Goal: Task Accomplishment & Management: Manage account settings

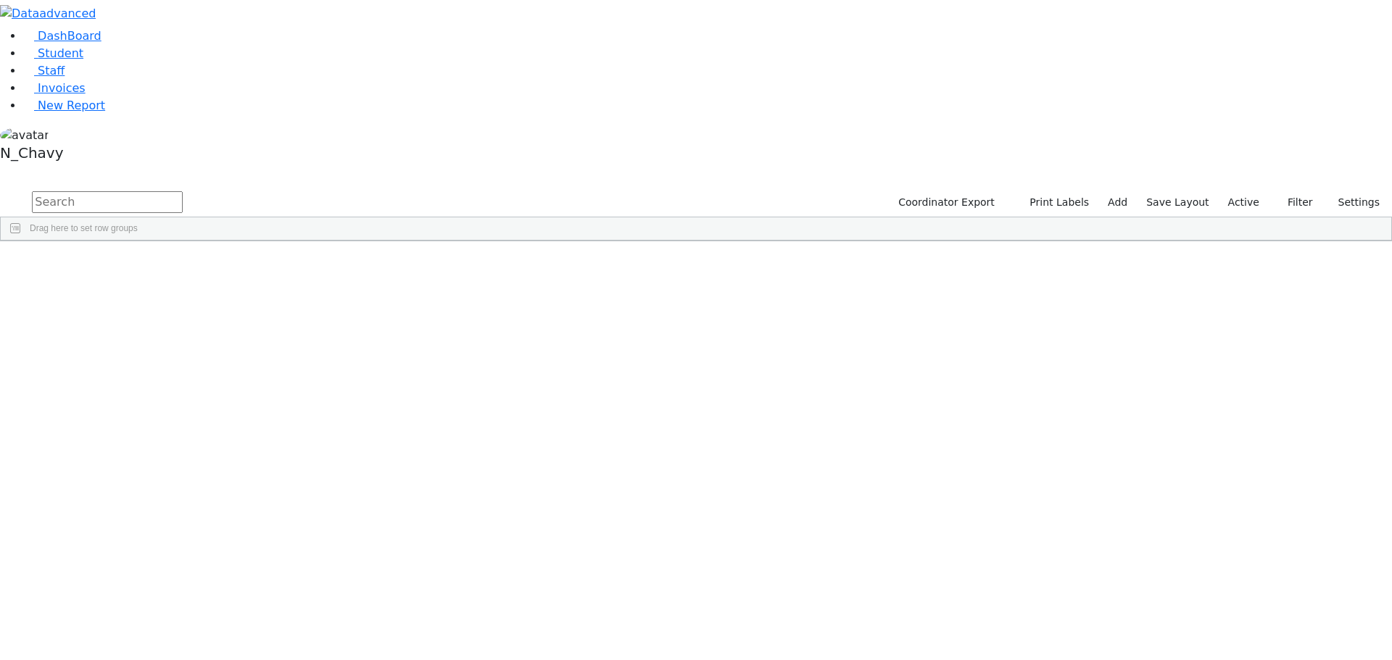
click at [183, 191] on input "text" at bounding box center [107, 202] width 151 height 22
drag, startPoint x: 346, startPoint y: 133, endPoint x: 349, endPoint y: 389, distance: 256.6
click at [223, 265] on div "[PERSON_NAME]" at bounding box center [186, 275] width 75 height 20
drag, startPoint x: 268, startPoint y: 217, endPoint x: 202, endPoint y: -17, distance: 244.1
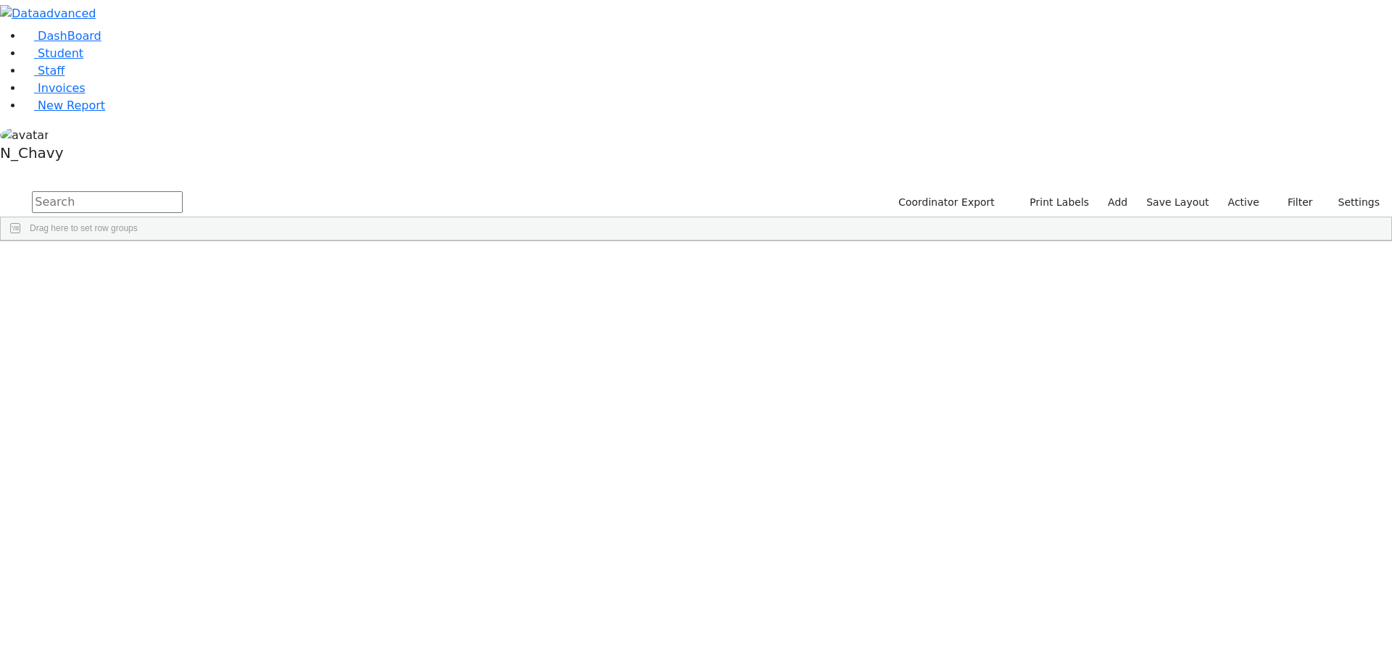
click at [1247, 191] on label "Active" at bounding box center [1243, 202] width 44 height 22
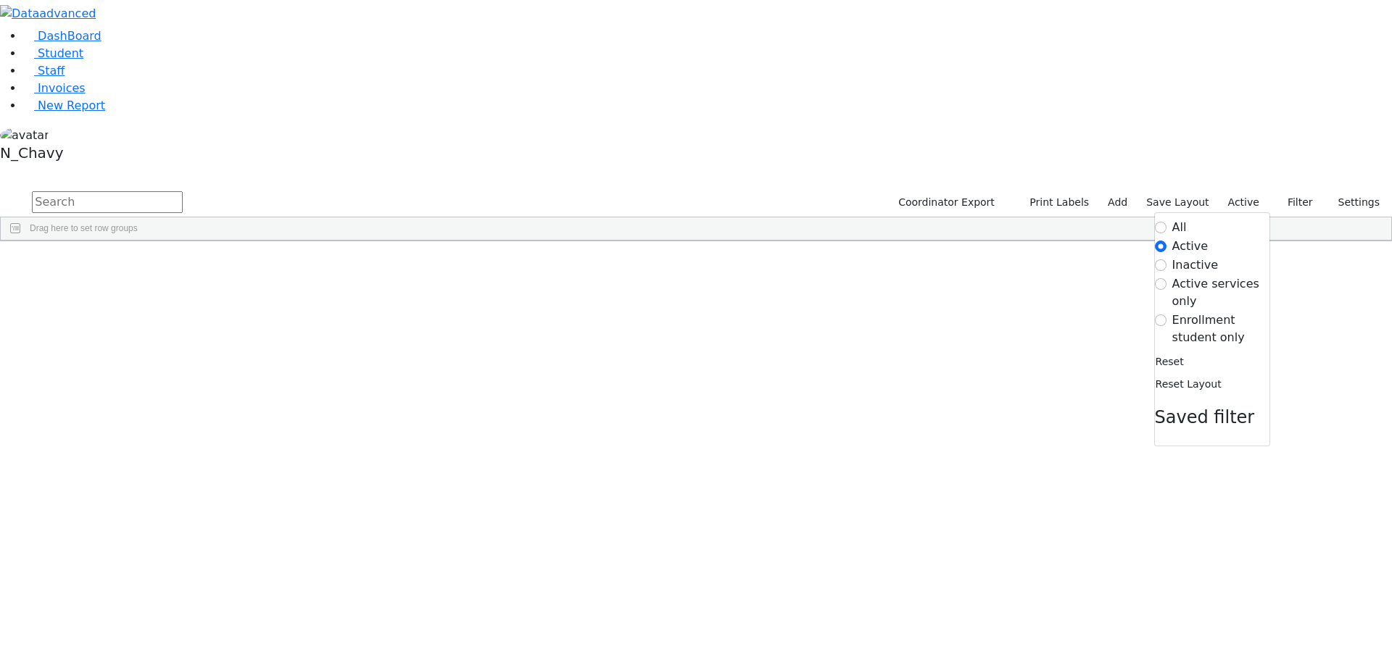
click at [1222, 312] on label "Enrollment student only" at bounding box center [1220, 329] width 97 height 35
click at [1166, 315] on input "Enrollment student only" at bounding box center [1161, 321] width 12 height 12
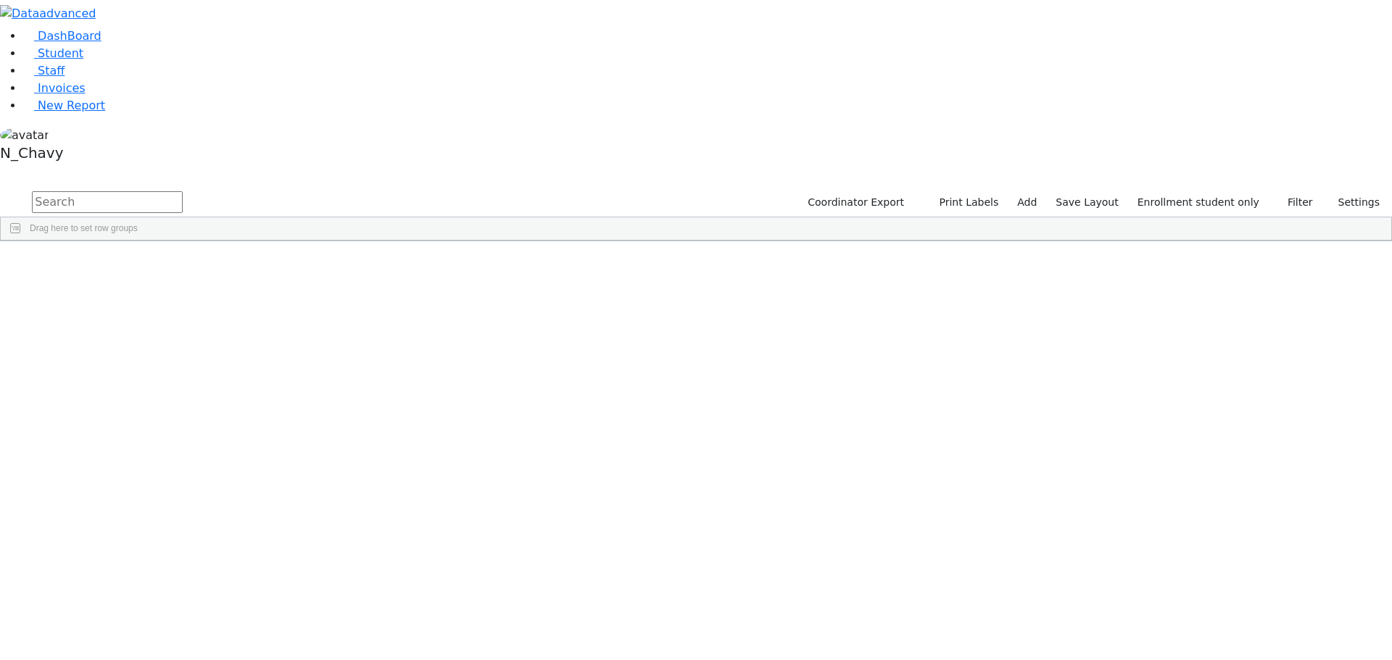
click at [149, 407] on div "Felberbaum" at bounding box center [111, 417] width 75 height 20
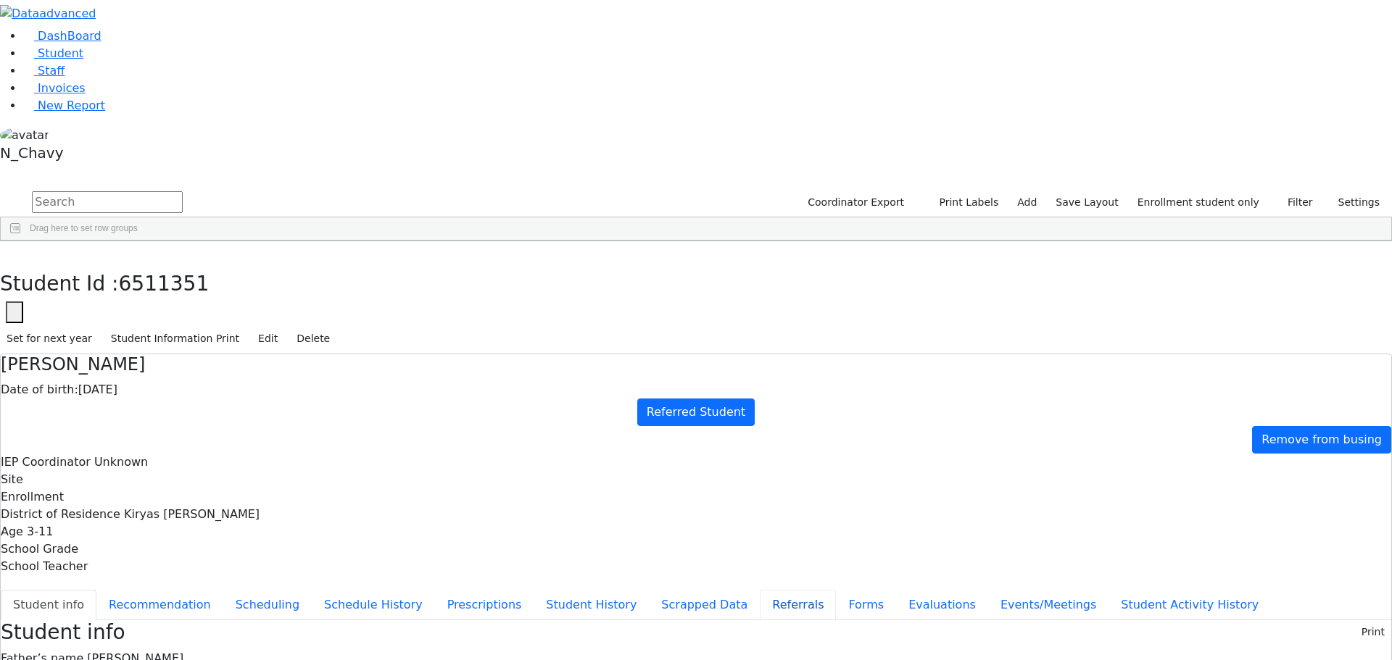
click at [760, 590] on button "Referrals" at bounding box center [798, 605] width 76 height 30
drag, startPoint x: 333, startPoint y: 180, endPoint x: 383, endPoint y: 172, distance: 50.1
click at [96, 590] on button "Student info" at bounding box center [49, 605] width 96 height 30
click at [223, 590] on button "Recommendation" at bounding box center [159, 605] width 127 height 30
checkbox input "true"
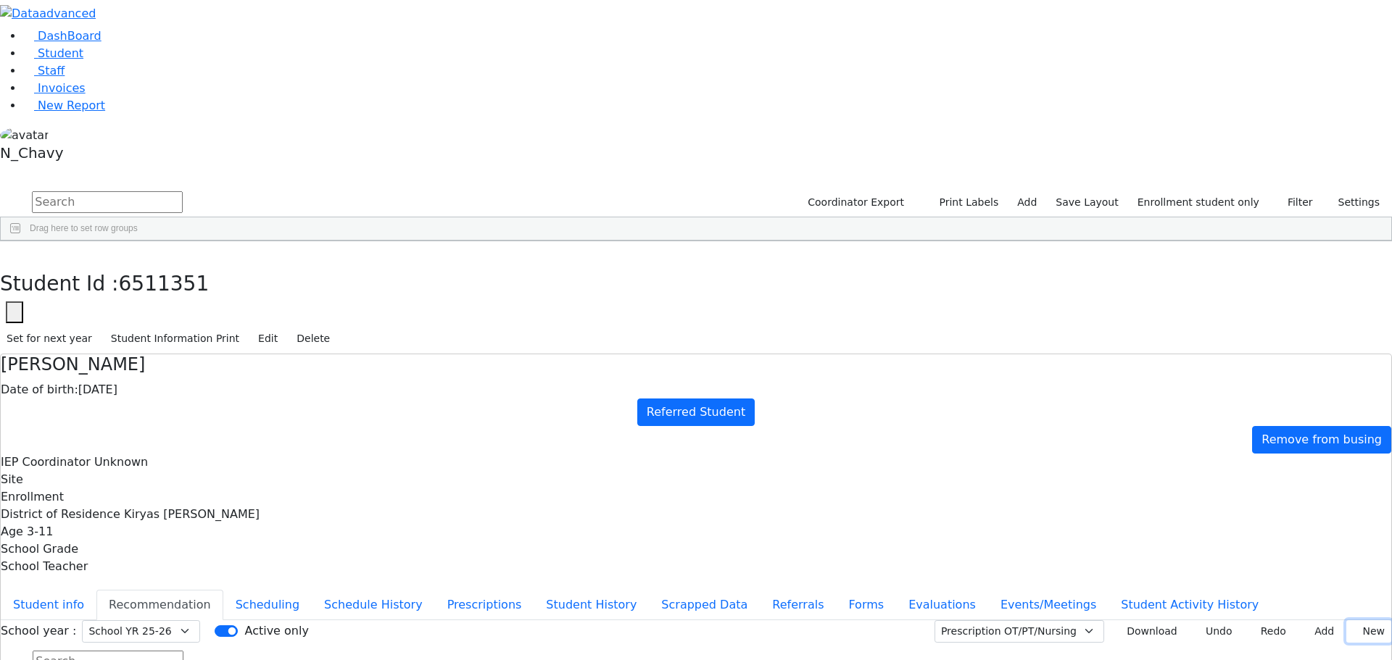
click at [1363, 620] on button "New" at bounding box center [1368, 631] width 45 height 22
type input "2025-09-02"
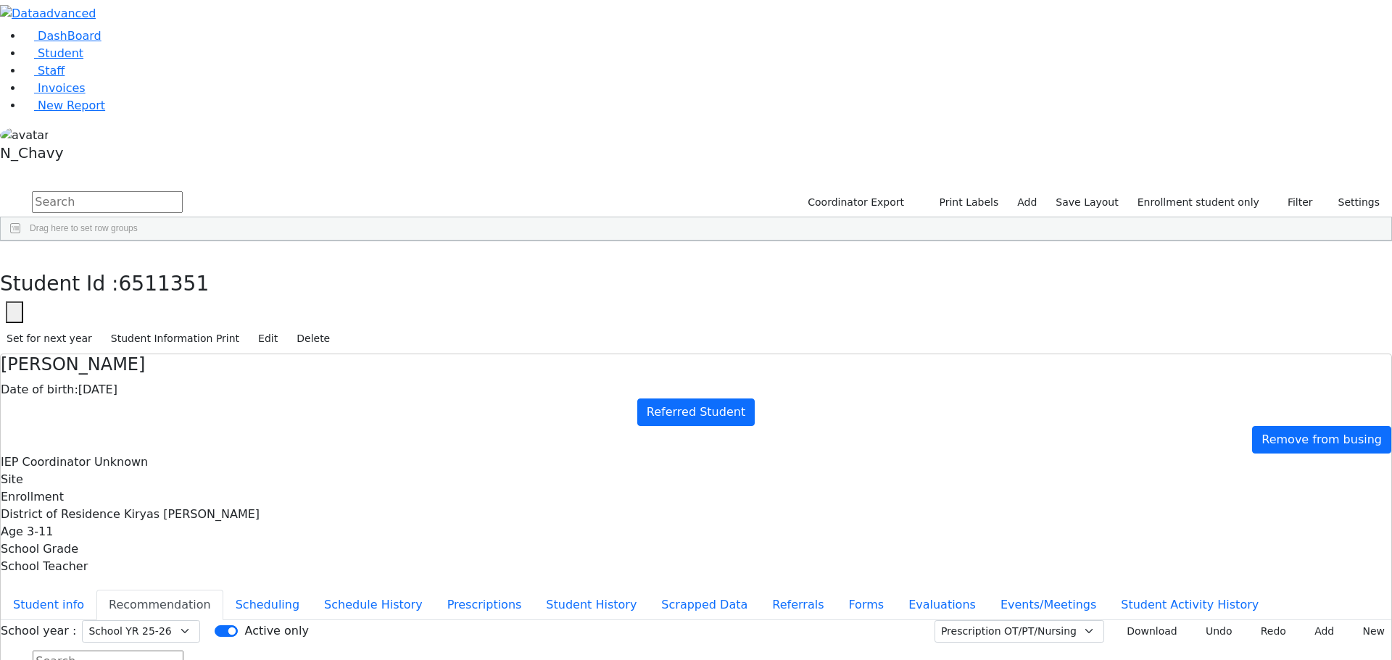
type input "2025-09-22"
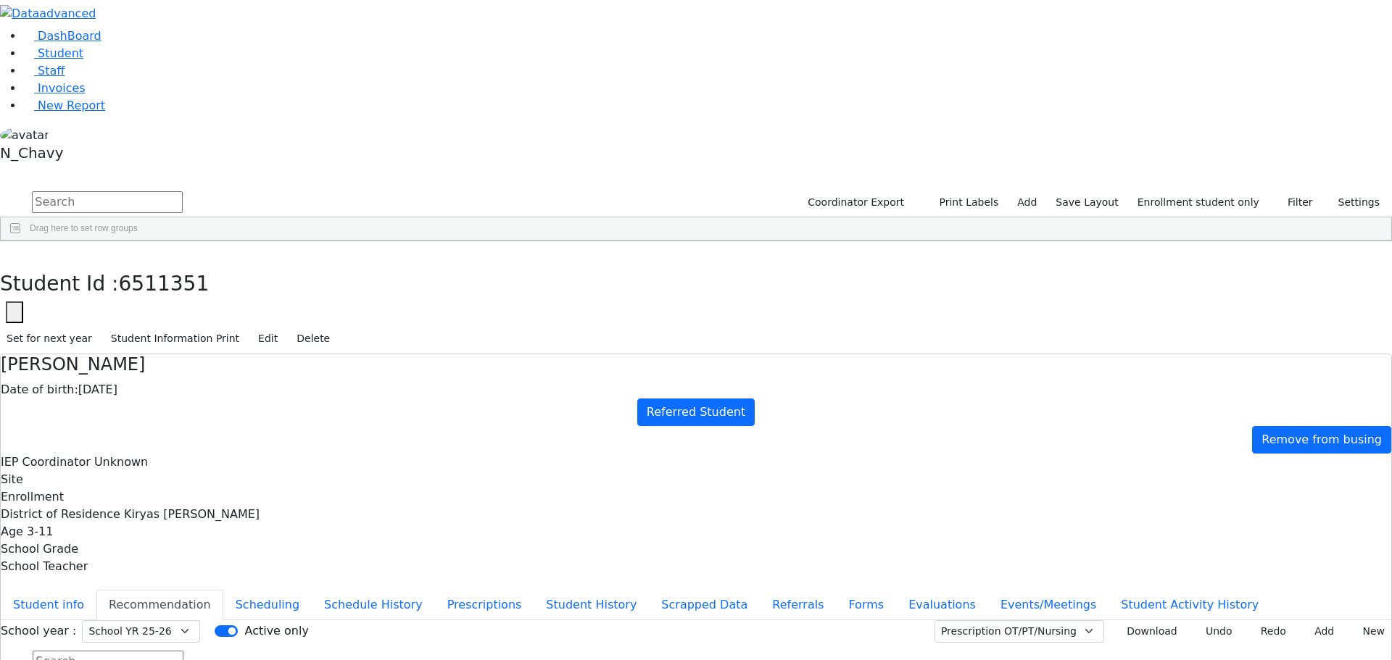
click at [96, 590] on button "Student info" at bounding box center [49, 605] width 96 height 30
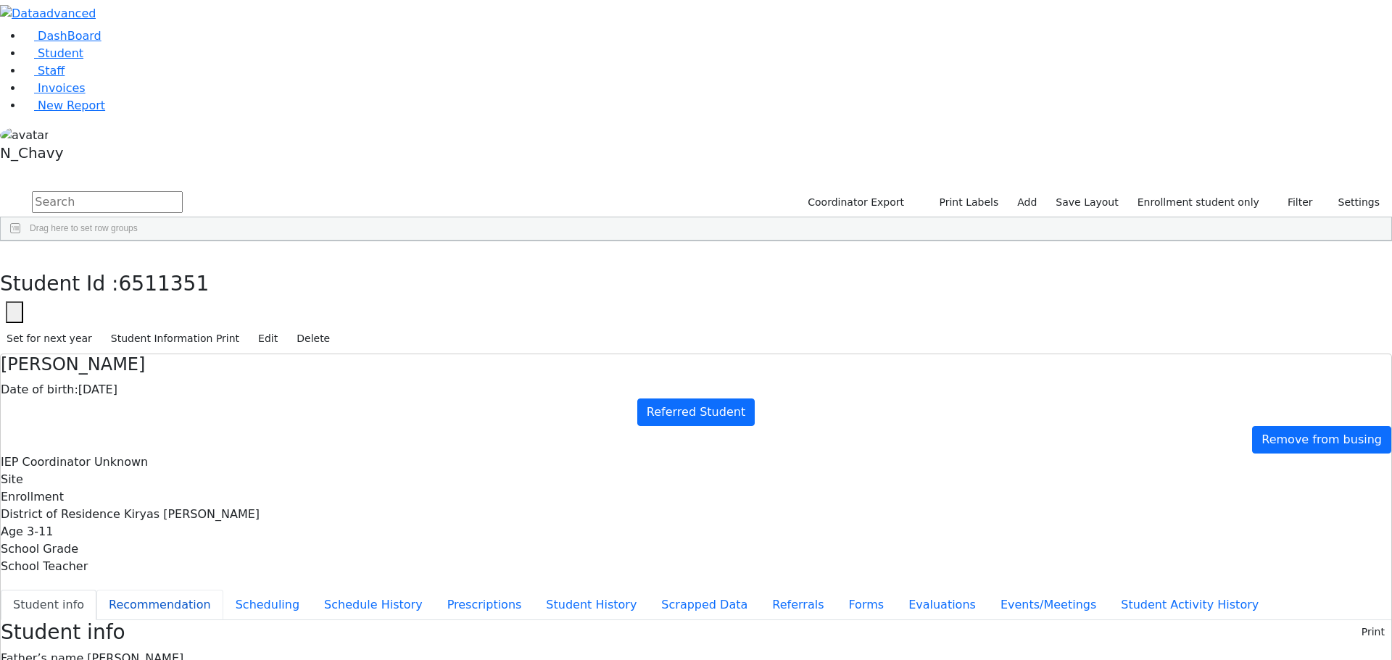
click at [223, 590] on button "Recommendation" at bounding box center [159, 605] width 127 height 30
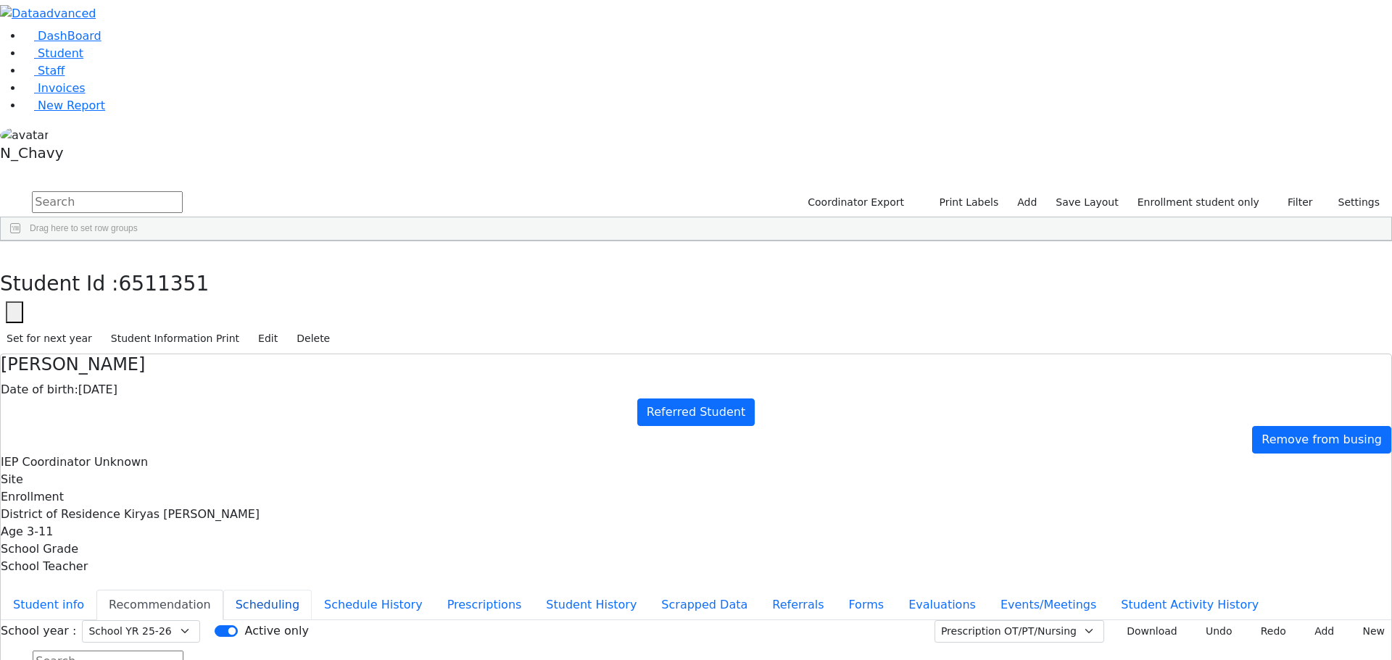
click at [312, 590] on button "Scheduling" at bounding box center [267, 605] width 88 height 30
click at [223, 590] on button "Recommendation" at bounding box center [159, 605] width 127 height 30
click at [435, 590] on button "Prescriptions" at bounding box center [484, 605] width 99 height 30
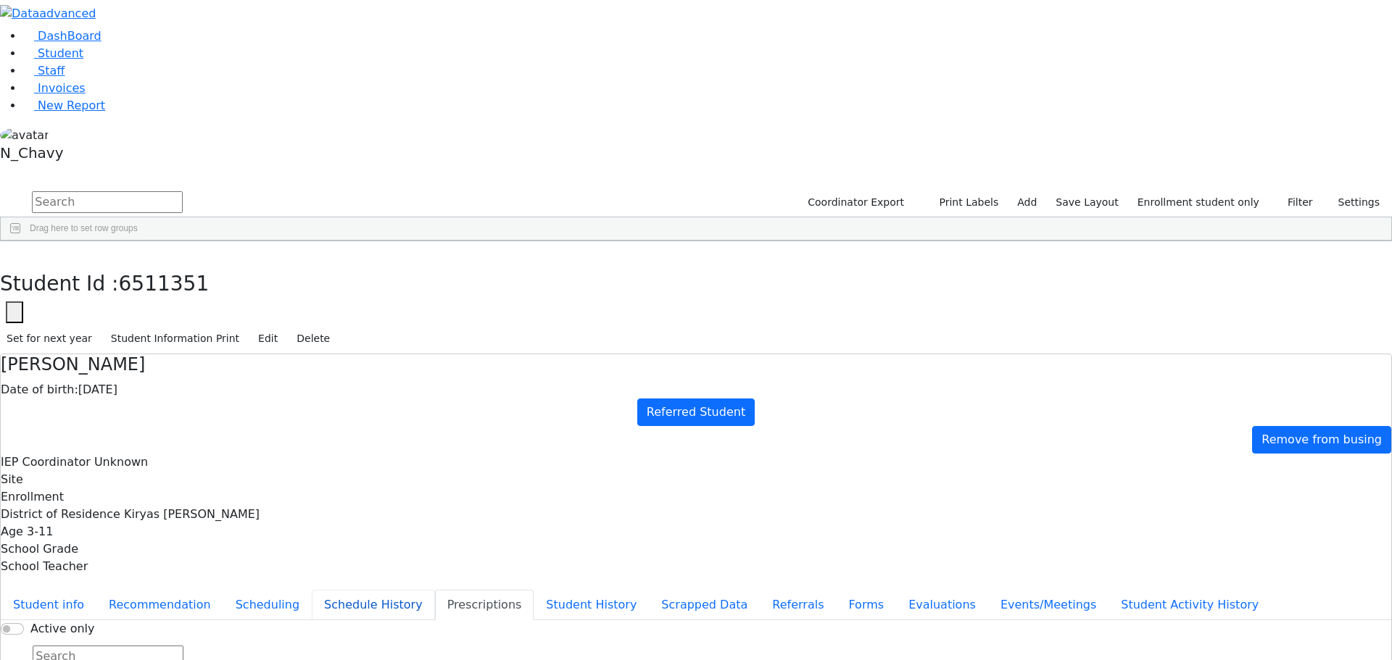
click at [344, 590] on button "Schedule History" at bounding box center [373, 605] width 123 height 30
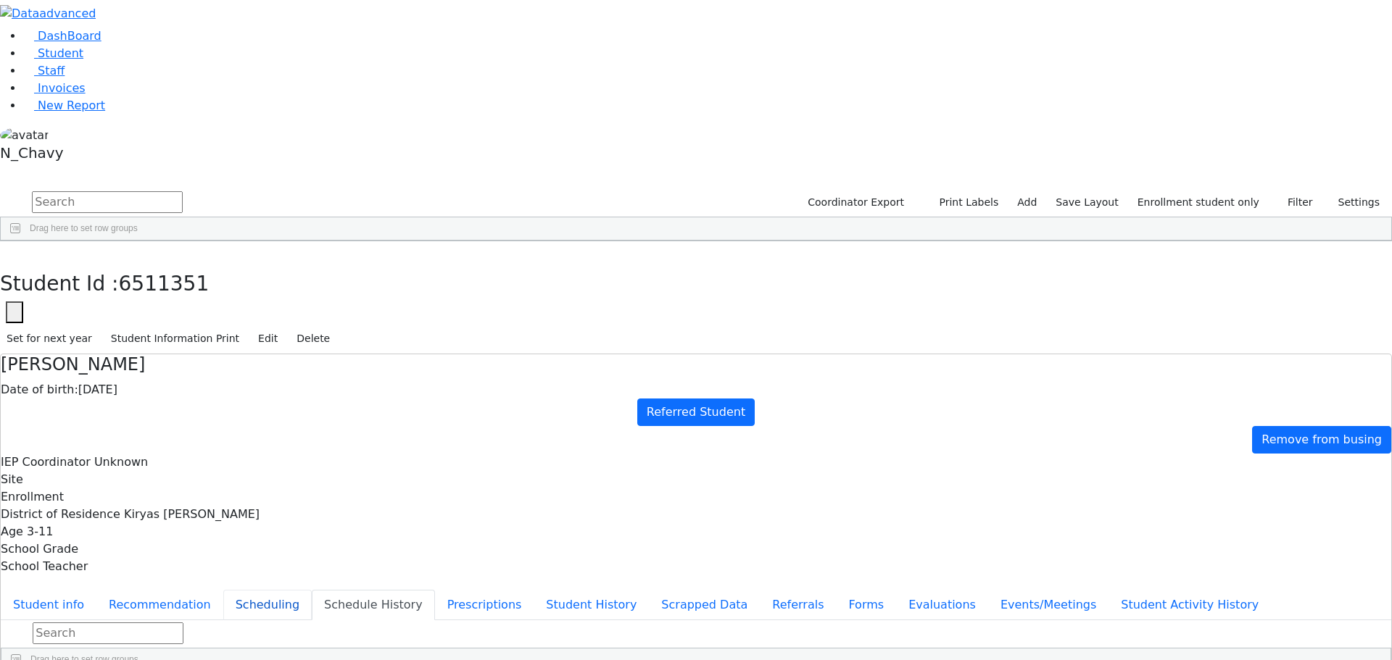
click at [312, 590] on button "Scheduling" at bounding box center [267, 605] width 88 height 30
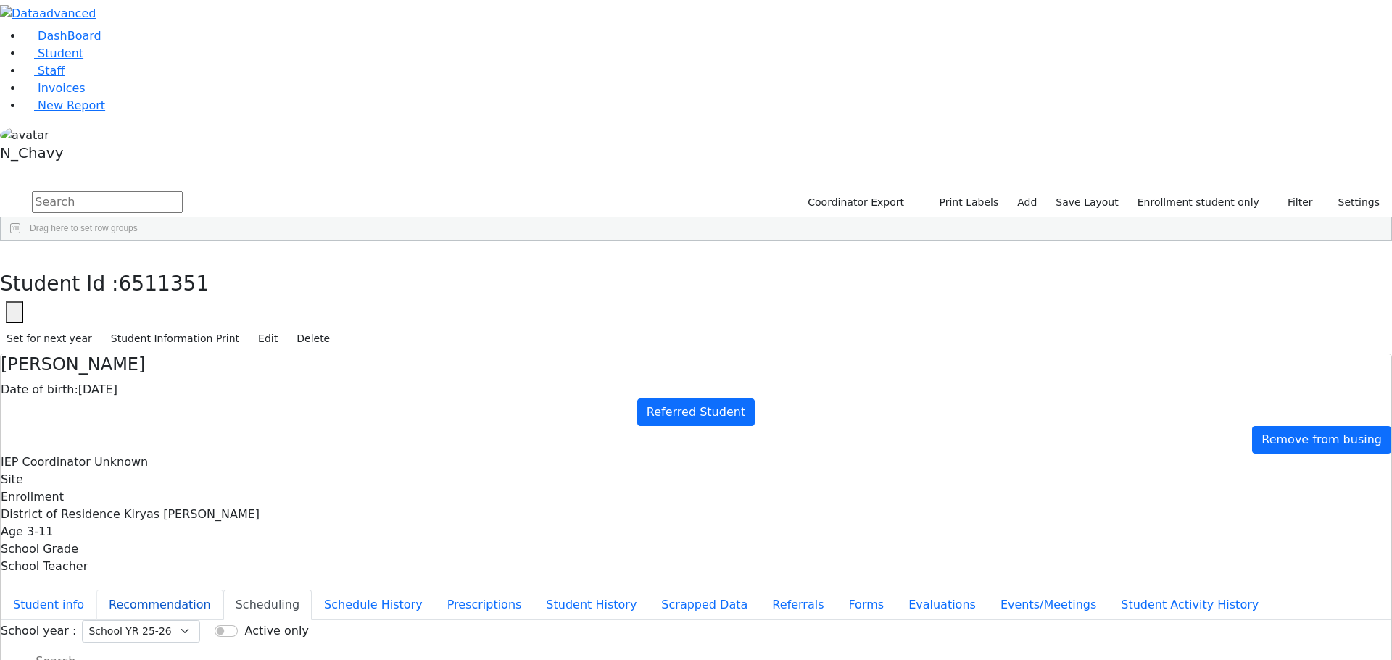
click at [223, 590] on button "Recommendation" at bounding box center [159, 605] width 127 height 30
click at [96, 590] on button "Student info" at bounding box center [49, 605] width 96 height 30
click at [83, 60] on link "Student" at bounding box center [53, 53] width 60 height 14
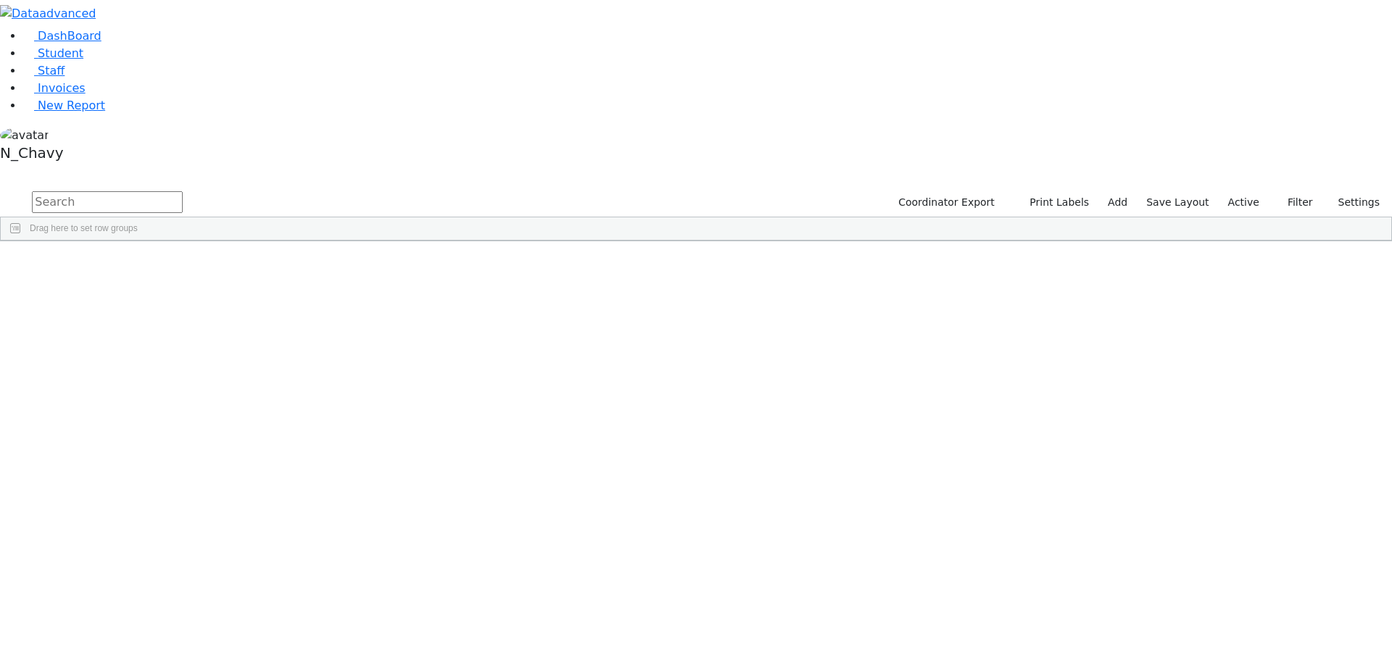
click at [183, 191] on input "text" at bounding box center [107, 202] width 151 height 22
type input "[PERSON_NAME]"
click at [149, 285] on div "[PERSON_NAME]" at bounding box center [111, 295] width 75 height 20
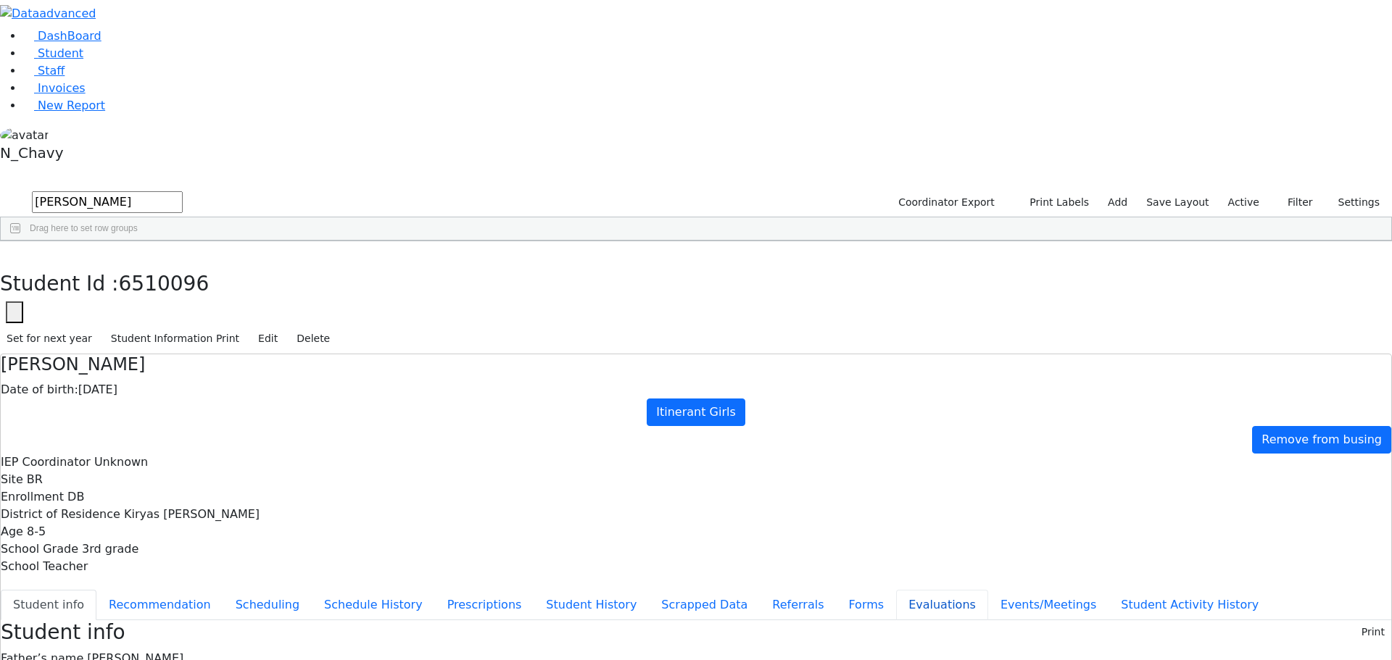
click at [896, 590] on button "Evaluations" at bounding box center [942, 605] width 92 height 30
click at [223, 590] on button "Recommendation" at bounding box center [159, 605] width 127 height 30
checkbox input "true"
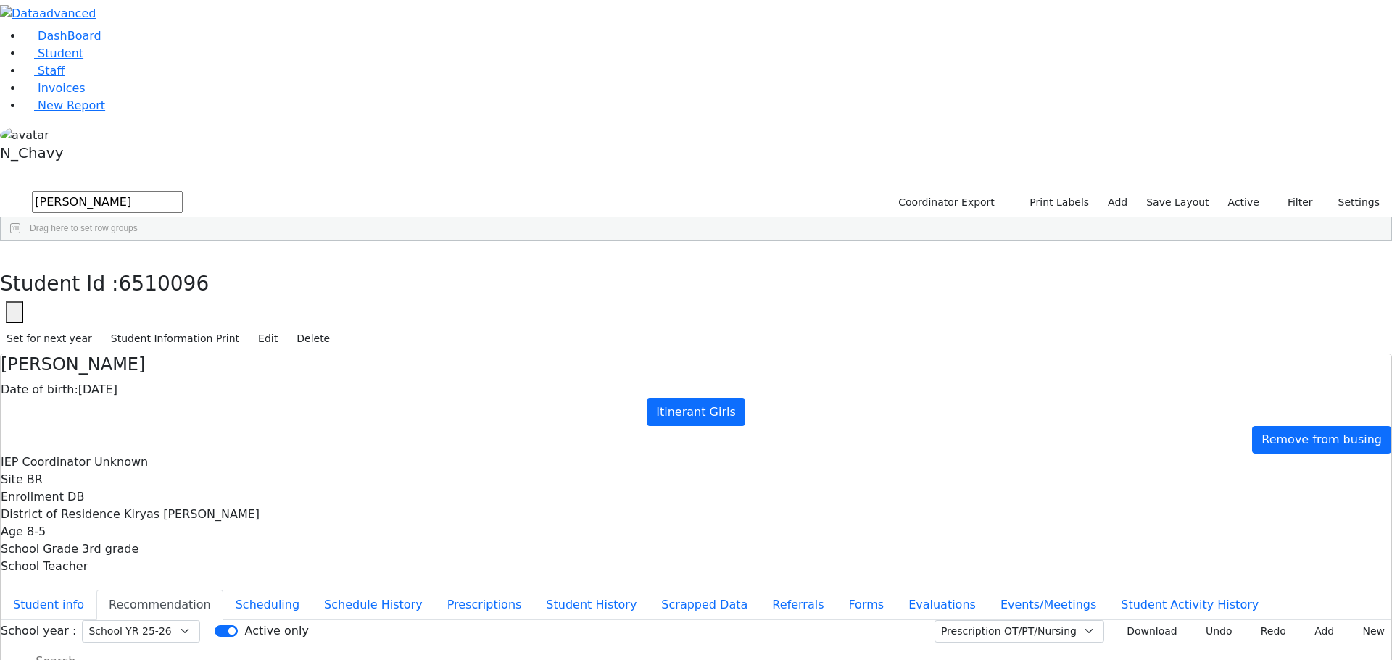
click at [200, 620] on select "Select School YR Summer YR 25 School YR 25-26 Summer YR 25 School YR 24-25 Summ…" at bounding box center [141, 631] width 118 height 22
select select "210"
click at [200, 620] on select "Select School YR Summer YR 25 School YR 25-26 Summer YR 25 School YR 24-25 Summ…" at bounding box center [141, 631] width 118 height 22
click at [223, 590] on button "Recommendation" at bounding box center [159, 605] width 127 height 30
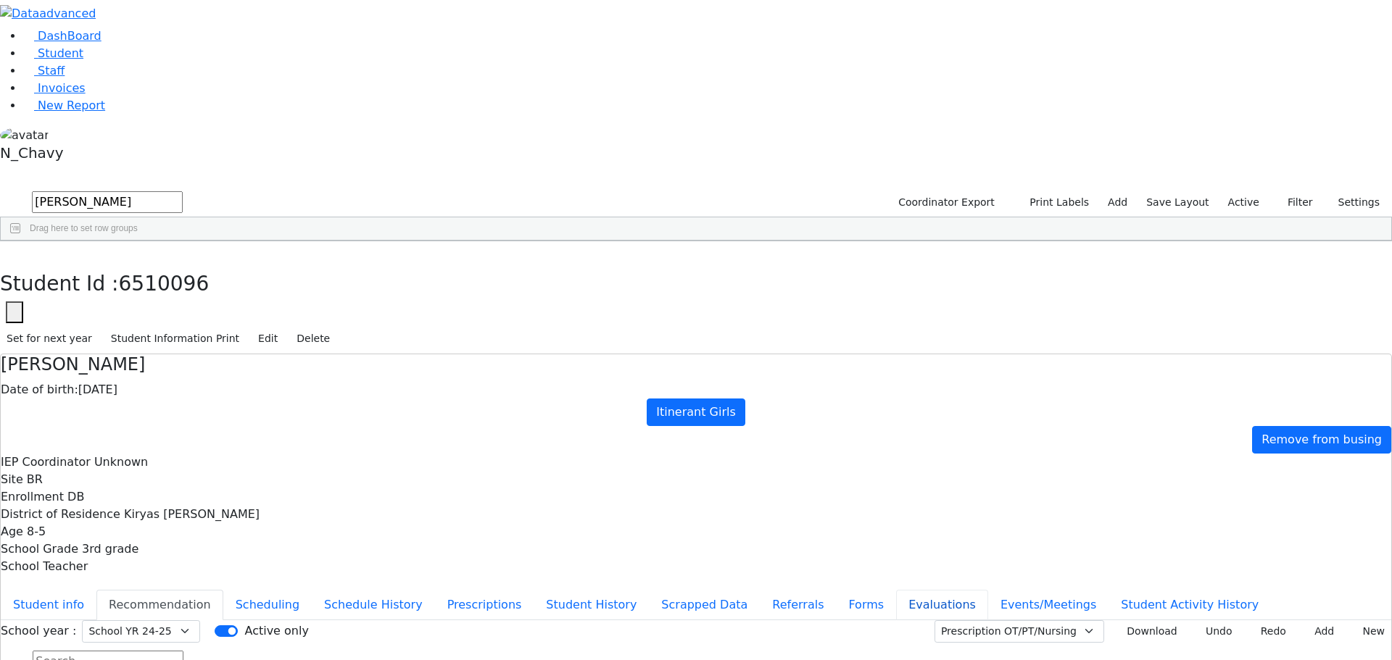
click at [896, 590] on button "Evaluations" at bounding box center [942, 605] width 92 height 30
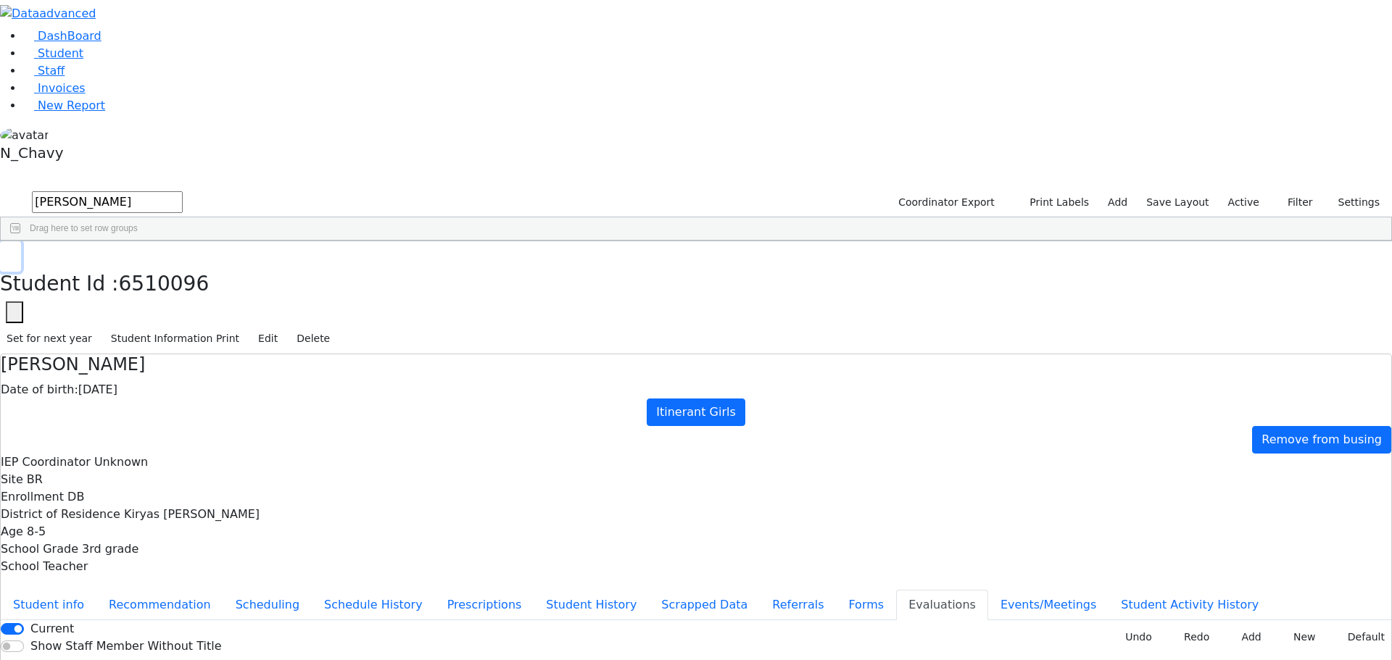
drag, startPoint x: 271, startPoint y: 27, endPoint x: 268, endPoint y: 36, distance: 9.2
click at [21, 241] on button "button" at bounding box center [10, 256] width 21 height 30
click at [183, 191] on input "[PERSON_NAME]" at bounding box center [107, 202] width 151 height 22
type input "[PERSON_NAME]"
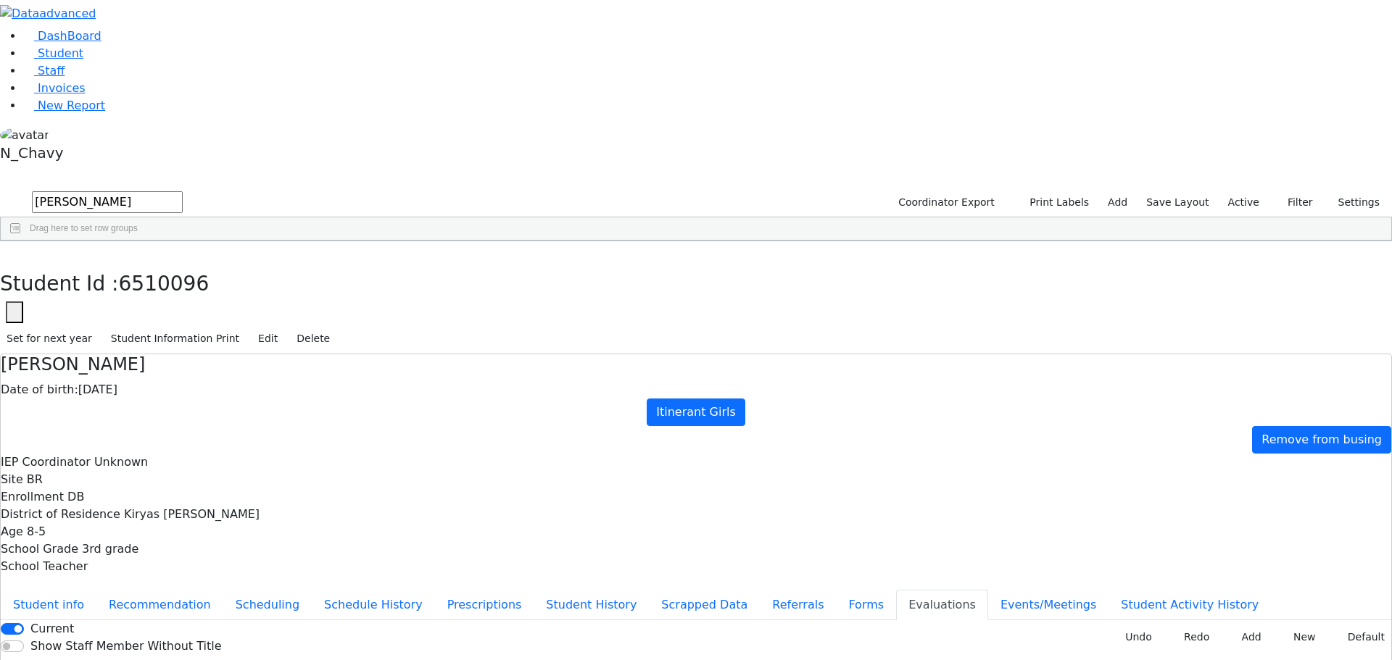
click at [167, 285] on div "[PERSON_NAME]" at bounding box center [125, 295] width 86 height 20
click at [222, 620] on div "Current" at bounding box center [126, 628] width 192 height 17
click at [24, 623] on input "Current" at bounding box center [12, 629] width 23 height 12
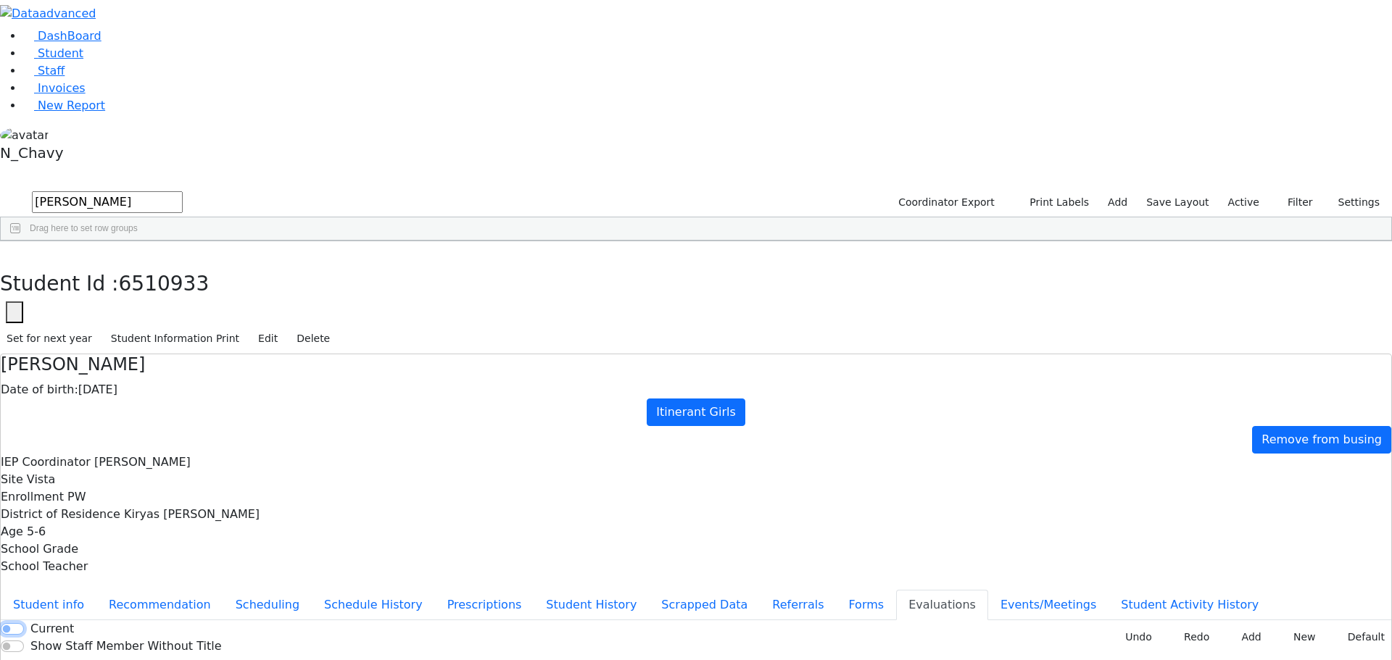
checkbox input "true"
click at [83, 60] on link "Student" at bounding box center [53, 53] width 60 height 14
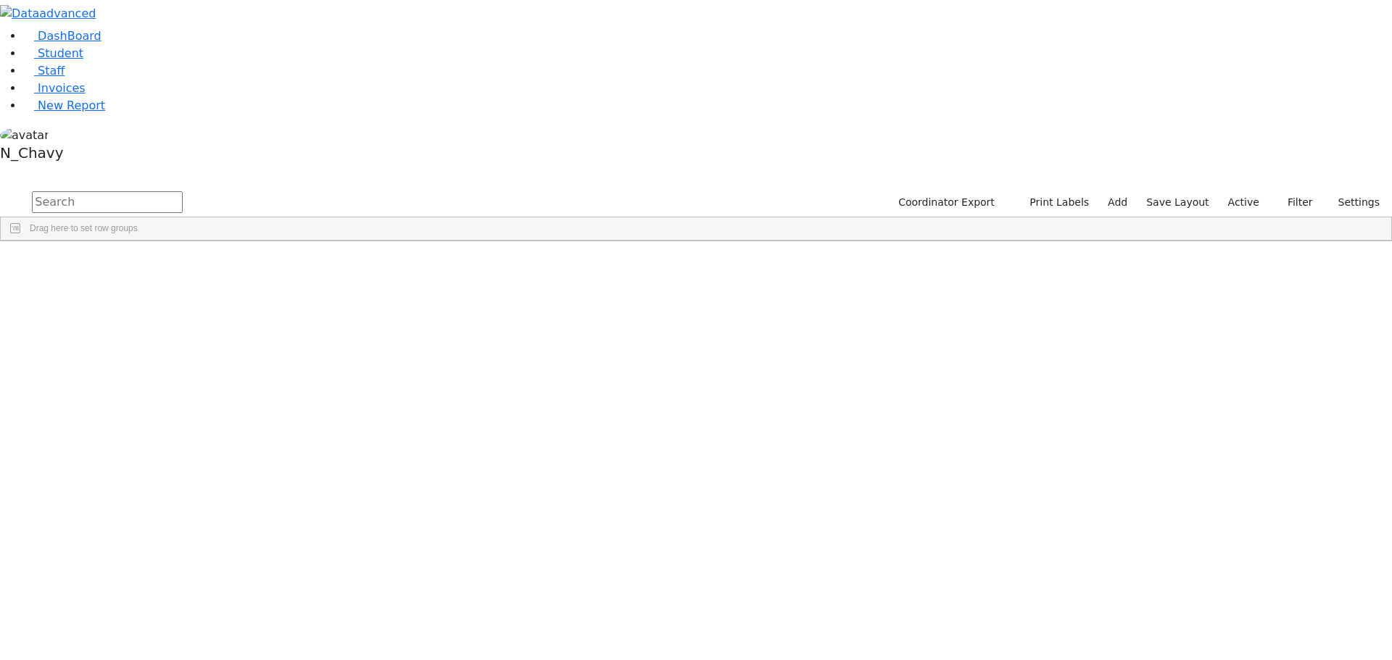
click at [183, 191] on input "text" at bounding box center [107, 202] width 151 height 22
click at [782, 11] on div "DashBoard Student Staff Invoices New Report A" at bounding box center [696, 120] width 1392 height 241
click at [19, 167] on button "button" at bounding box center [9, 172] width 19 height 10
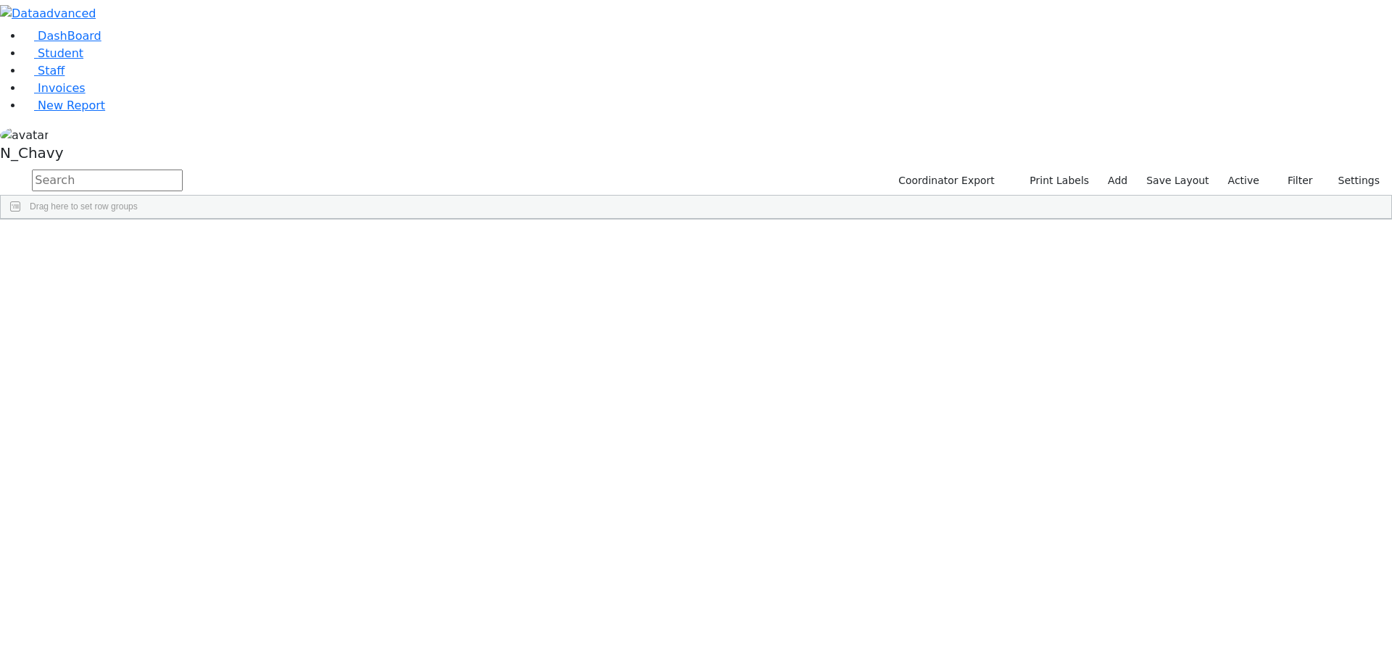
click at [0, 0] on button "button" at bounding box center [0, 0] width 0 height 0
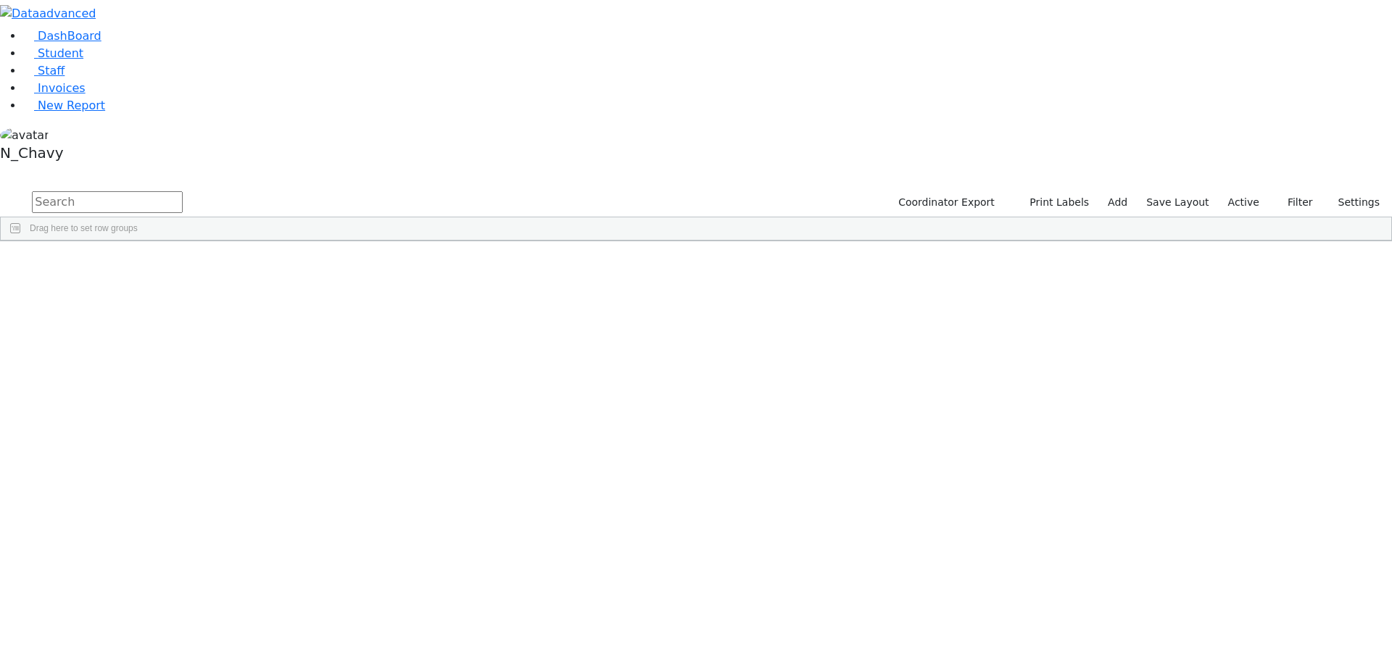
click at [183, 191] on input "text" at bounding box center [107, 202] width 151 height 22
type input "fried"
click at [149, 325] on div "Fried" at bounding box center [111, 335] width 75 height 20
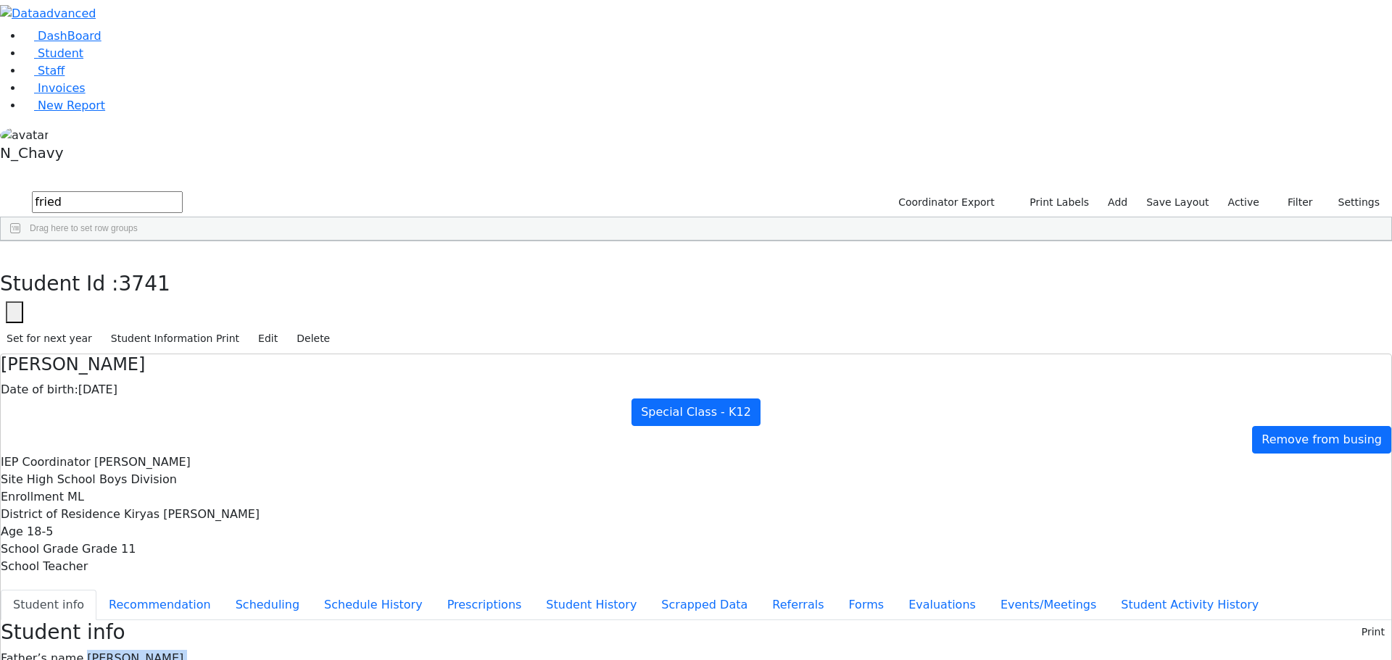
drag, startPoint x: 565, startPoint y: 202, endPoint x: 703, endPoint y: 397, distance: 238.7
drag, startPoint x: 564, startPoint y: 208, endPoint x: 700, endPoint y: 477, distance: 301.2
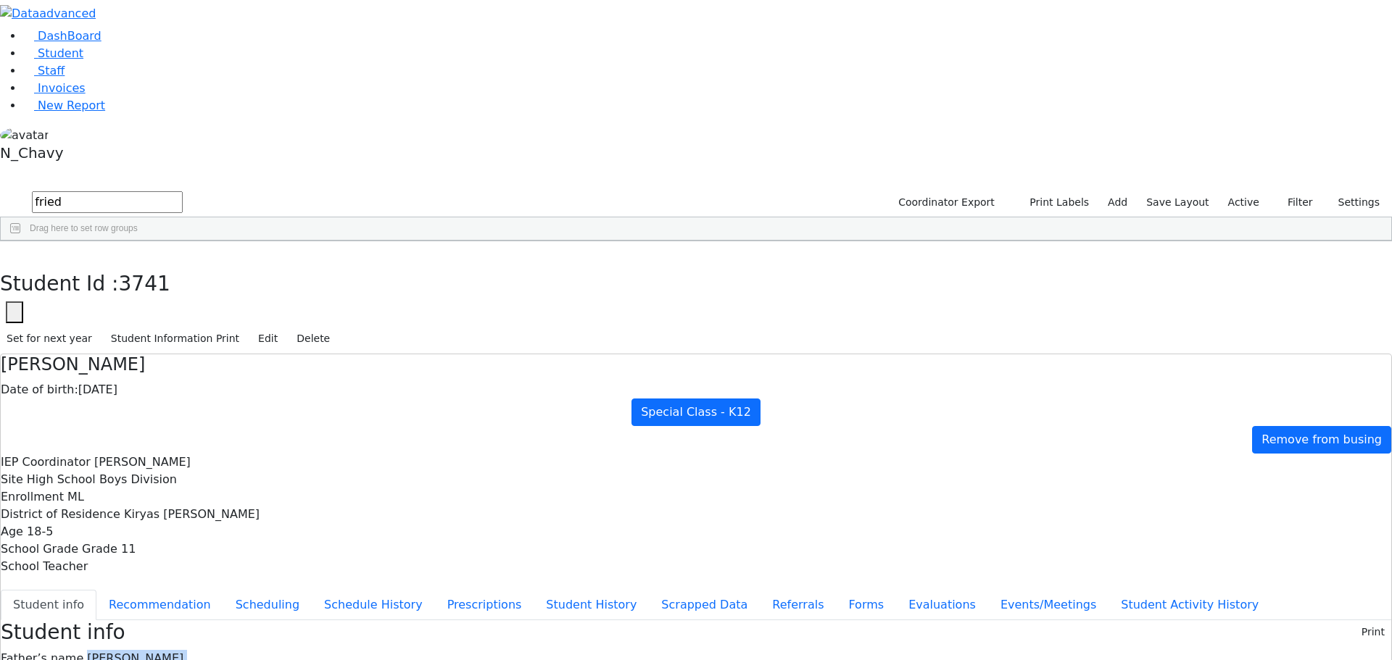
click at [14, 252] on icon "button" at bounding box center [11, 256] width 8 height 9
click at [1255, 191] on label "Active" at bounding box center [1243, 202] width 44 height 22
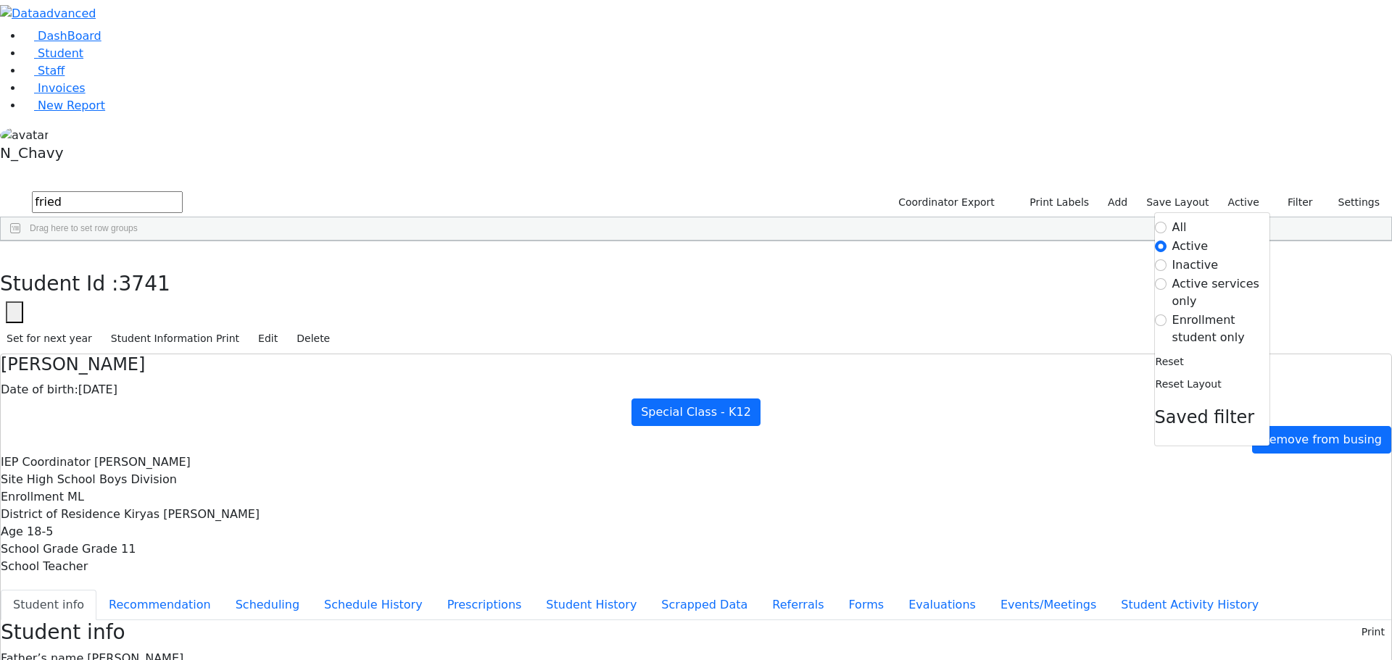
click at [1215, 312] on label "Enrollment student only" at bounding box center [1220, 329] width 97 height 35
click at [1166, 315] on input "Enrollment student only" at bounding box center [1161, 321] width 12 height 12
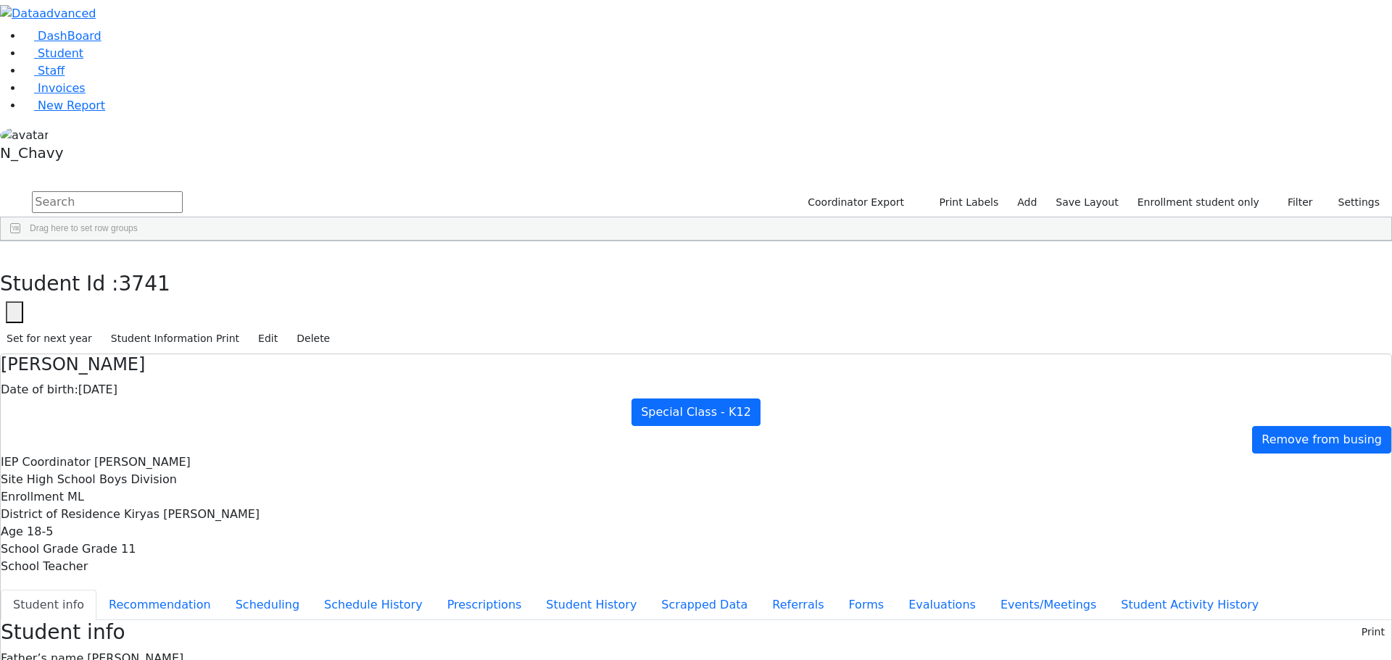
click at [149, 569] on div "Grossberg" at bounding box center [111, 579] width 75 height 20
click at [223, 590] on button "Recommendation" at bounding box center [159, 605] width 127 height 30
checkbox input "true"
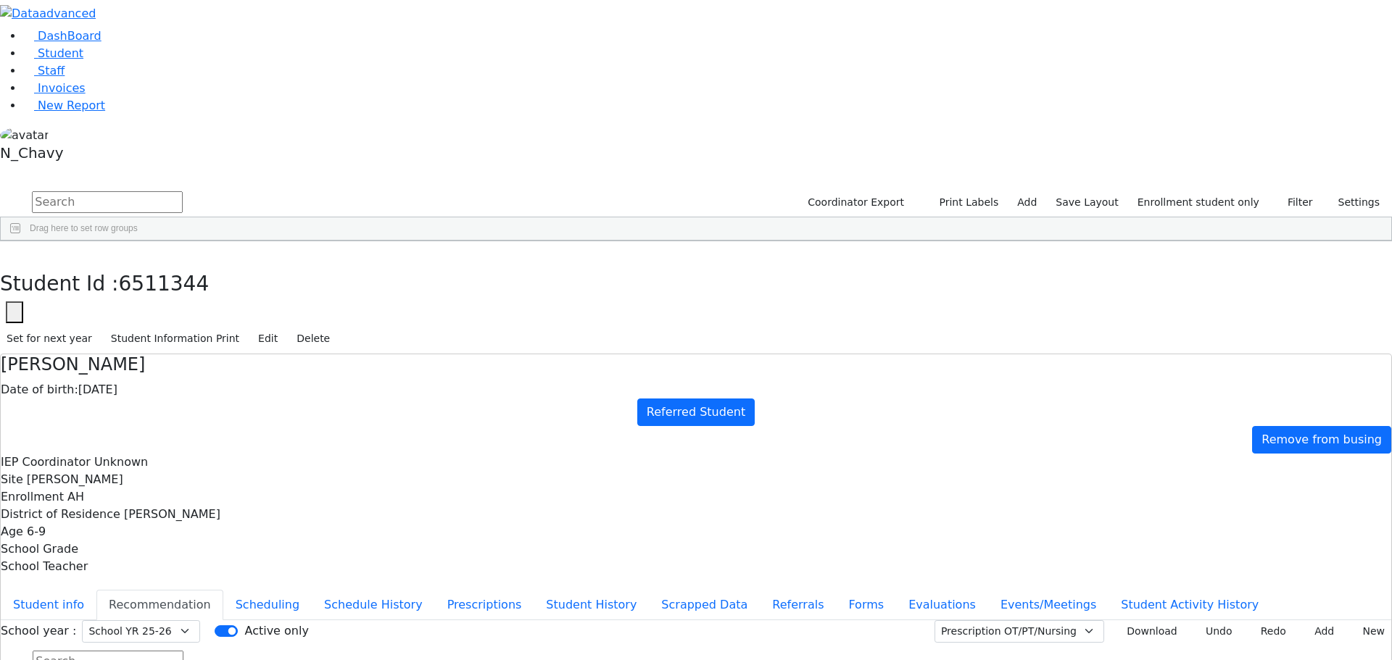
type input "2025-09-22"
click at [14, 252] on icon "button" at bounding box center [11, 256] width 8 height 9
click at [172, 366] on div "Brach" at bounding box center [129, 376] width 85 height 20
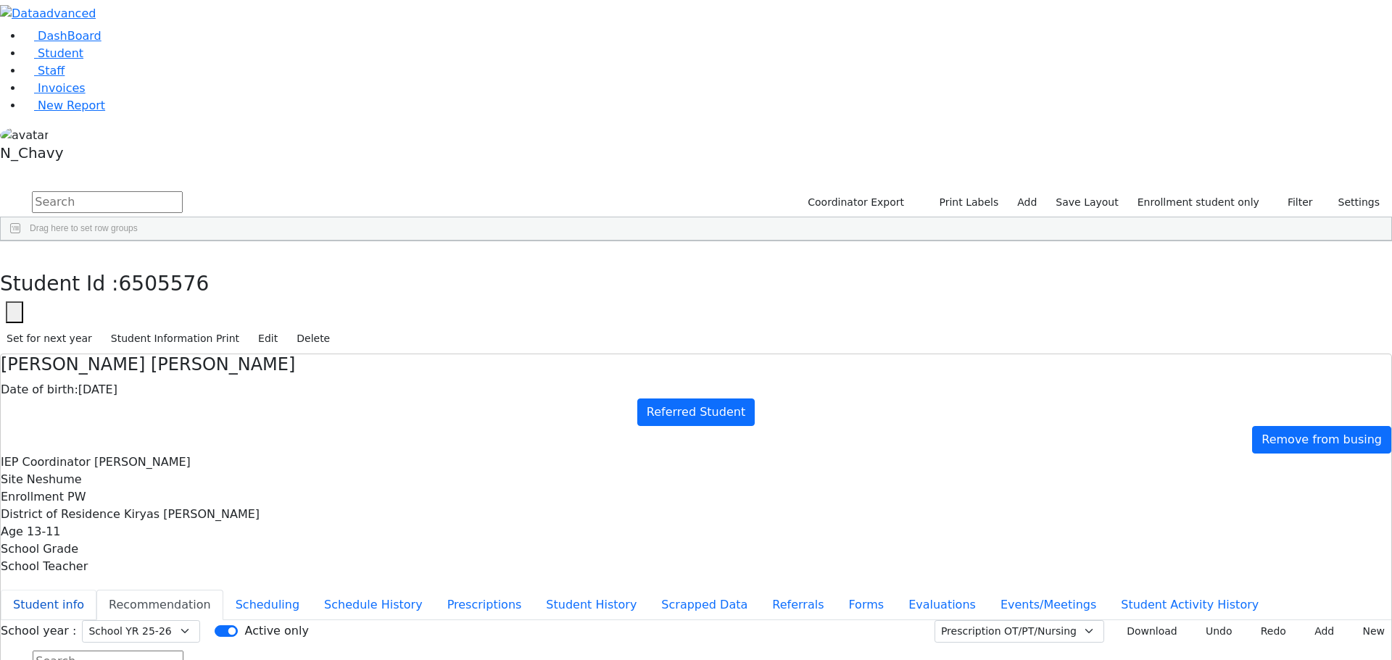
click at [96, 590] on button "Student info" at bounding box center [49, 605] width 96 height 30
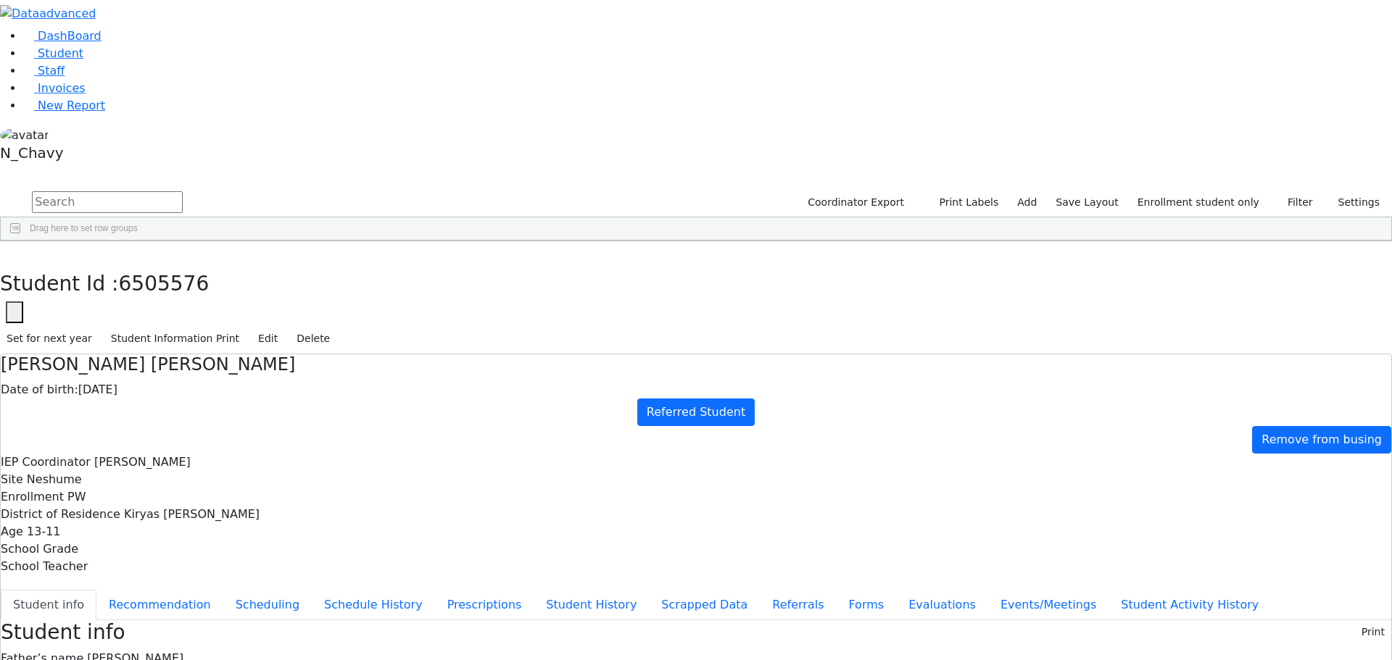
scroll to position [138, 0]
drag, startPoint x: 447, startPoint y: 402, endPoint x: 895, endPoint y: 518, distance: 463.3
drag, startPoint x: 447, startPoint y: 397, endPoint x: 586, endPoint y: 489, distance: 167.5
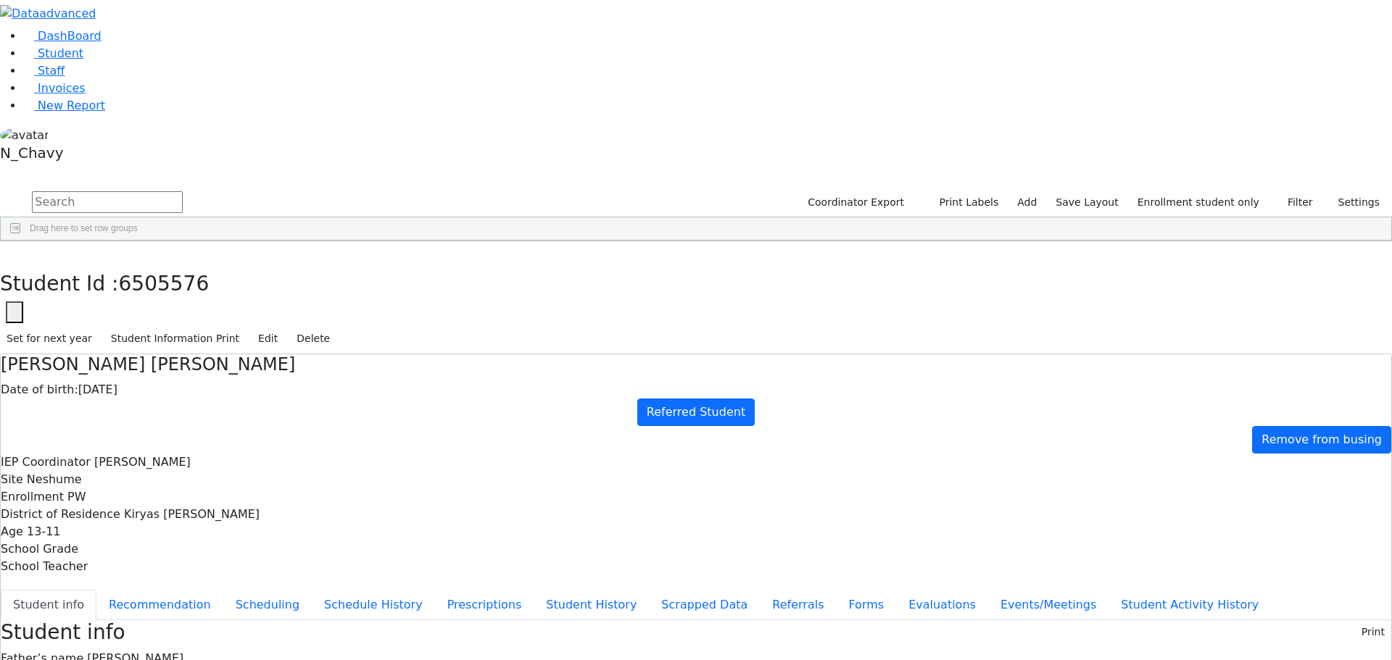
drag, startPoint x: 449, startPoint y: 399, endPoint x: 906, endPoint y: 523, distance: 473.2
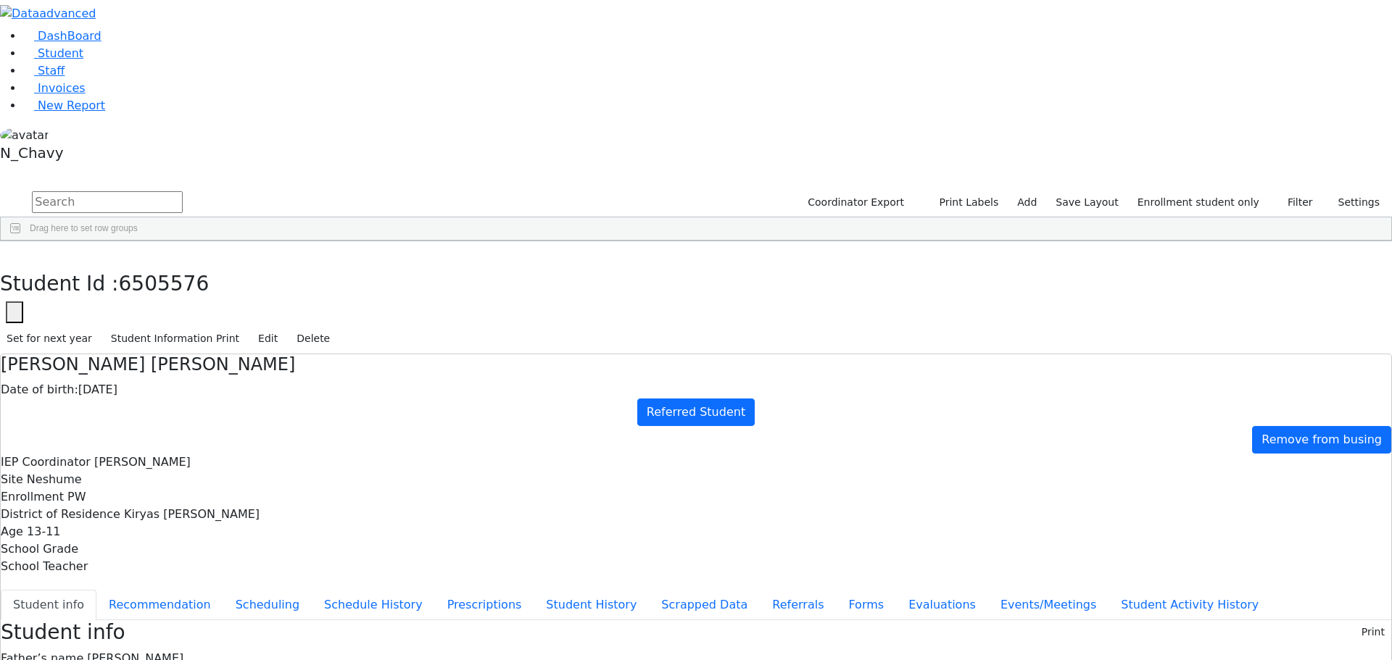
drag, startPoint x: 445, startPoint y: 394, endPoint x: 910, endPoint y: 520, distance: 481.3
drag, startPoint x: 713, startPoint y: 487, endPoint x: 884, endPoint y: 481, distance: 171.9
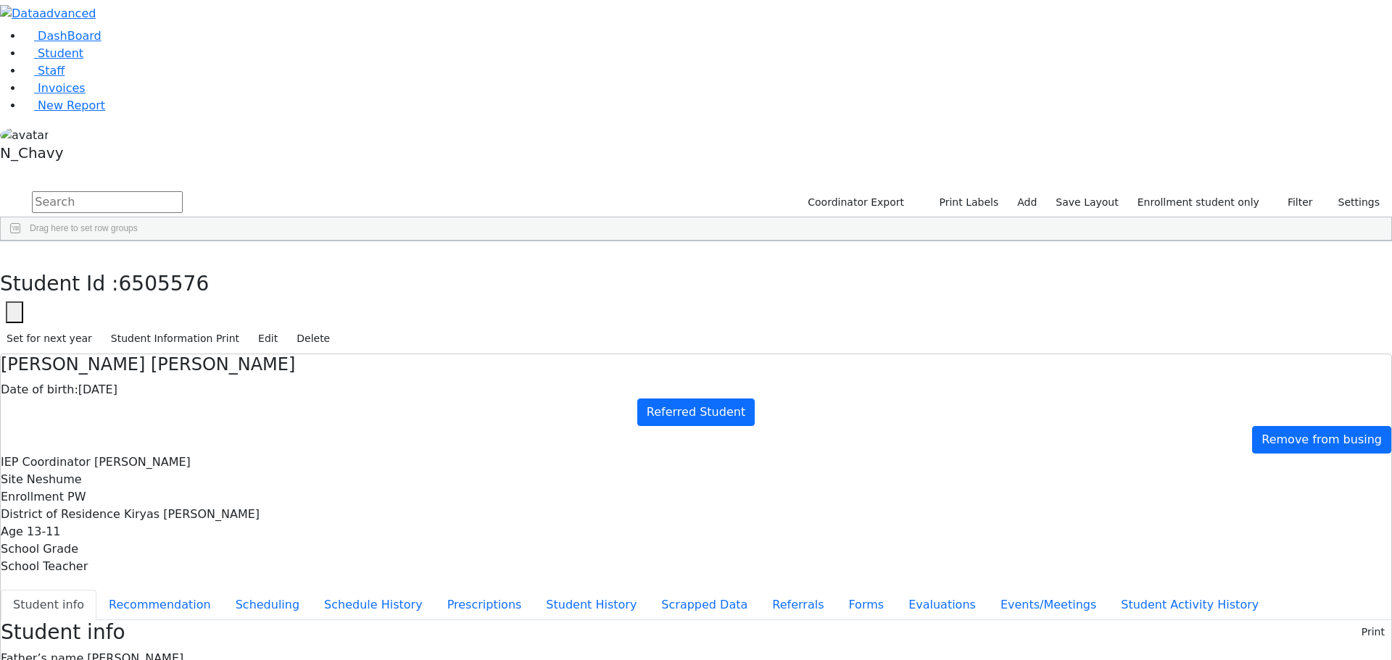
drag, startPoint x: 449, startPoint y: 395, endPoint x: 850, endPoint y: 512, distance: 417.0
drag, startPoint x: 447, startPoint y: 398, endPoint x: 939, endPoint y: 516, distance: 506.2
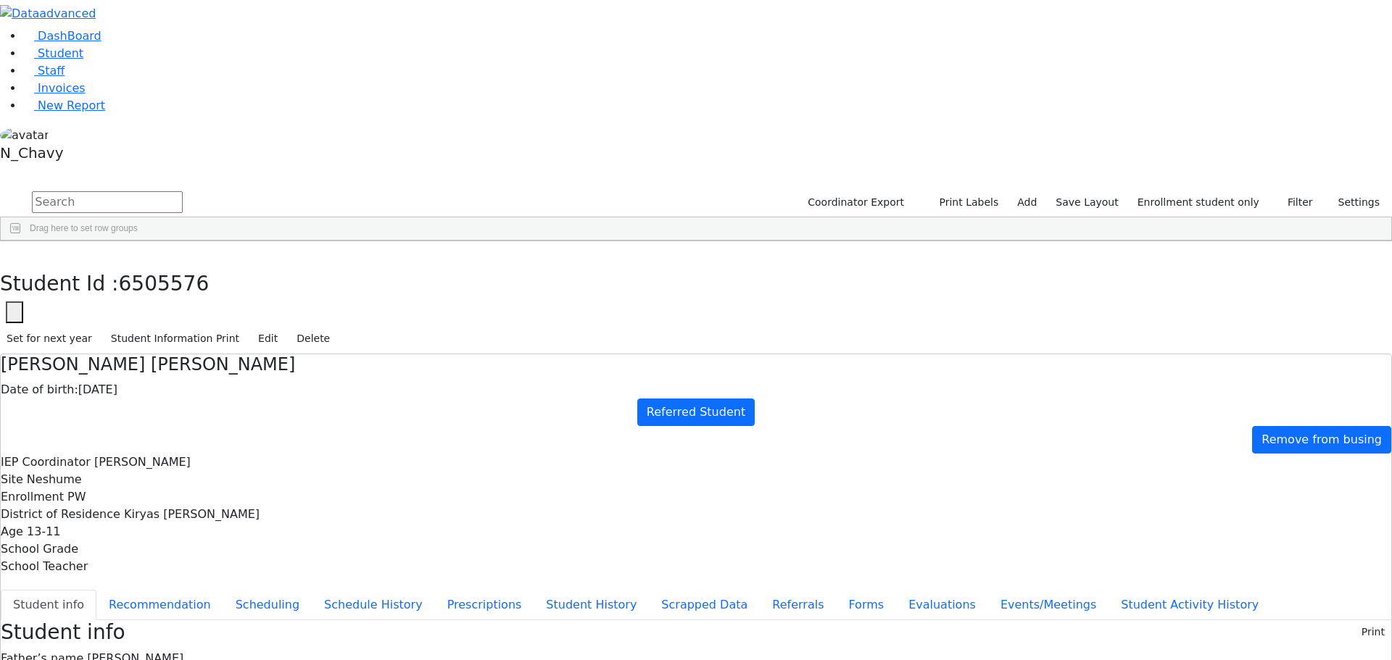
drag, startPoint x: 448, startPoint y: 399, endPoint x: 896, endPoint y: 507, distance: 461.0
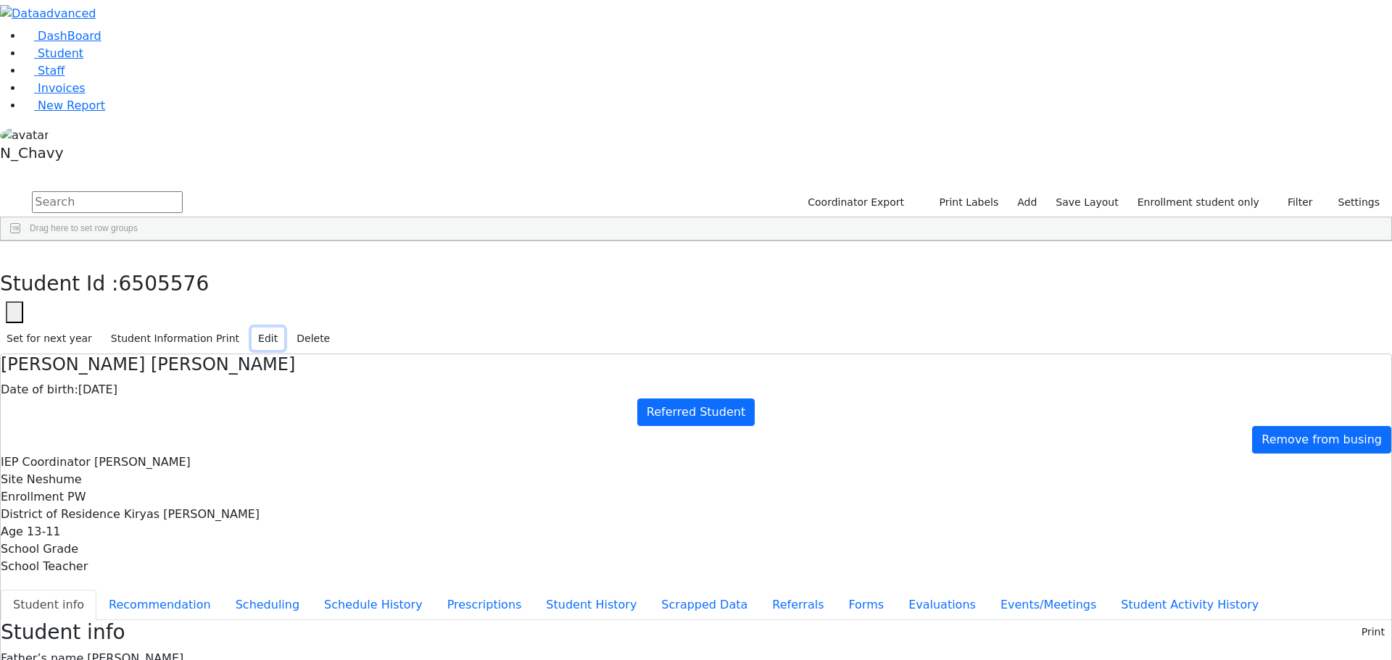
click at [284, 328] on button "Edit" at bounding box center [268, 339] width 33 height 22
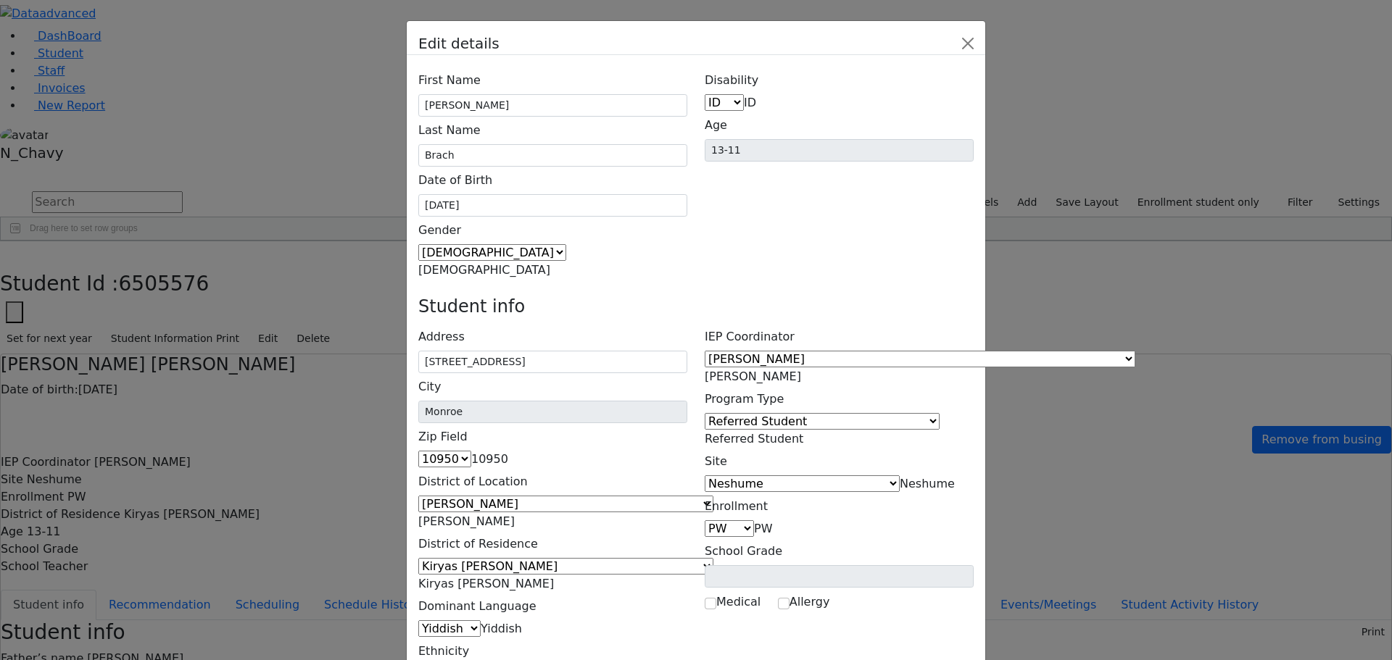
scroll to position [94, 0]
type input "8"
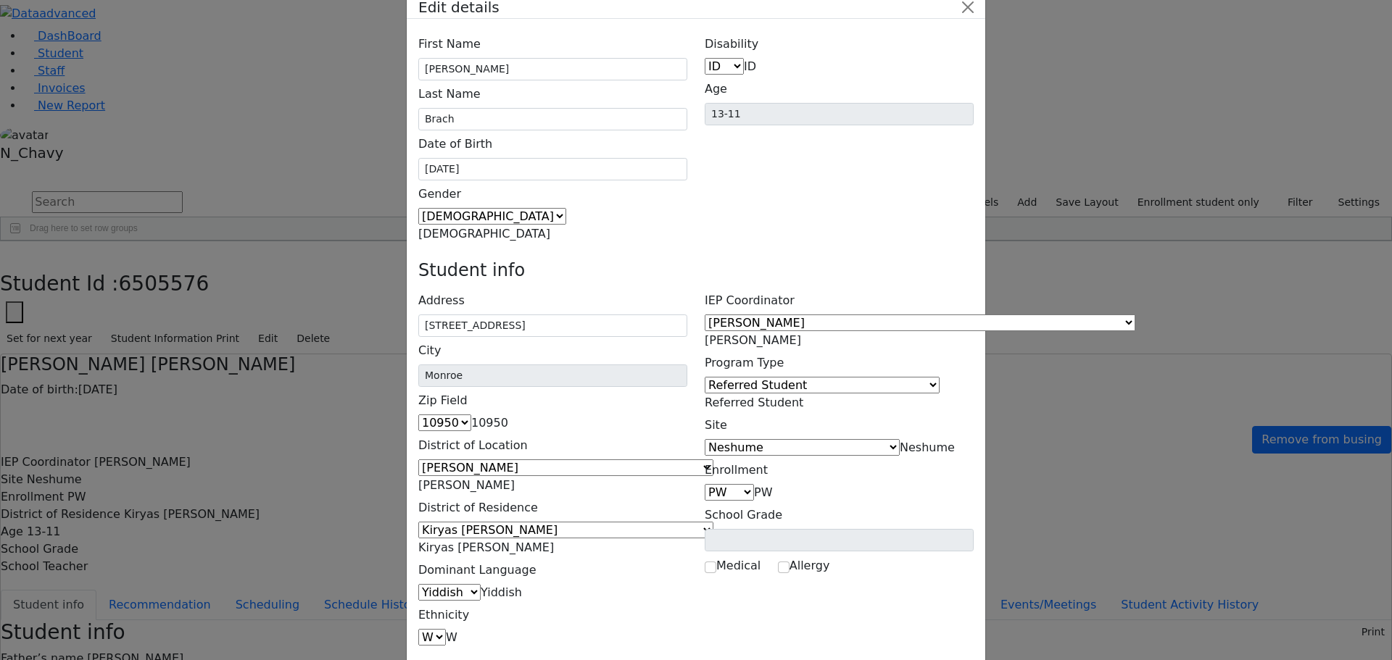
scroll to position [53, 0]
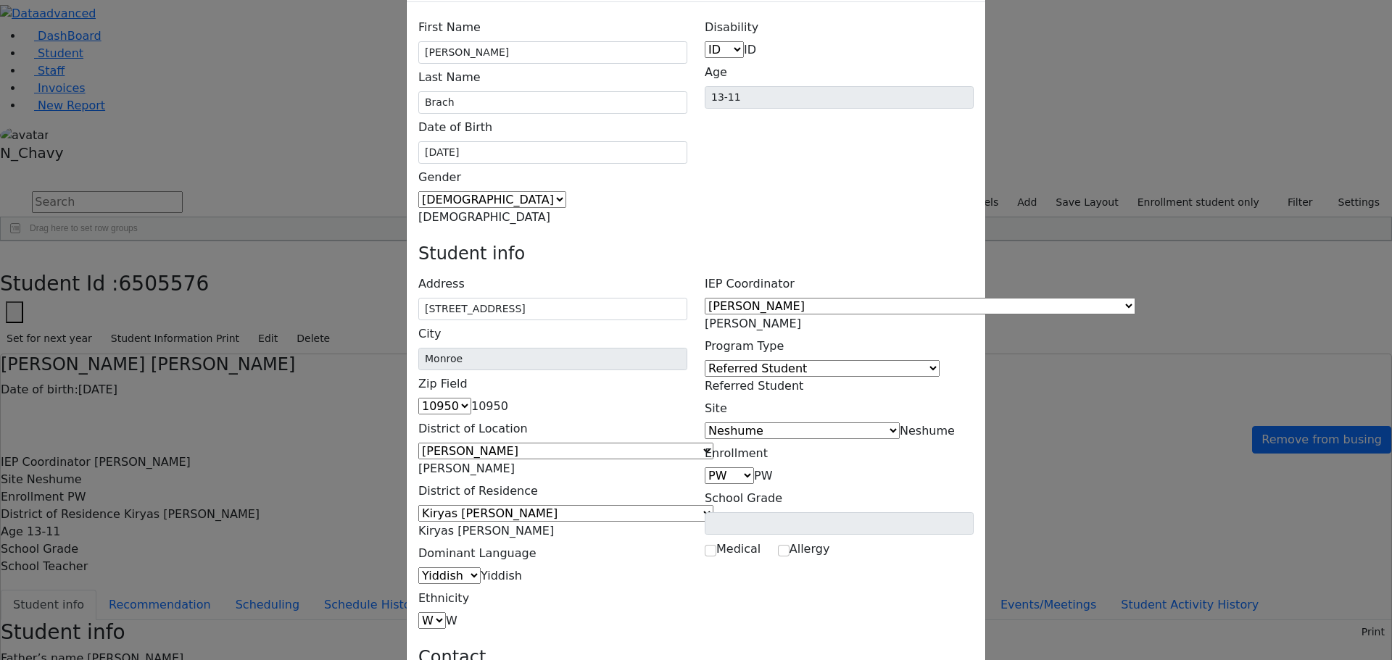
type input "7746411@gmail.com"
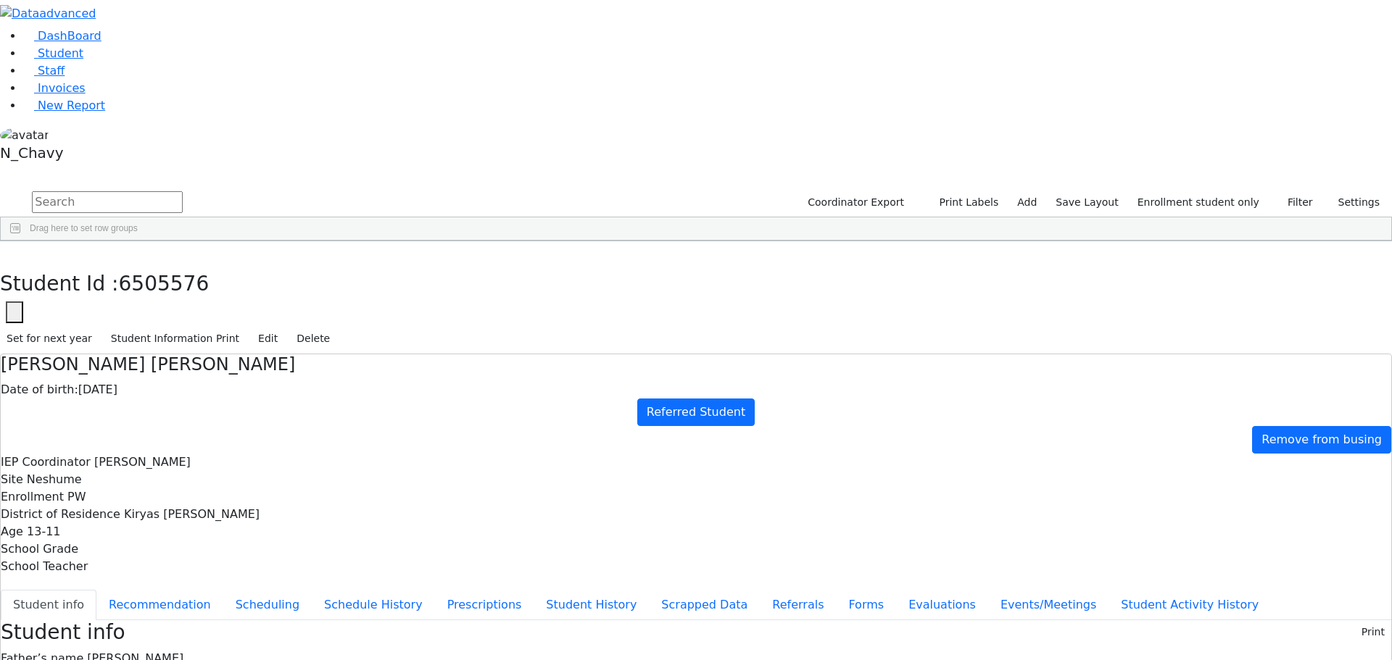
scroll to position [154, 0]
copy div "7746411@gmail.com"
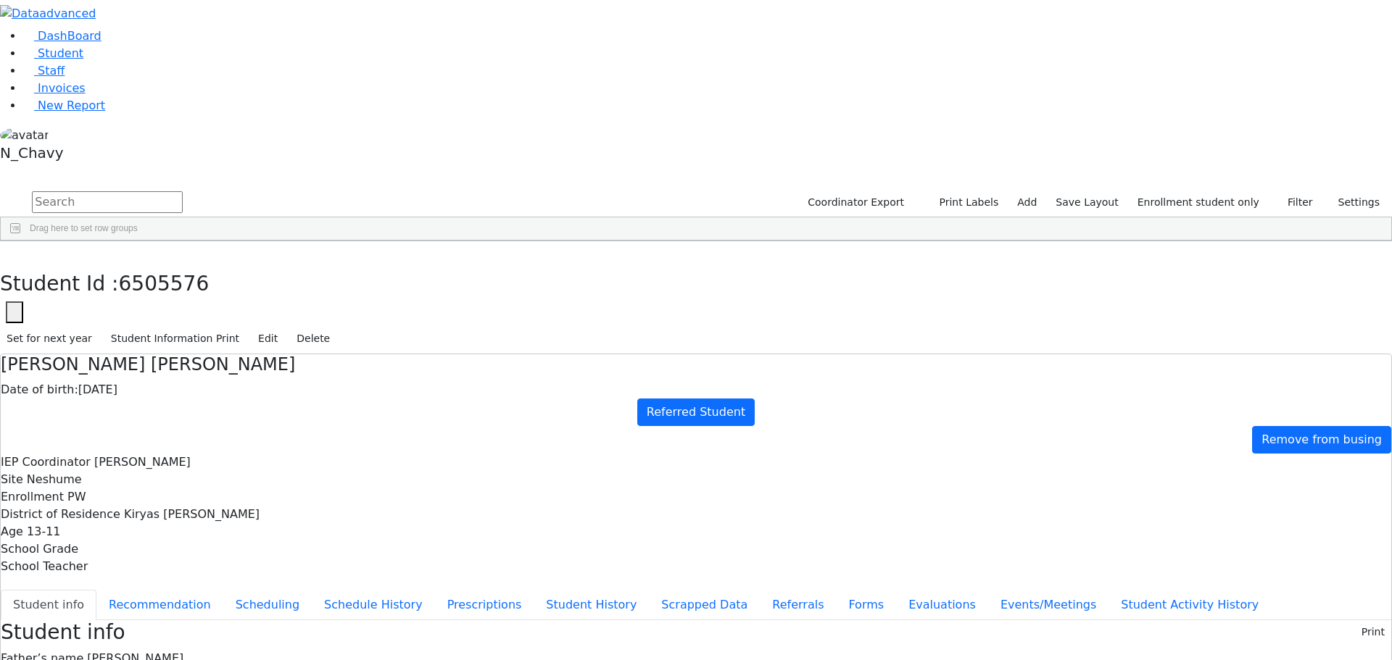
click at [83, 60] on link "Student" at bounding box center [53, 53] width 60 height 14
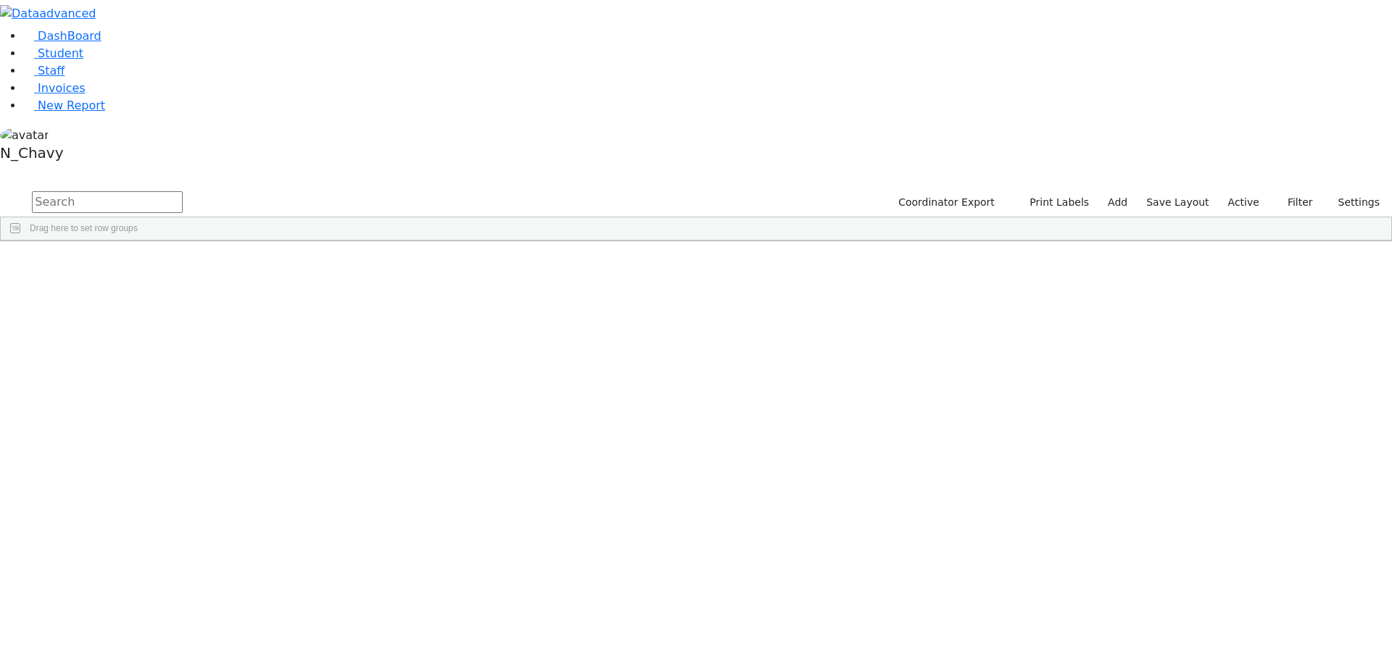
click at [183, 191] on input "text" at bounding box center [107, 202] width 151 height 22
type input "weber"
click at [149, 549] on div "Weber" at bounding box center [111, 559] width 75 height 20
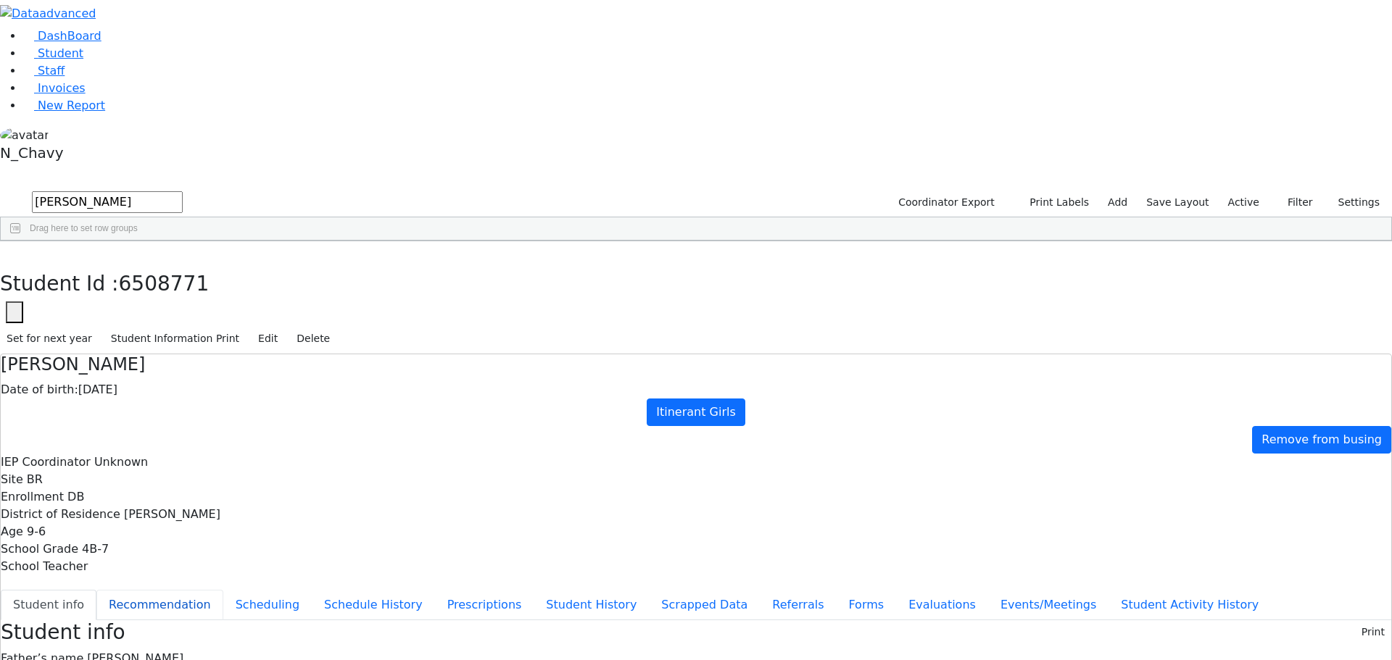
click at [223, 590] on button "Recommendation" at bounding box center [159, 605] width 127 height 30
checkbox input "true"
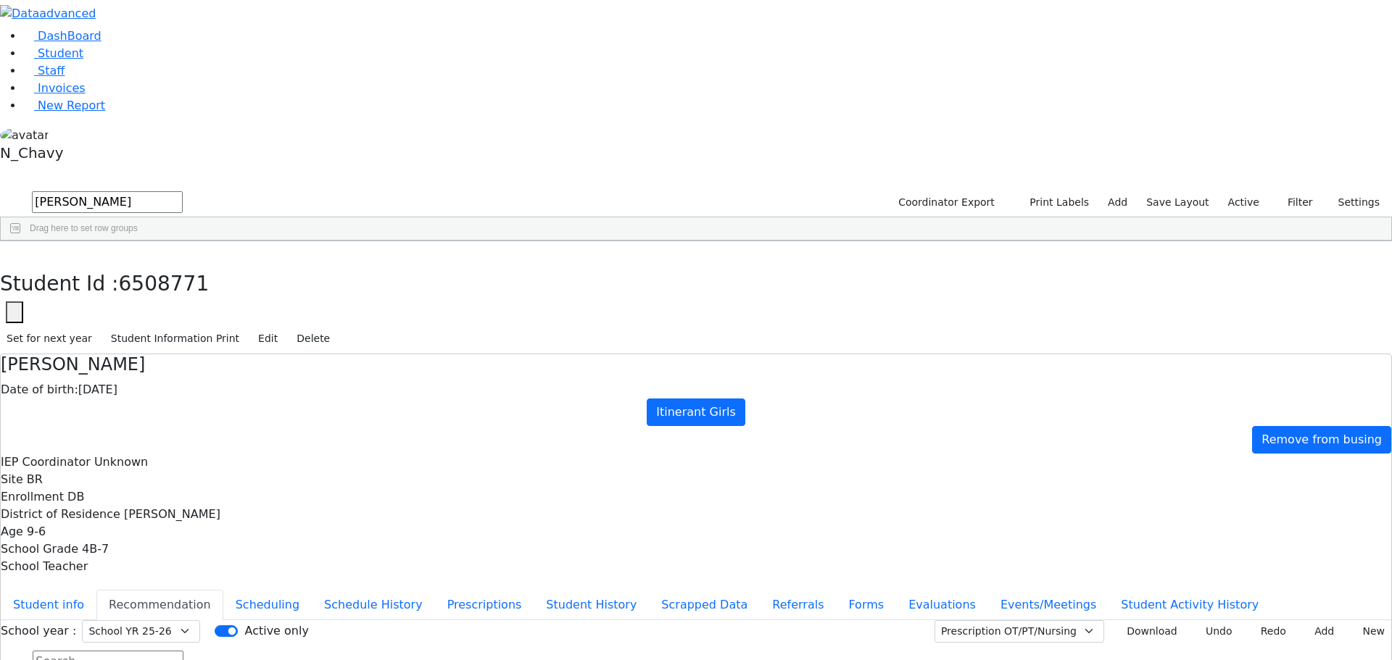
click at [7, 252] on use "button" at bounding box center [7, 252] width 0 height 0
click at [183, 191] on input "weber" at bounding box center [107, 202] width 151 height 22
click at [183, 191] on input "gande" at bounding box center [107, 202] width 151 height 22
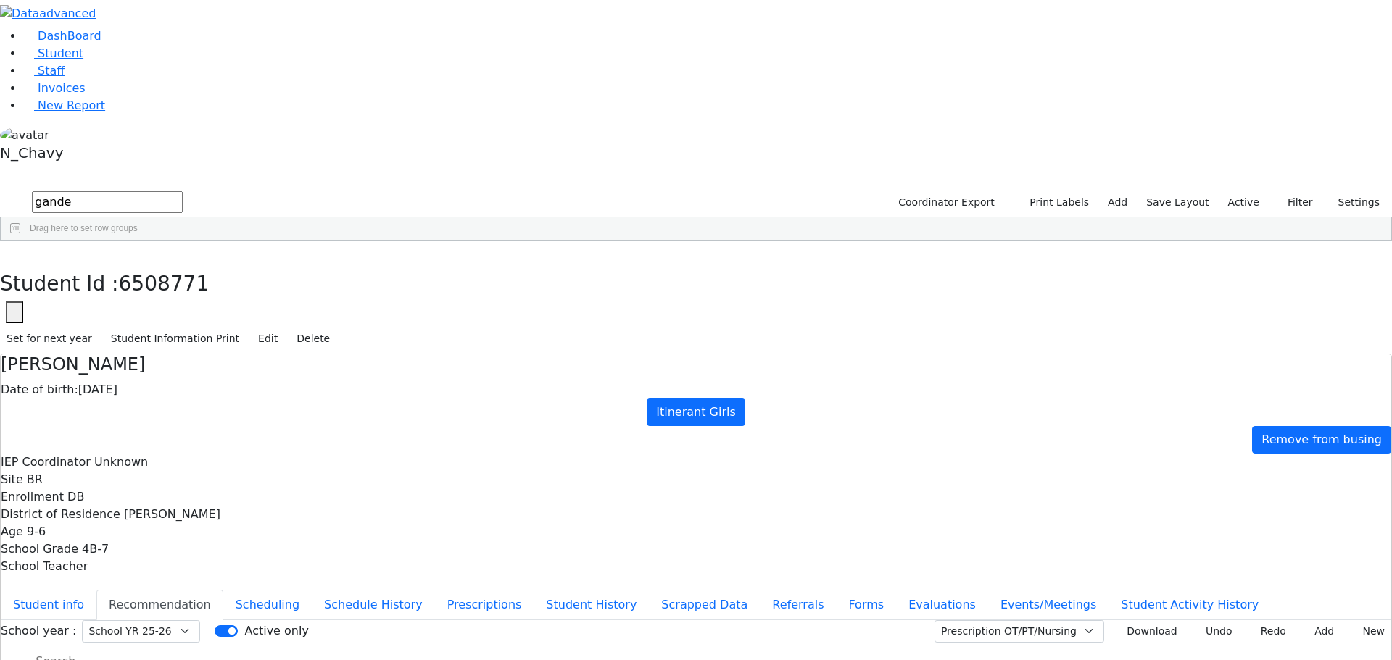
click at [183, 191] on input "gande" at bounding box center [107, 202] width 151 height 22
type input "glu"
click at [1233, 191] on label "Active" at bounding box center [1243, 202] width 44 height 22
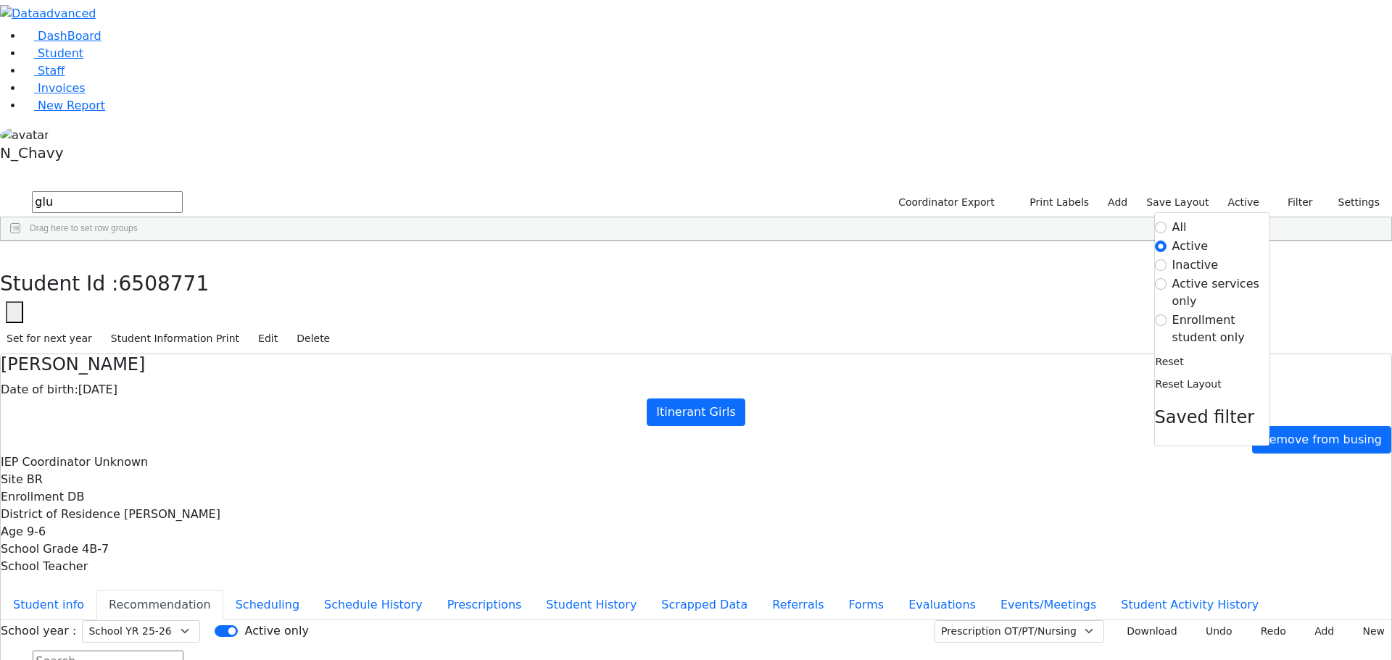
click at [1195, 312] on label "Enrollment student only" at bounding box center [1220, 329] width 97 height 35
click at [1166, 315] on input "Enrollment student only" at bounding box center [1161, 321] width 12 height 12
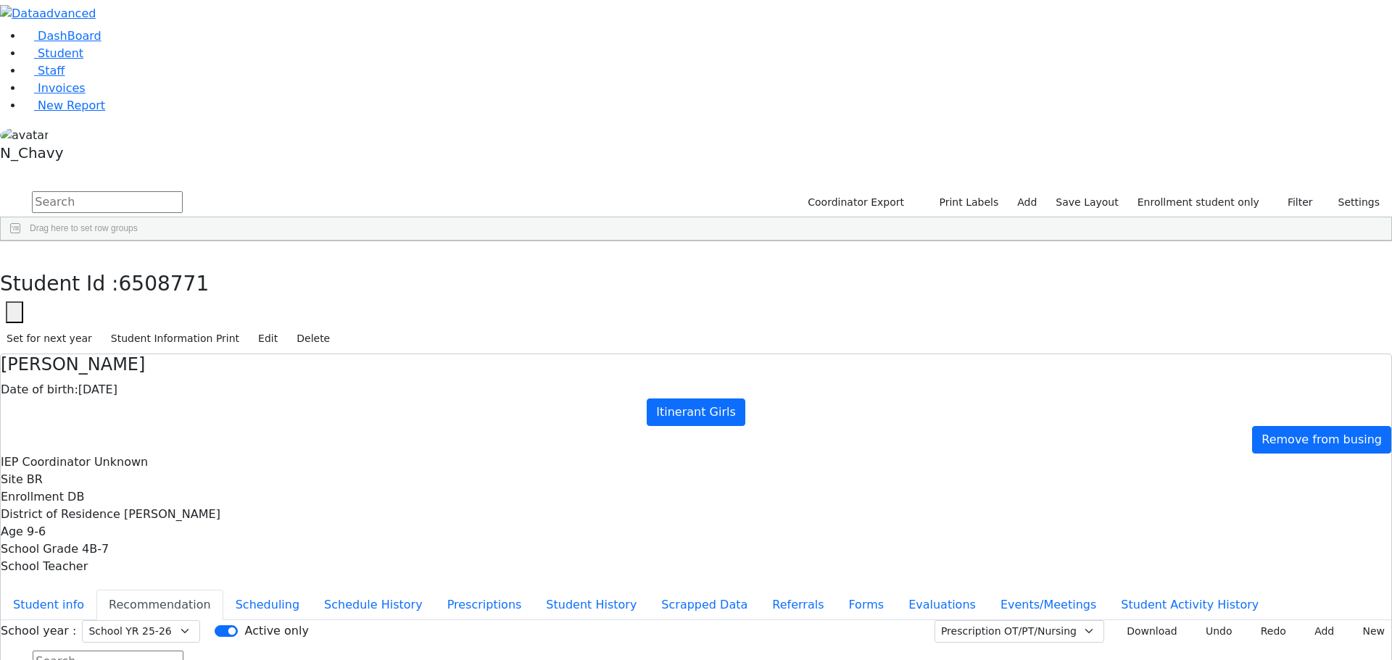
click at [149, 549] on div "Gluck" at bounding box center [111, 559] width 75 height 20
click at [96, 590] on button "Student info" at bounding box center [49, 605] width 96 height 30
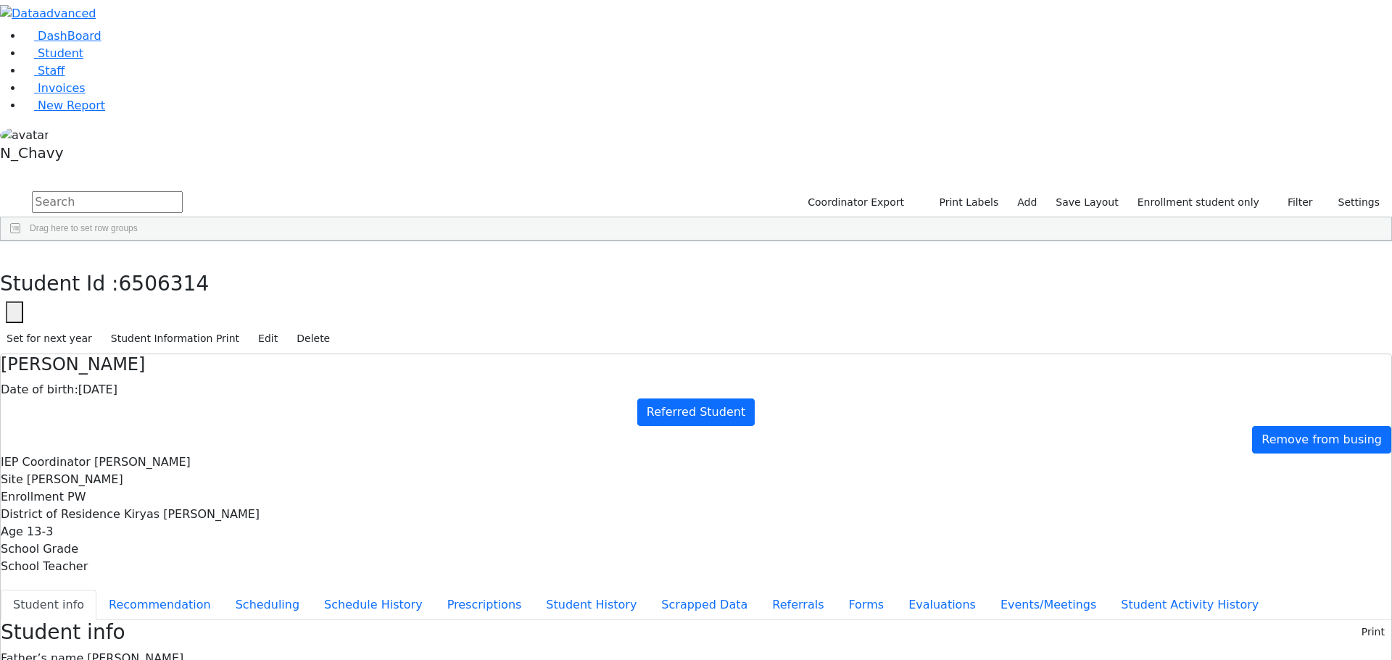
scroll to position [59, 0]
copy div "Faigagluck4923@gmail.com"
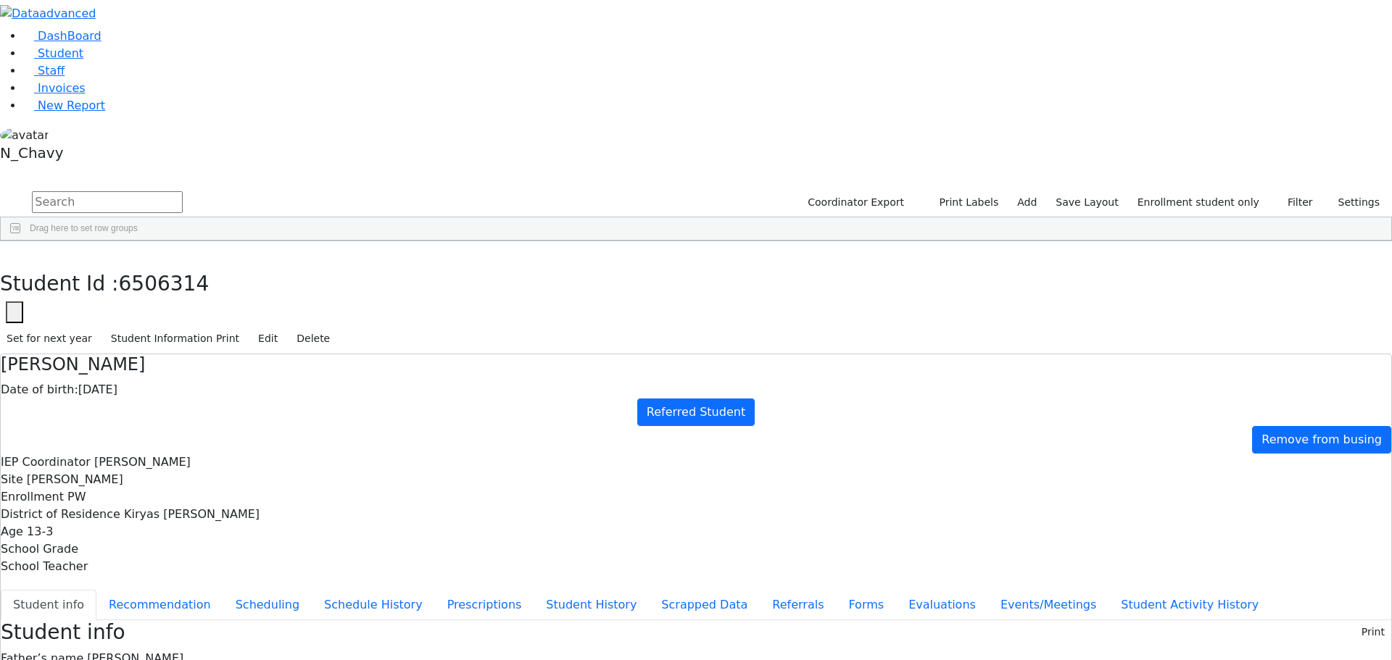
drag, startPoint x: 317, startPoint y: 367, endPoint x: 298, endPoint y: 367, distance: 18.8
click at [760, 590] on button "Referrals" at bounding box center [798, 605] width 76 height 30
click at [96, 590] on button "Student info" at bounding box center [49, 605] width 96 height 30
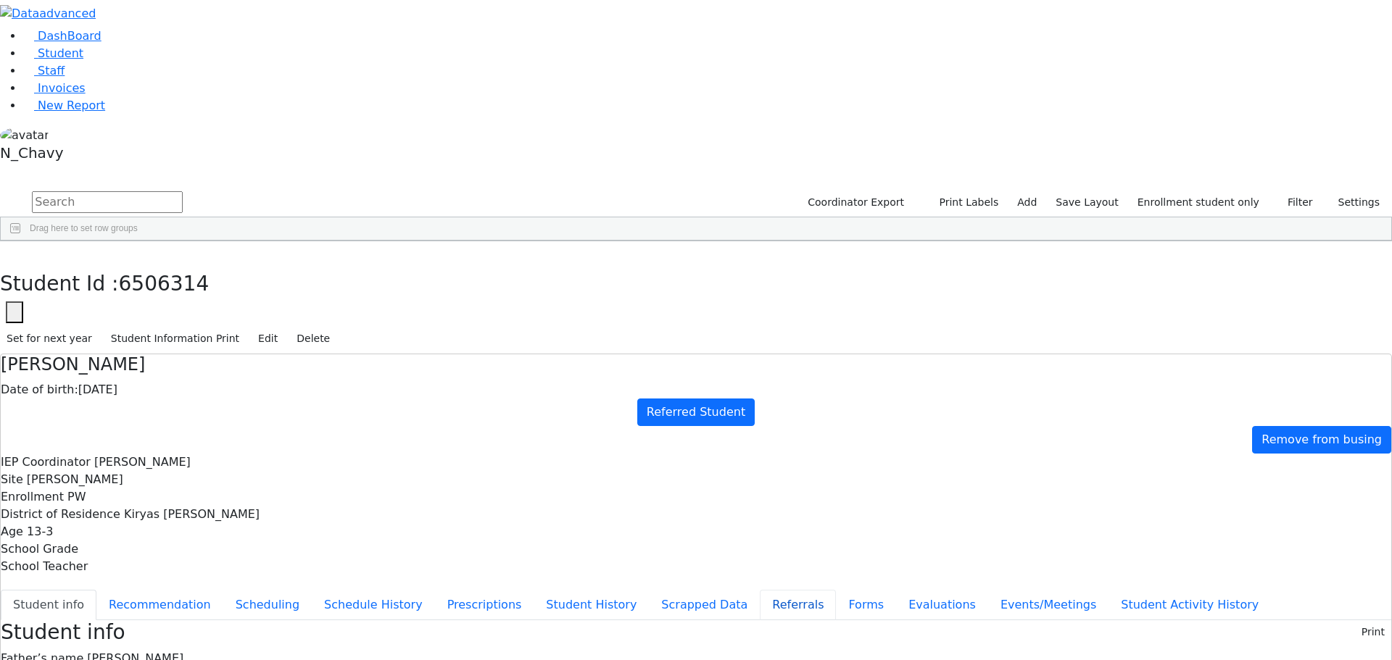
click at [760, 590] on button "Referrals" at bounding box center [798, 605] width 76 height 30
click at [223, 590] on button "Recommendation" at bounding box center [159, 605] width 127 height 30
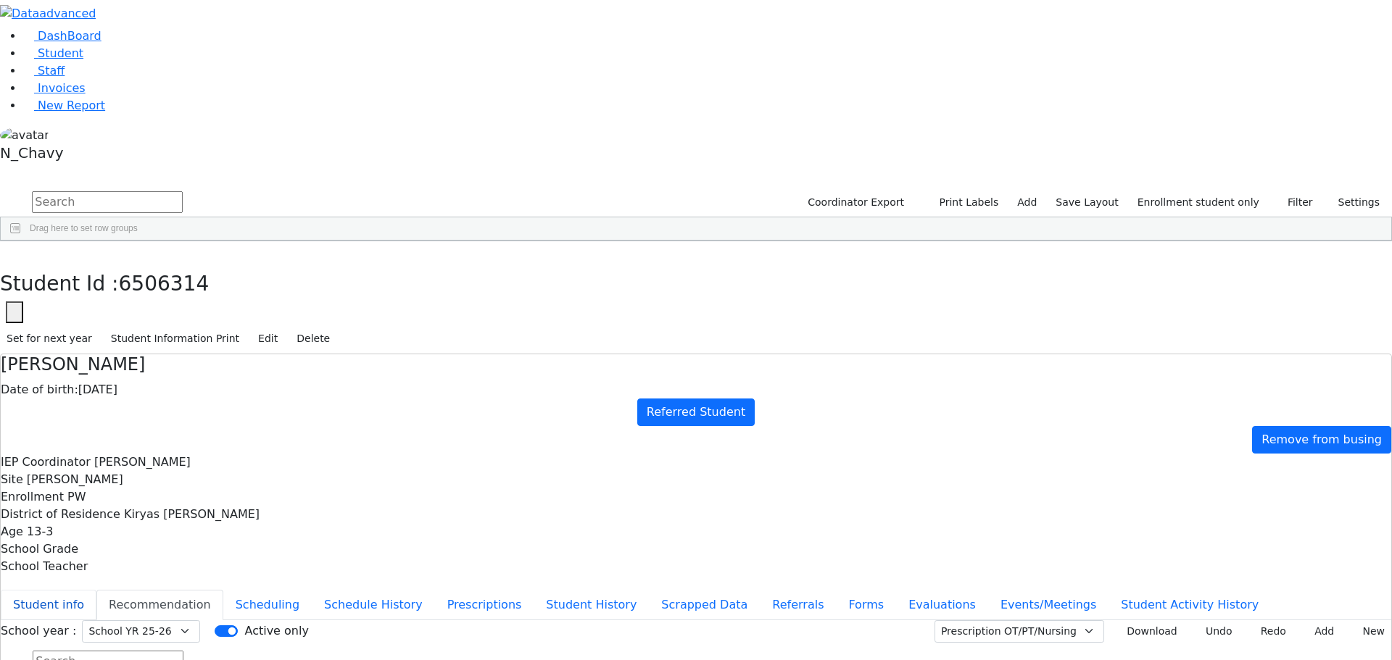
click at [96, 590] on button "Student info" at bounding box center [49, 605] width 96 height 30
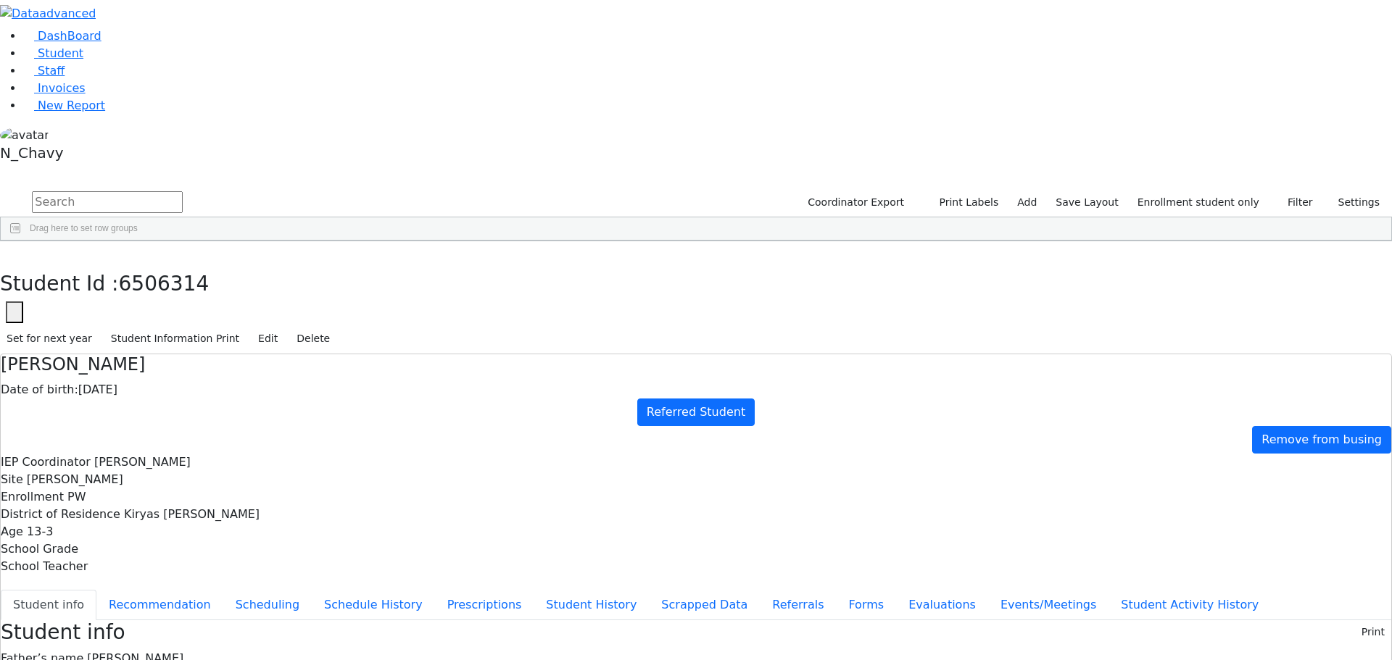
click at [267, 167] on div "Students 33 A 24 K 24 W 24 A 24 K 24 W 24 A" at bounding box center [696, 178] width 1392 height 22
click at [7, 252] on use "button" at bounding box center [7, 252] width 0 height 0
click at [172, 346] on div "Bochner" at bounding box center [129, 356] width 85 height 20
click at [223, 590] on button "Recommendation" at bounding box center [159, 605] width 127 height 30
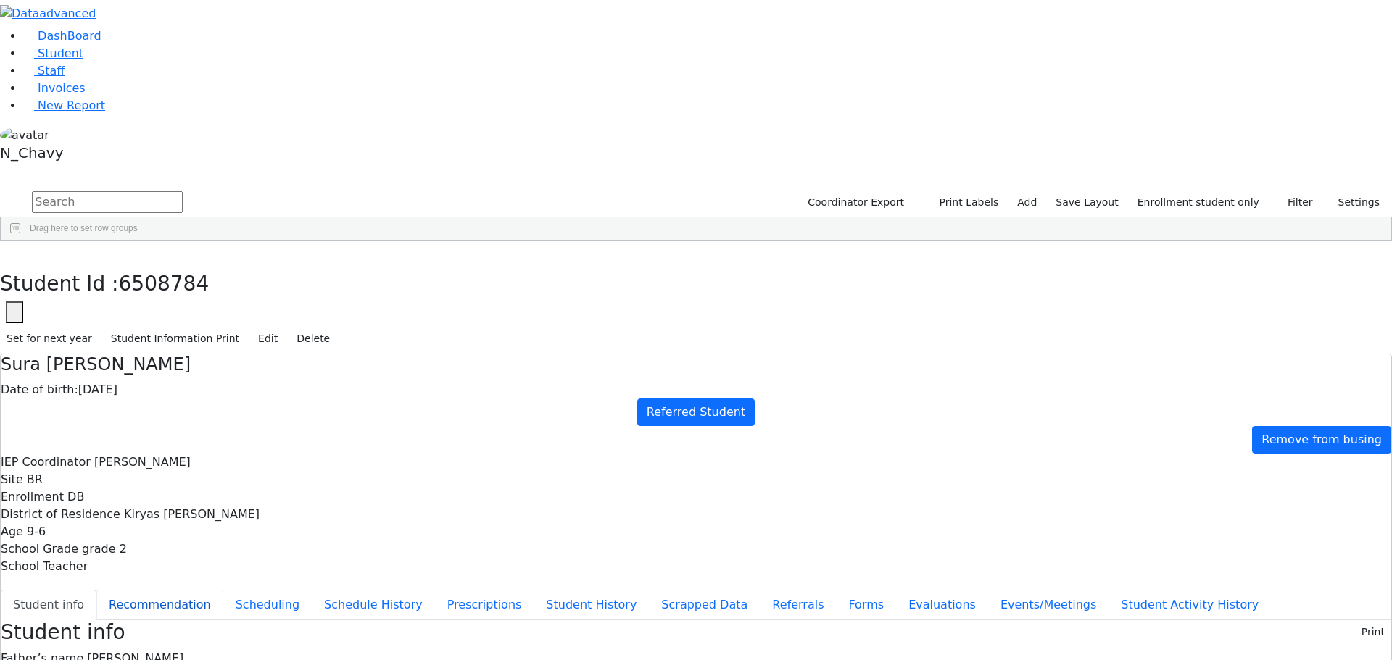
checkbox input "true"
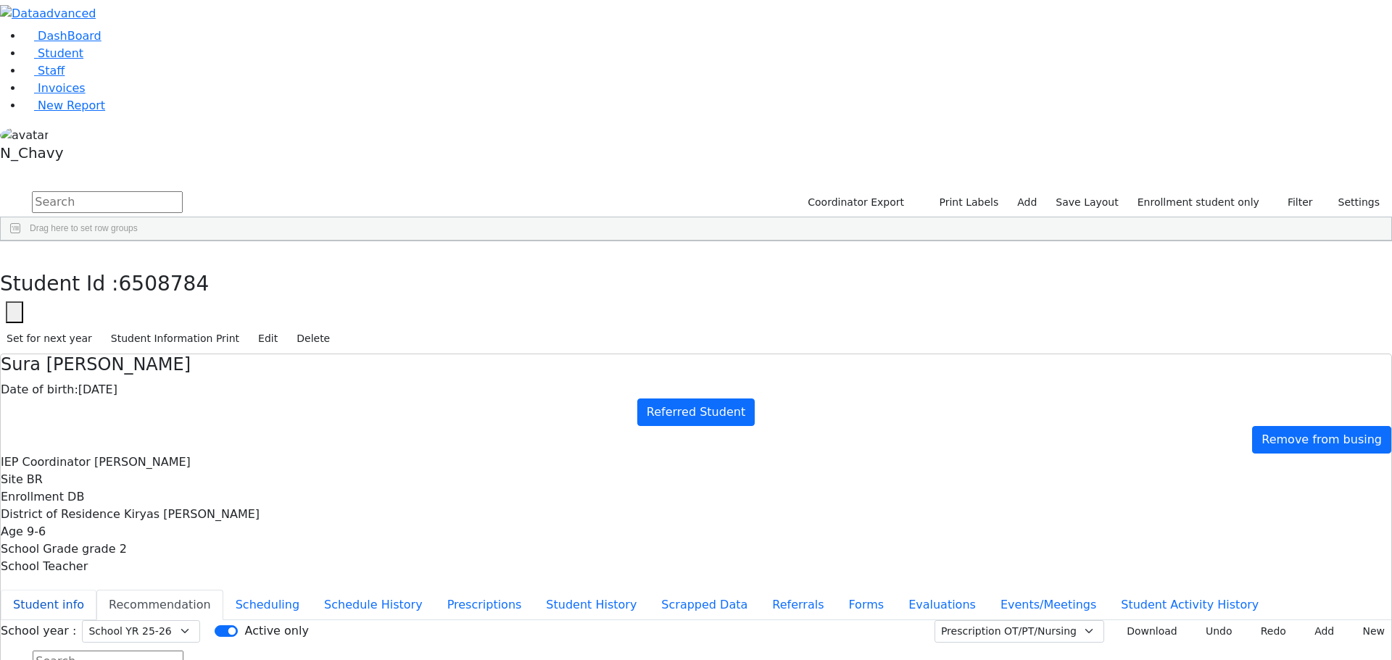
click at [96, 590] on button "Student info" at bounding box center [49, 605] width 96 height 30
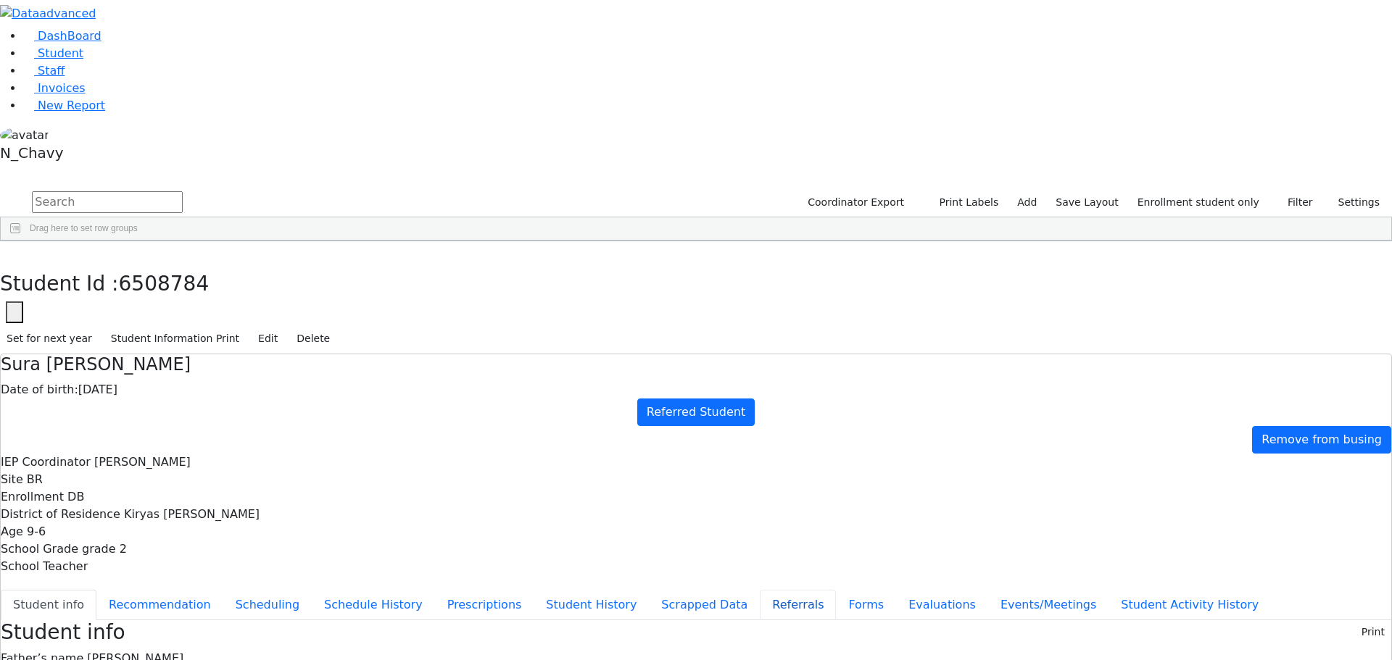
click at [760, 590] on button "Referrals" at bounding box center [798, 605] width 76 height 30
click at [96, 590] on button "Student info" at bounding box center [49, 605] width 96 height 30
click at [760, 590] on button "Referrals" at bounding box center [798, 605] width 76 height 30
click at [7, 252] on use "button" at bounding box center [7, 252] width 0 height 0
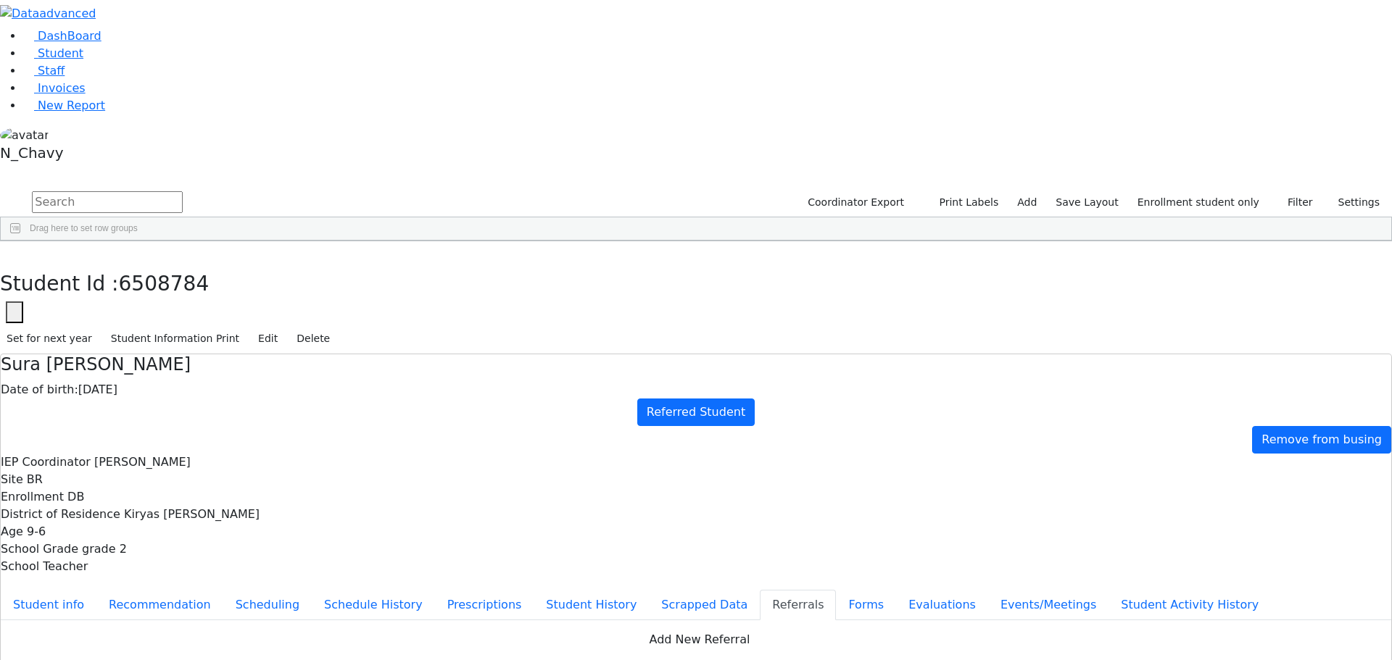
click at [172, 407] on div "Felberbaum" at bounding box center [129, 417] width 85 height 20
click at [223, 590] on button "Recommendation" at bounding box center [159, 605] width 127 height 30
checkbox input "true"
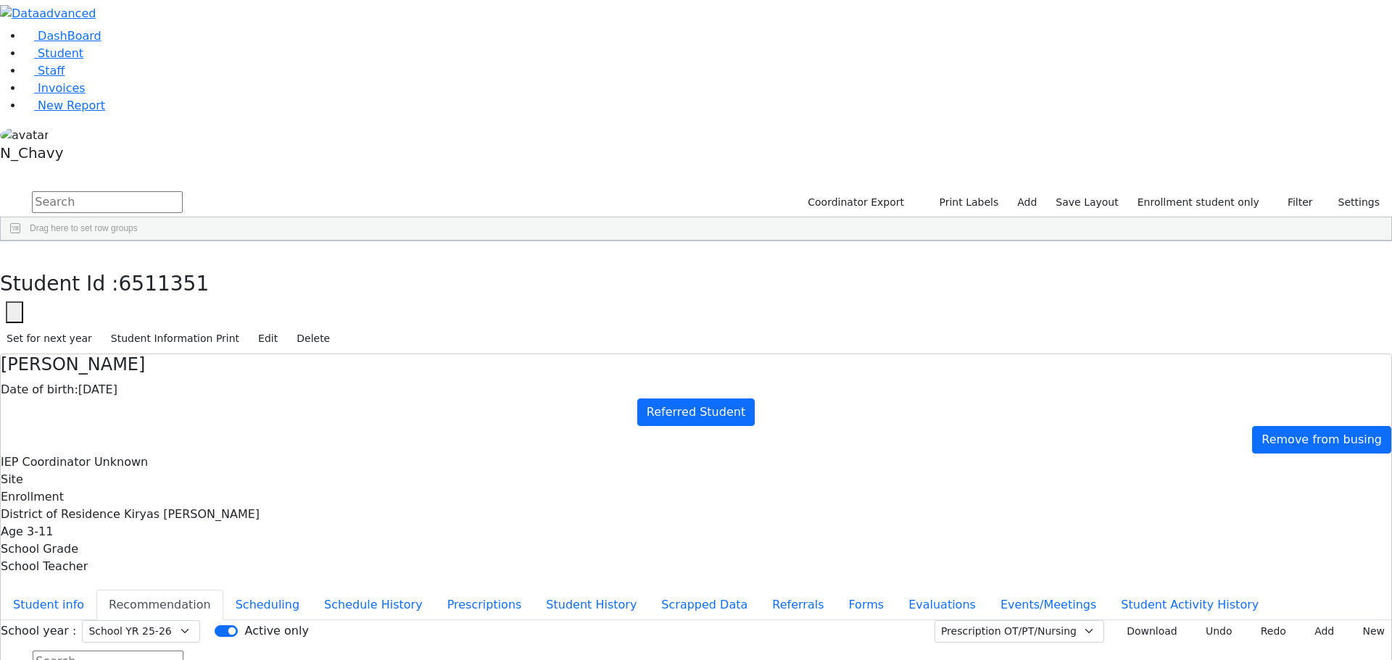
type input "2025-09-15"
click at [96, 590] on button "Student info" at bounding box center [49, 605] width 96 height 30
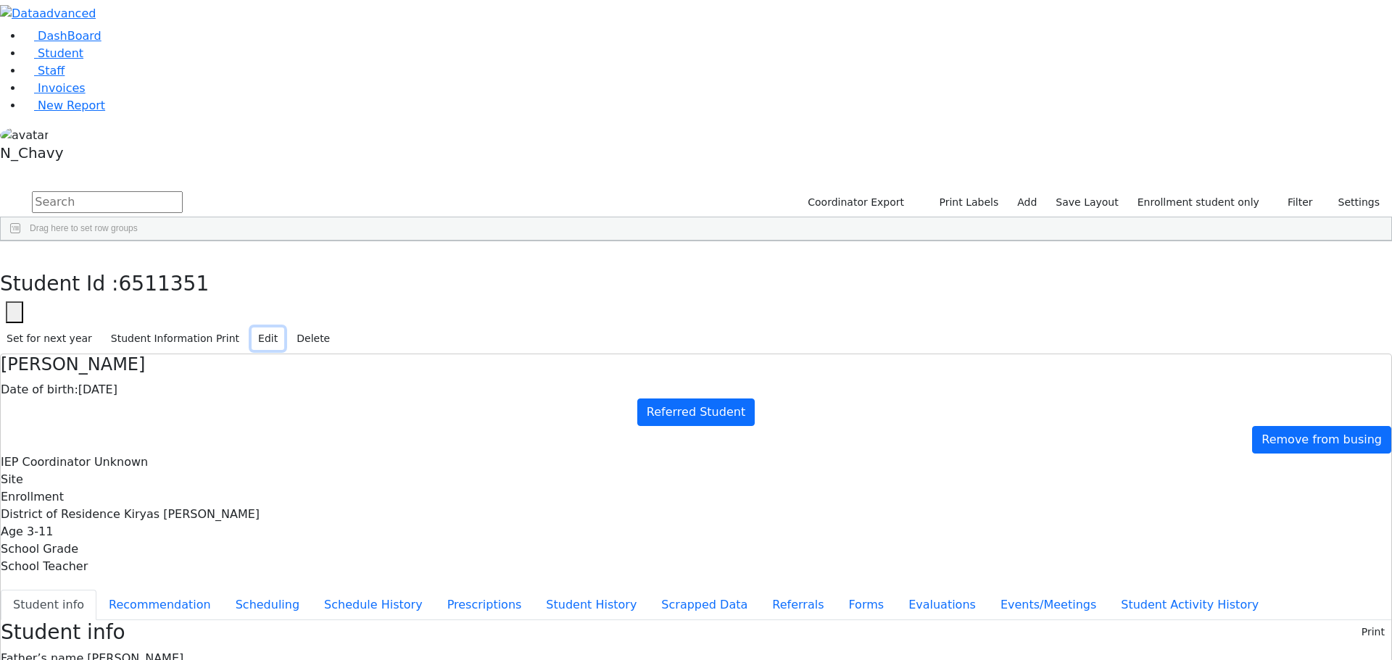
click at [284, 328] on button "Edit" at bounding box center [268, 339] width 33 height 22
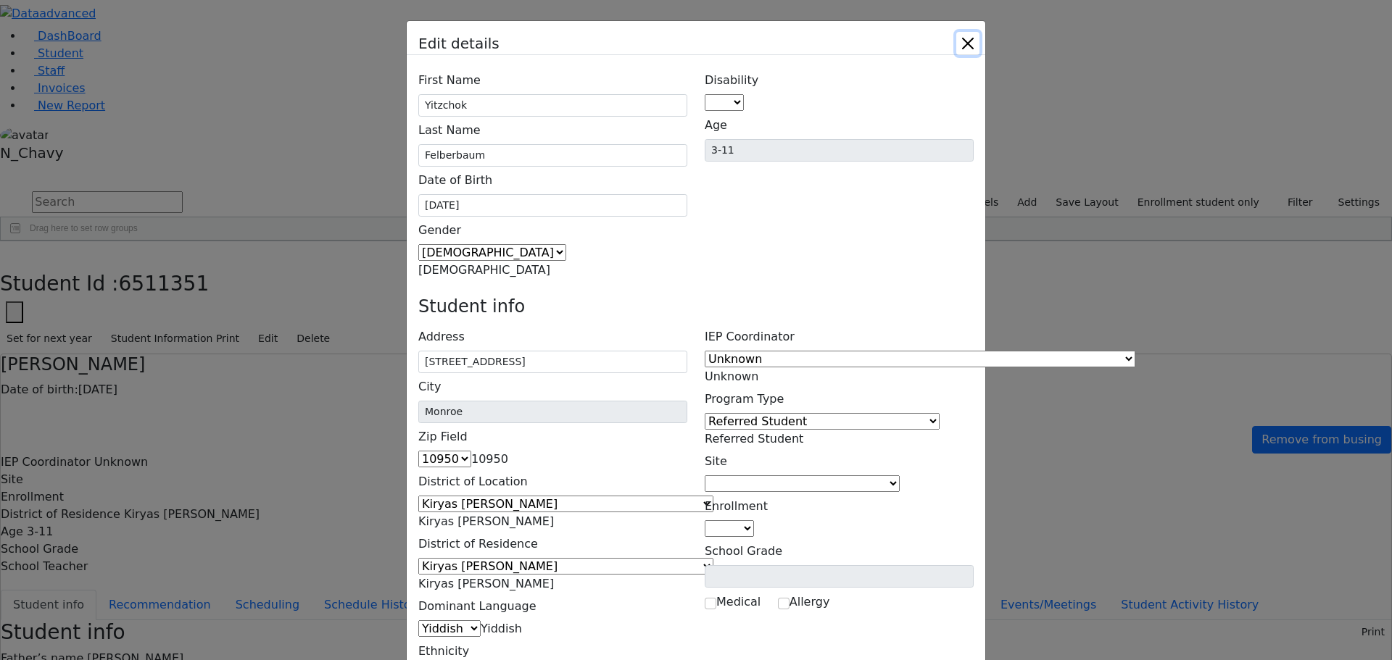
click at [979, 49] on button "Close" at bounding box center [967, 43] width 23 height 23
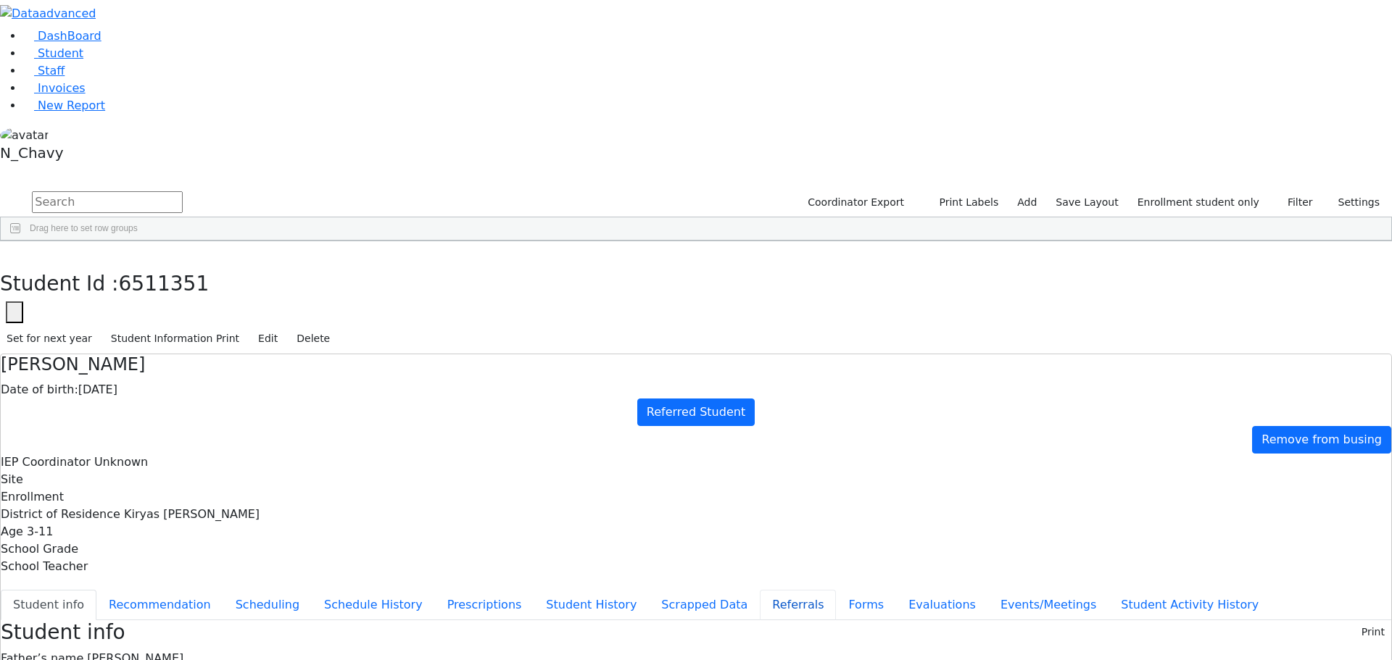
click at [760, 590] on button "Referrals" at bounding box center [798, 605] width 76 height 30
click at [96, 590] on button "Student info" at bounding box center [49, 605] width 96 height 30
click at [284, 328] on button "Edit" at bounding box center [268, 339] width 33 height 22
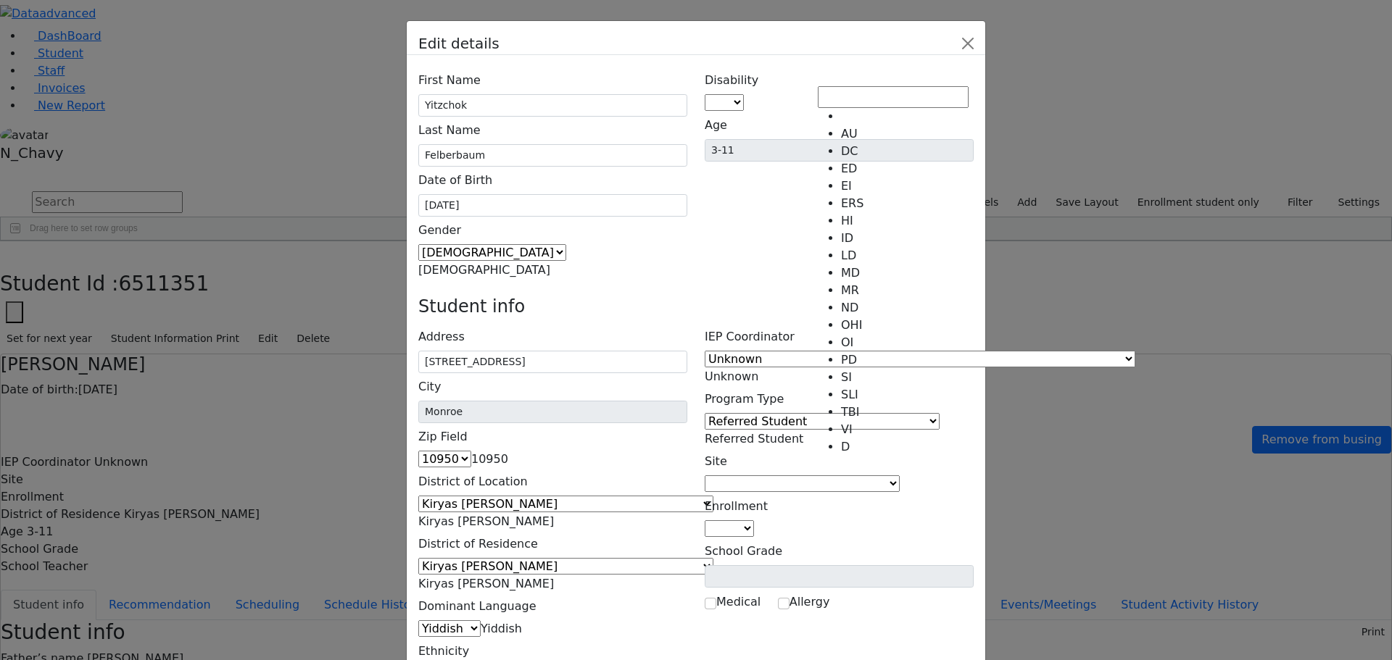
click at [744, 96] on span at bounding box center [744, 103] width 0 height 14
select select "14"
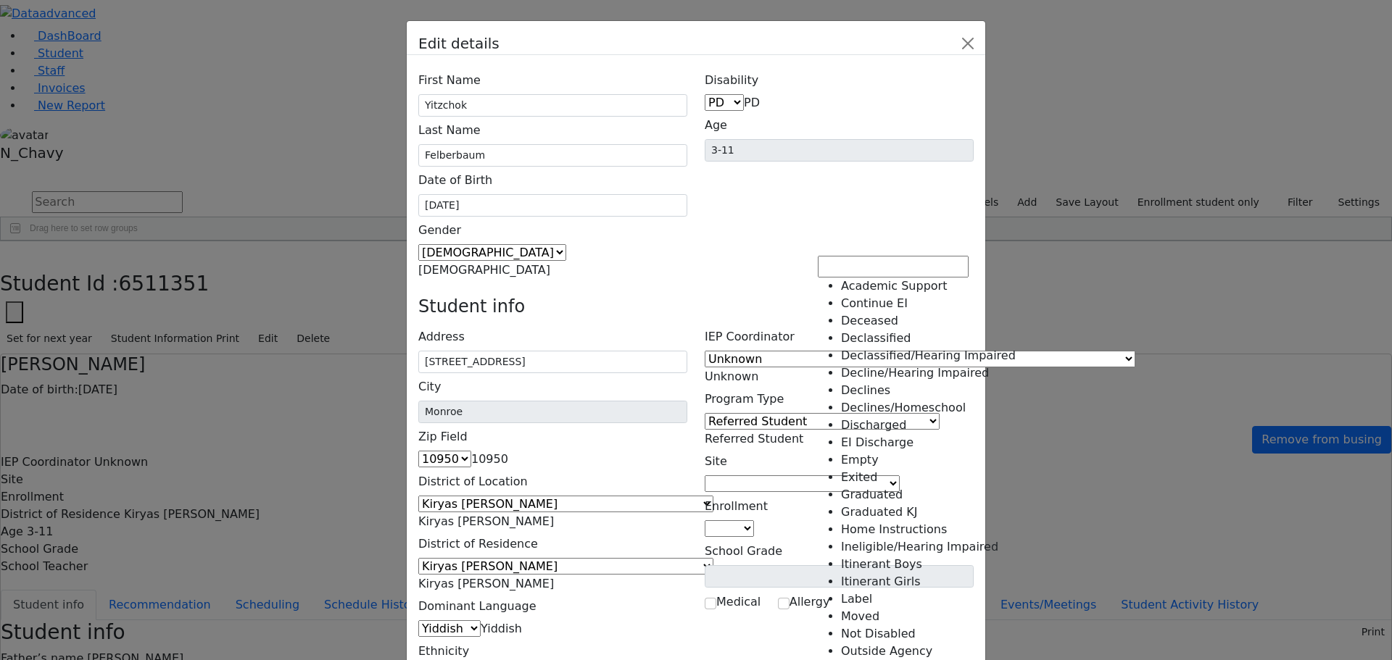
click at [803, 432] on span "Referred Student" at bounding box center [754, 439] width 99 height 14
select select "25"
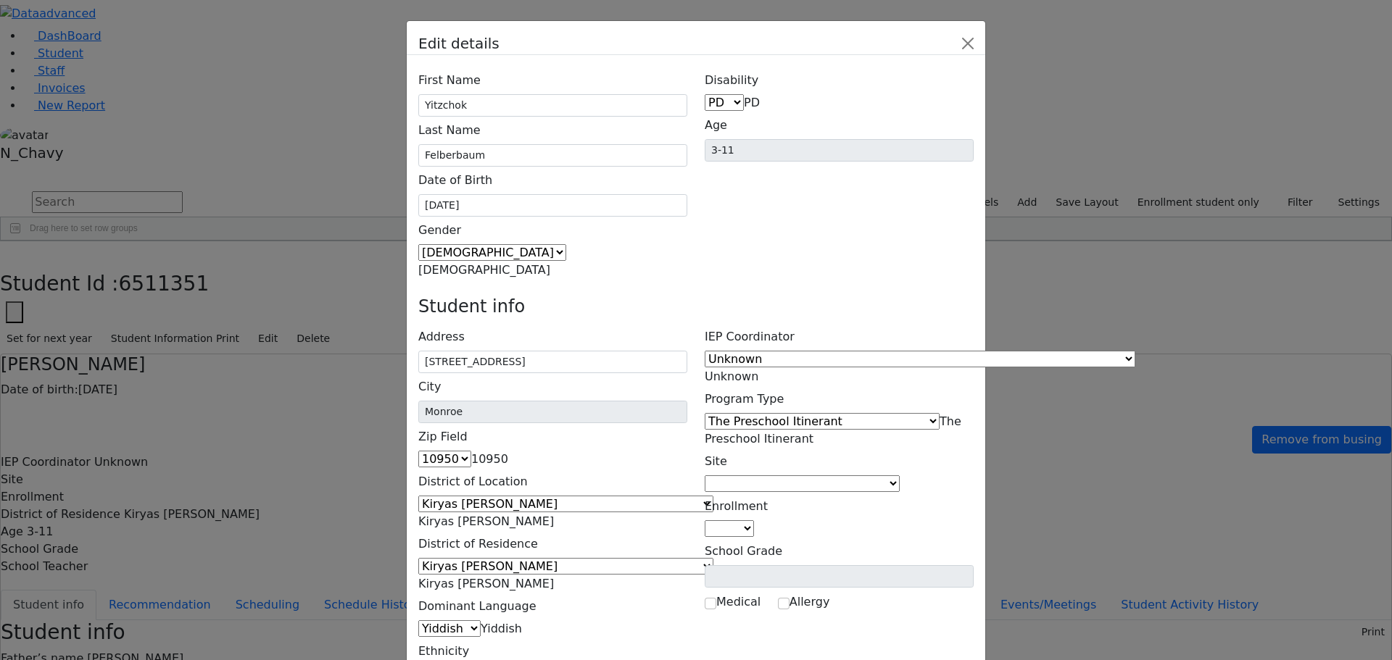
click at [900, 477] on span at bounding box center [900, 484] width 0 height 14
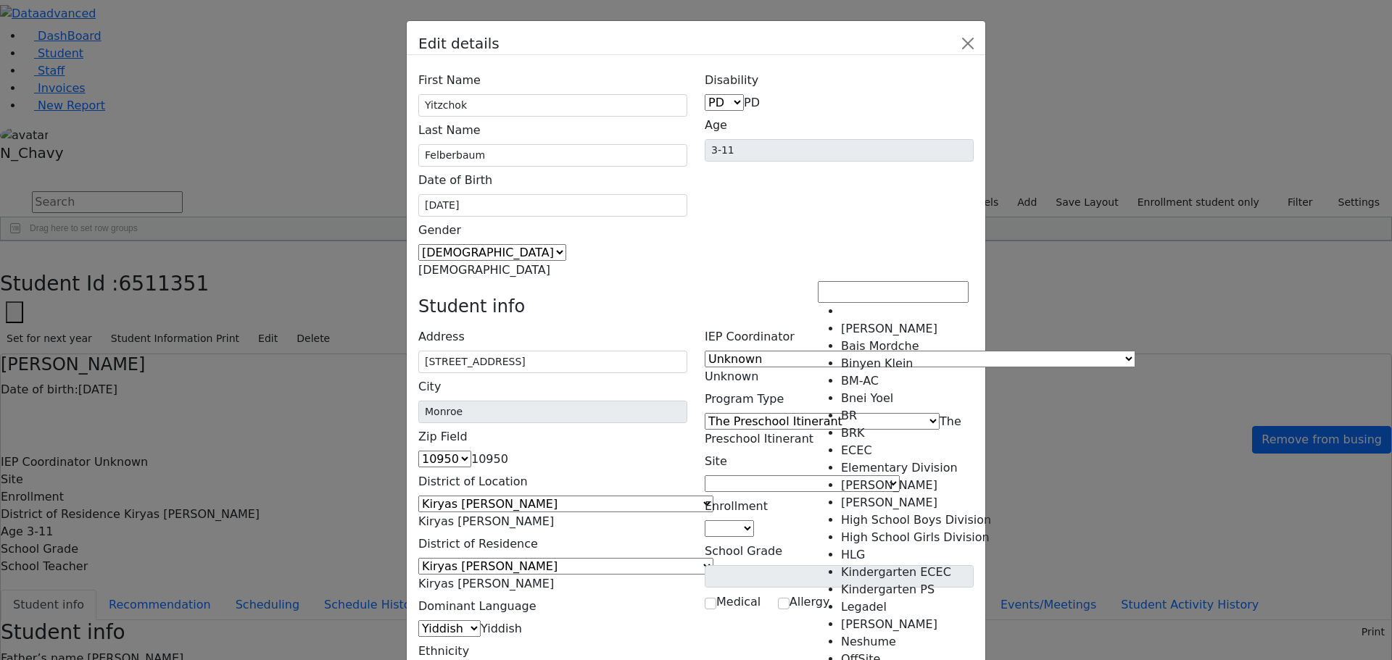
select select "41"
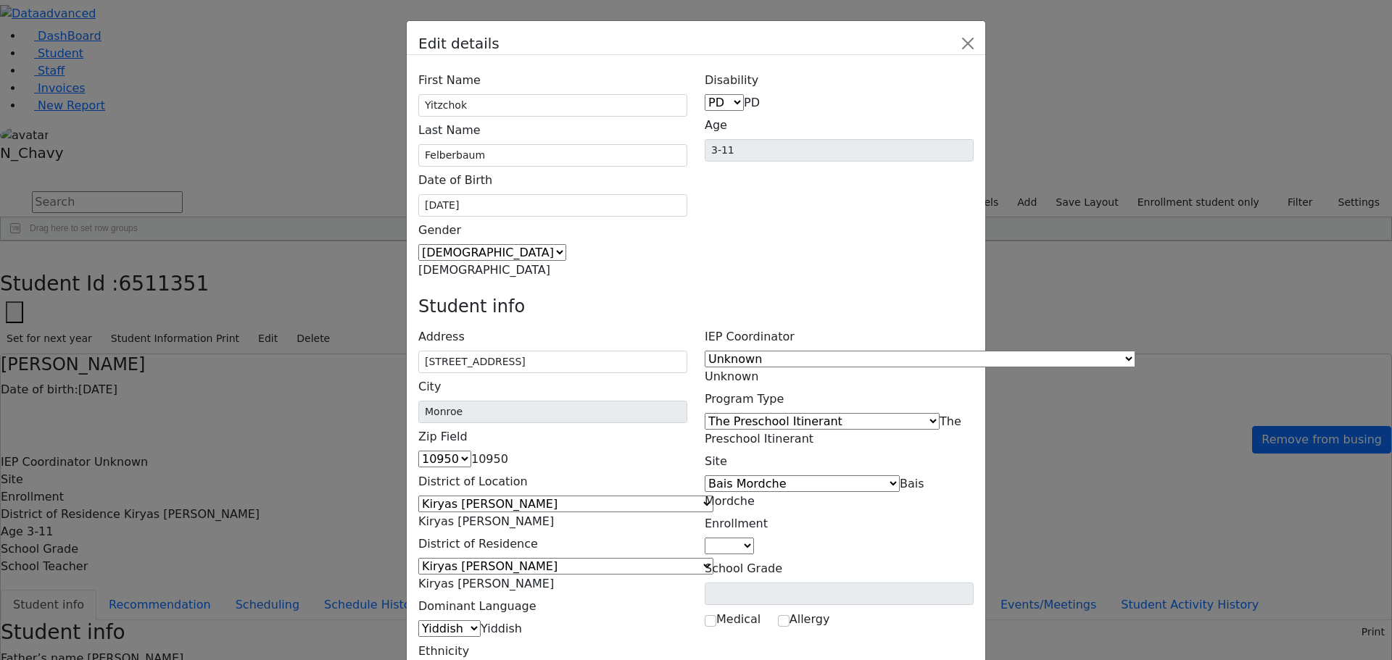
click at [754, 539] on span at bounding box center [754, 546] width 0 height 14
select select "4"
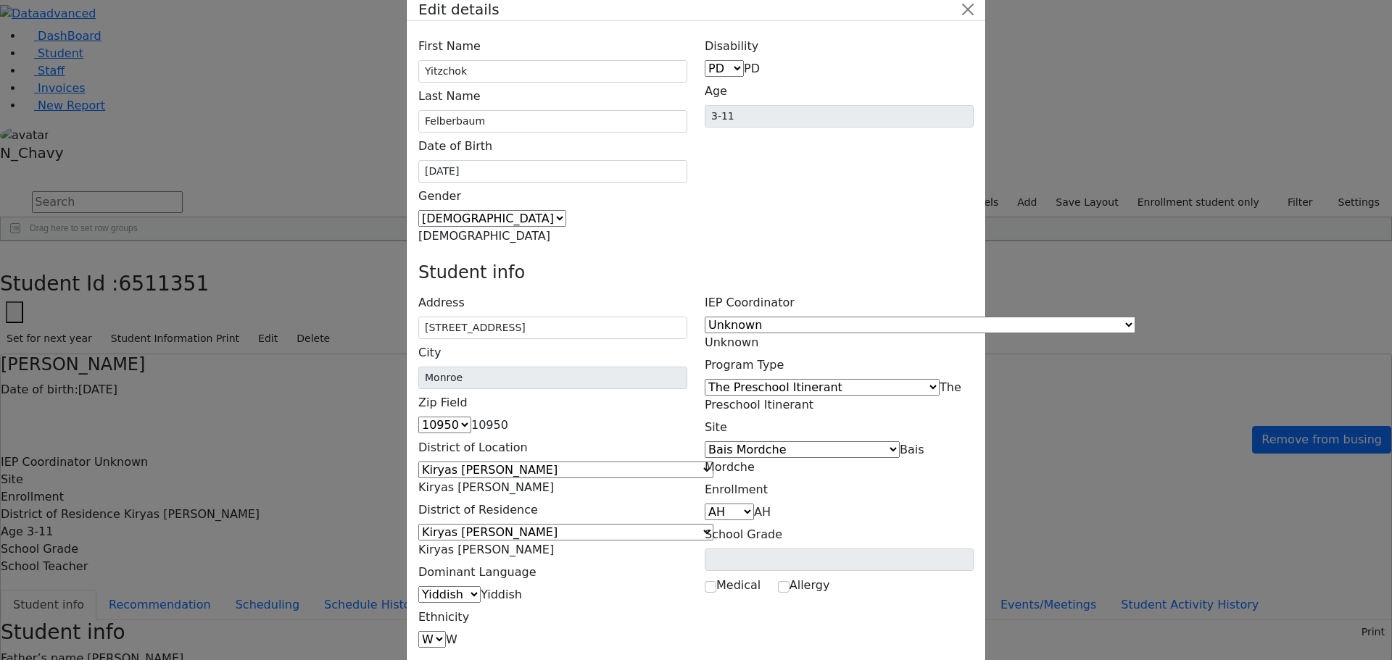
scroll to position [53, 0]
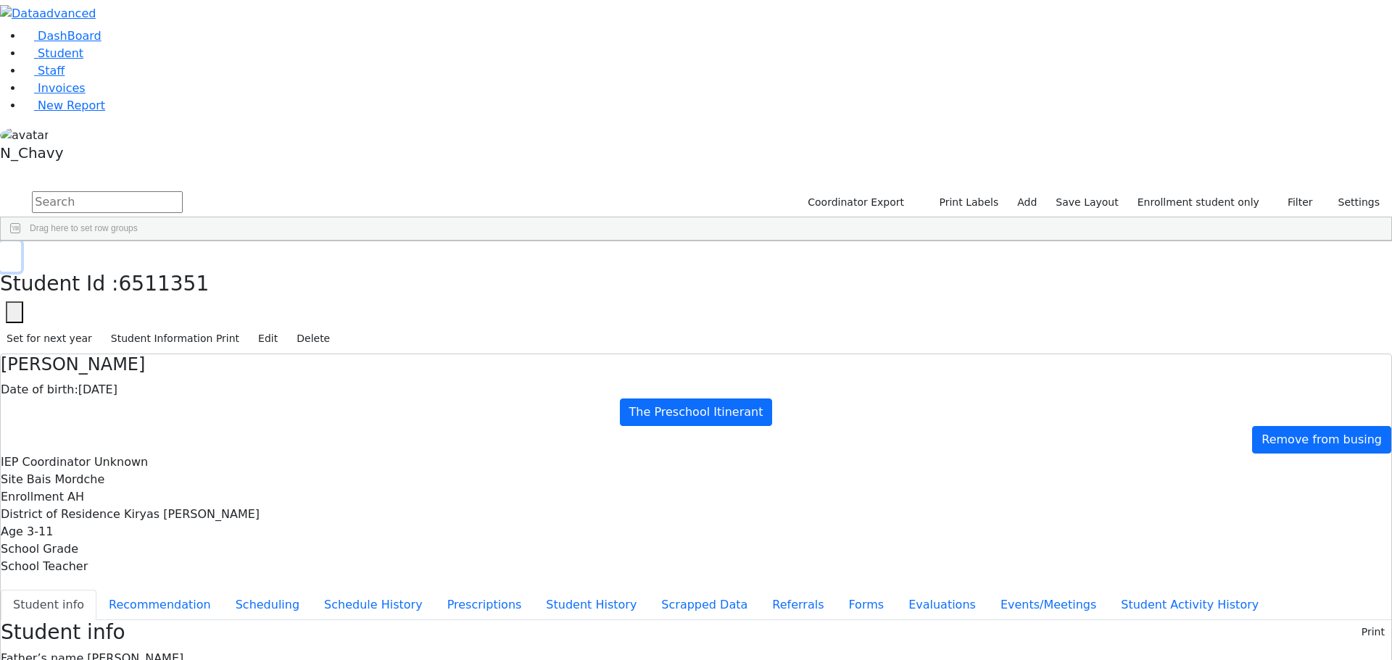
drag, startPoint x: 281, startPoint y: 26, endPoint x: 289, endPoint y: 96, distance: 70.0
click at [21, 241] on button "button" at bounding box center [10, 256] width 21 height 30
click at [149, 549] on div "Grossberg" at bounding box center [111, 559] width 75 height 20
click at [284, 328] on button "Edit" at bounding box center [268, 339] width 33 height 22
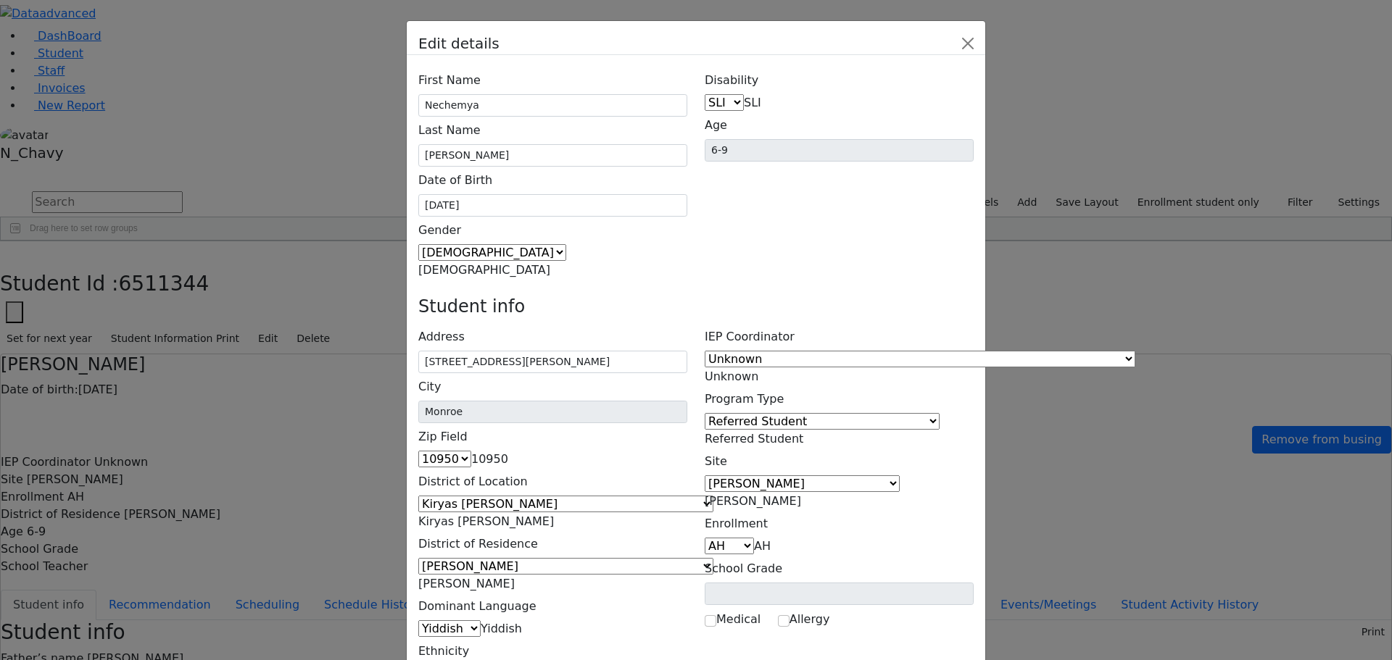
click at [803, 432] on span "Referred Student" at bounding box center [754, 439] width 99 height 14
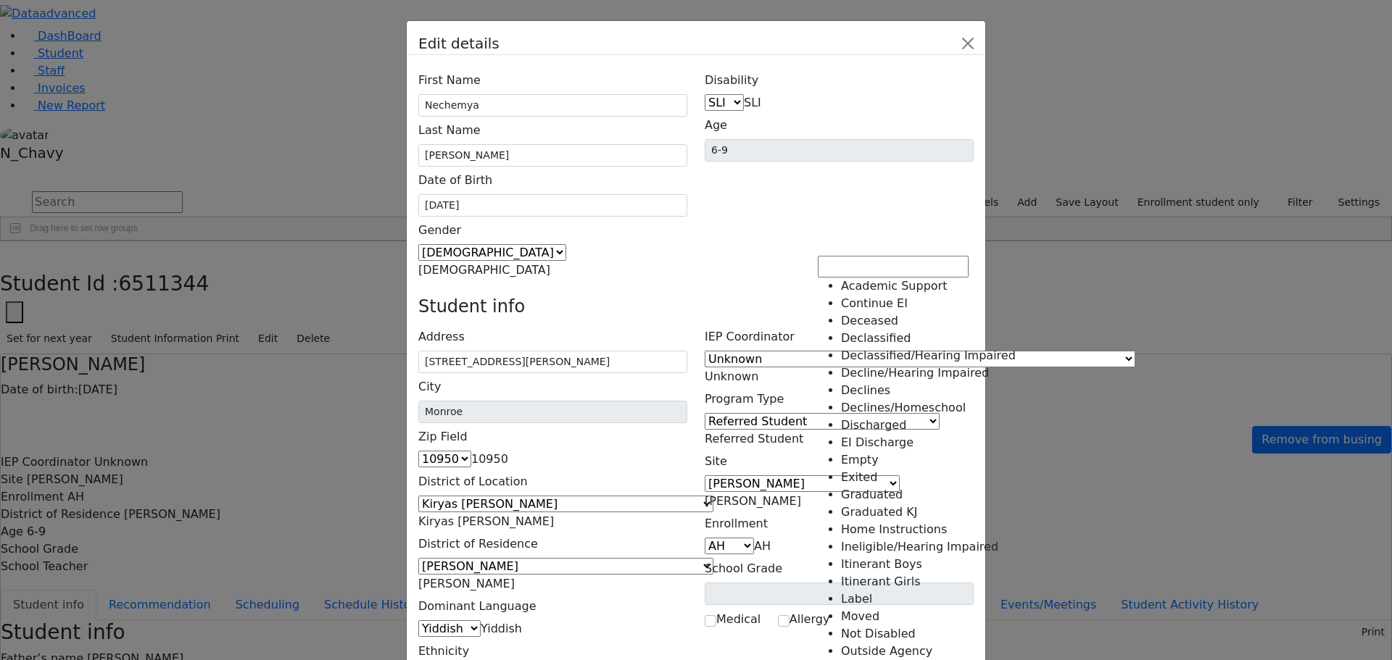
scroll to position [252, 0]
click at [979, 43] on button "Close" at bounding box center [967, 43] width 23 height 23
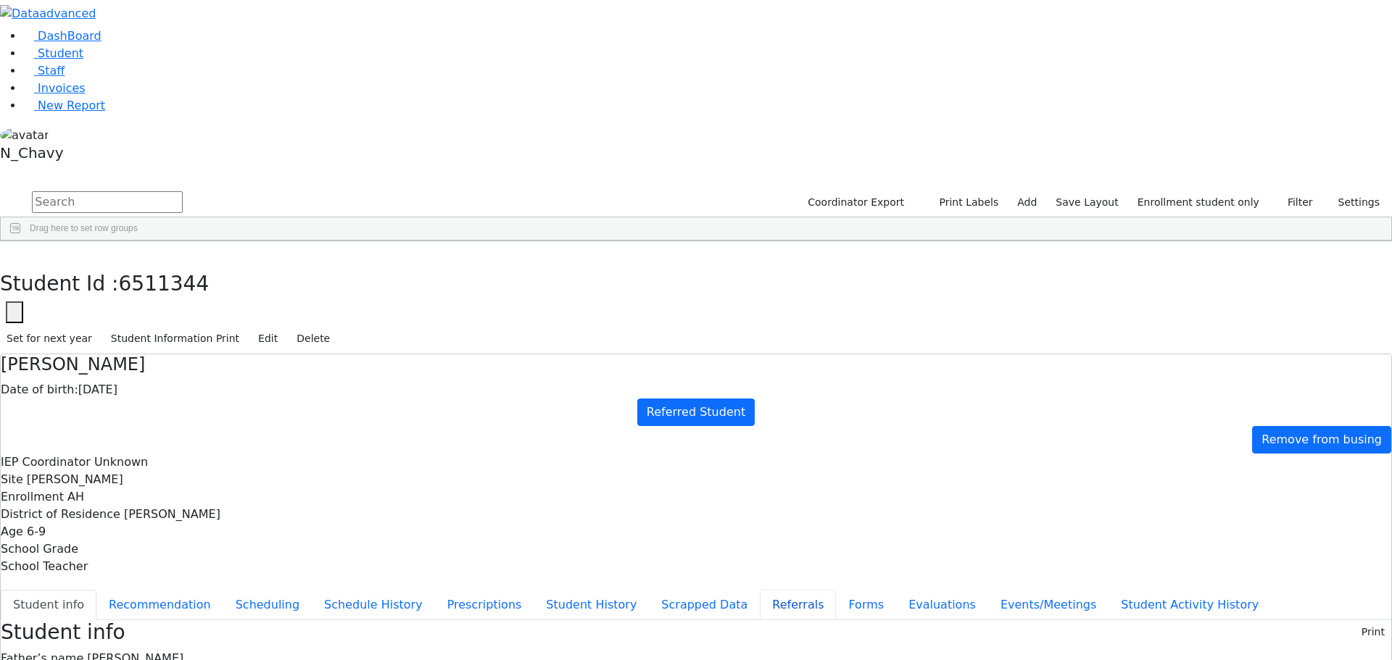
click at [760, 590] on button "Referrals" at bounding box center [798, 605] width 76 height 30
click at [96, 590] on button "Student info" at bounding box center [49, 605] width 96 height 30
click at [284, 328] on button "Edit" at bounding box center [268, 339] width 33 height 22
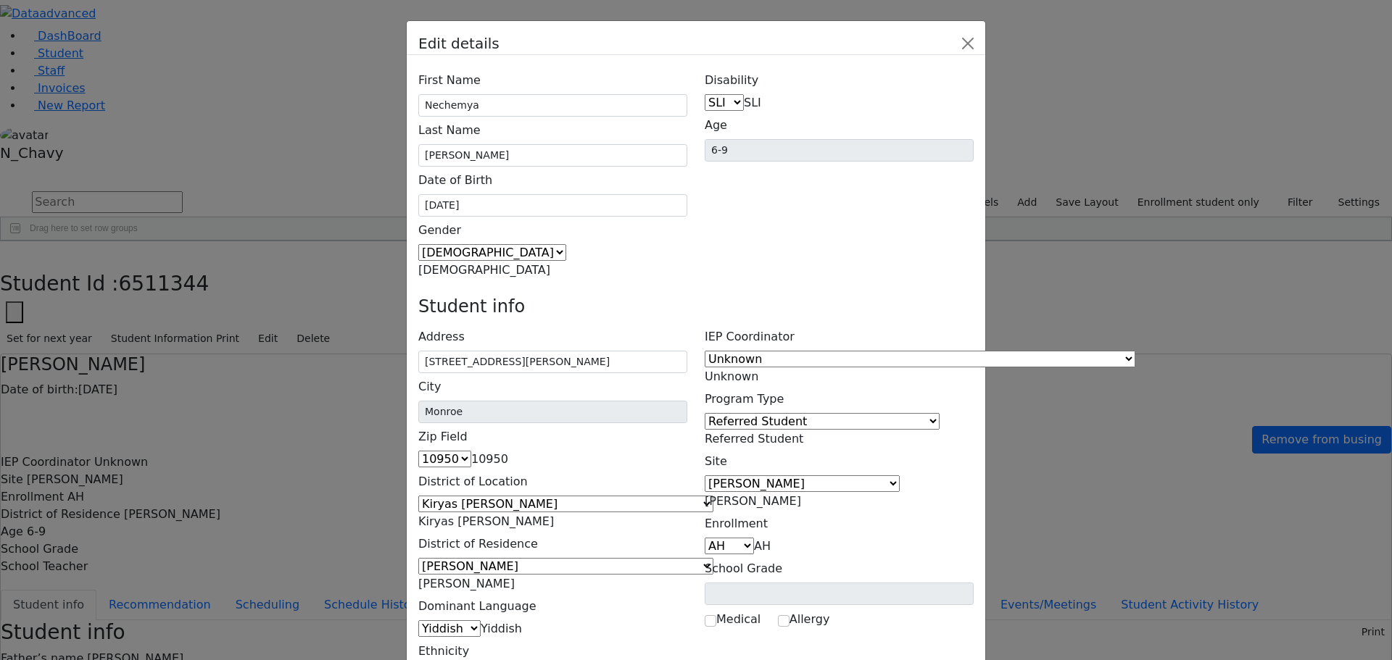
click at [803, 432] on span "Referred Student" at bounding box center [754, 439] width 99 height 14
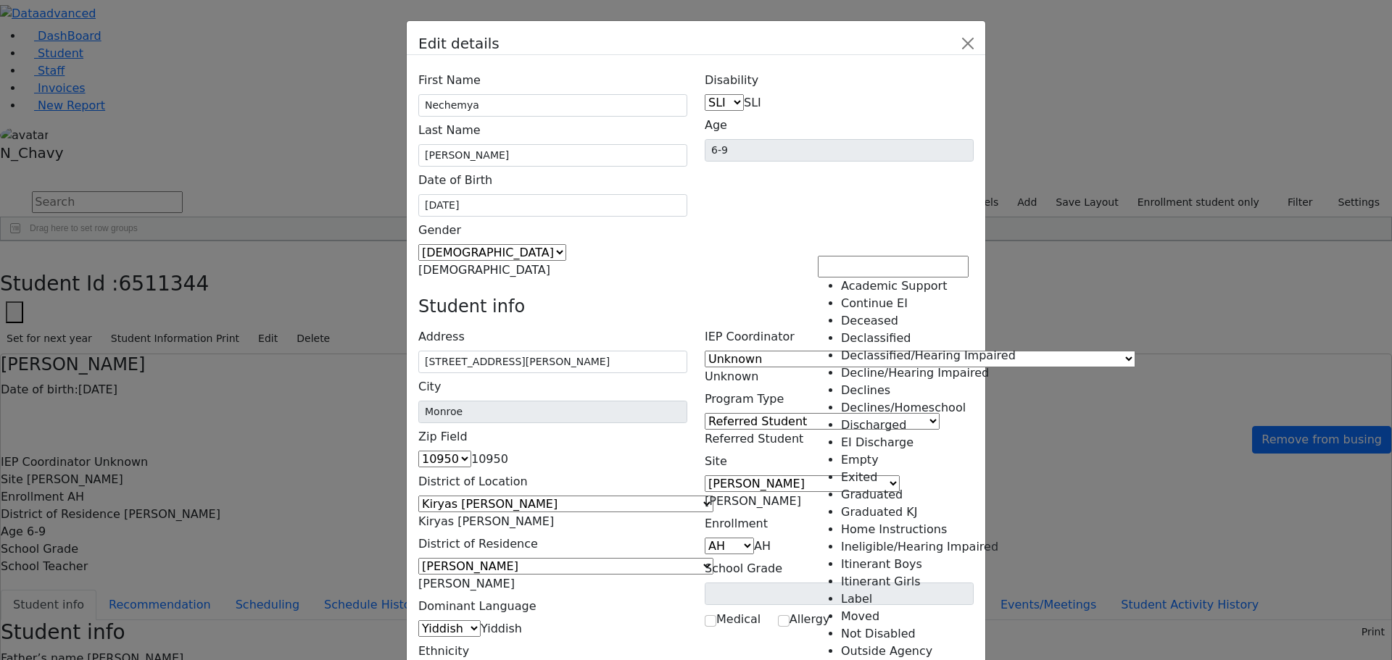
scroll to position [76, 0]
select select "11"
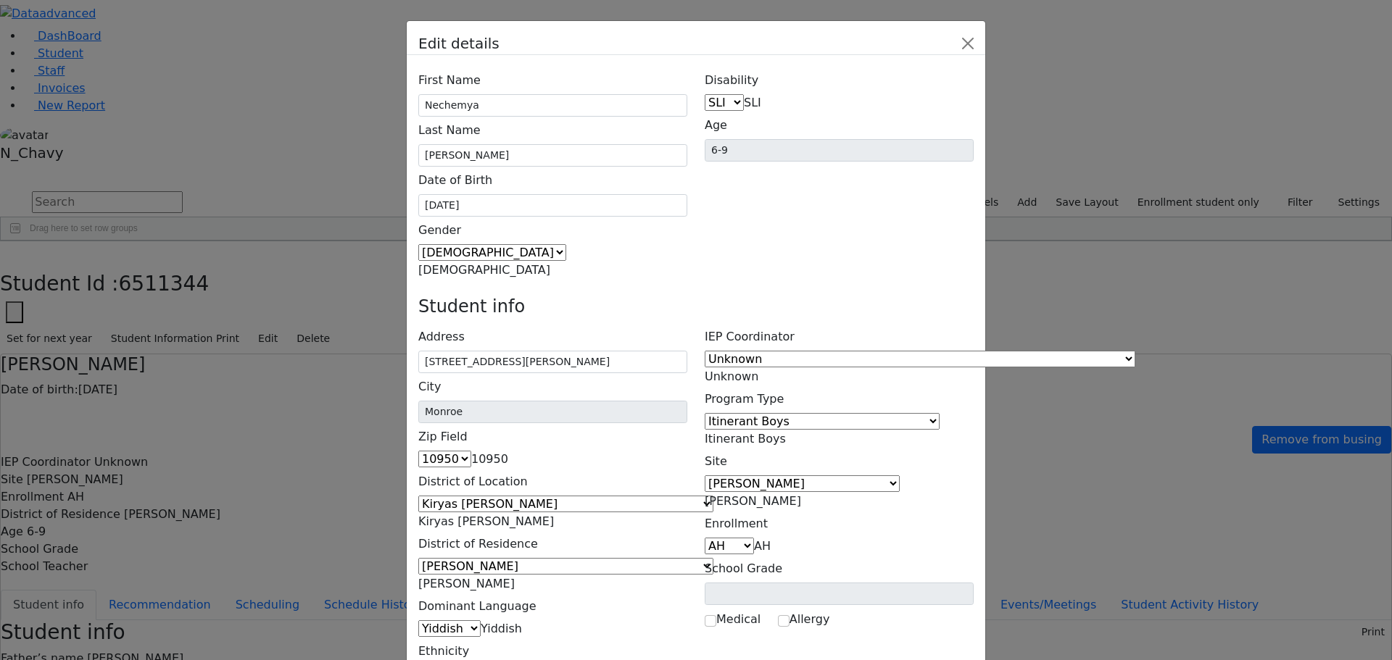
scroll to position [53, 0]
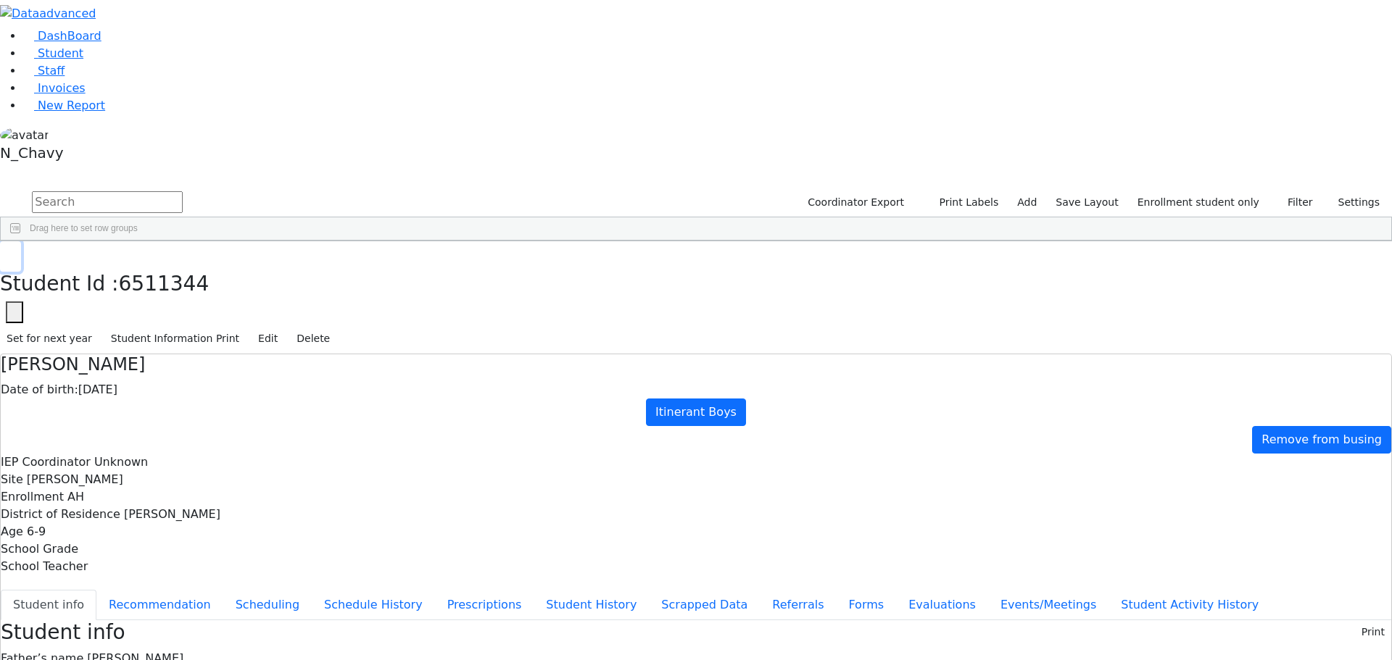
drag, startPoint x: 278, startPoint y: 24, endPoint x: 270, endPoint y: 21, distance: 9.2
click at [14, 252] on icon "button" at bounding box center [11, 256] width 8 height 9
click at [78, 60] on link "Student" at bounding box center [53, 53] width 60 height 14
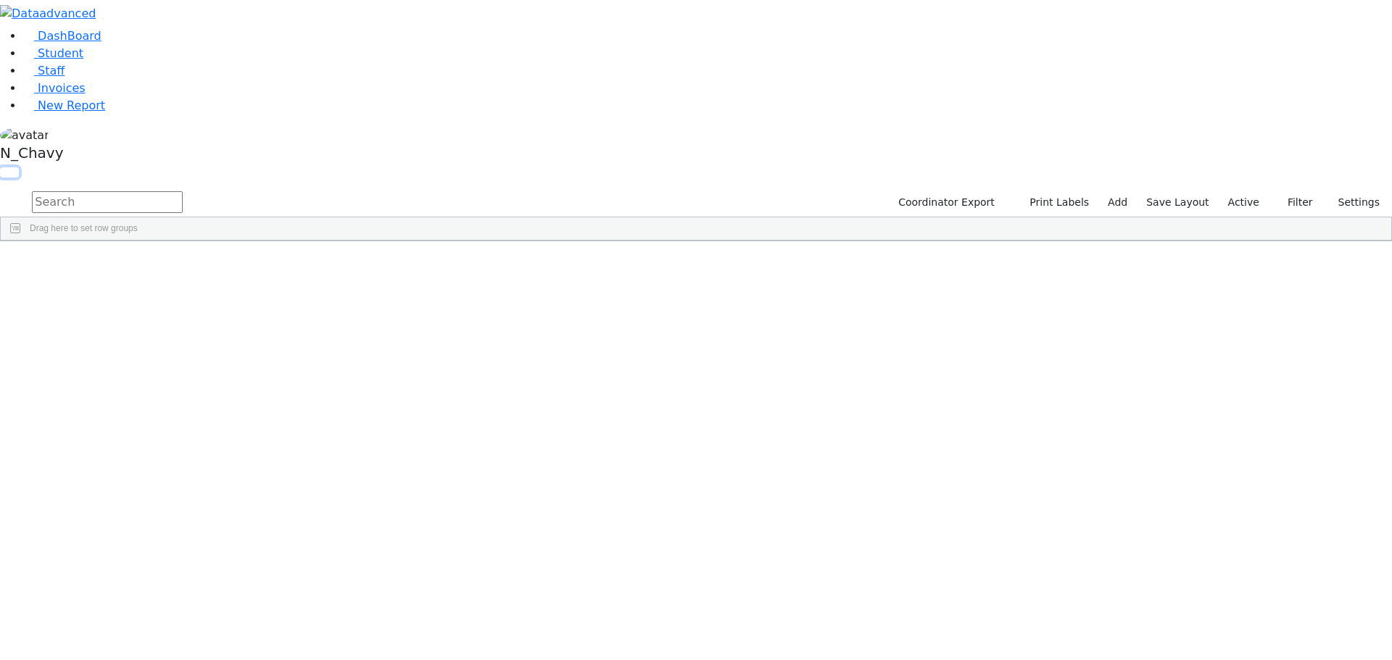
click at [19, 167] on button "button" at bounding box center [9, 172] width 19 height 10
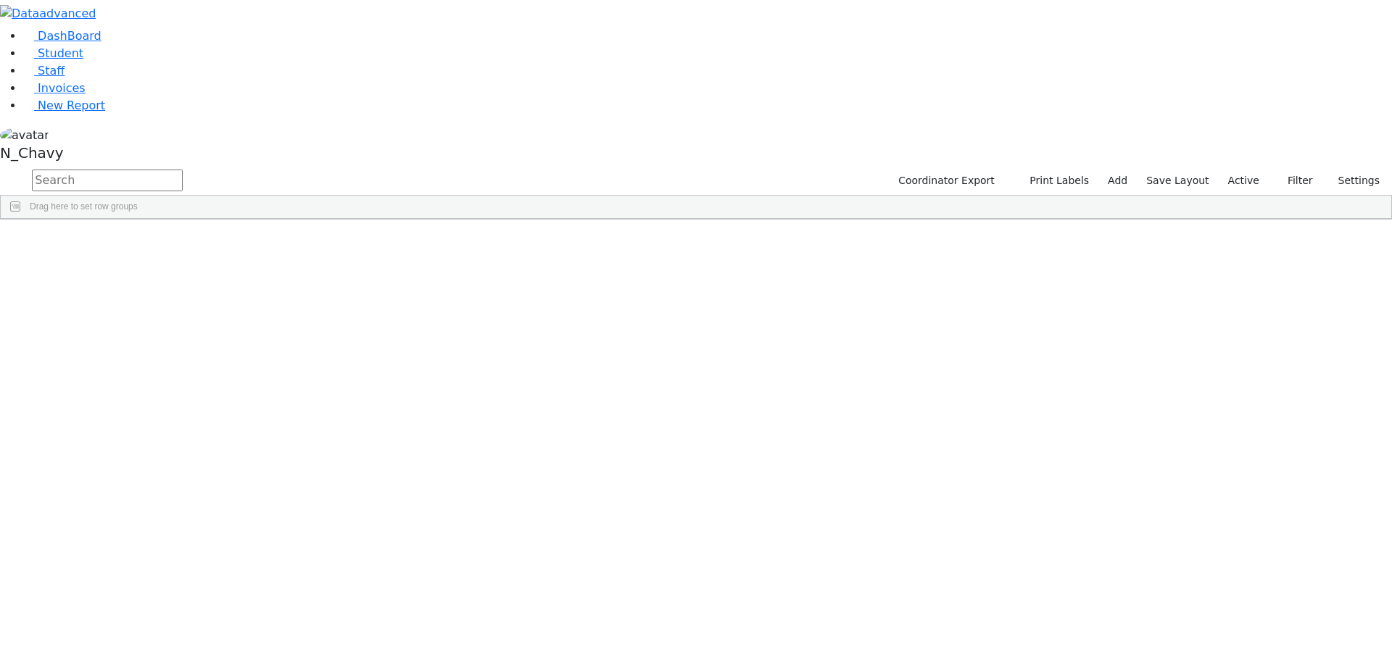
click at [0, 0] on button "button" at bounding box center [0, 0] width 0 height 0
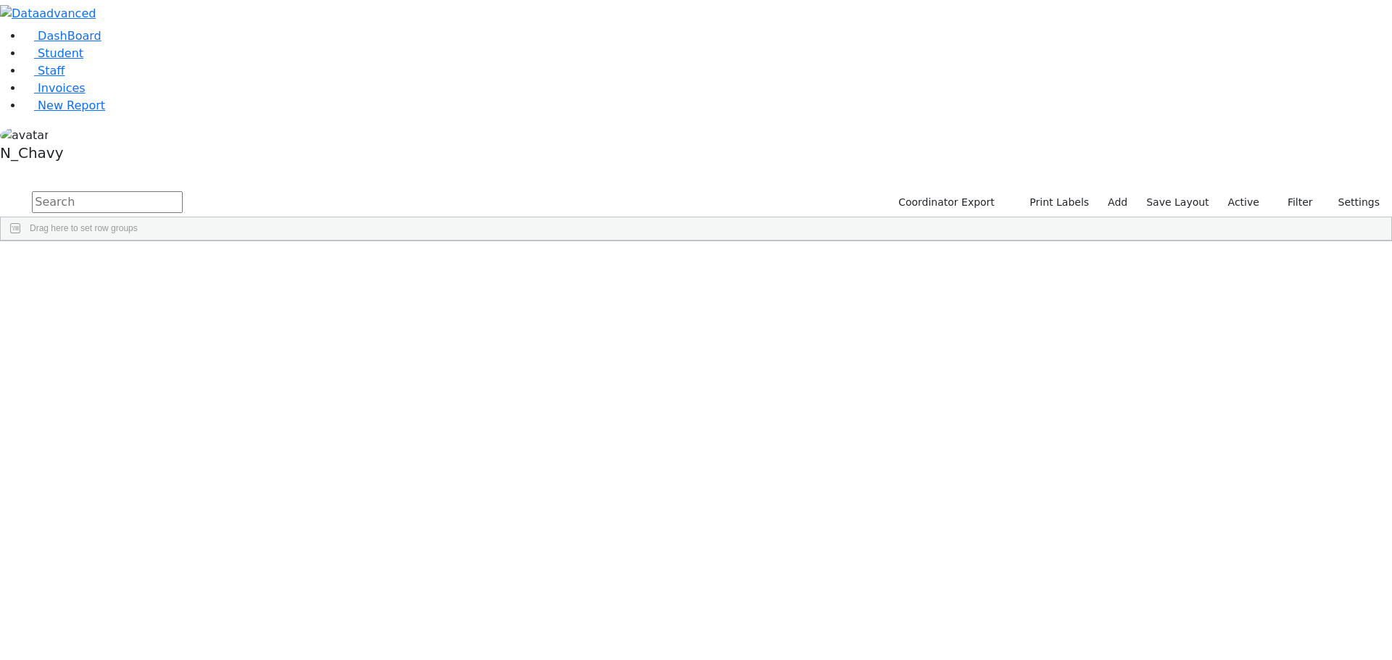
click at [149, 265] on div "[PERSON_NAME]" at bounding box center [111, 275] width 75 height 20
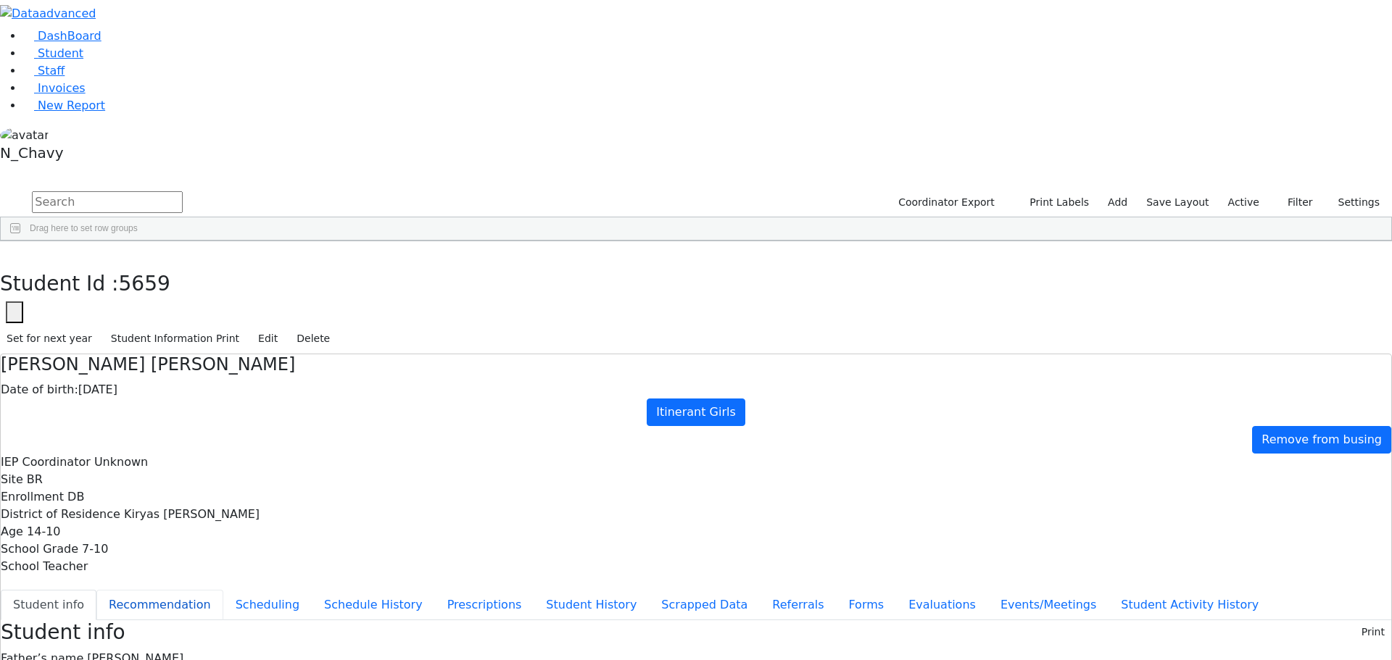
click at [223, 590] on button "Recommendation" at bounding box center [159, 605] width 127 height 30
checkbox input "true"
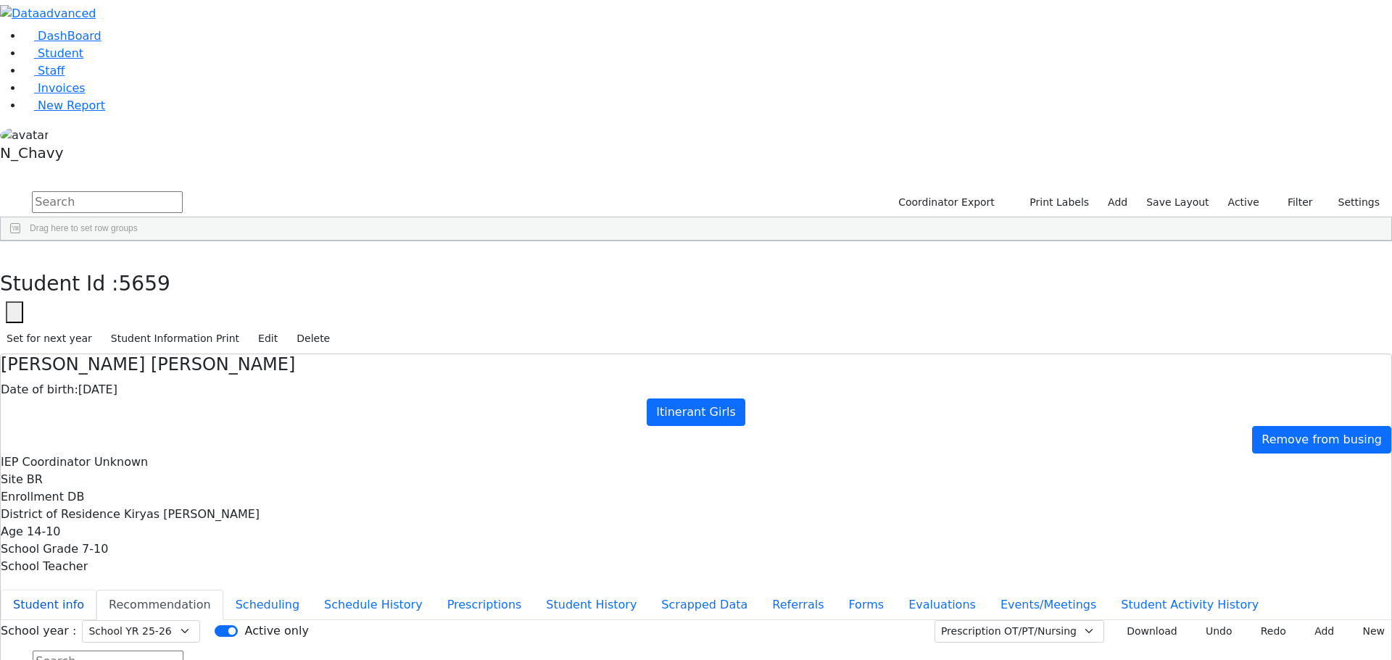
click at [96, 590] on button "Student info" at bounding box center [49, 605] width 96 height 30
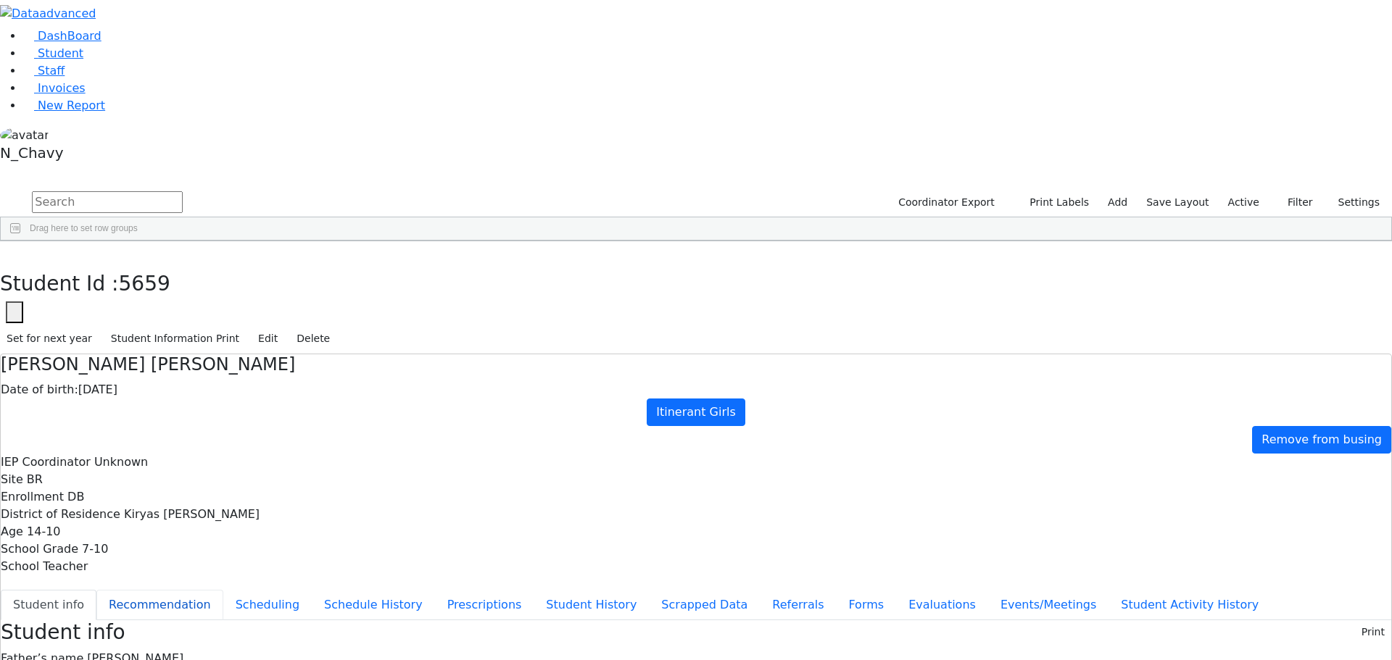
click at [223, 590] on button "Recommendation" at bounding box center [159, 605] width 127 height 30
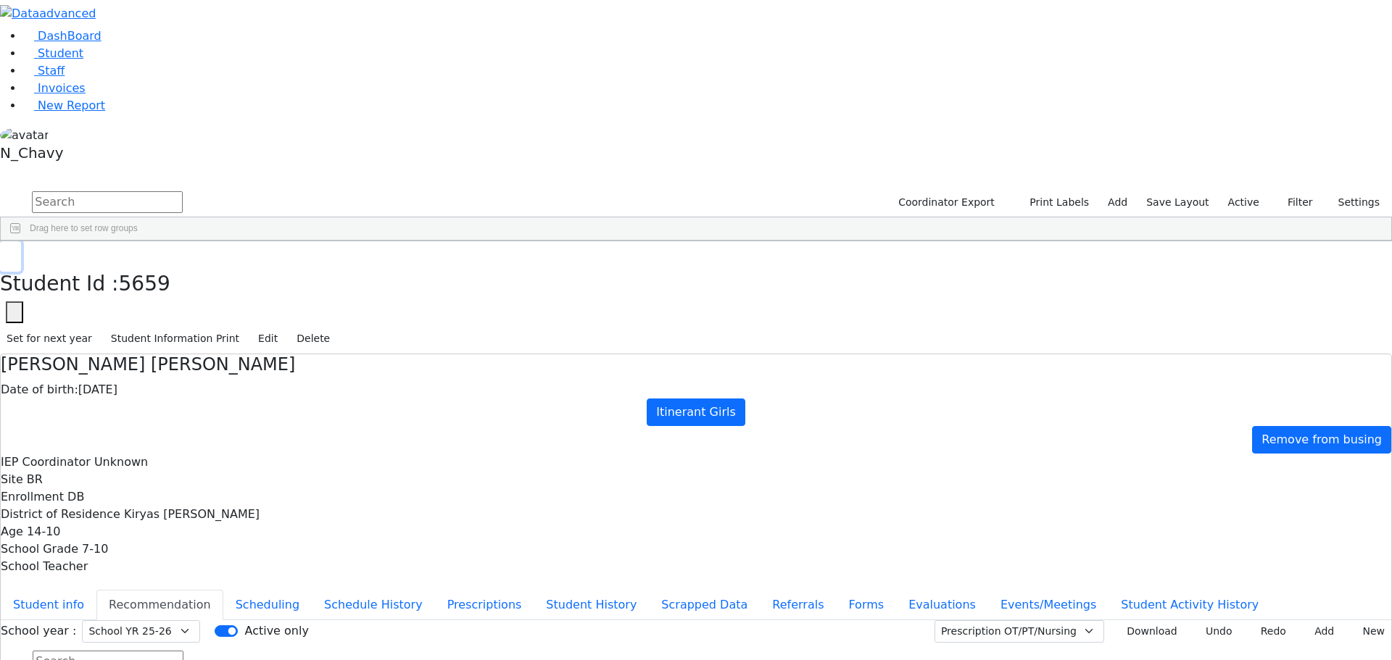
click at [21, 241] on button "button" at bounding box center [10, 256] width 21 height 30
click at [183, 191] on input "text" at bounding box center [107, 202] width 151 height 22
click at [172, 325] on div "Fried" at bounding box center [129, 335] width 85 height 20
click at [96, 590] on button "Student info" at bounding box center [49, 605] width 96 height 30
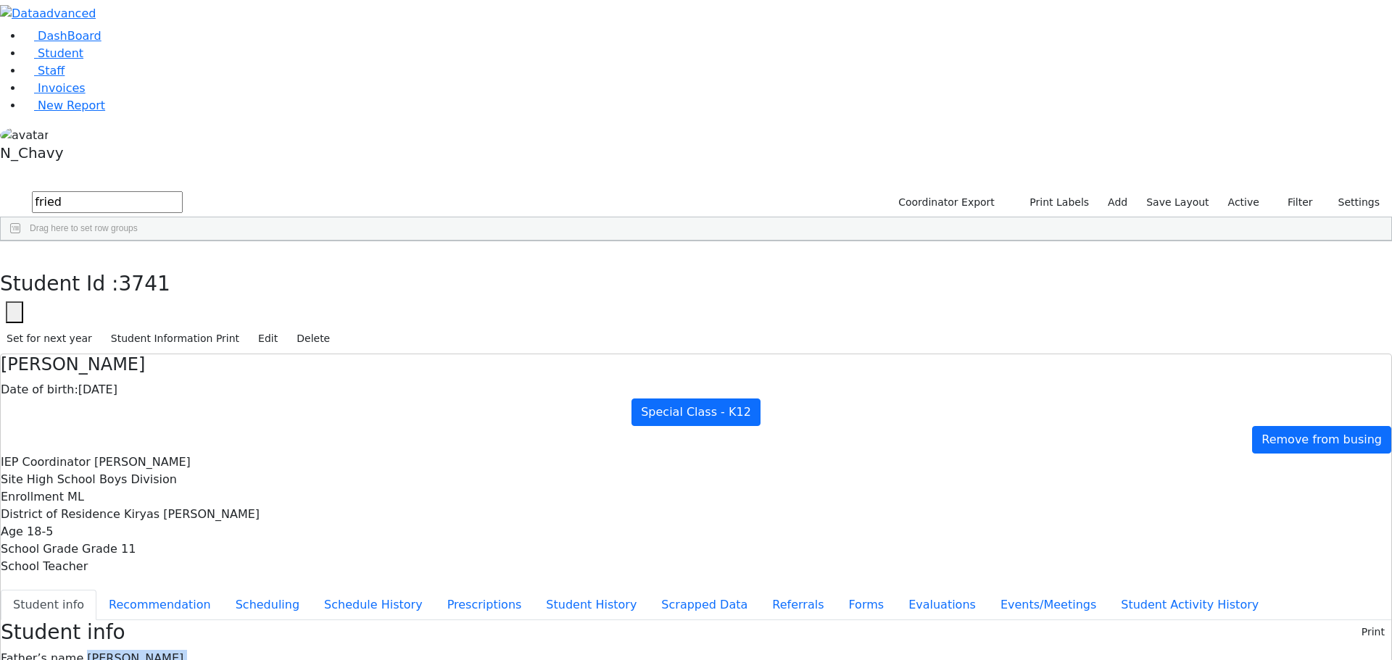
drag, startPoint x: 564, startPoint y: 205, endPoint x: 649, endPoint y: 395, distance: 208.3
drag, startPoint x: 570, startPoint y: 419, endPoint x: 645, endPoint y: 418, distance: 74.7
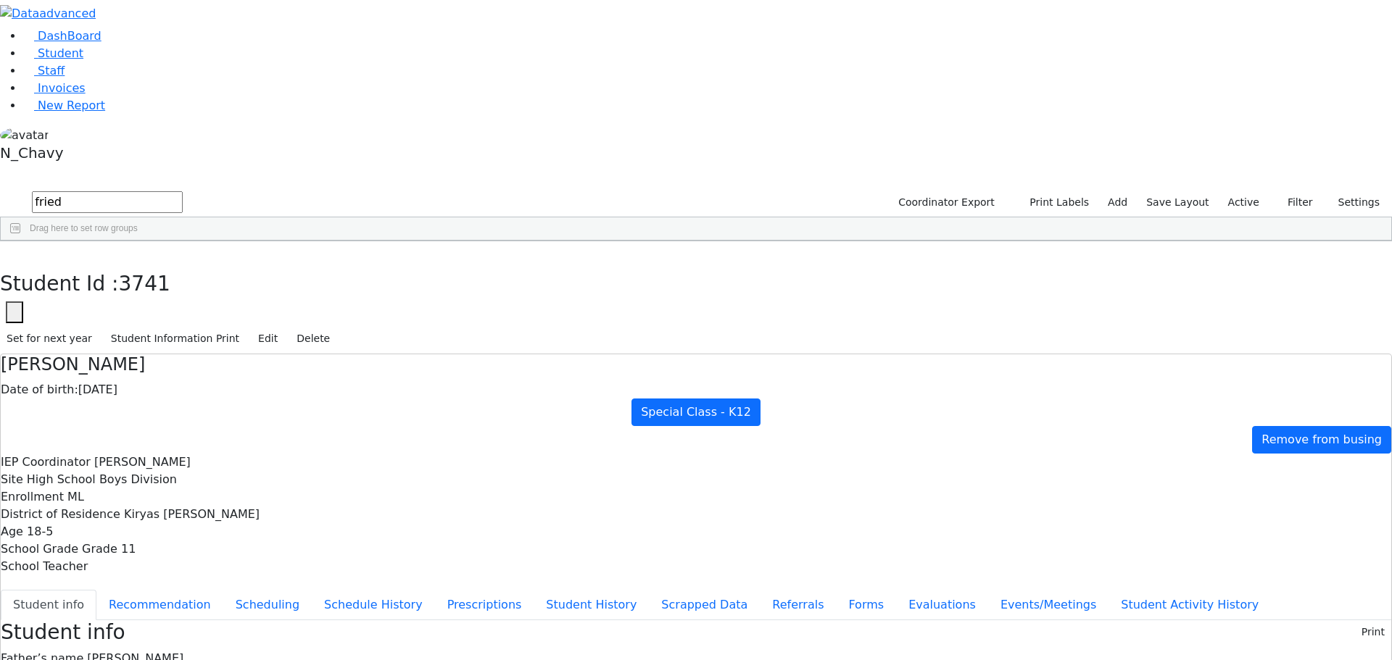
drag, startPoint x: 565, startPoint y: 421, endPoint x: 615, endPoint y: 423, distance: 50.8
drag, startPoint x: 564, startPoint y: 440, endPoint x: 602, endPoint y: 441, distance: 38.4
click at [183, 652] on span "Bezalel Basch" at bounding box center [135, 659] width 96 height 14
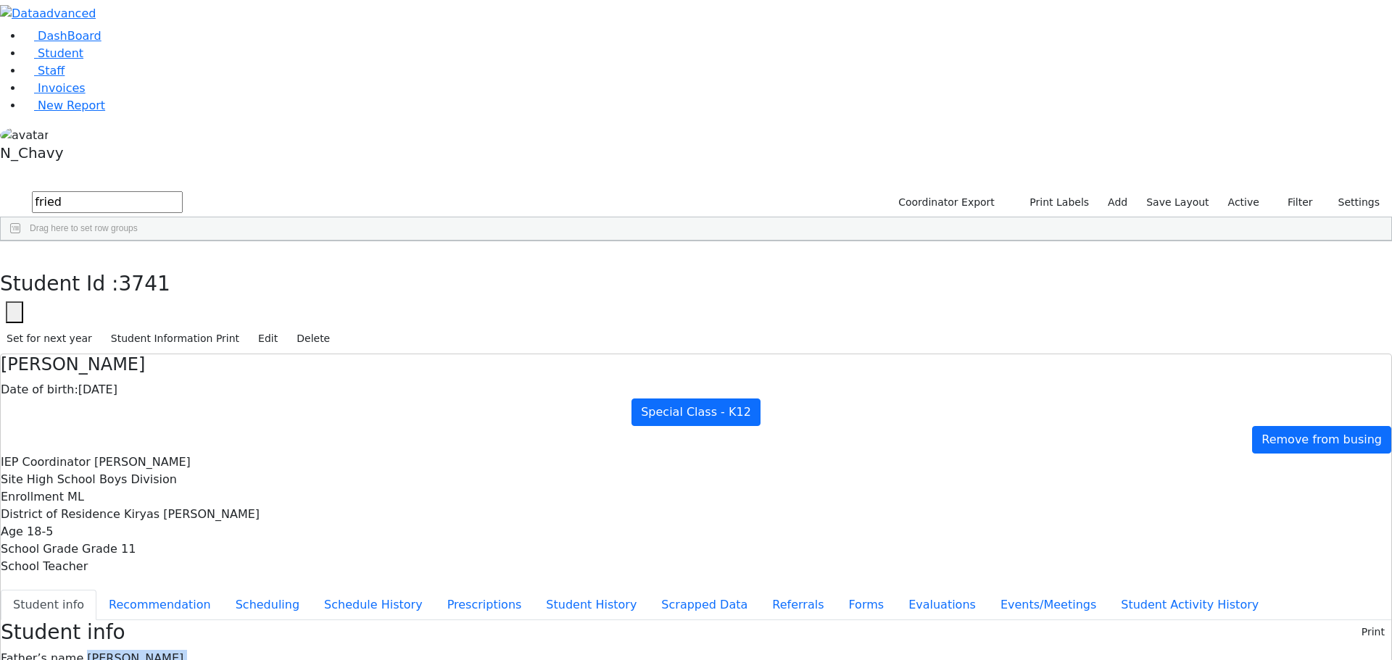
drag, startPoint x: 565, startPoint y: 201, endPoint x: 678, endPoint y: 464, distance: 286.4
drag, startPoint x: 565, startPoint y: 206, endPoint x: 653, endPoint y: 457, distance: 266.6
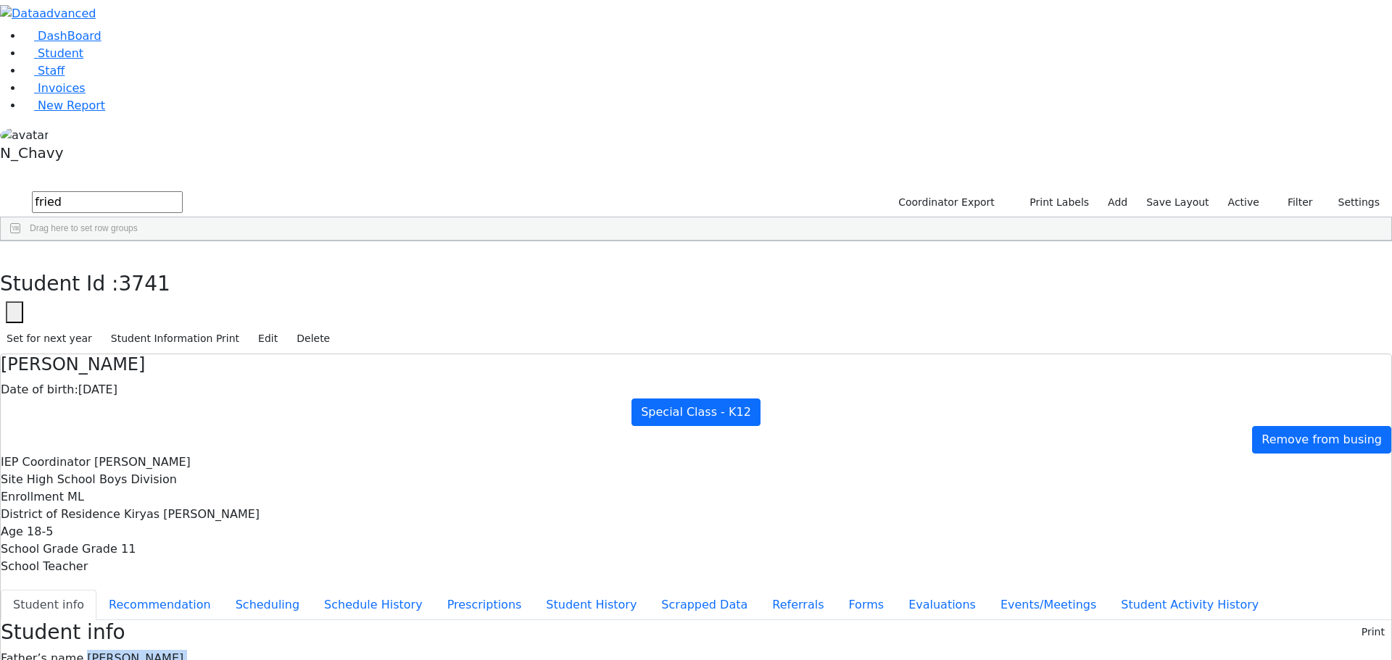
drag, startPoint x: 565, startPoint y: 206, endPoint x: 697, endPoint y: 438, distance: 266.9
drag, startPoint x: 563, startPoint y: 205, endPoint x: 622, endPoint y: 449, distance: 251.2
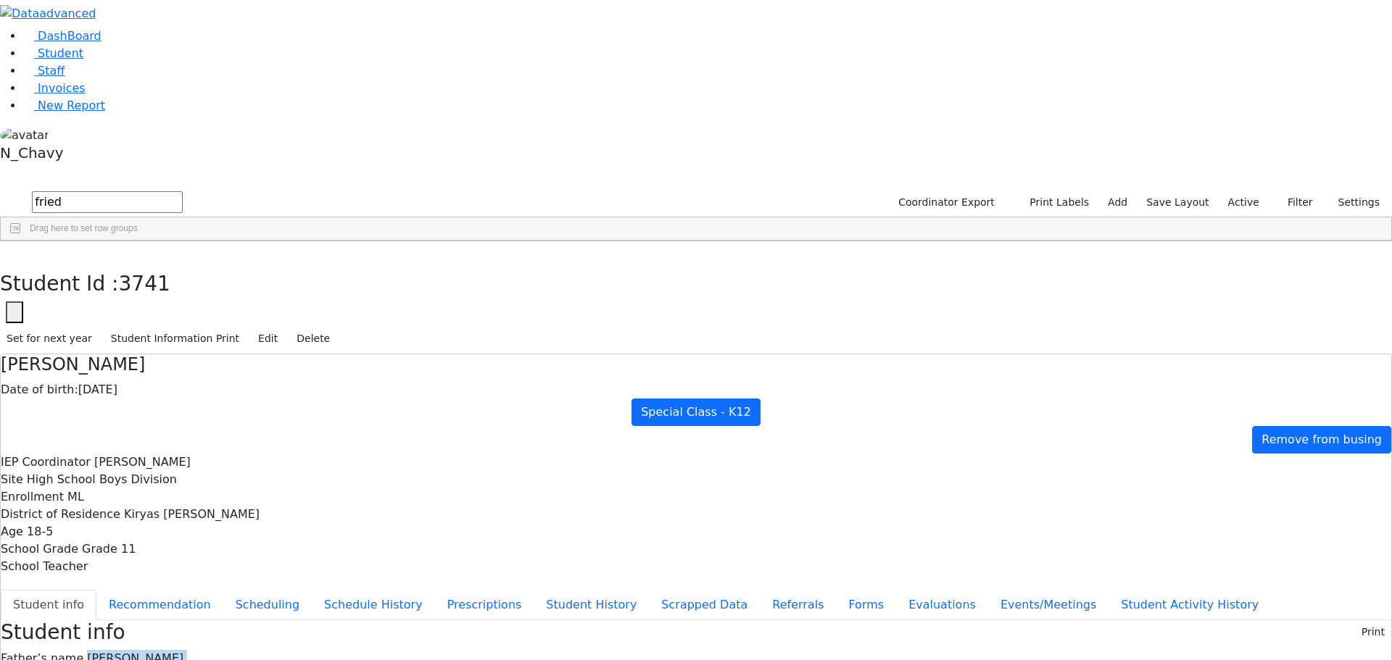
click at [183, 652] on span "Bezalel Basch" at bounding box center [135, 659] width 96 height 14
drag, startPoint x: 565, startPoint y: 203, endPoint x: 671, endPoint y: 486, distance: 302.5
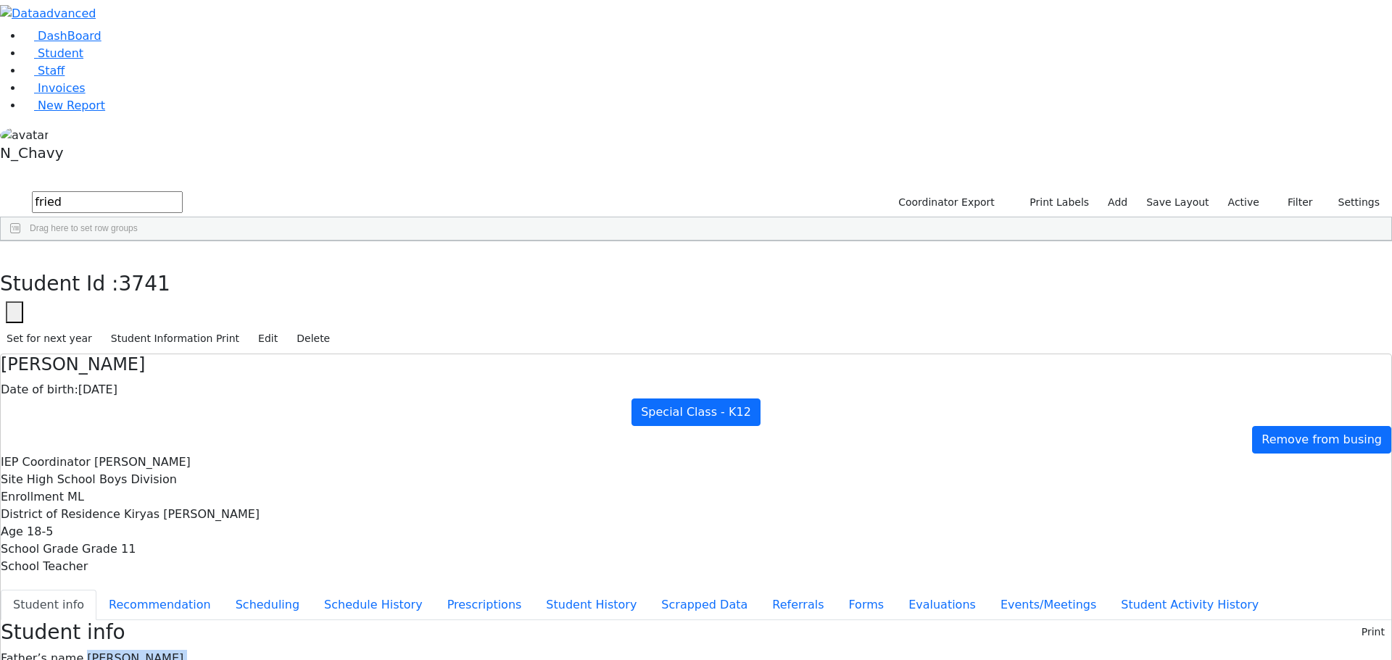
drag, startPoint x: 565, startPoint y: 203, endPoint x: 624, endPoint y: 452, distance: 256.2
drag, startPoint x: 565, startPoint y: 204, endPoint x: 634, endPoint y: 463, distance: 268.0
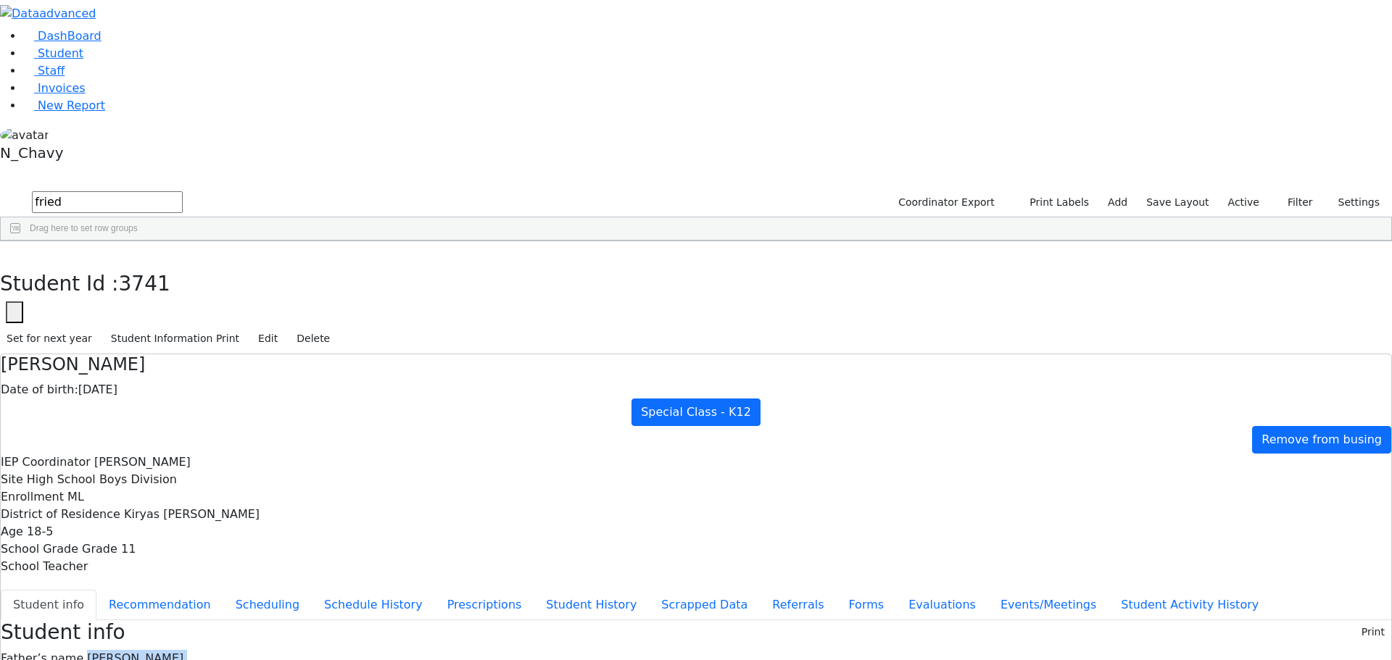
drag, startPoint x: 564, startPoint y: 300, endPoint x: 609, endPoint y: 300, distance: 44.9
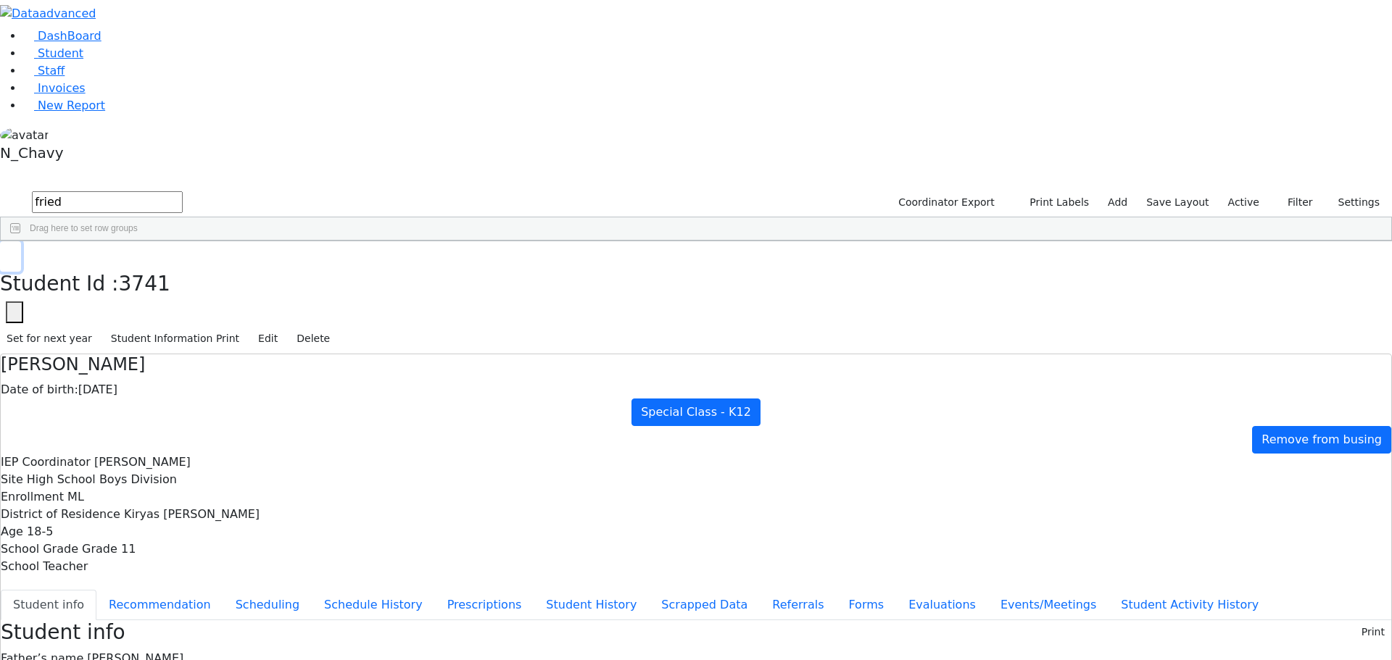
click at [21, 241] on button "button" at bounding box center [10, 256] width 21 height 30
click at [183, 191] on input "fried" at bounding box center [107, 202] width 151 height 22
type input "tirn"
click at [82, 60] on link "Student" at bounding box center [53, 53] width 60 height 14
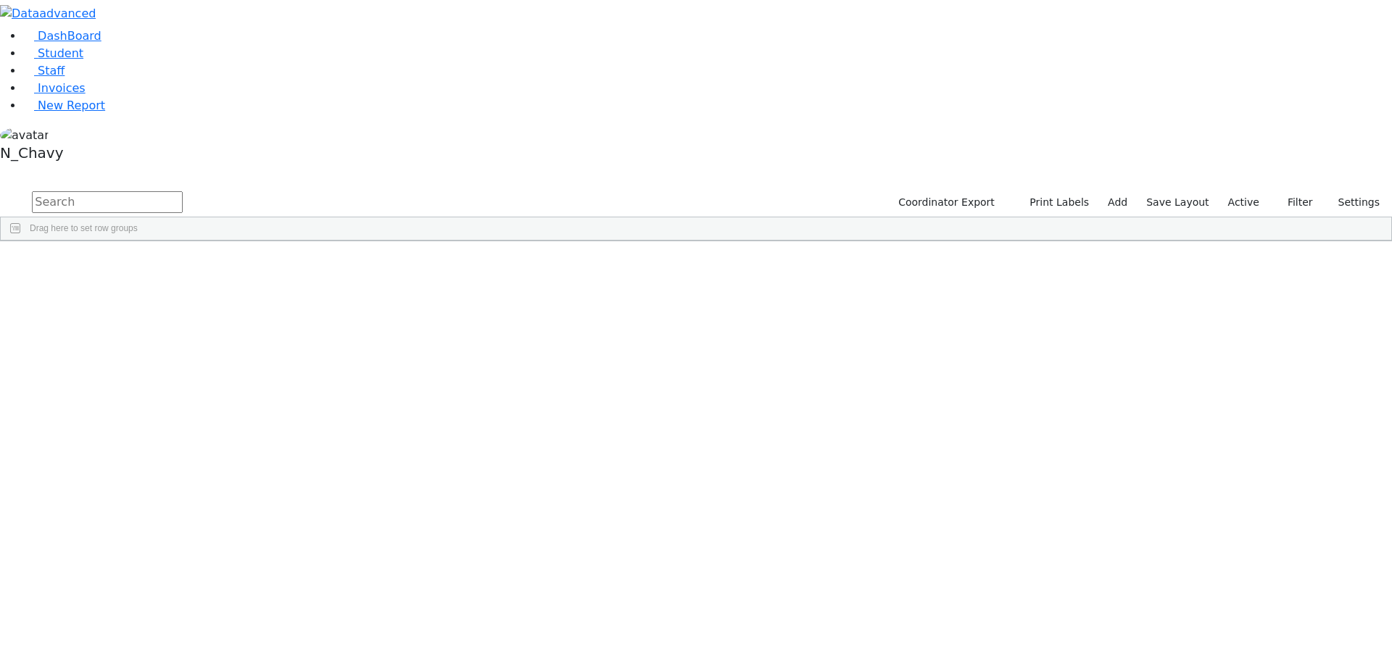
click at [183, 191] on input "text" at bounding box center [107, 202] width 151 height 22
type input "fried"
click at [1245, 191] on label "Active" at bounding box center [1243, 202] width 44 height 22
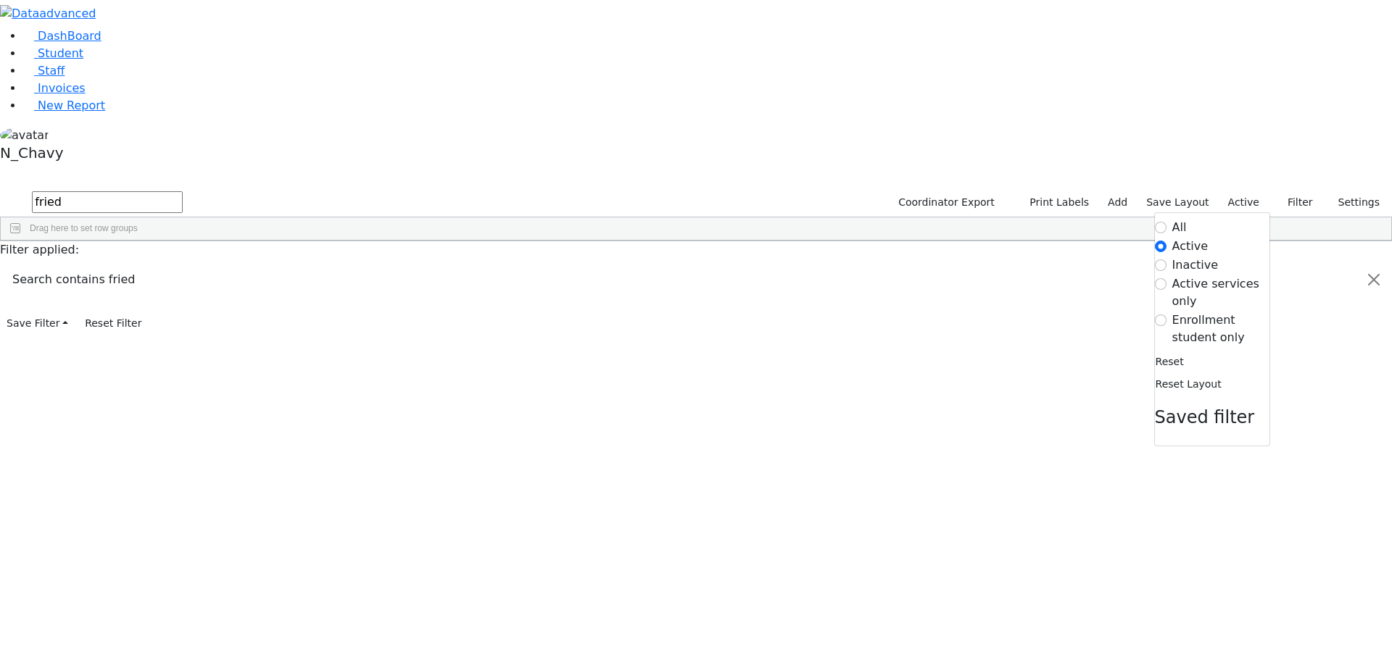
drag, startPoint x: 1207, startPoint y: 147, endPoint x: 1195, endPoint y: 148, distance: 12.3
click at [1206, 312] on label "Enrollment student only" at bounding box center [1220, 329] width 97 height 35
click at [1166, 315] on input "Enrollment student only" at bounding box center [1161, 321] width 12 height 12
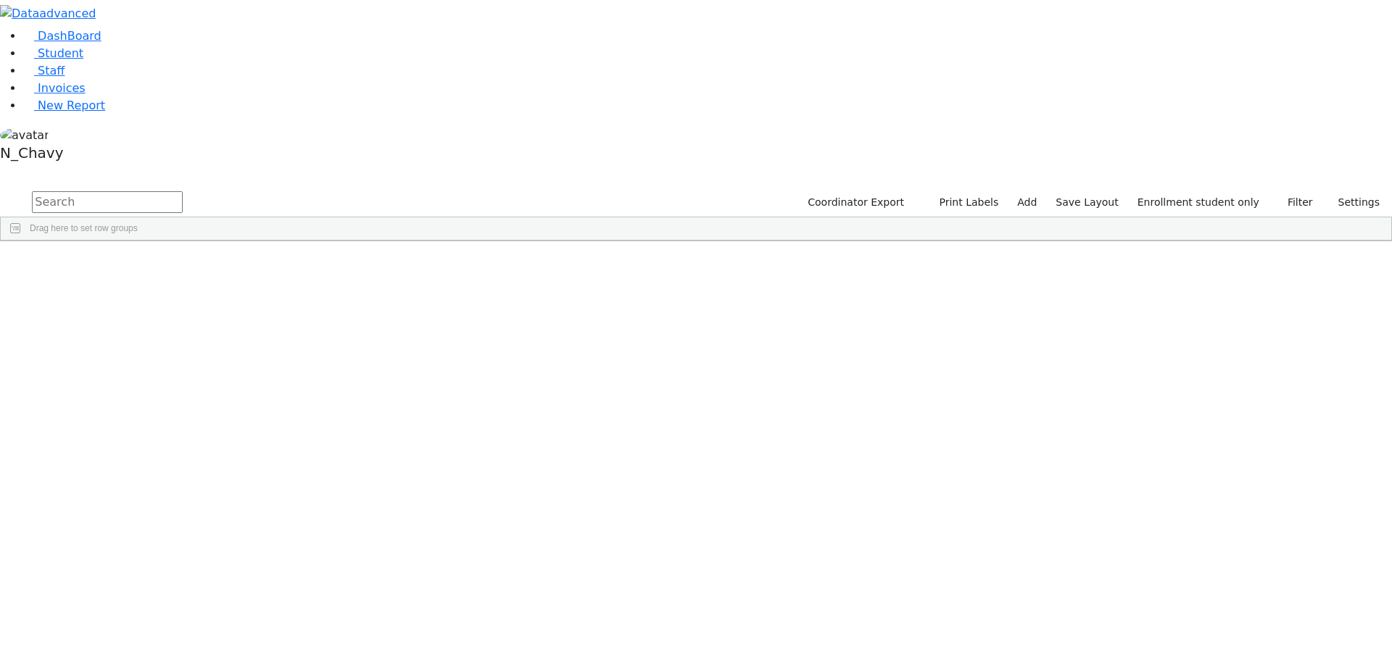
click at [149, 528] on div "Gluck" at bounding box center [111, 538] width 75 height 20
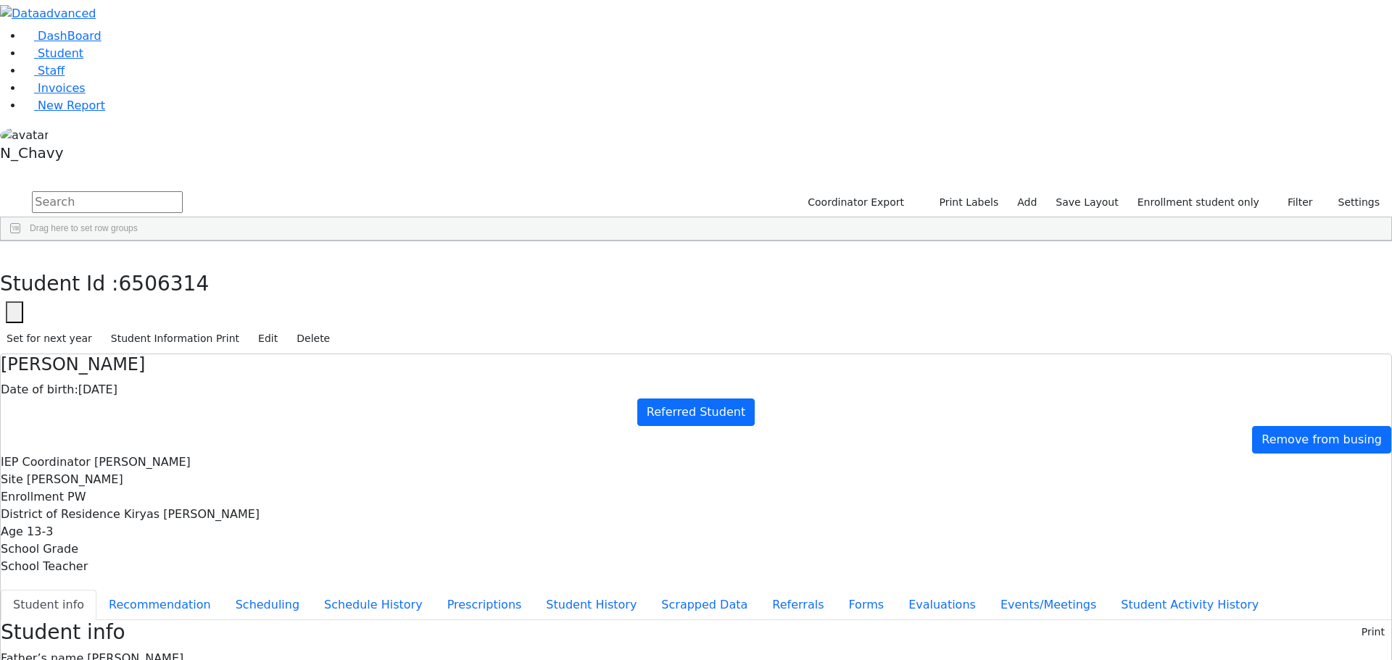
click at [149, 549] on div "Gruber" at bounding box center [111, 559] width 75 height 20
click at [21, 241] on button "button" at bounding box center [10, 256] width 21 height 30
click at [183, 191] on input "text" at bounding box center [107, 202] width 151 height 22
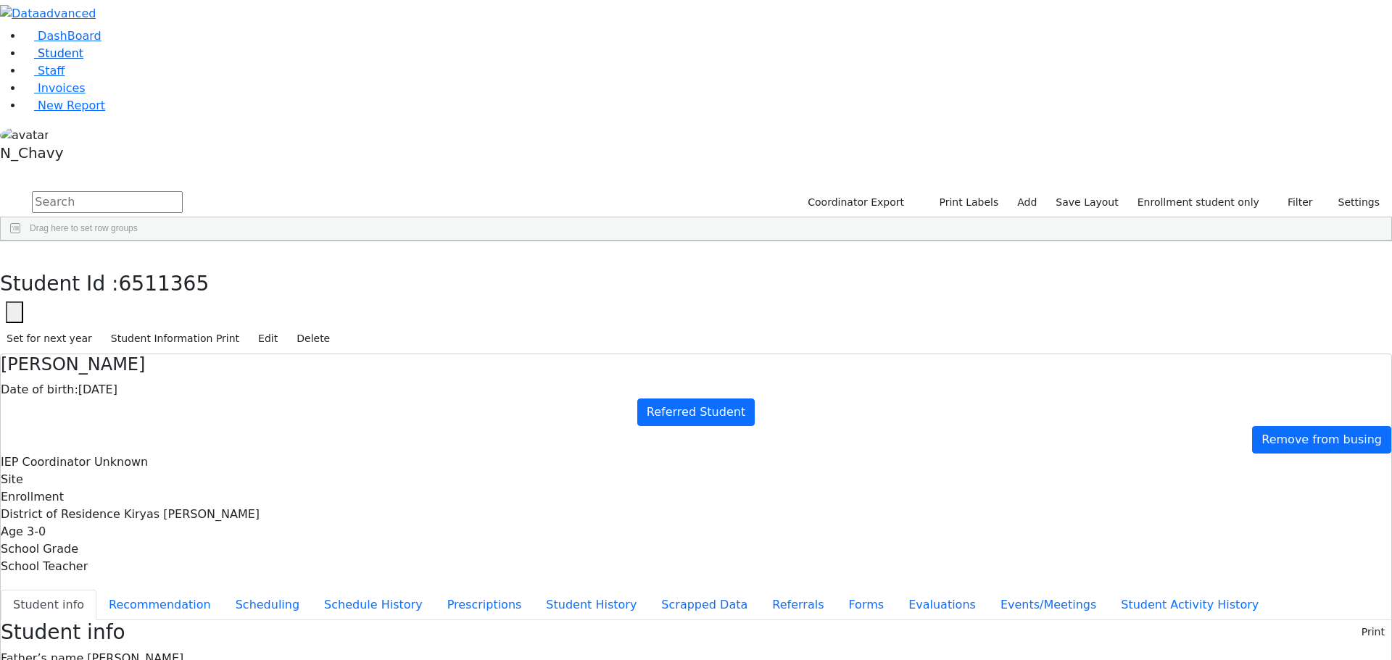
click at [83, 60] on link "Student" at bounding box center [53, 53] width 60 height 14
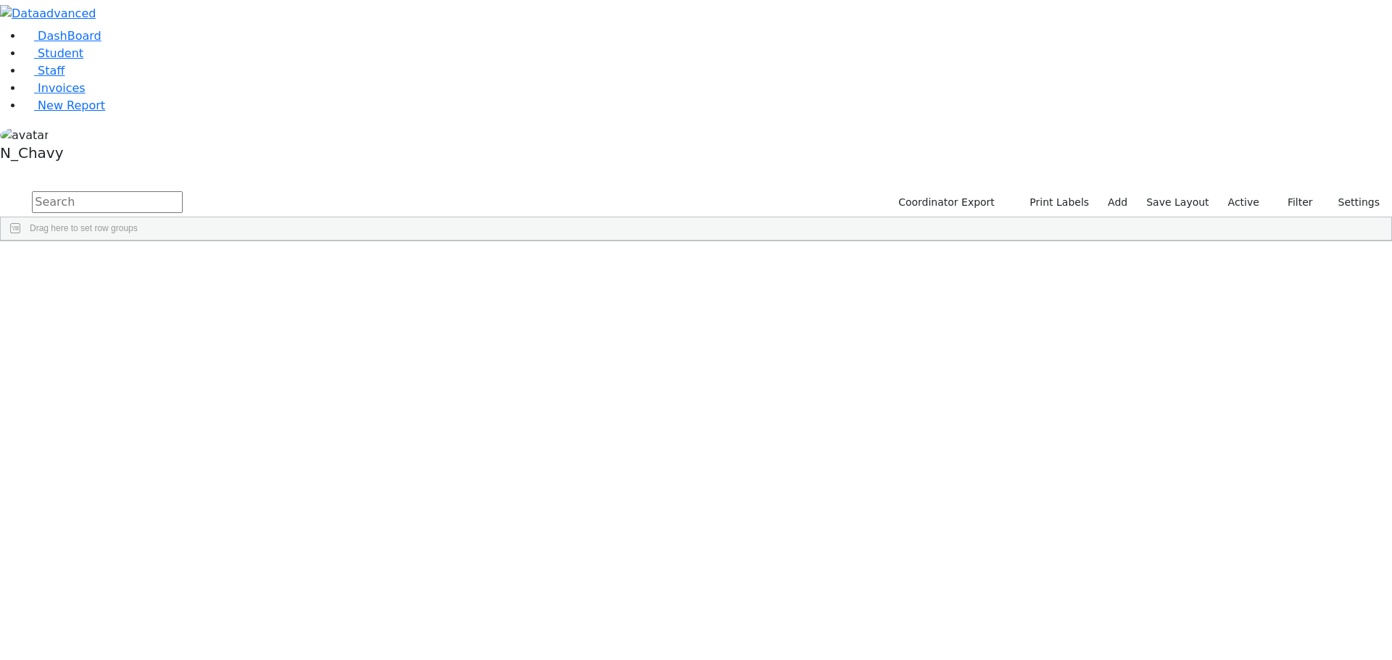
click at [183, 191] on input "text" at bounding box center [107, 202] width 151 height 22
type input "goldber"
click at [149, 325] on div "[PERSON_NAME]" at bounding box center [111, 335] width 75 height 20
click at [183, 191] on input "goldber" at bounding box center [107, 202] width 151 height 22
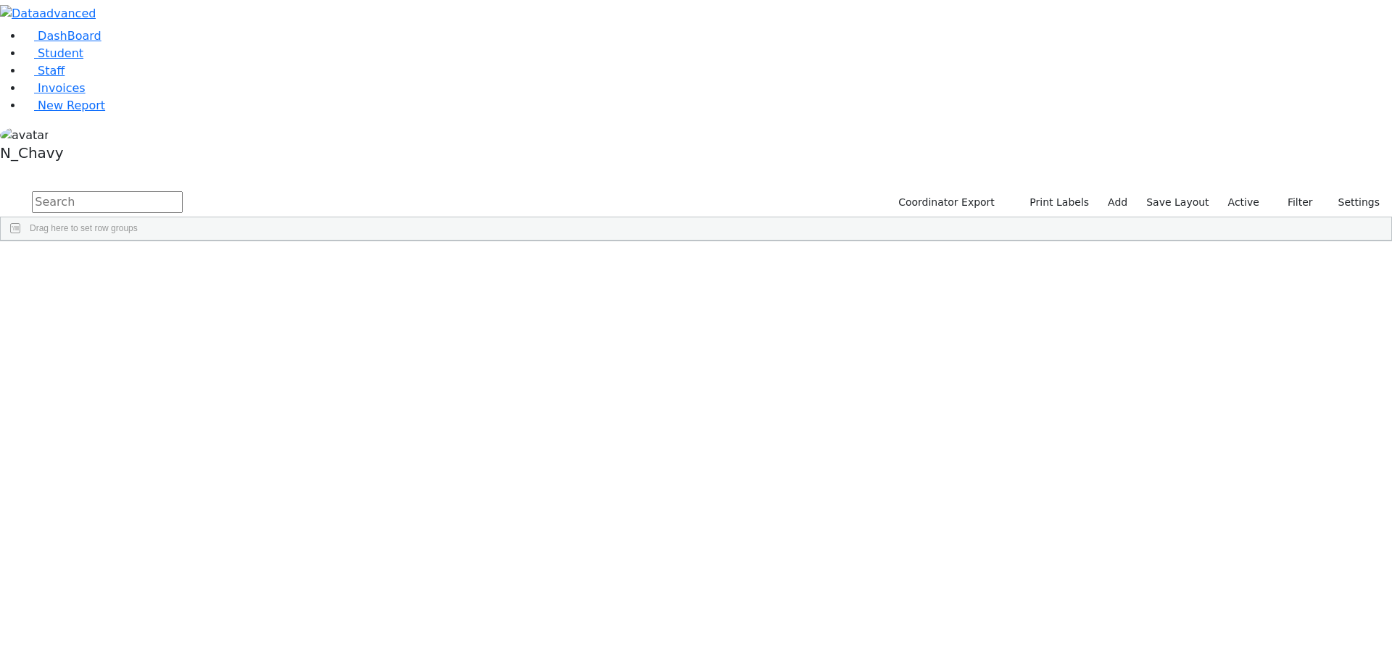
click at [1244, 191] on label "Active" at bounding box center [1243, 202] width 44 height 22
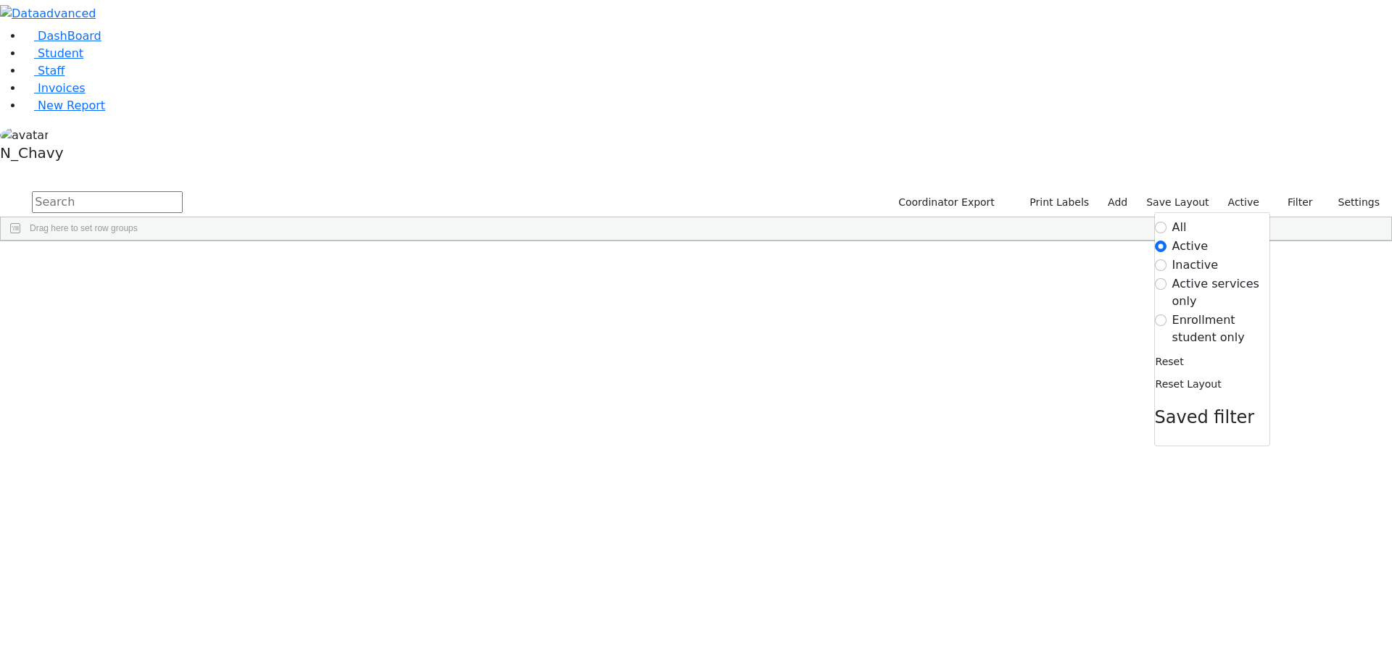
click at [1226, 312] on label "Enrollment student only" at bounding box center [1220, 329] width 97 height 35
click at [1166, 315] on input "Enrollment student only" at bounding box center [1161, 321] width 12 height 12
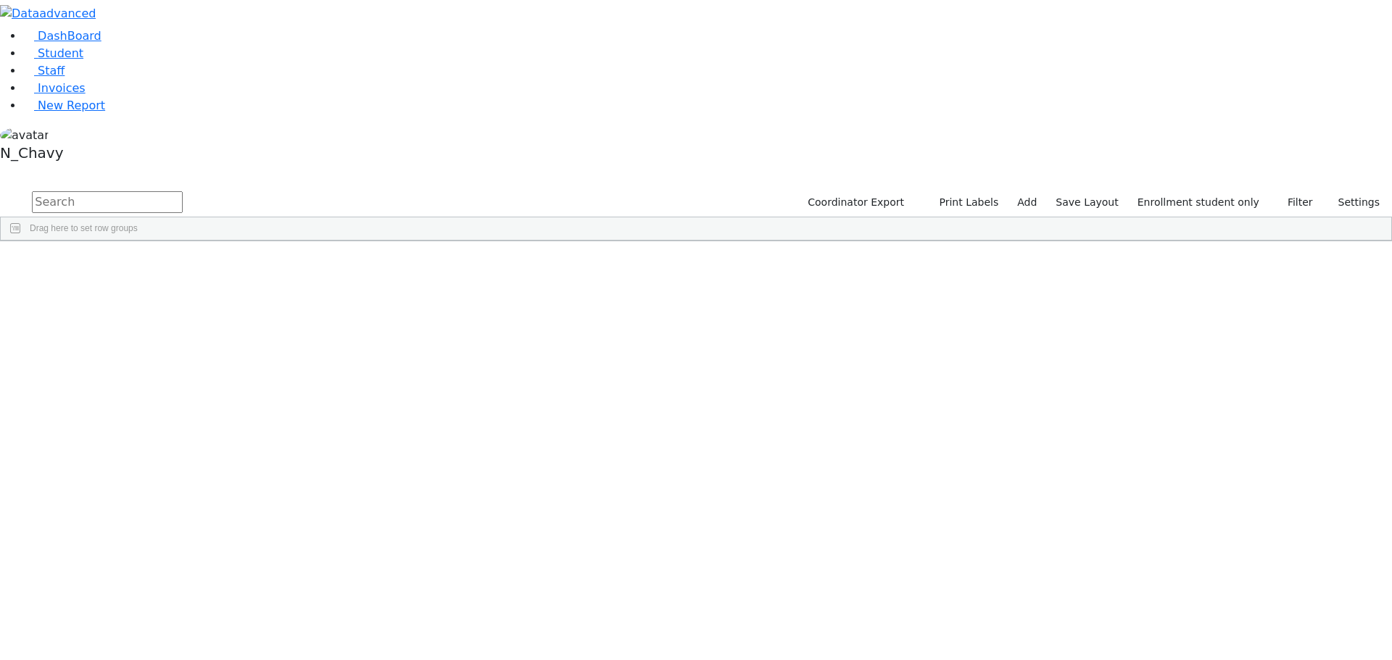
click at [149, 427] on div "Feldman" at bounding box center [111, 437] width 75 height 20
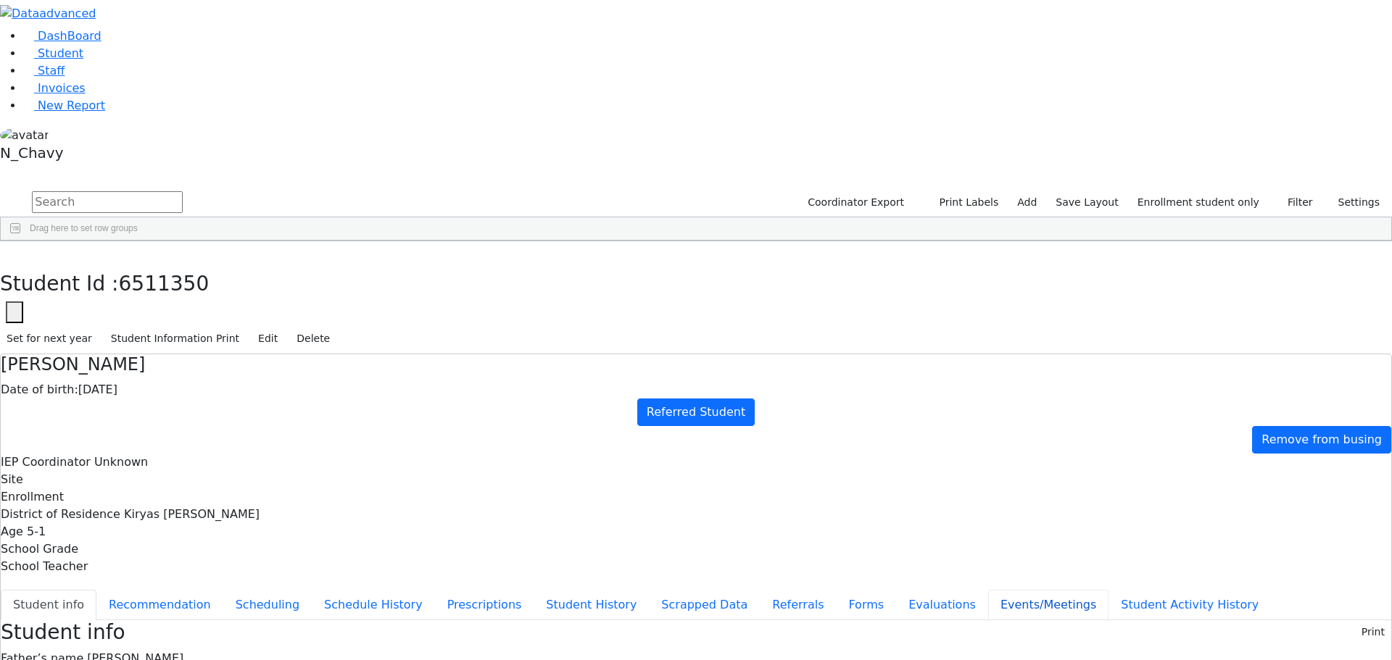
click at [988, 590] on button "Events/Meetings" at bounding box center [1048, 605] width 120 height 30
click at [1350, 620] on button "New" at bounding box center [1368, 631] width 45 height 22
type input "2025-10-28"
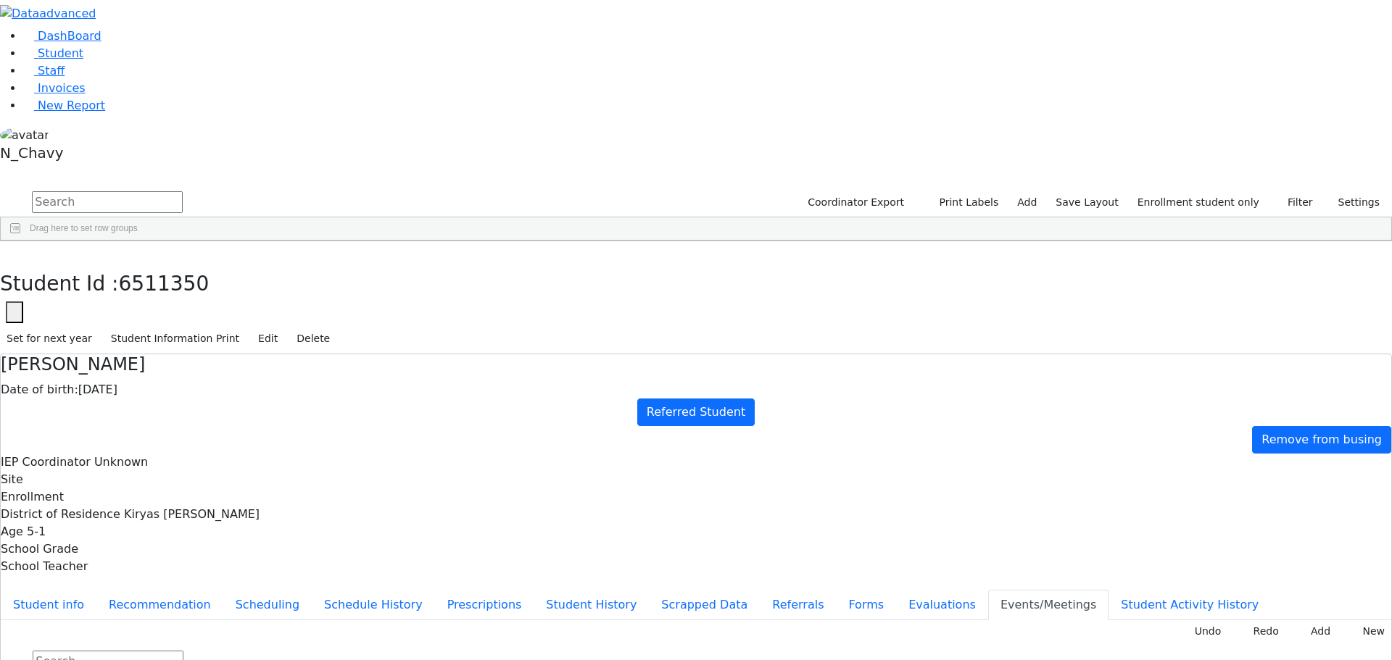
click at [896, 590] on button "Evaluations" at bounding box center [942, 605] width 92 height 30
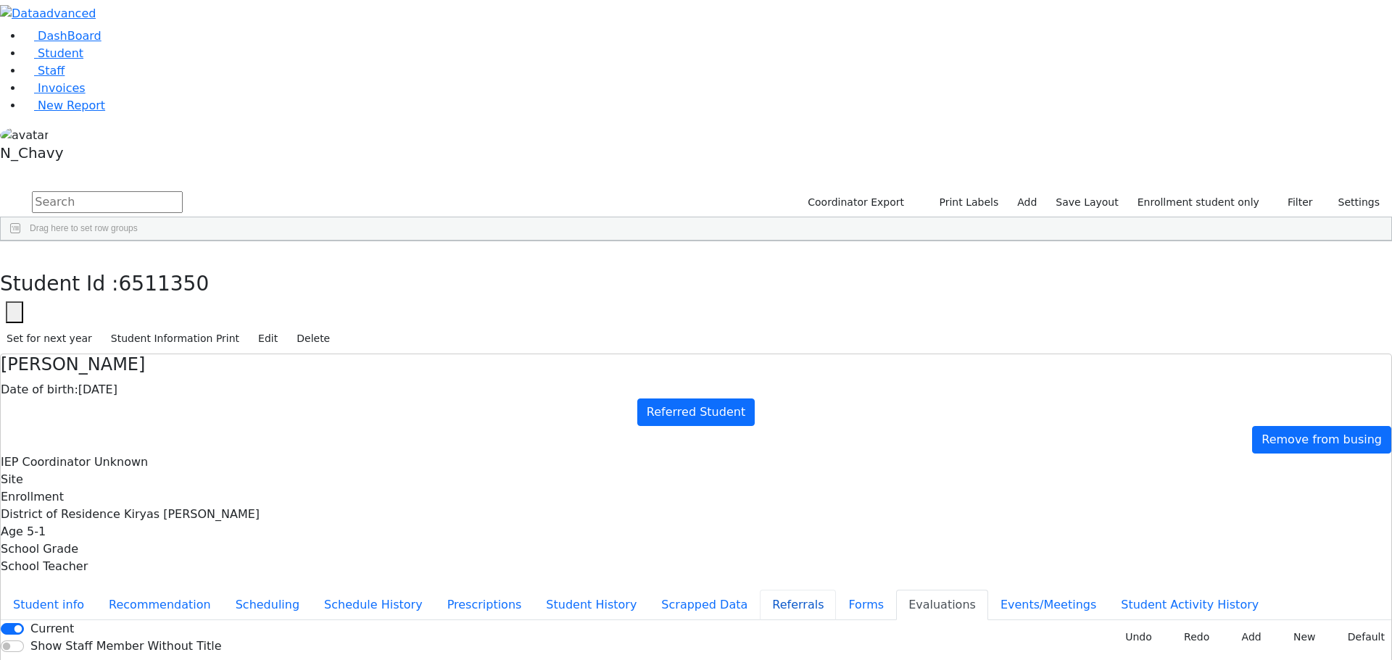
click at [760, 590] on button "Referrals" at bounding box center [798, 605] width 76 height 30
click at [896, 590] on button "Evaluations" at bounding box center [942, 605] width 92 height 30
click at [1339, 626] on button "Default" at bounding box center [1361, 637] width 59 height 22
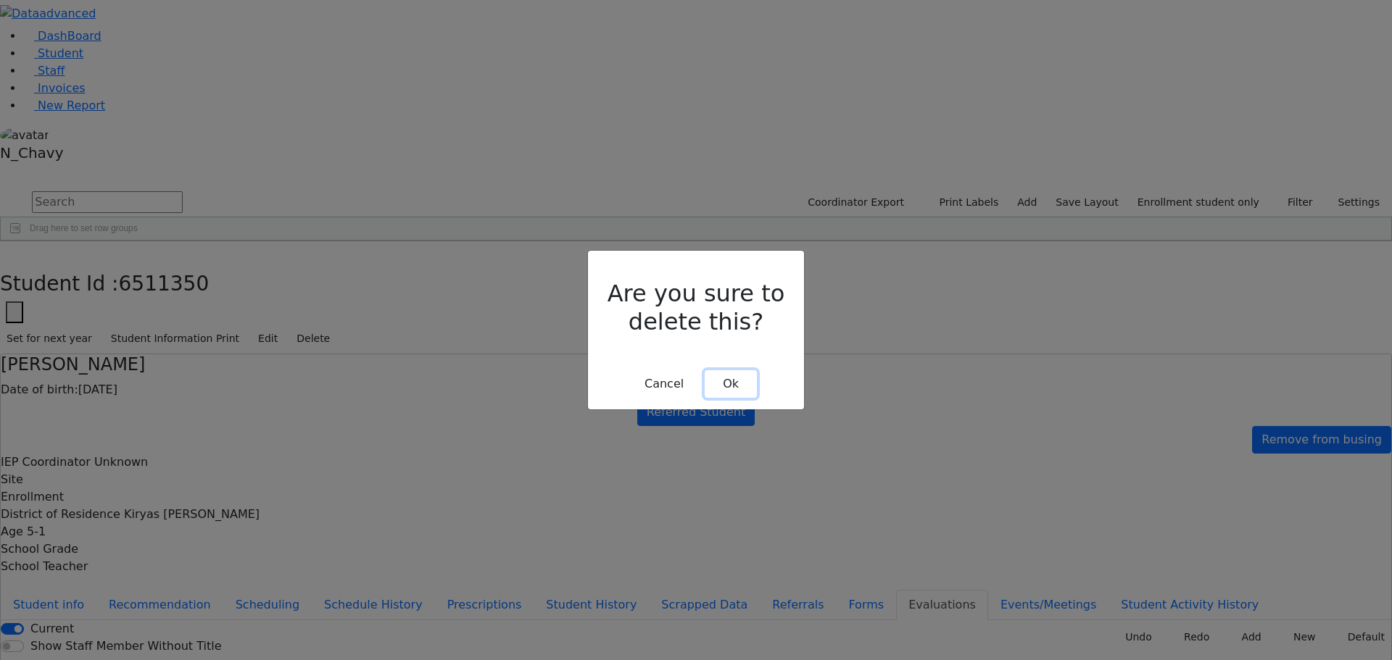
click at [724, 370] on button "Ok" at bounding box center [731, 384] width 52 height 28
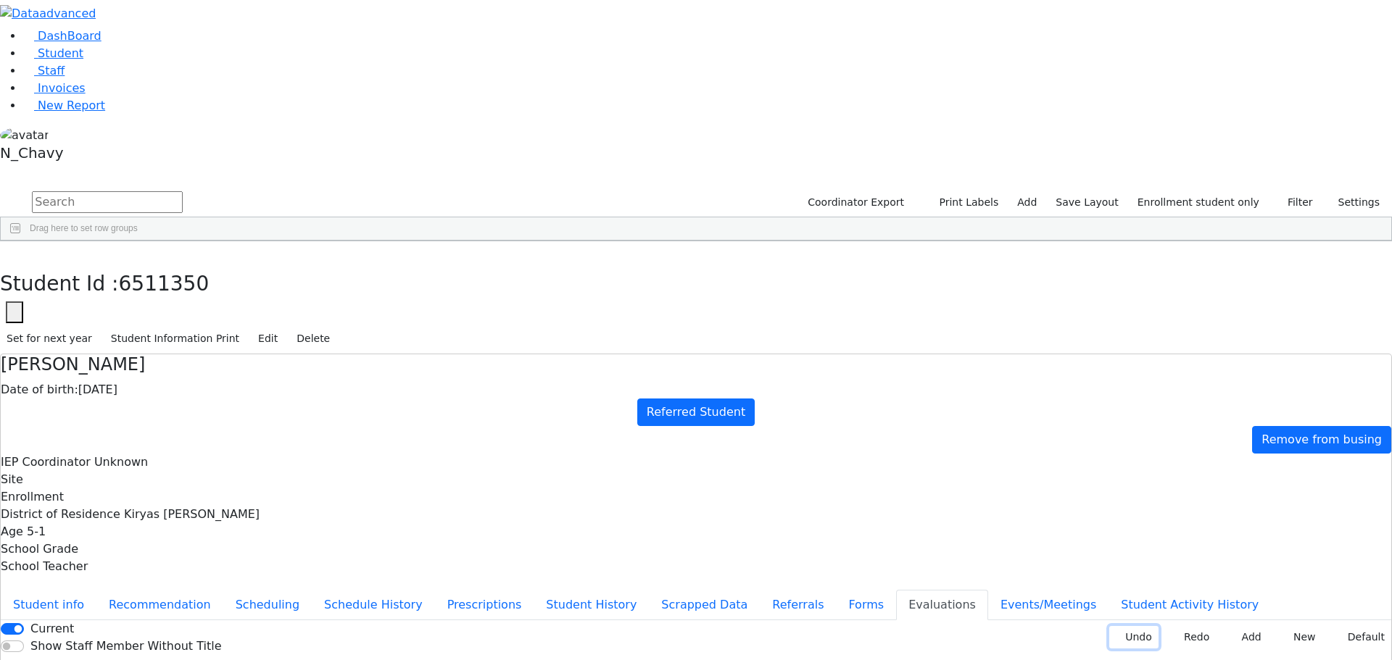
click at [1116, 636] on icon at bounding box center [1119, 639] width 7 height 6
click at [1118, 626] on button "Undo" at bounding box center [1133, 637] width 49 height 22
click at [1116, 626] on button "Undo" at bounding box center [1133, 637] width 49 height 22
click at [1116, 636] on use at bounding box center [1116, 636] width 0 height 0
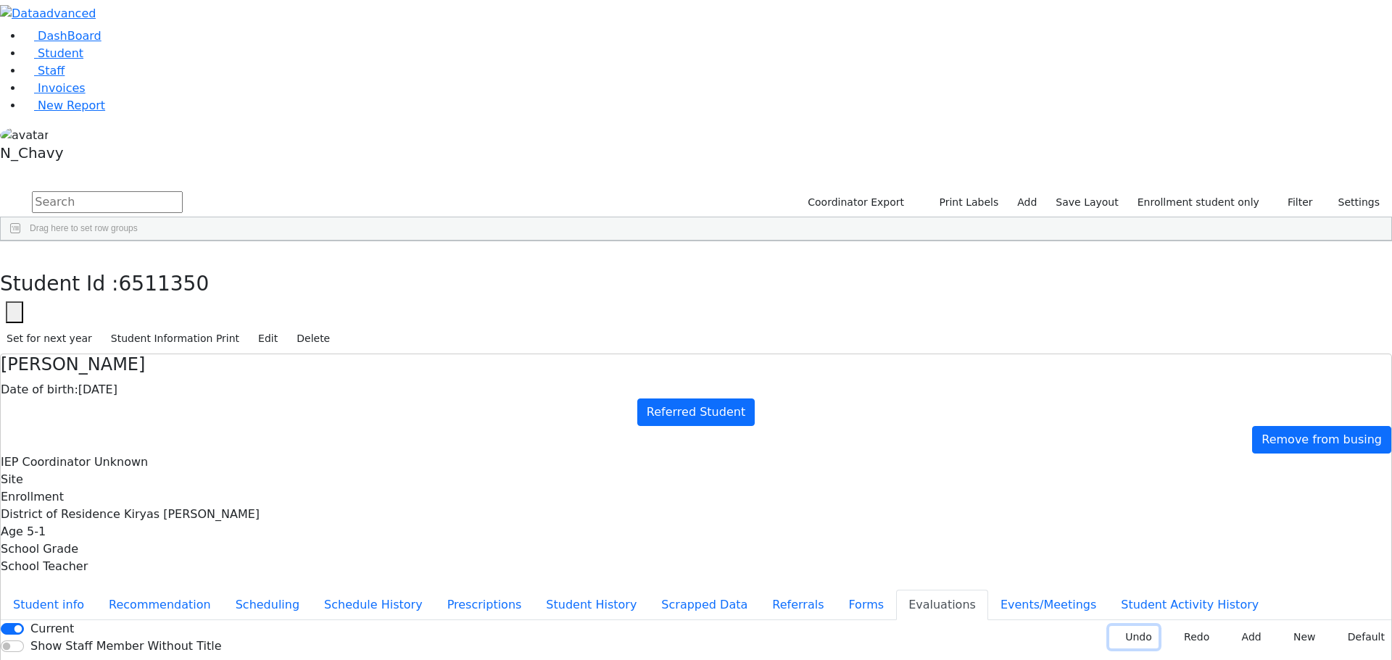
click at [1116, 636] on use at bounding box center [1116, 636] width 0 height 0
click at [1177, 626] on button "Redo" at bounding box center [1192, 637] width 48 height 22
click at [1151, 626] on div "New Invoice Undo Redo Add New Default" at bounding box center [1250, 637] width 282 height 22
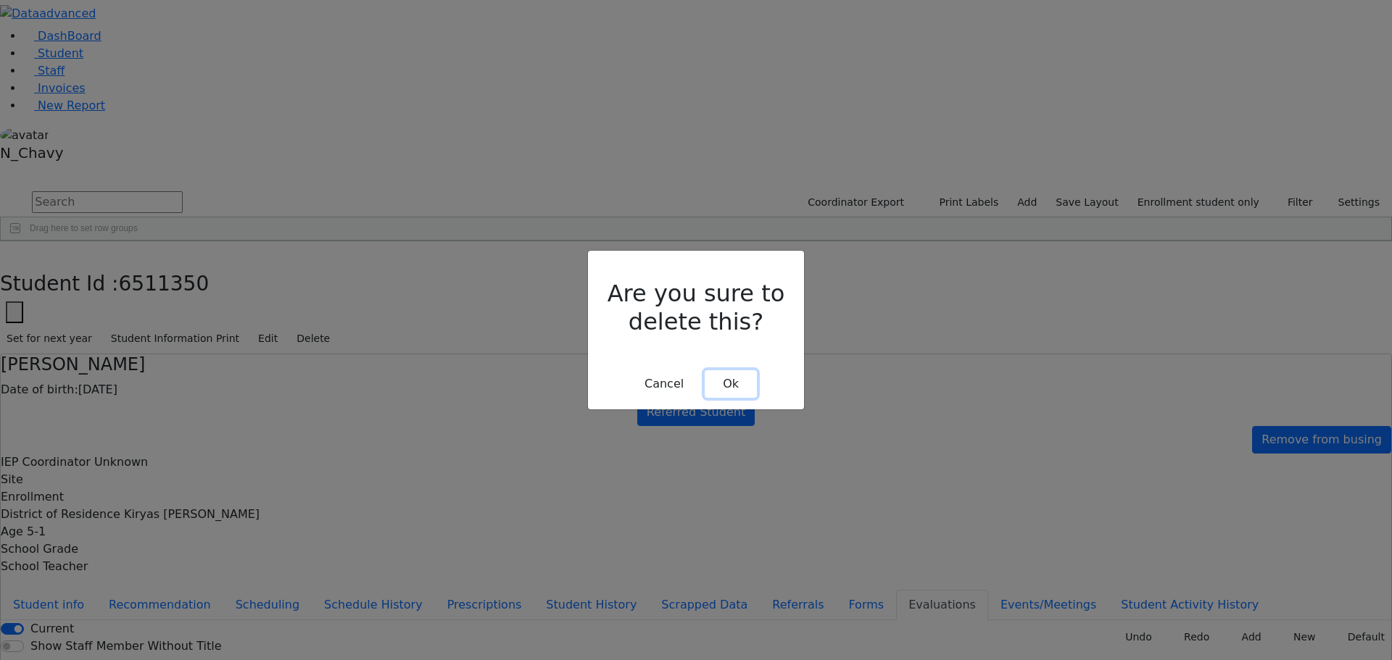
click at [729, 370] on button "Ok" at bounding box center [731, 384] width 52 height 28
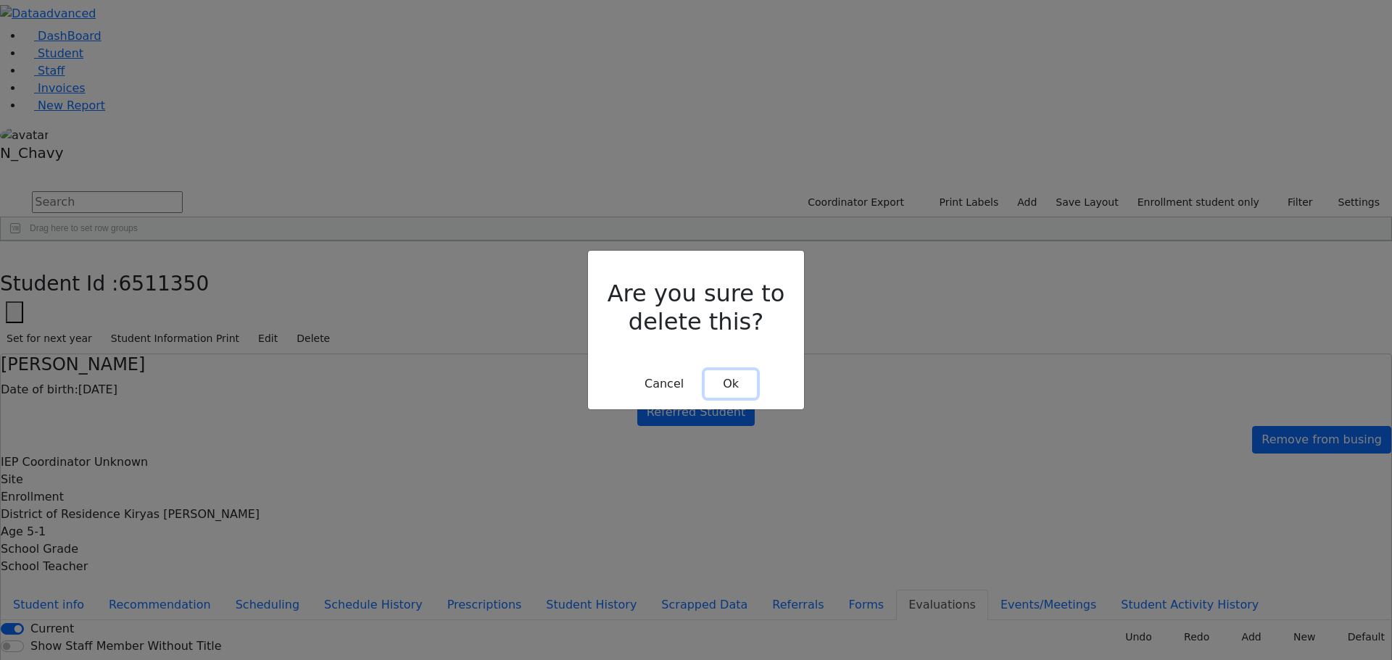
click at [736, 370] on button "Ok" at bounding box center [731, 384] width 52 height 28
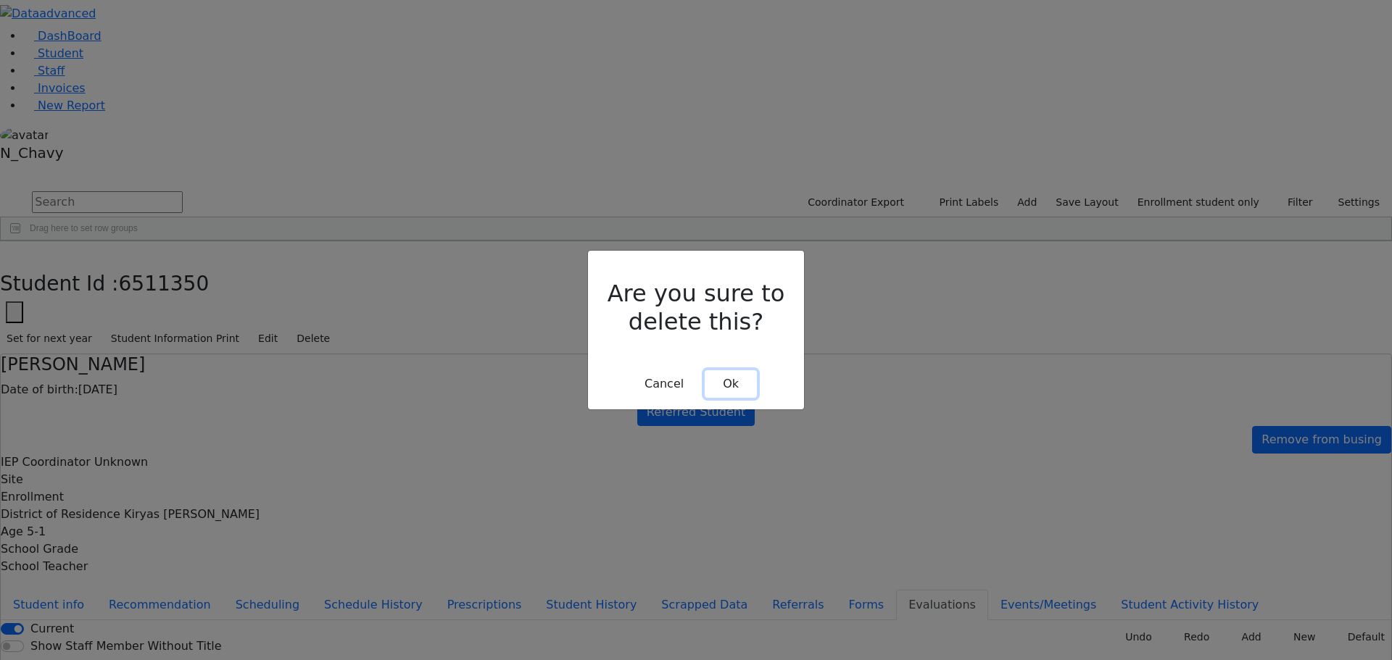
click at [726, 370] on button "Ok" at bounding box center [731, 384] width 52 height 28
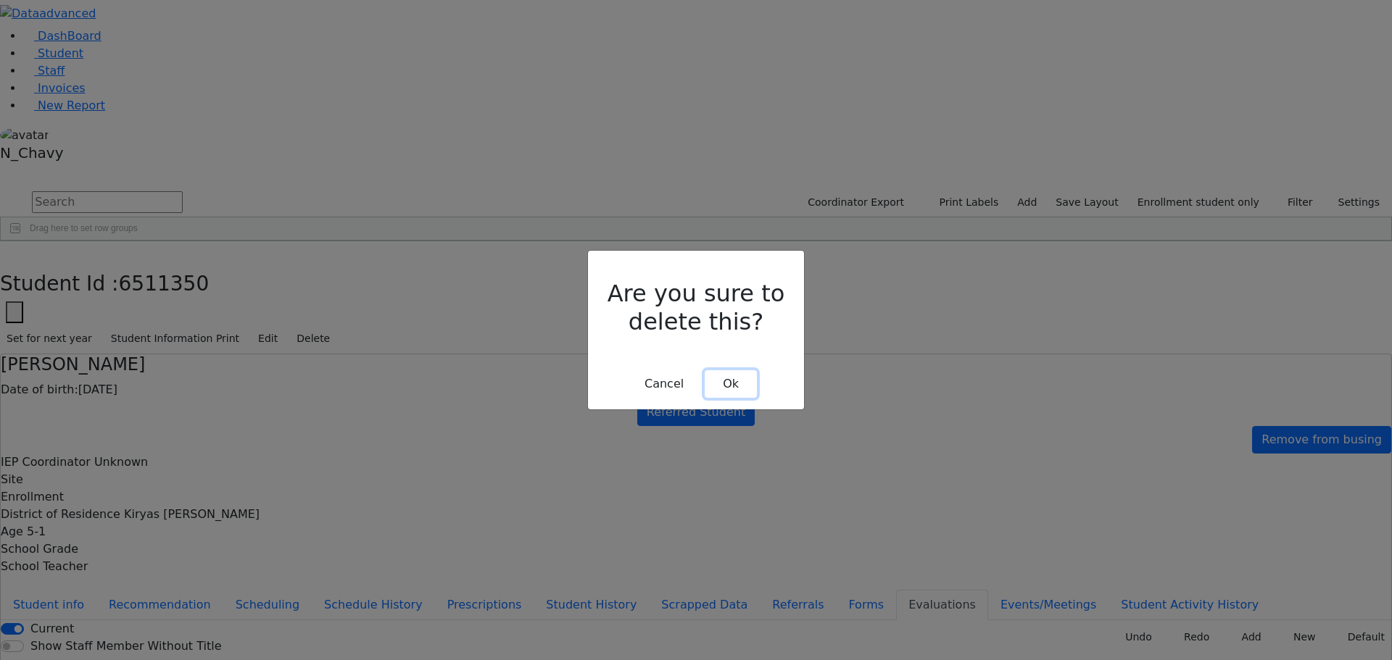
click at [744, 370] on button "Ok" at bounding box center [731, 384] width 52 height 28
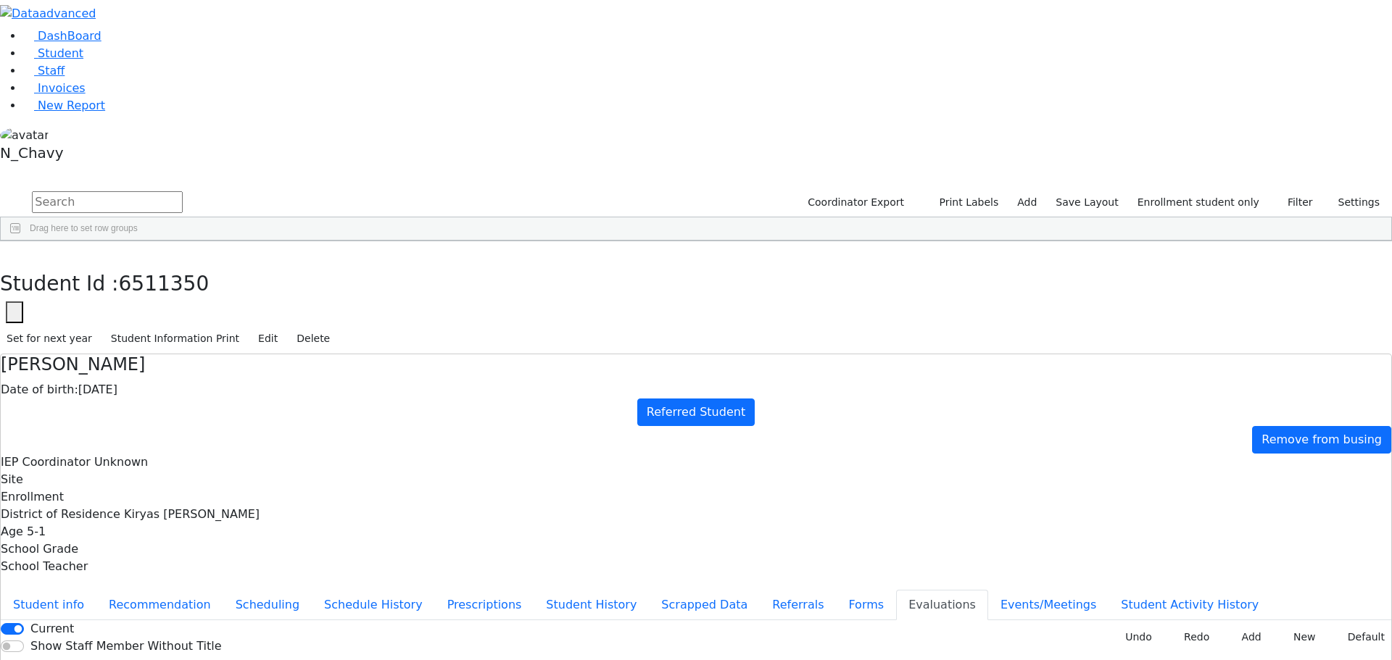
click at [1292, 620] on div "Current Show Staff Member Without Title New Invoice Undo Redo Add New Default D…" at bounding box center [696, 666] width 1390 height 93
click at [1277, 626] on button "New" at bounding box center [1299, 637] width 45 height 22
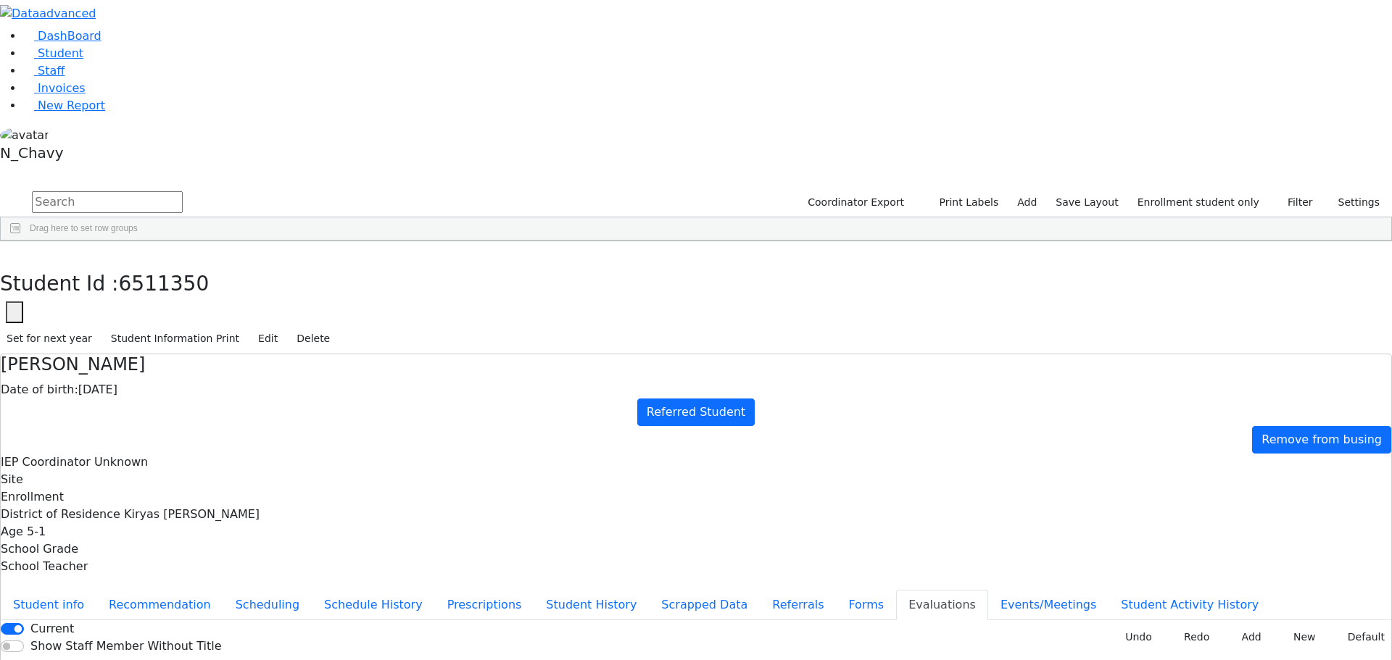
type input "tb"
click at [1284, 636] on icon at bounding box center [1287, 639] width 7 height 6
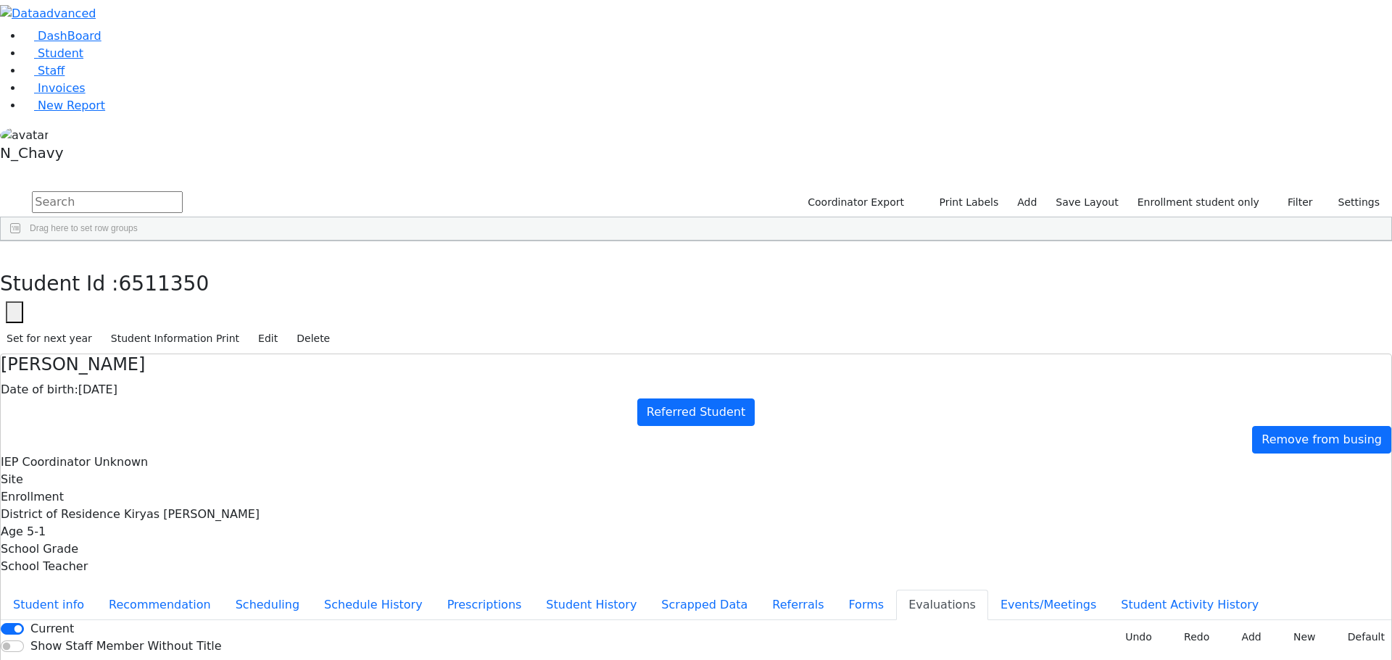
type input "tb"
click at [21, 241] on button "button" at bounding box center [10, 256] width 21 height 30
click at [72, 60] on link "Student" at bounding box center [53, 53] width 60 height 14
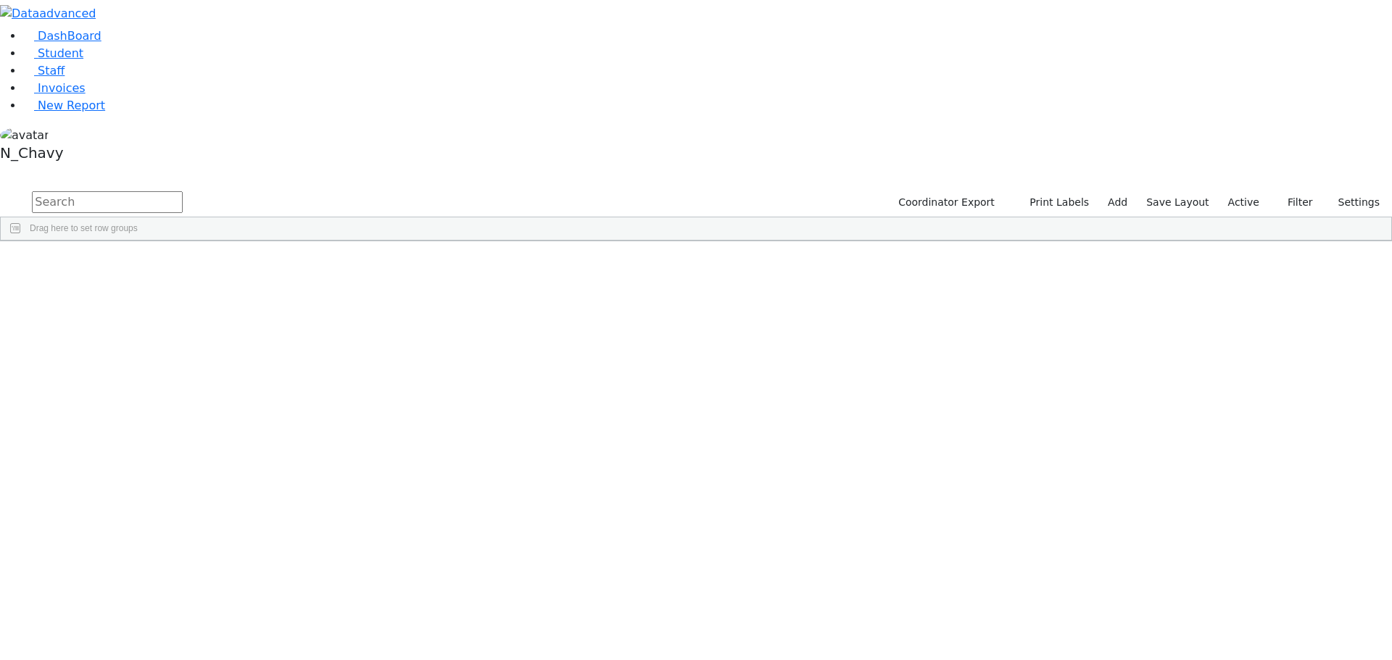
click at [183, 191] on input "text" at bounding box center [107, 202] width 151 height 22
type input "gold"
click at [149, 569] on div "[PERSON_NAME]" at bounding box center [111, 579] width 75 height 20
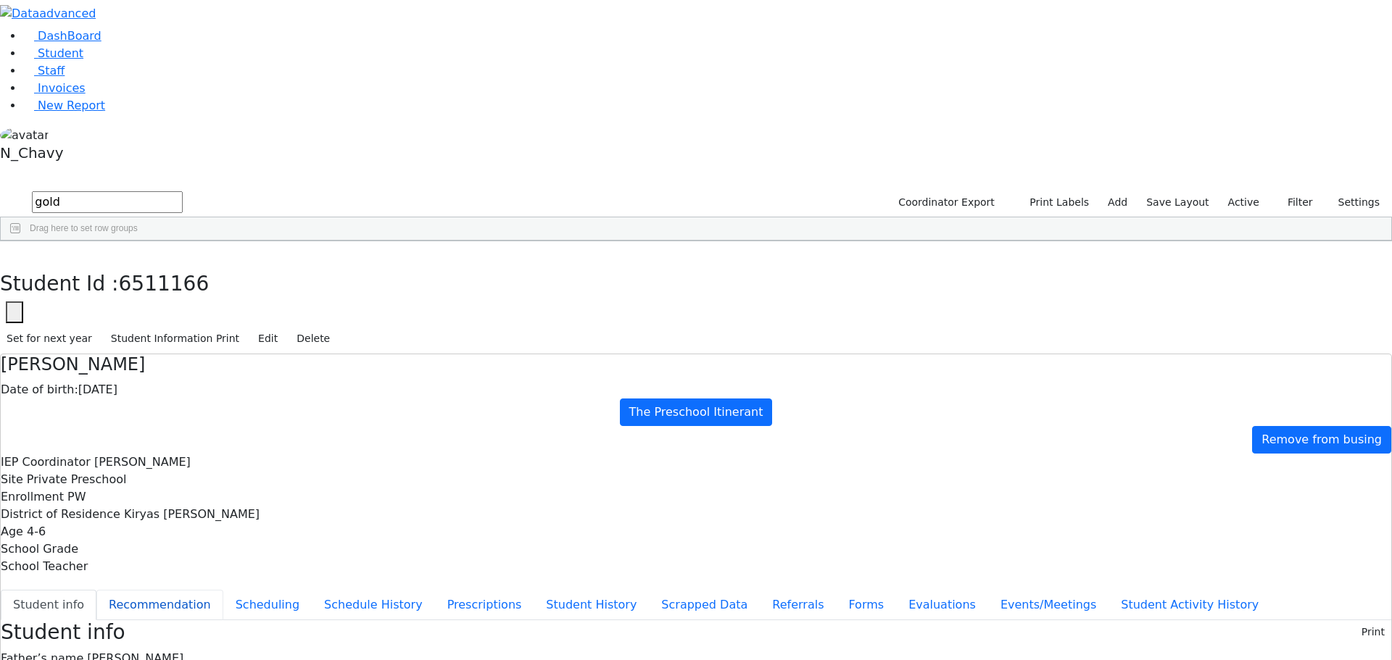
click at [223, 590] on button "Recommendation" at bounding box center [159, 605] width 127 height 30
checkbox input "true"
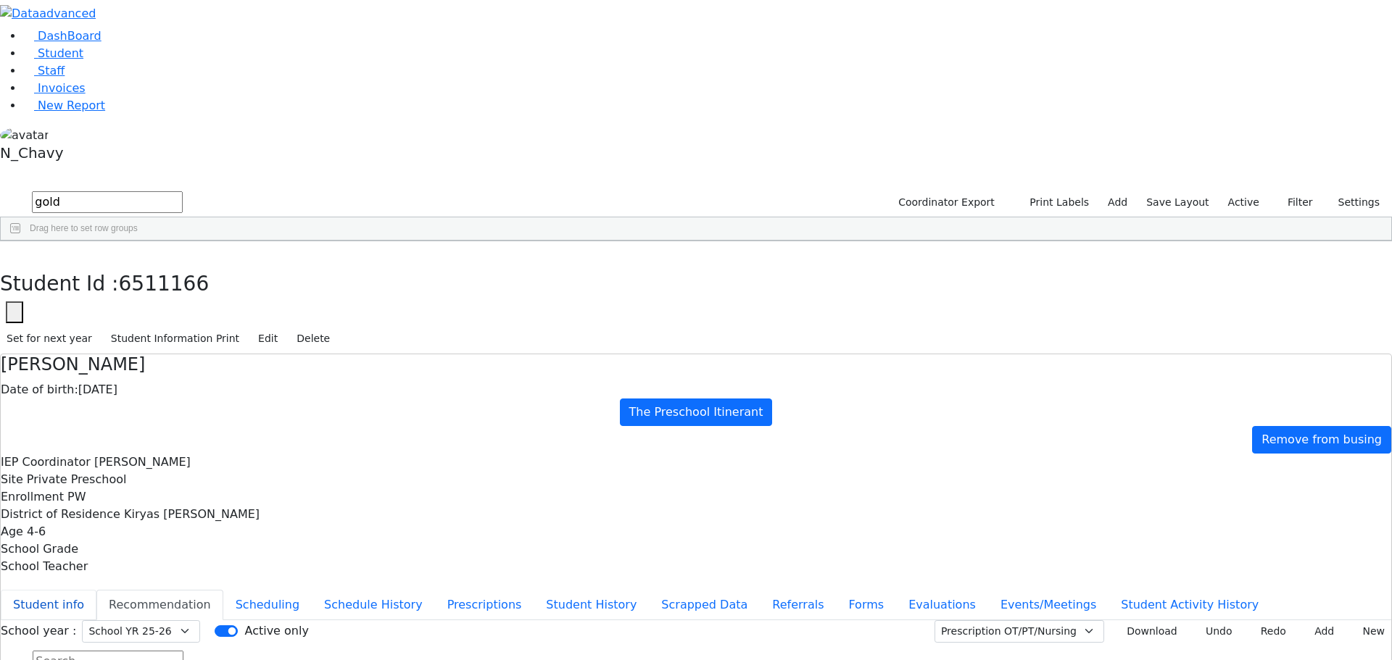
click at [96, 590] on button "Student info" at bounding box center [49, 605] width 96 height 30
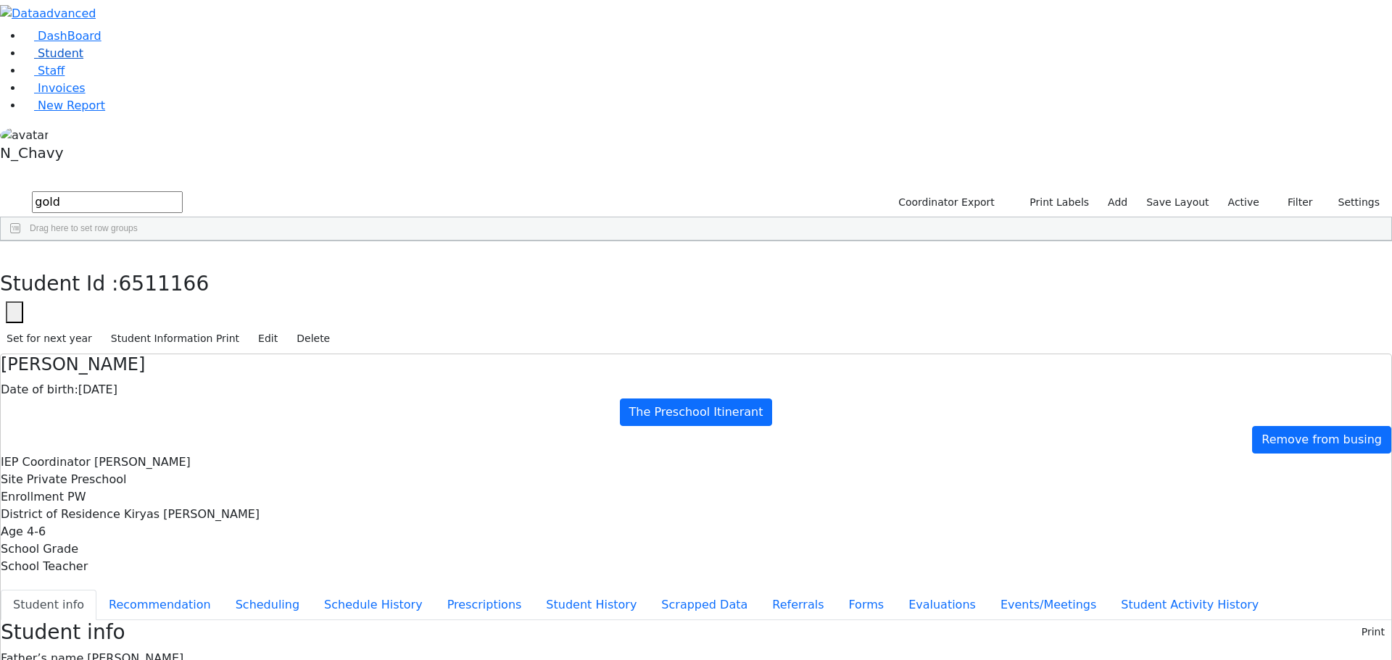
click at [47, 60] on span "Student" at bounding box center [61, 53] width 46 height 14
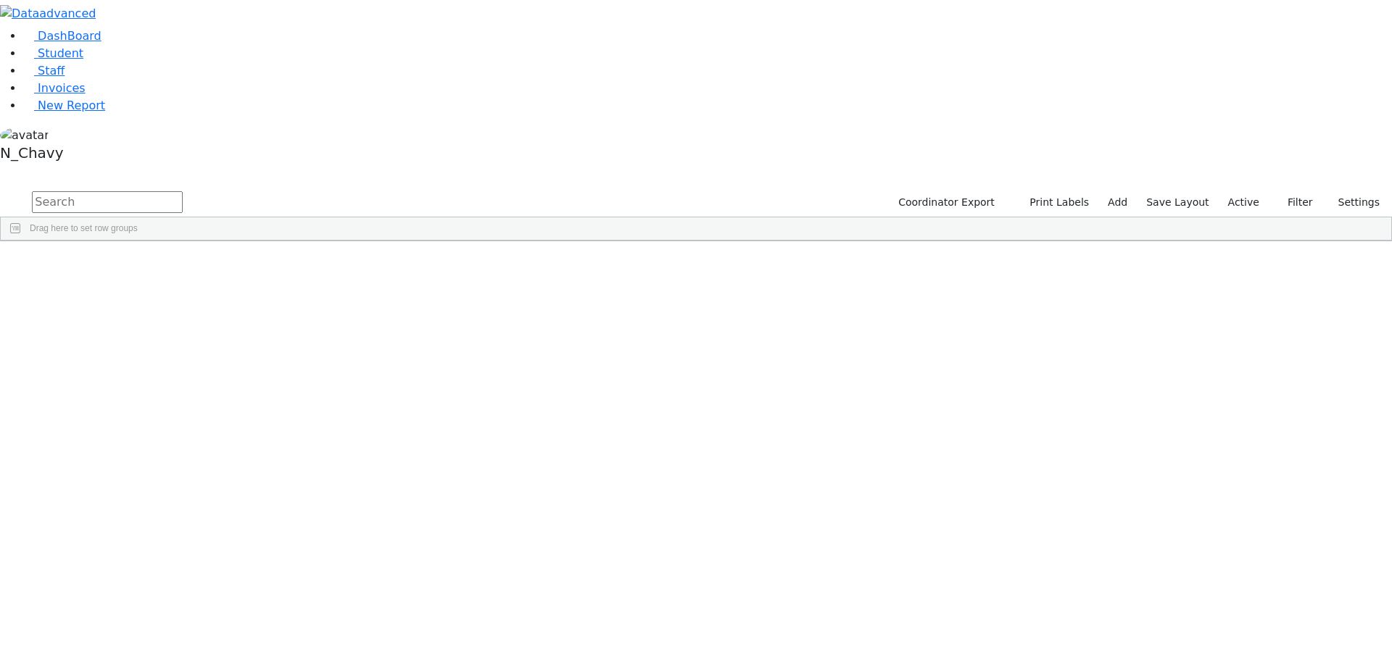
click at [1254, 191] on label "Active" at bounding box center [1243, 202] width 44 height 22
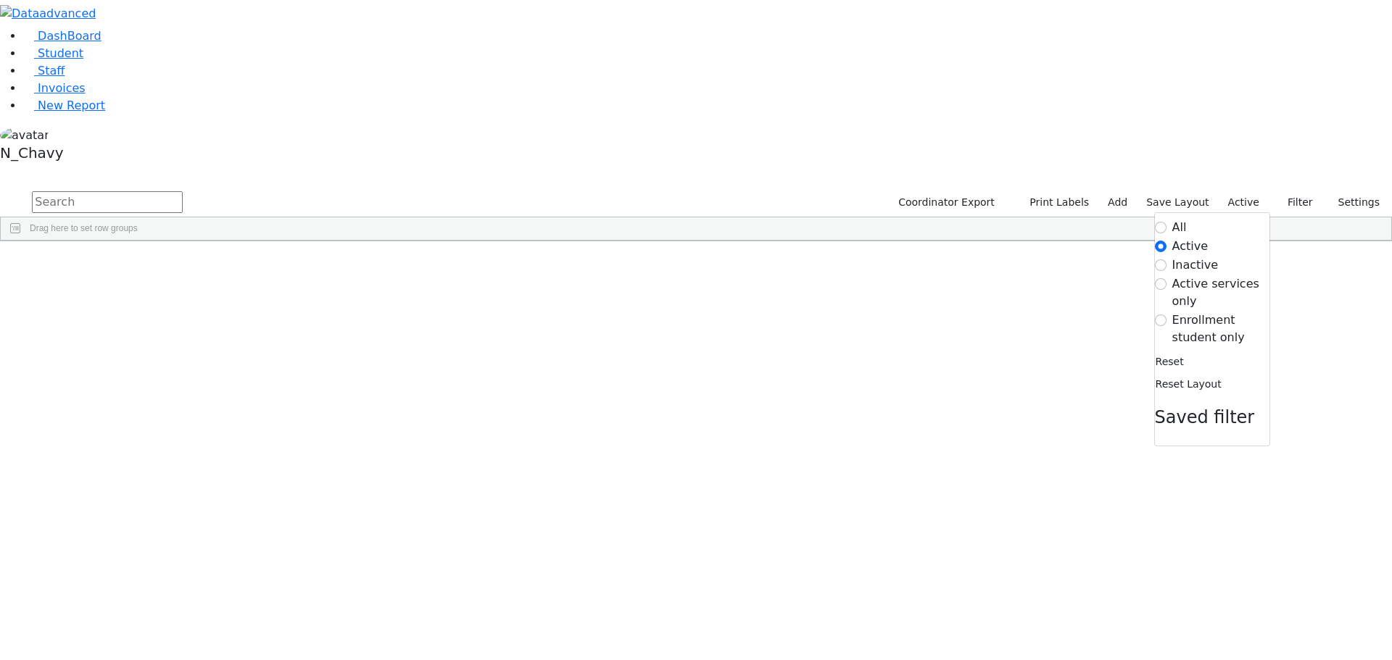
click at [1221, 312] on label "Enrollment student only" at bounding box center [1220, 329] width 97 height 35
click at [1166, 315] on input "Enrollment student only" at bounding box center [1161, 321] width 12 height 12
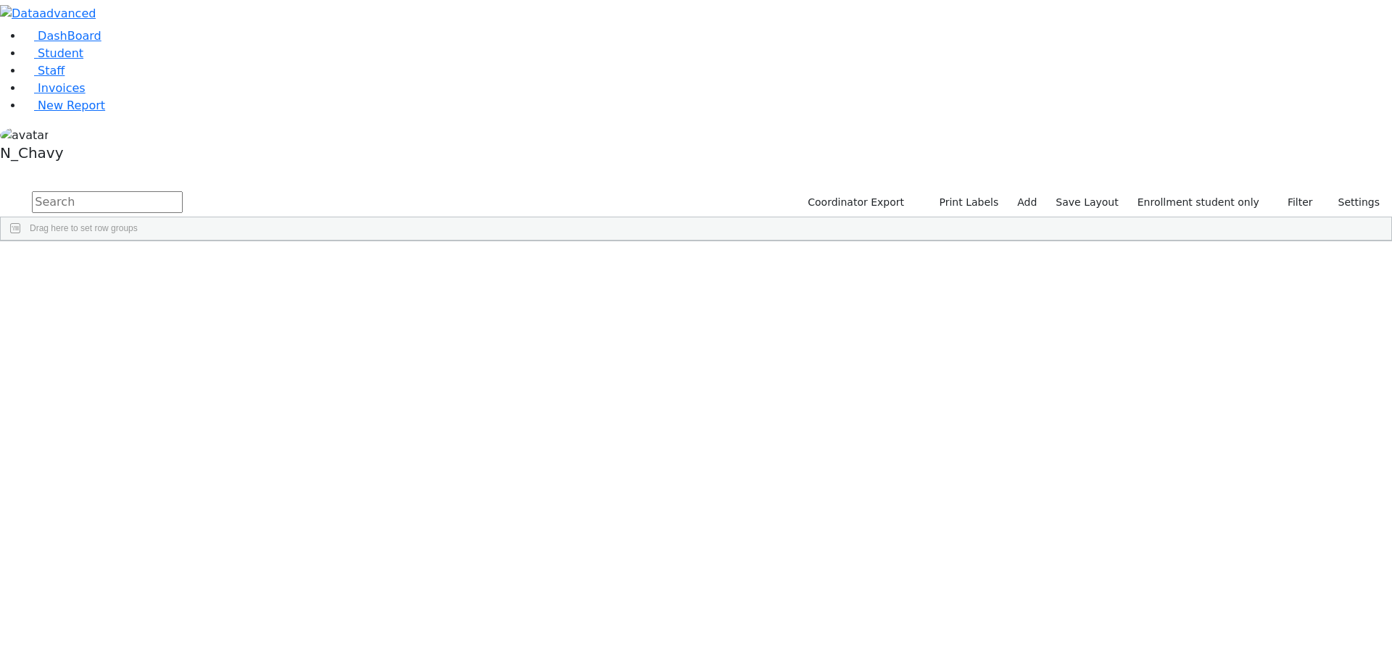
click at [149, 386] on div "Eidlisz" at bounding box center [111, 396] width 75 height 20
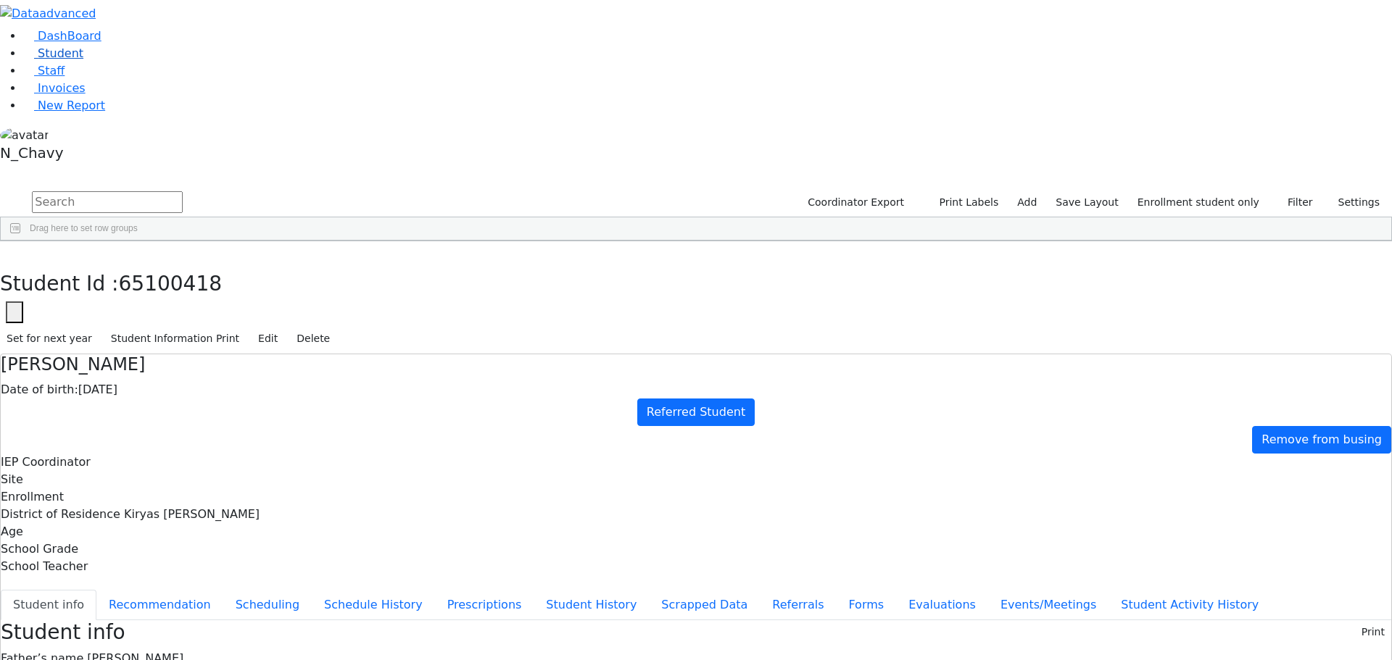
click at [83, 60] on link "Student" at bounding box center [53, 53] width 60 height 14
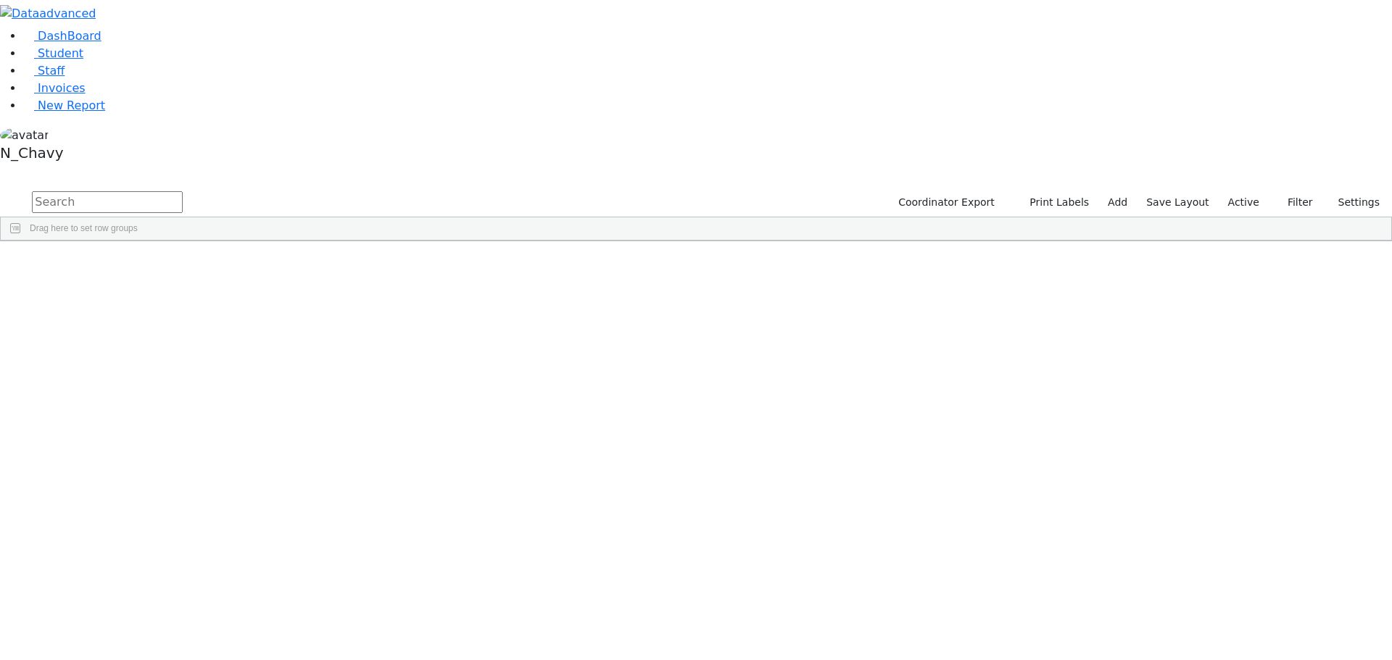
click at [183, 191] on input "text" at bounding box center [107, 202] width 151 height 22
type input "[PERSON_NAME]"
click at [149, 305] on div "[PERSON_NAME]" at bounding box center [111, 315] width 75 height 20
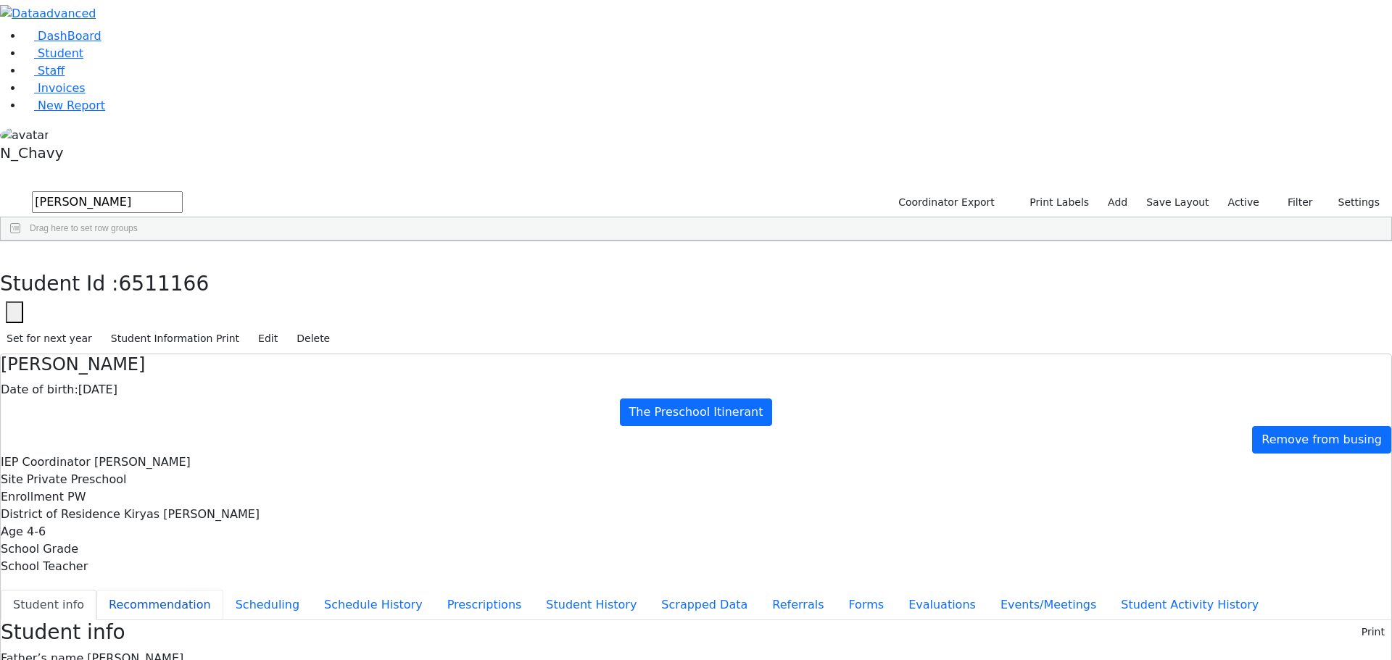
click at [223, 590] on button "Recommendation" at bounding box center [159, 605] width 127 height 30
checkbox input "true"
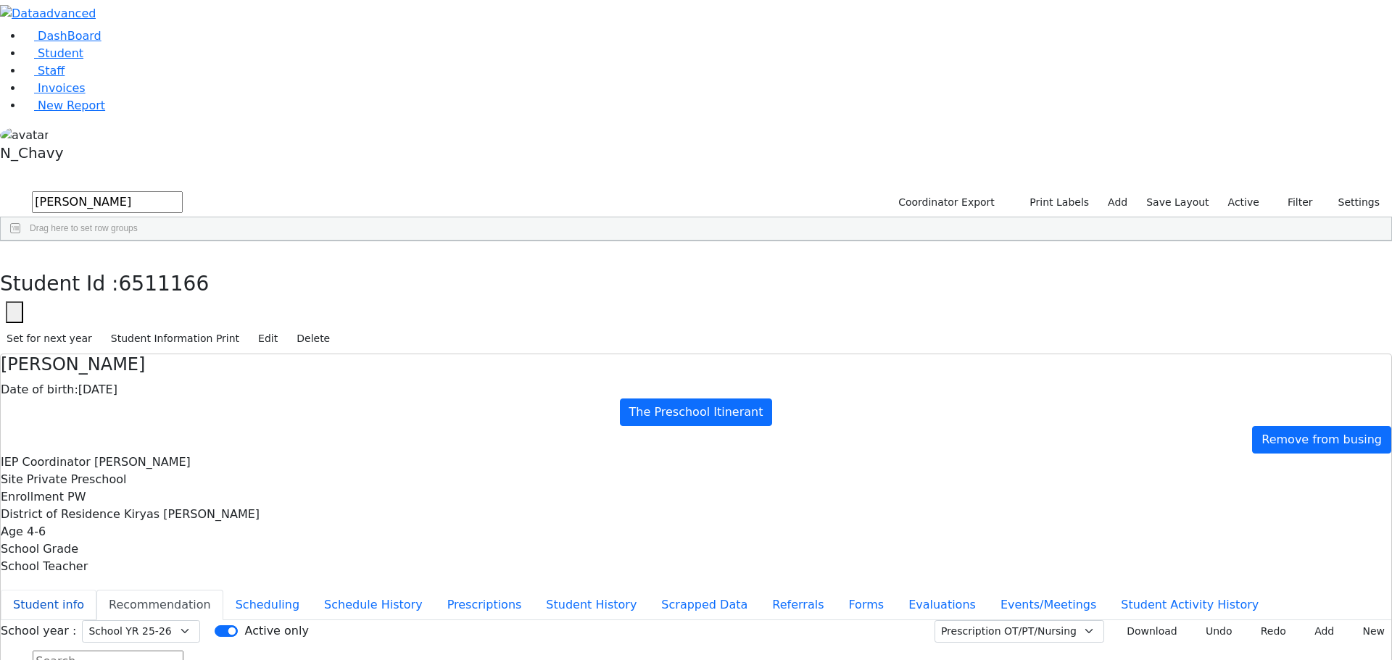
click at [96, 590] on button "Student info" at bounding box center [49, 605] width 96 height 30
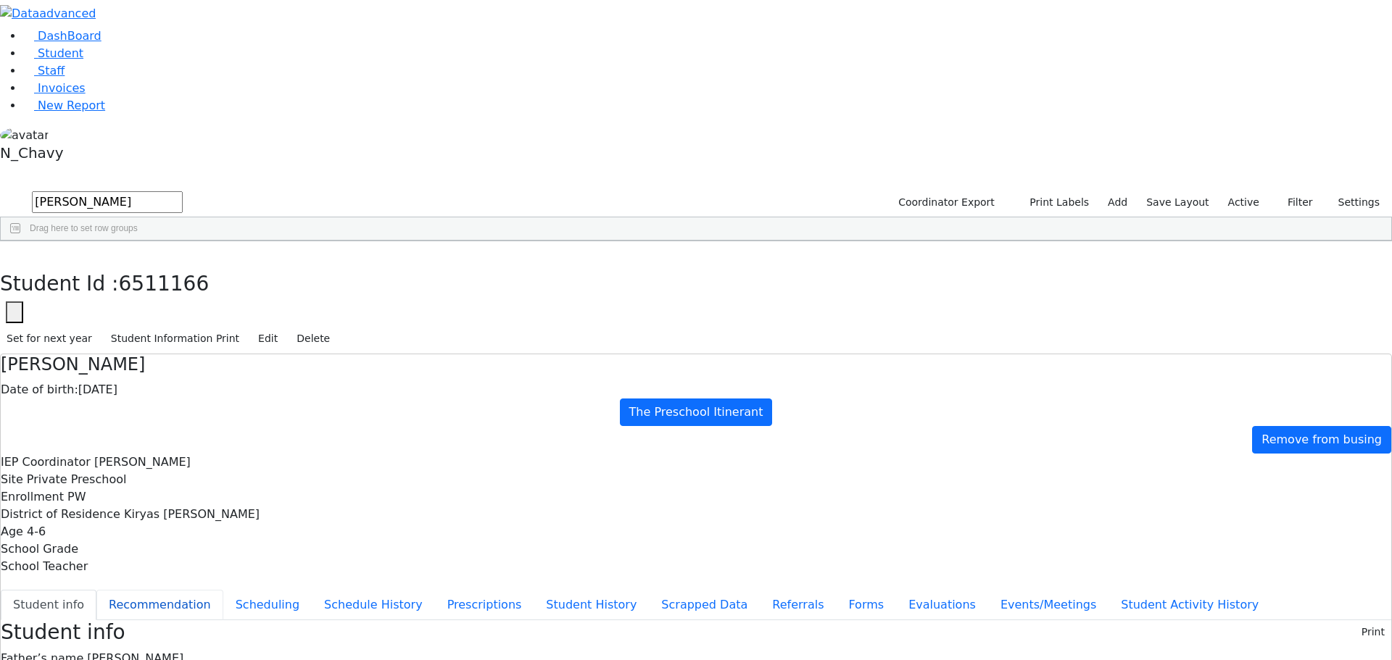
click at [223, 590] on button "Recommendation" at bounding box center [159, 605] width 127 height 30
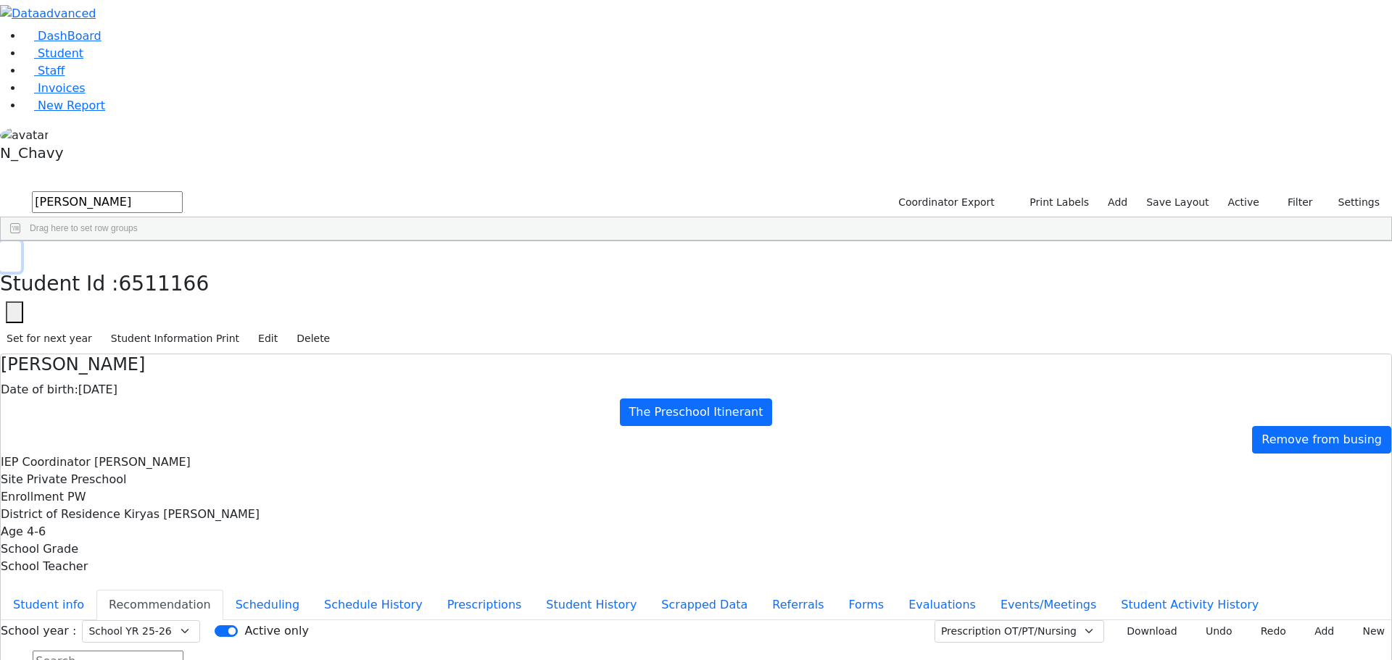
click at [7, 252] on use "button" at bounding box center [7, 252] width 0 height 0
click at [1242, 191] on label "Active" at bounding box center [1243, 202] width 44 height 22
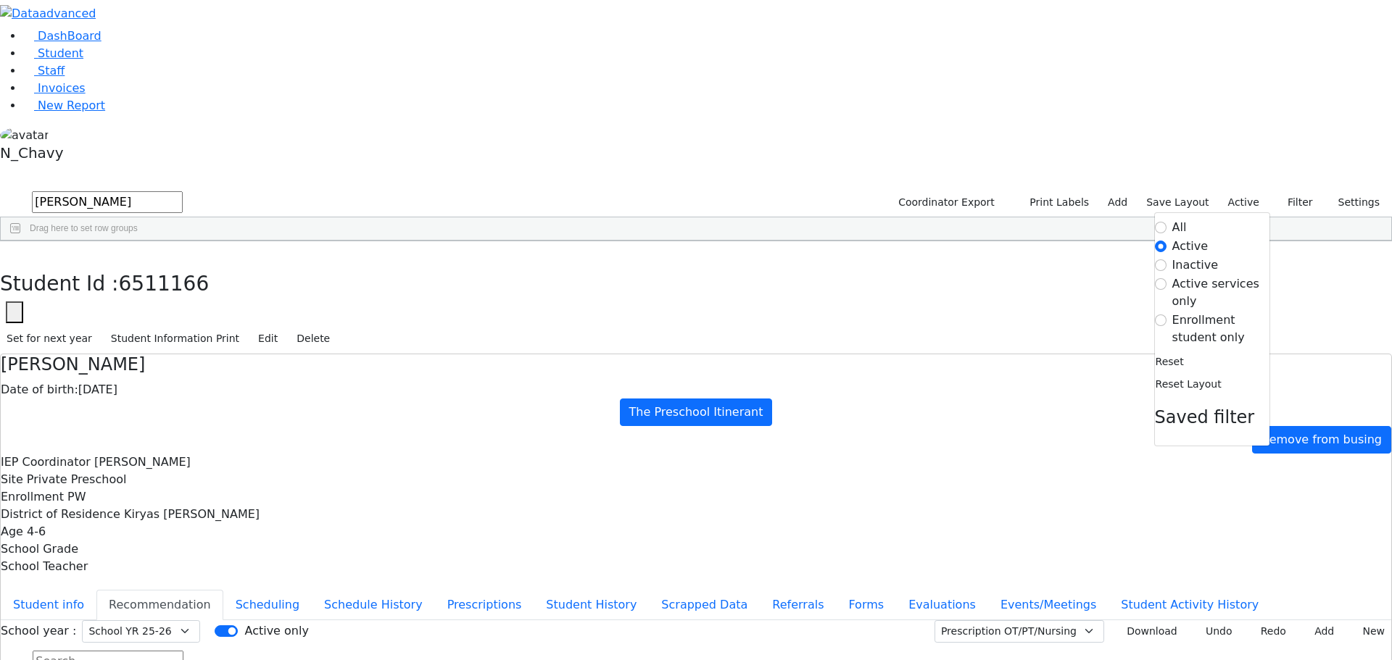
click at [1214, 312] on label "Enrollment student only" at bounding box center [1220, 329] width 97 height 35
click at [1166, 315] on input "Enrollment student only" at bounding box center [1161, 321] width 12 height 12
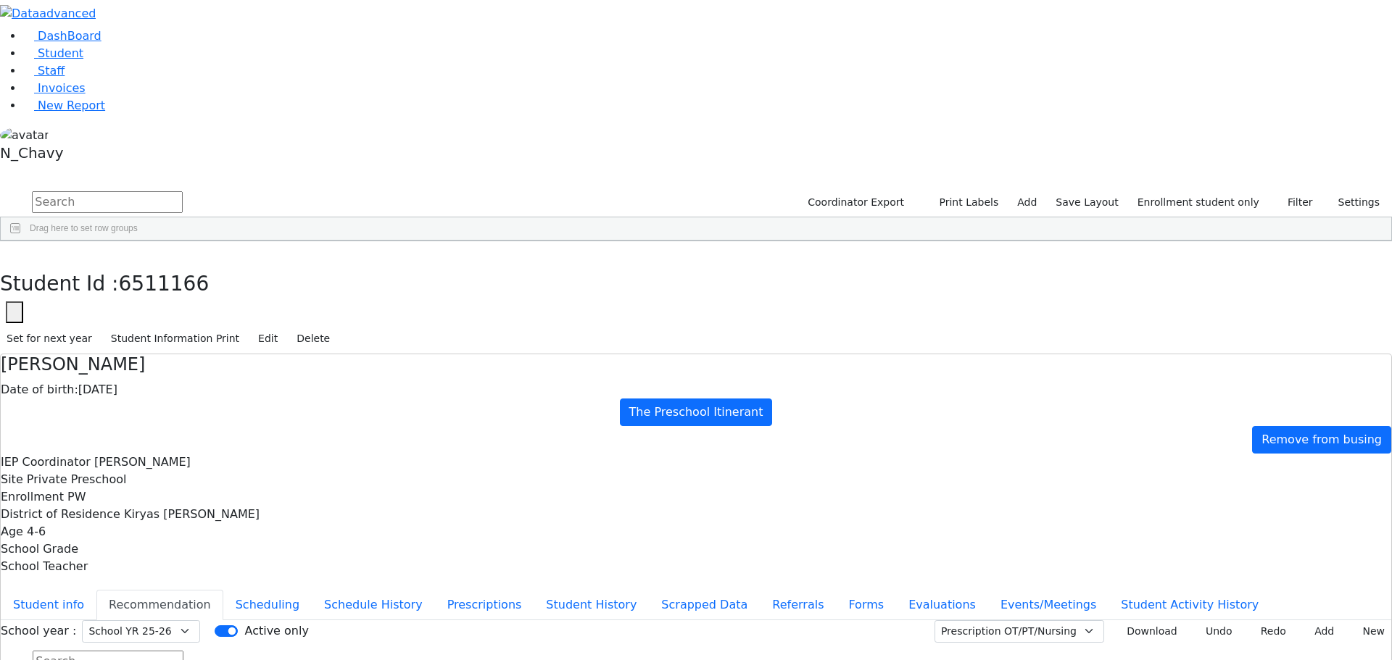
click at [149, 386] on div "Eidlisz" at bounding box center [111, 396] width 75 height 20
click at [96, 590] on button "Student info" at bounding box center [49, 605] width 96 height 30
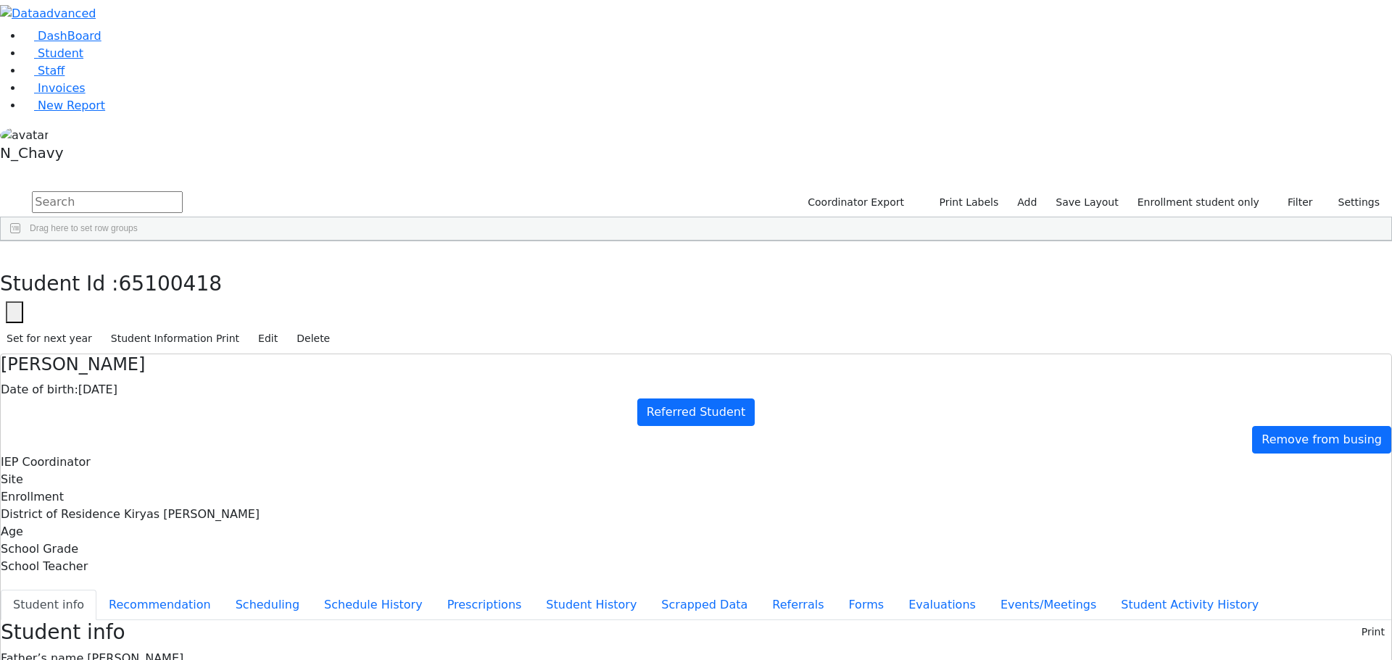
copy div "piniaus@gmail.com"
drag, startPoint x: 819, startPoint y: 499, endPoint x: 802, endPoint y: 502, distance: 17.8
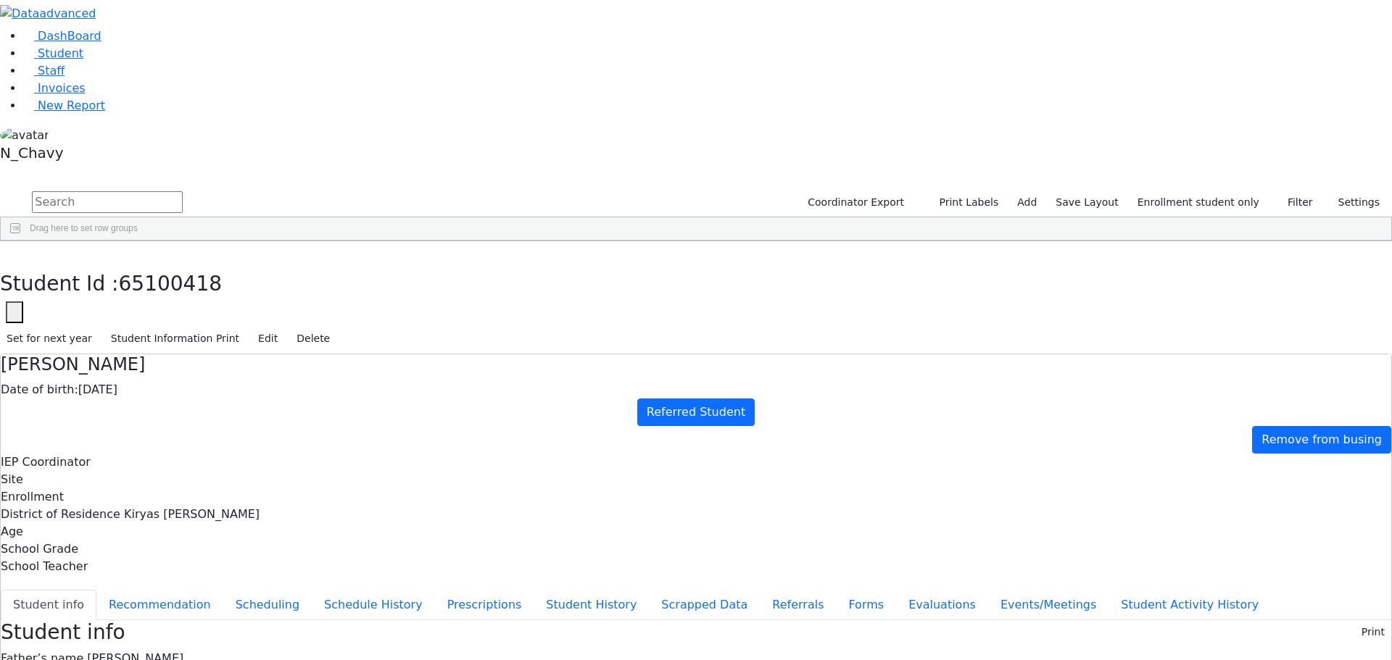
drag, startPoint x: 316, startPoint y: 78, endPoint x: 401, endPoint y: 78, distance: 84.8
click at [401, 354] on h4 "Shimmy Eidlisz" at bounding box center [696, 364] width 1390 height 21
click at [431, 354] on h4 "Shimmy Eidlisz" at bounding box center [696, 364] width 1390 height 21
click at [378, 354] on h4 "Shimmy Eidlisz" at bounding box center [696, 364] width 1390 height 21
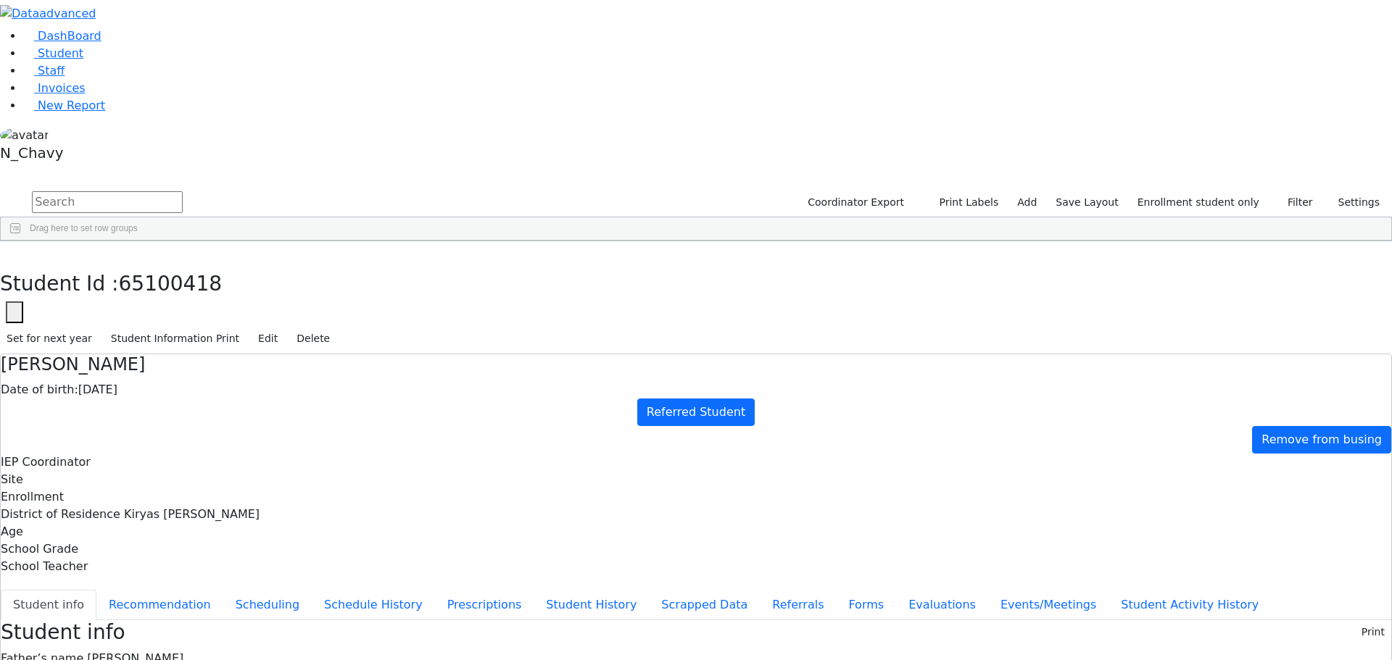
click at [378, 354] on h4 "Shimmy Eidlisz" at bounding box center [696, 364] width 1390 height 21
click at [183, 652] on span "Esty Eidlisz" at bounding box center [135, 659] width 96 height 14
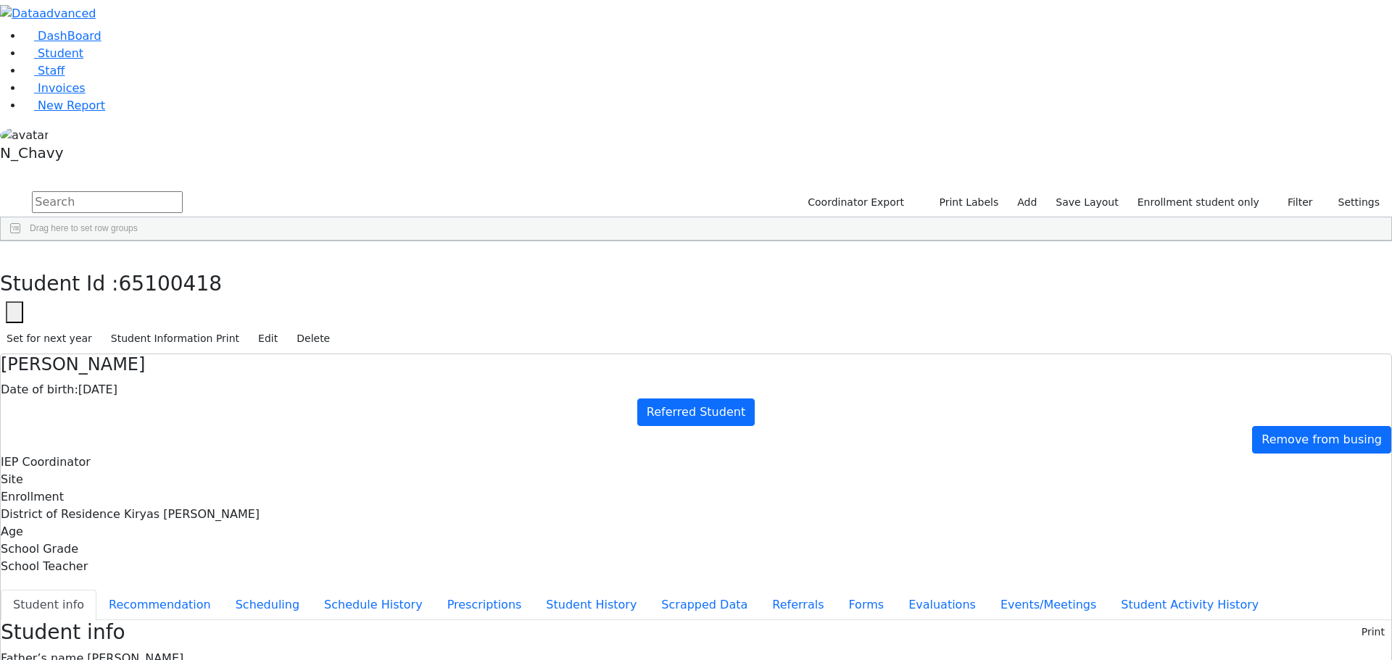
click at [760, 590] on button "Referrals" at bounding box center [798, 605] width 76 height 30
click at [96, 590] on button "Student info" at bounding box center [49, 605] width 96 height 30
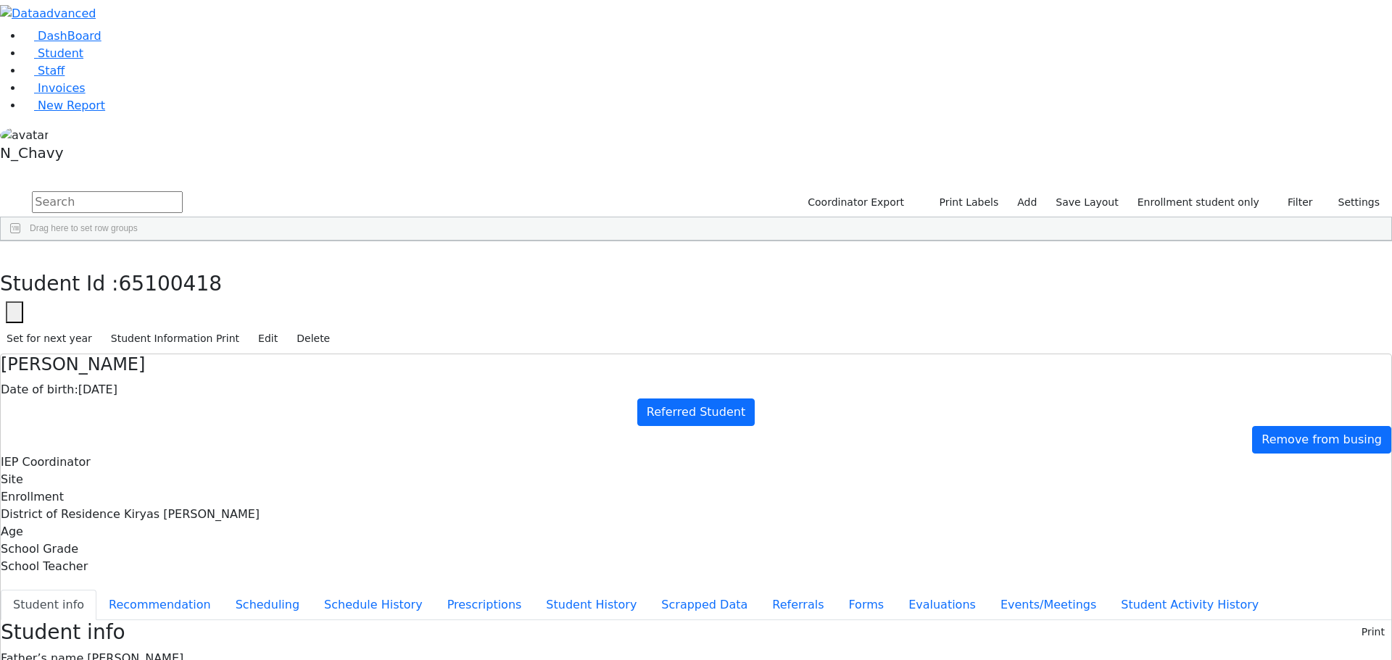
scroll to position [43, 0]
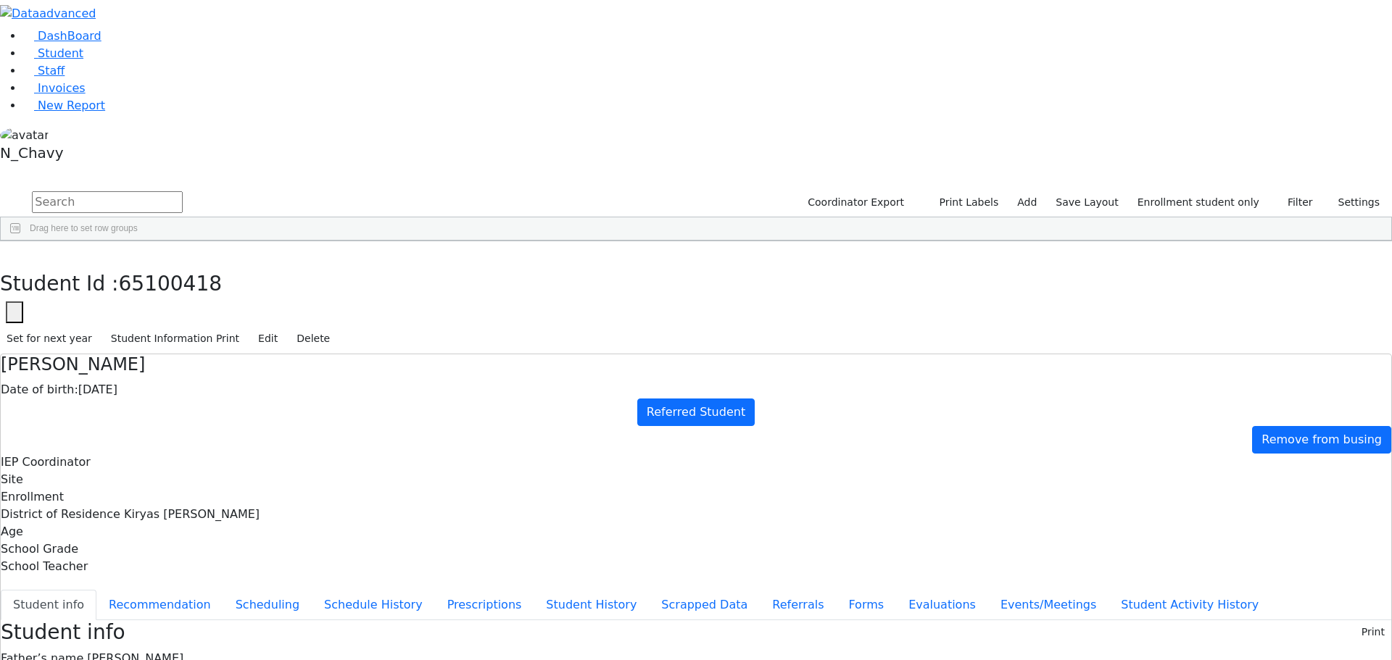
click at [284, 328] on button "Edit" at bounding box center [268, 339] width 33 height 22
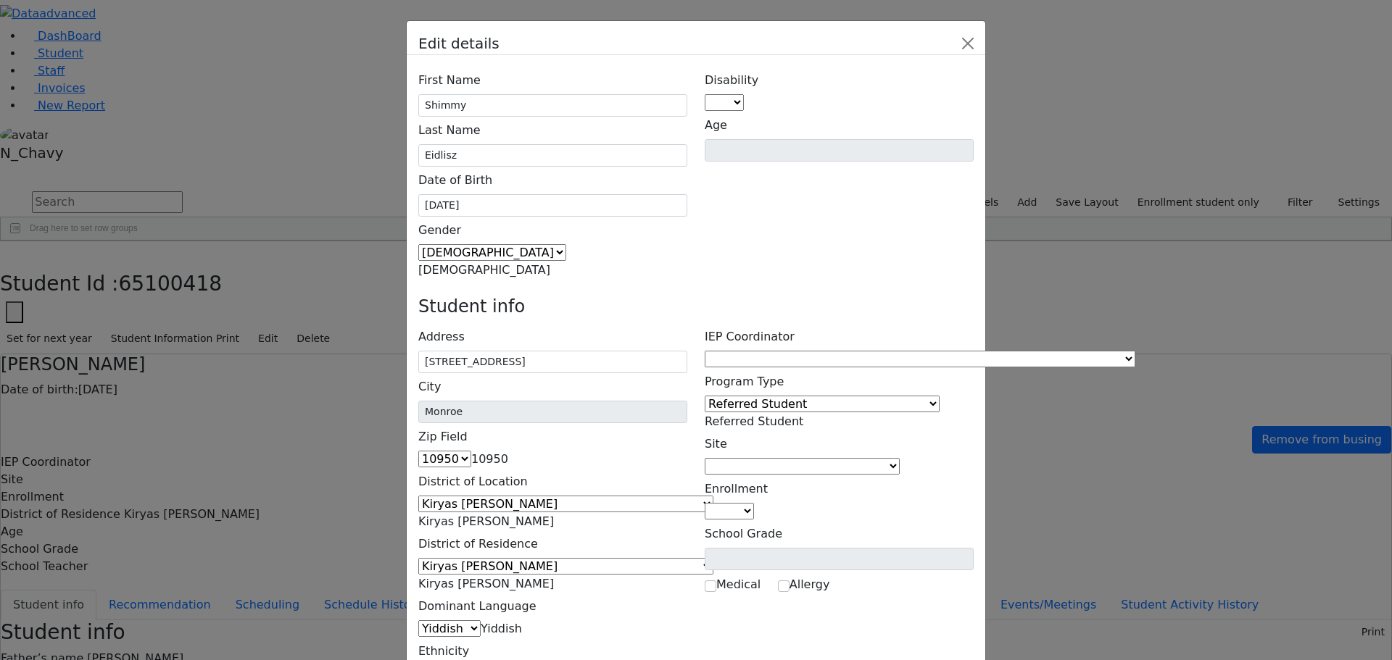
scroll to position [0, 0]
drag, startPoint x: 527, startPoint y: 445, endPoint x: 513, endPoint y: 443, distance: 13.9
drag, startPoint x: 513, startPoint y: 441, endPoint x: 525, endPoint y: 442, distance: 11.6
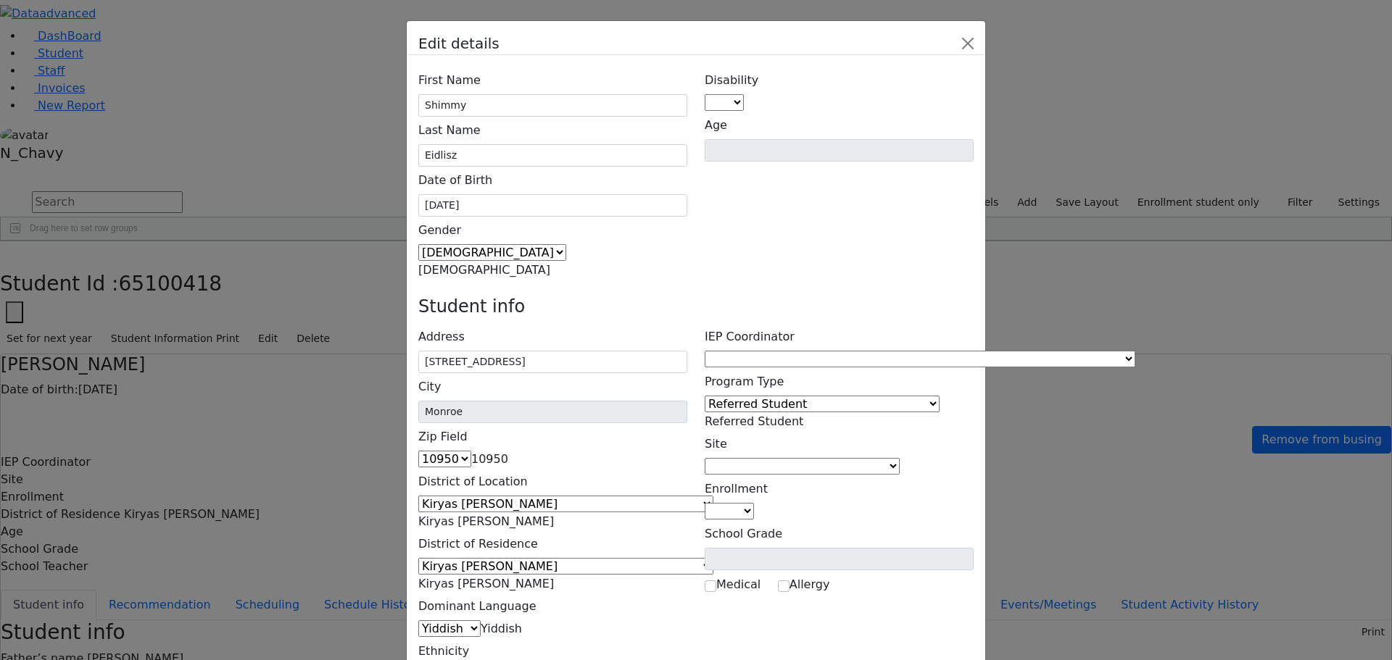
type input "Pinches Eidlisz"
drag, startPoint x: 543, startPoint y: 499, endPoint x: 499, endPoint y: 494, distance: 44.5
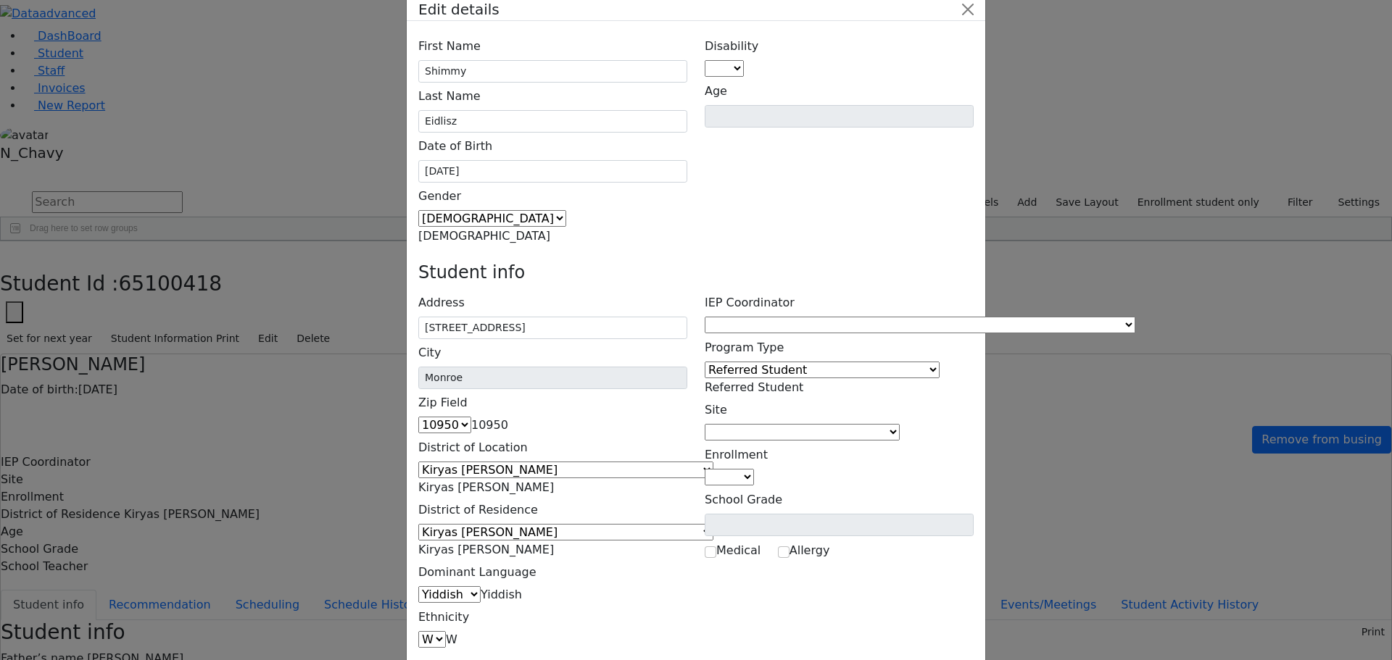
scroll to position [53, 0]
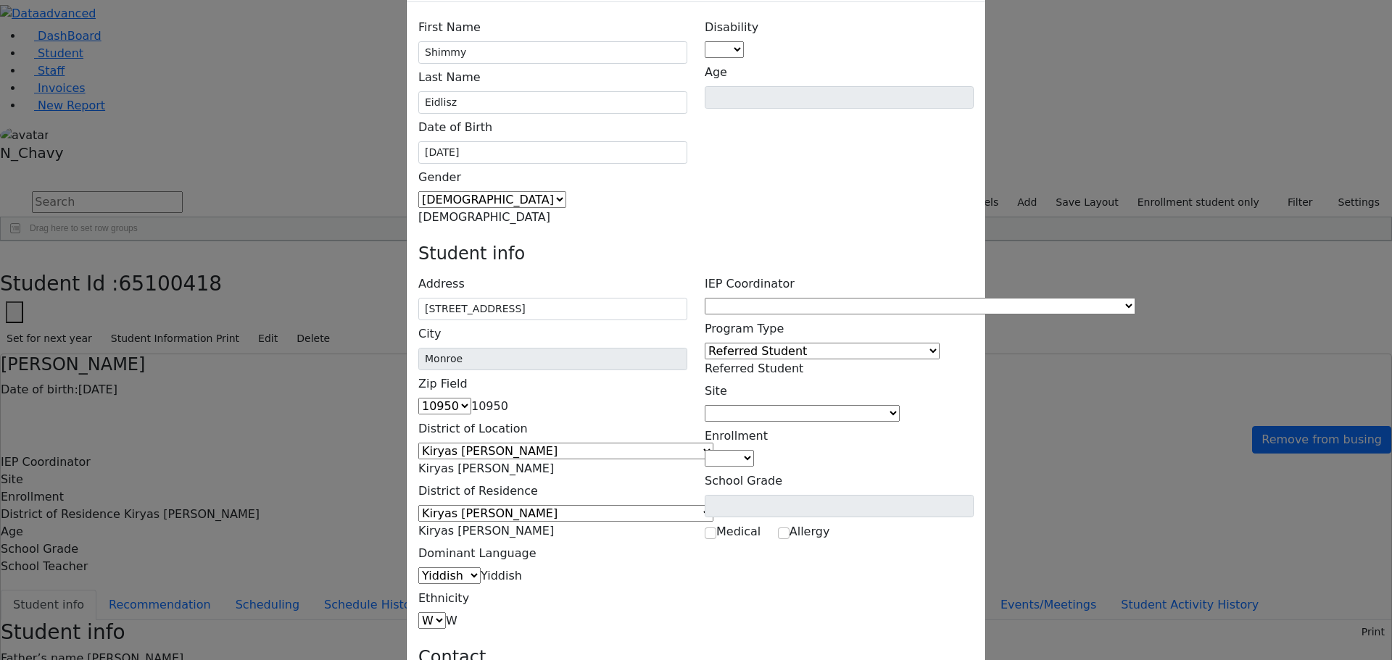
type input "Esty Eidlisz"
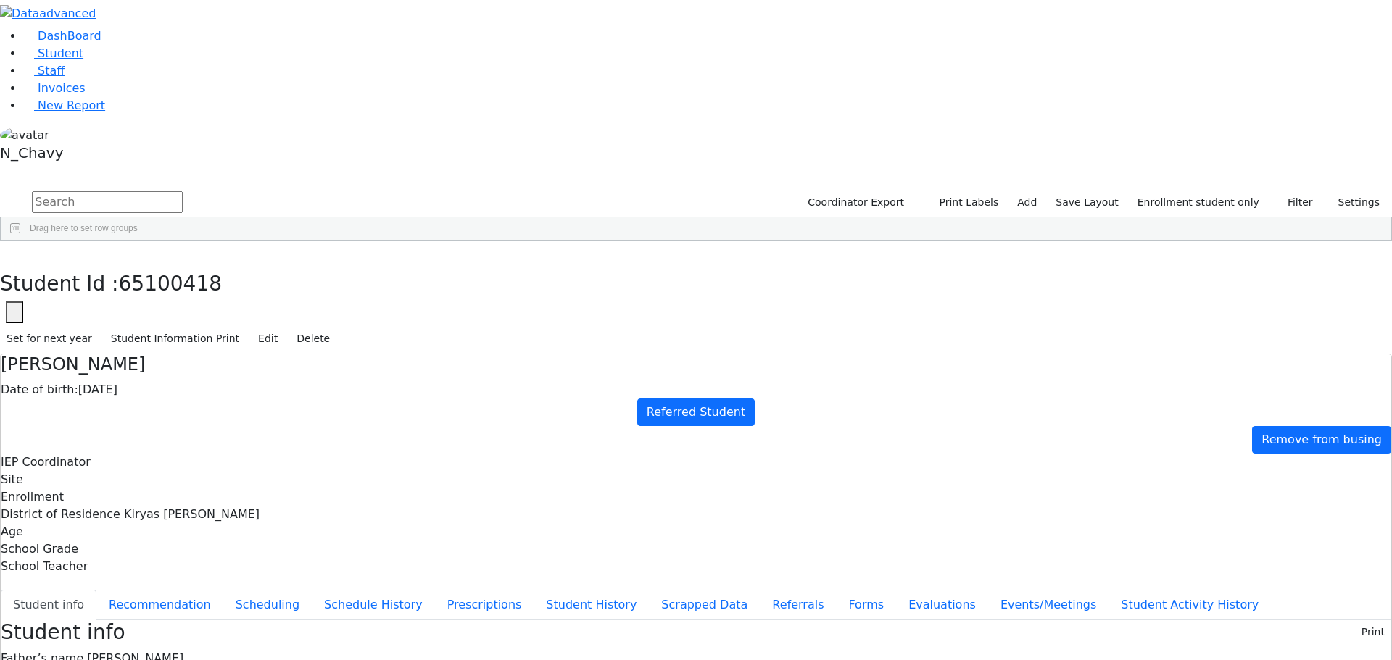
scroll to position [0, 0]
click at [284, 328] on button "Edit" at bounding box center [268, 339] width 33 height 22
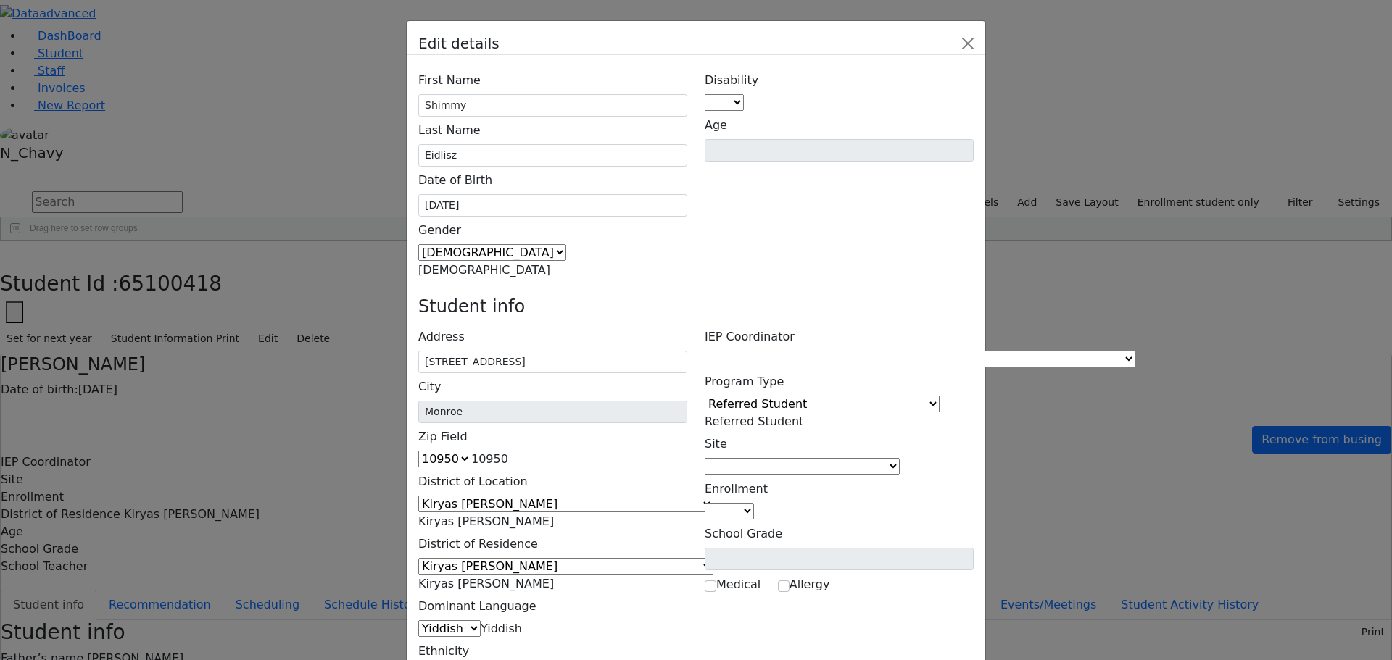
drag, startPoint x: 512, startPoint y: 447, endPoint x: 529, endPoint y: 448, distance: 16.7
type input "Pinches Eidlisz"
drag, startPoint x: 520, startPoint y: 498, endPoint x: 547, endPoint y: 504, distance: 26.7
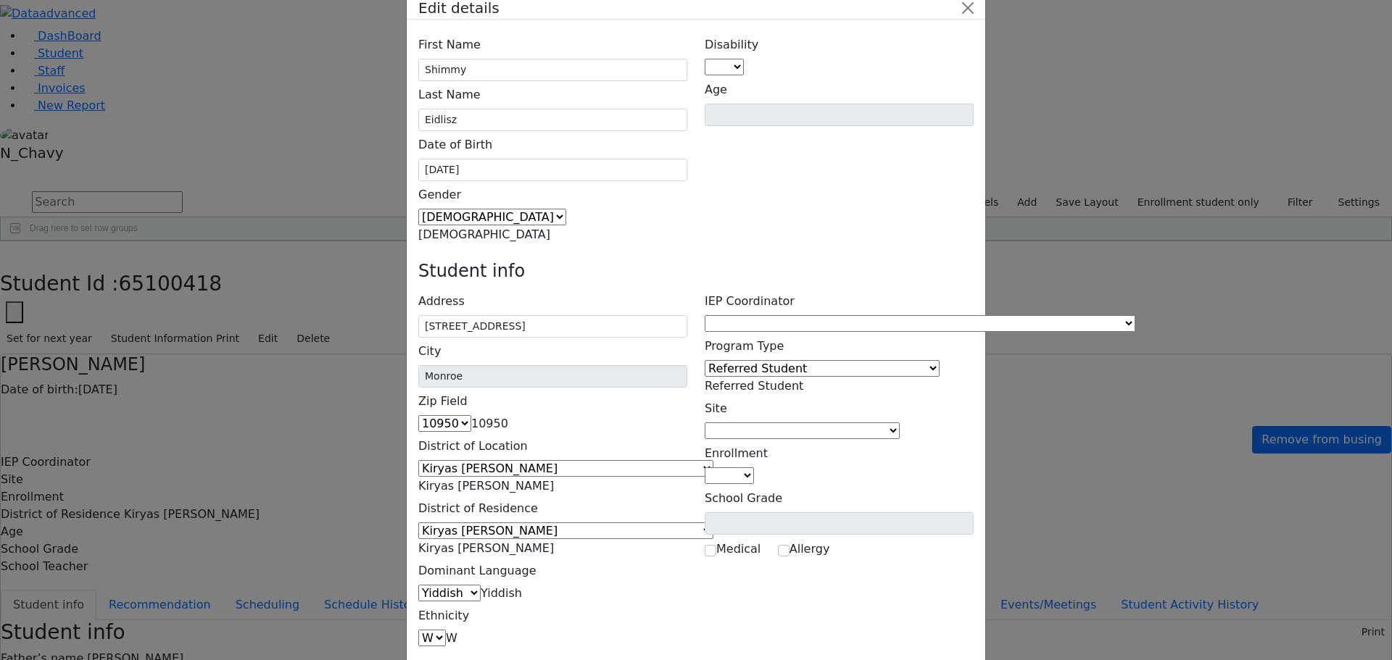
scroll to position [53, 0]
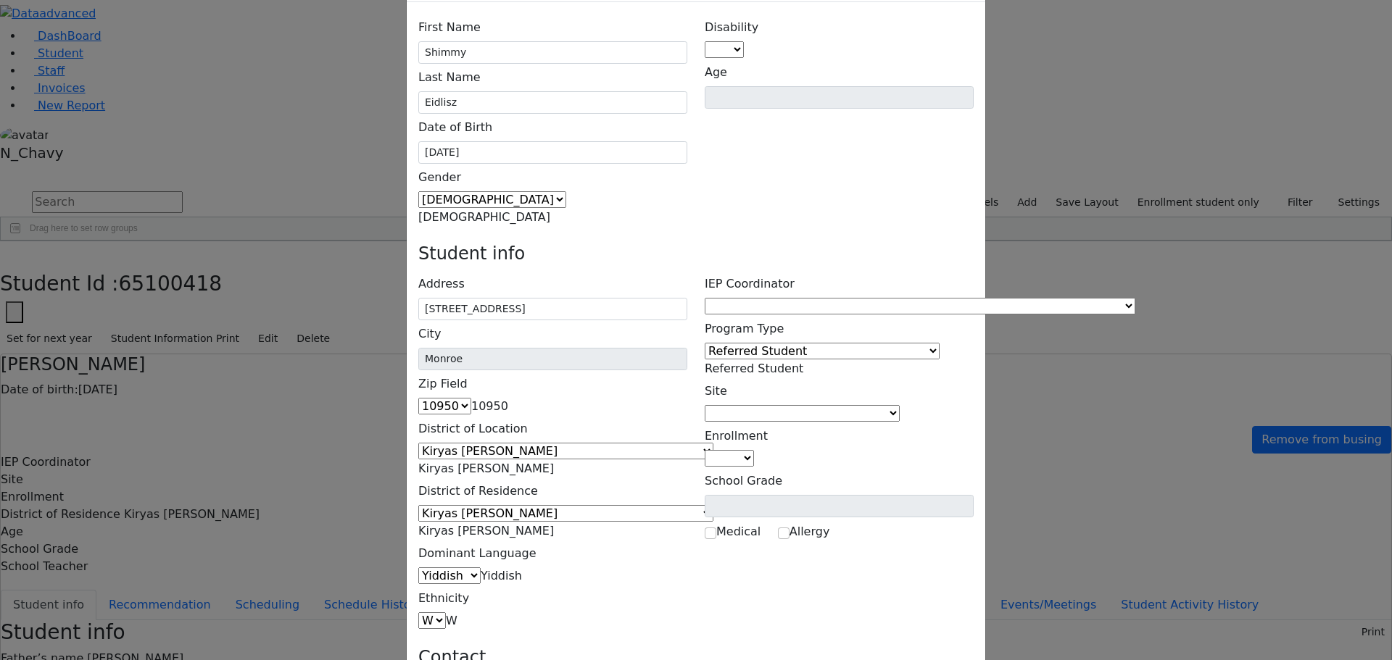
type input "Esty Eidlisz"
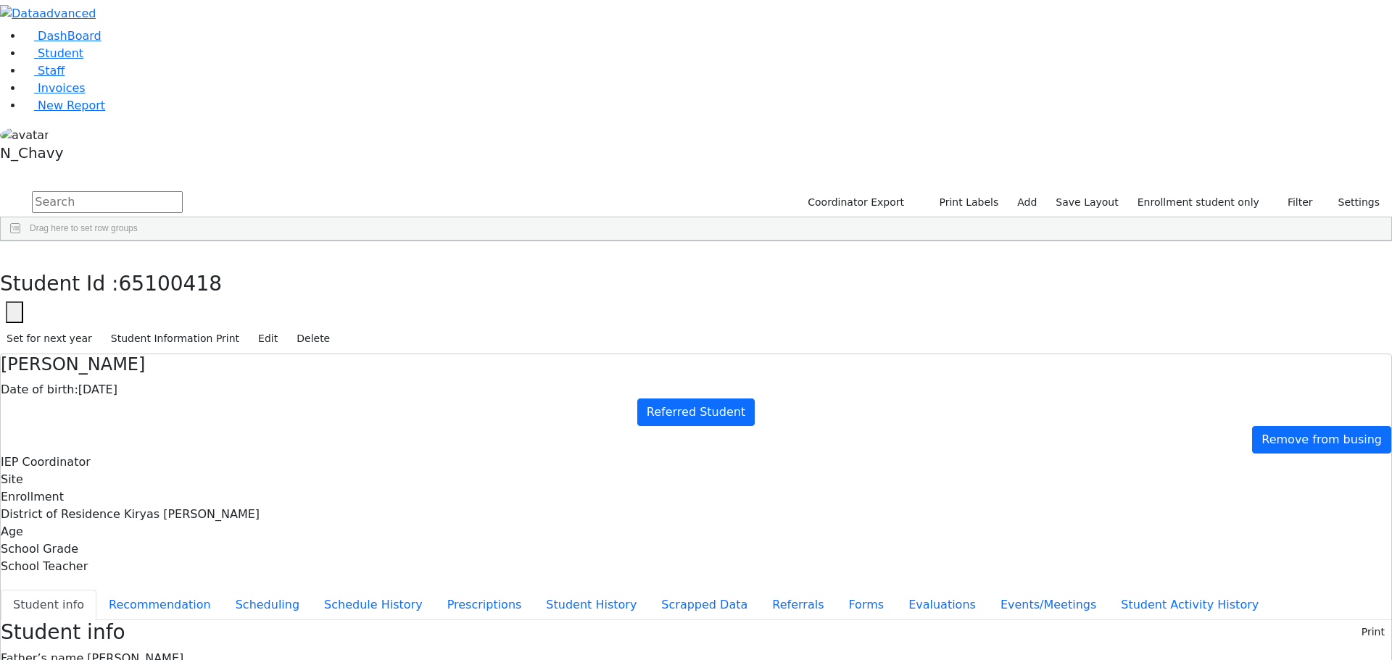
scroll to position [43, 0]
click at [374, 354] on h4 "Shimmy Eidlisz" at bounding box center [696, 364] width 1390 height 21
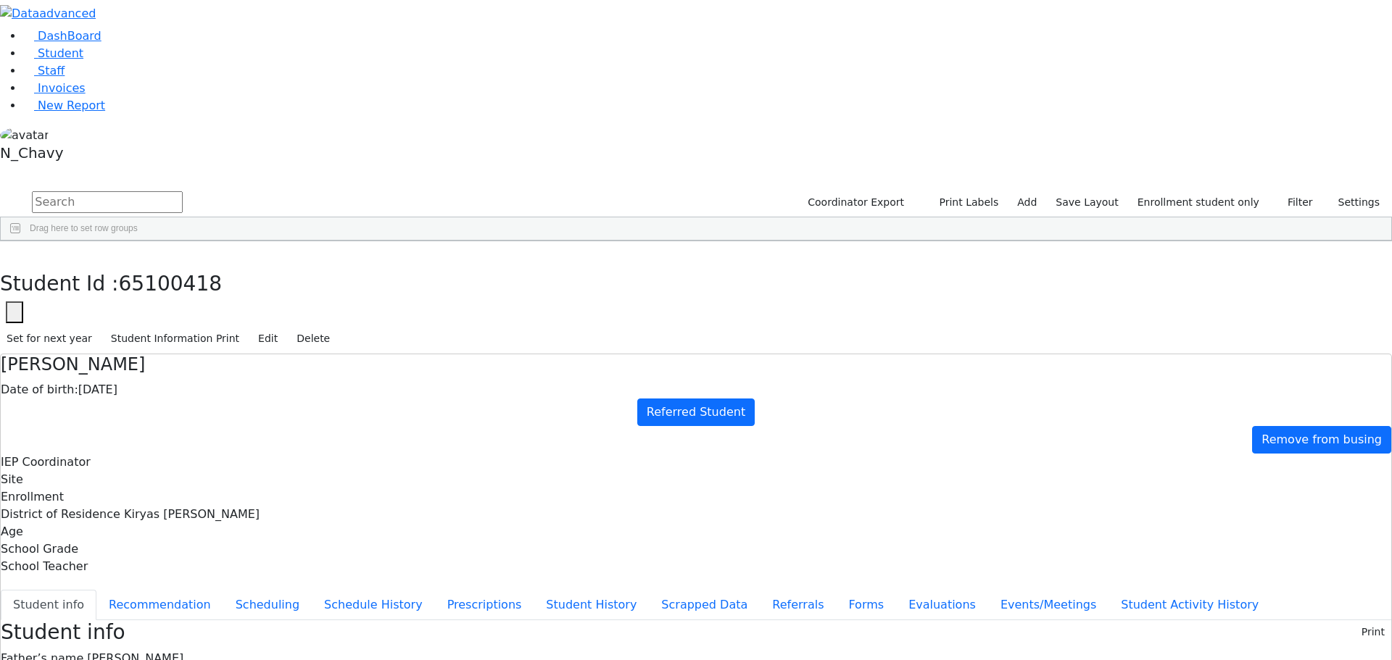
click at [374, 354] on h4 "Shimmy Eidlisz" at bounding box center [696, 364] width 1390 height 21
click at [183, 652] on span "Pinches Eidlisz" at bounding box center [135, 659] width 96 height 14
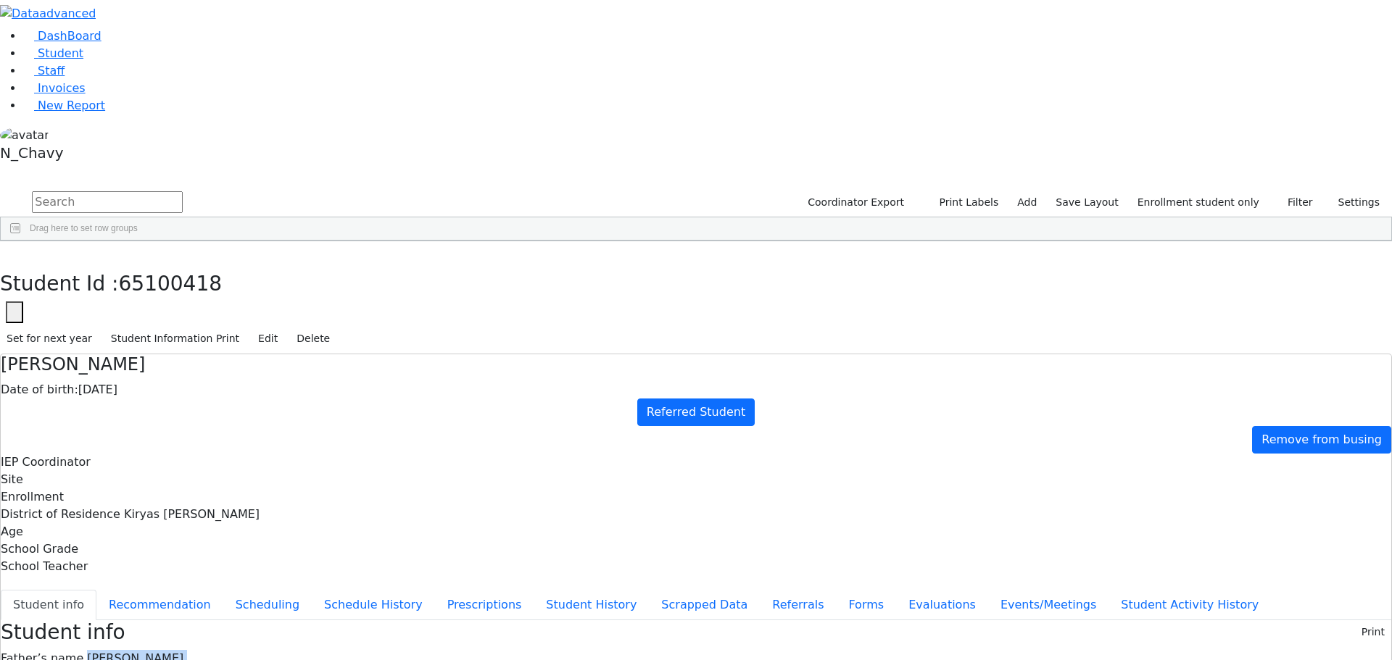
click at [183, 652] on span "Pinches Eidlisz" at bounding box center [135, 659] width 96 height 14
click at [368, 354] on h4 "Shimmy Eidlisz" at bounding box center [696, 364] width 1390 height 21
click at [284, 328] on button "Edit" at bounding box center [268, 339] width 33 height 22
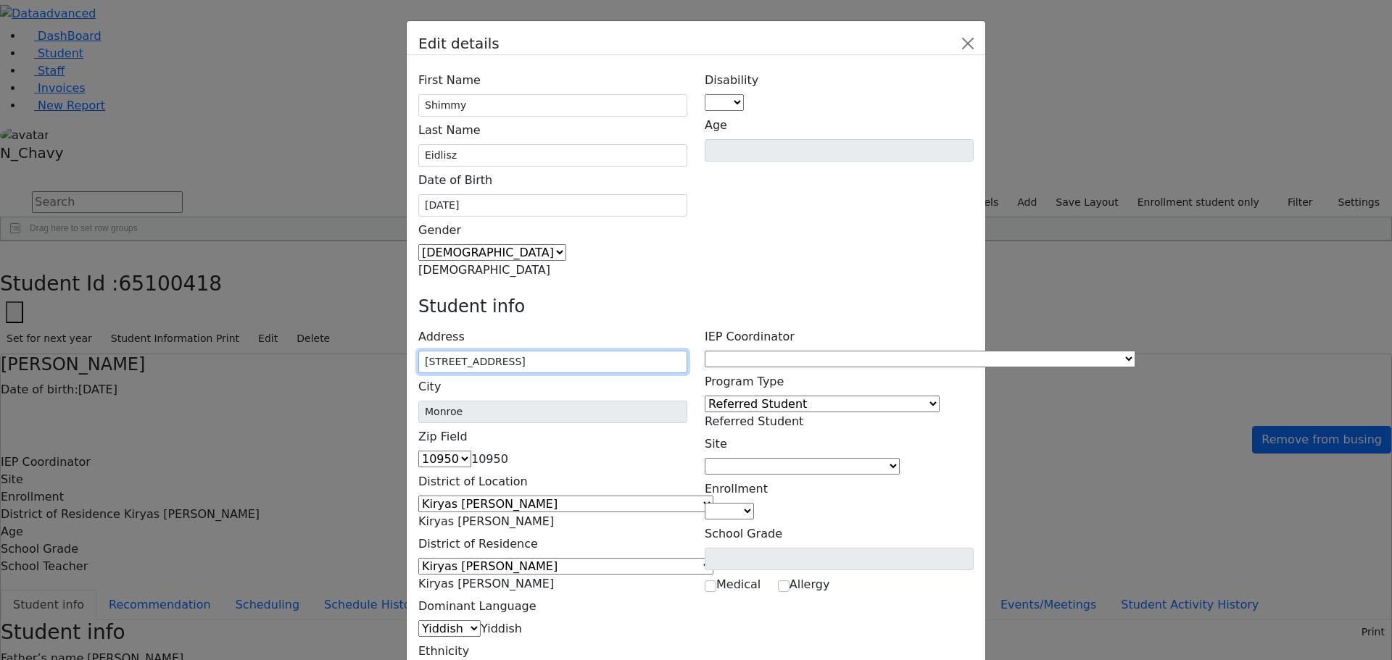
drag, startPoint x: 560, startPoint y: 223, endPoint x: 568, endPoint y: 223, distance: 8.0
click at [568, 351] on input "7 Beer Sheva St 201" at bounding box center [552, 362] width 269 height 22
click at [681, 323] on div "Address 7 Beer Sheva St 201" at bounding box center [552, 348] width 269 height 50
click at [979, 42] on button "Close" at bounding box center [967, 43] width 23 height 23
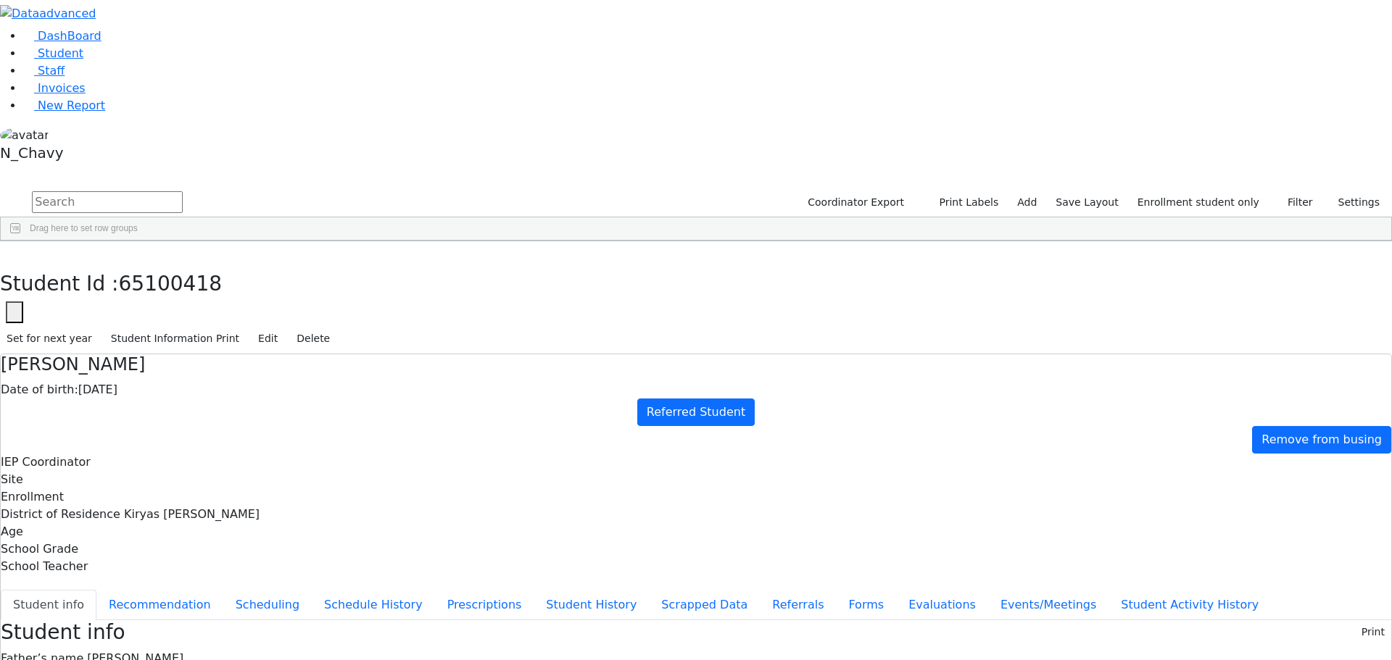
click at [183, 652] on span "Pinches Eidlisz" at bounding box center [135, 659] width 96 height 14
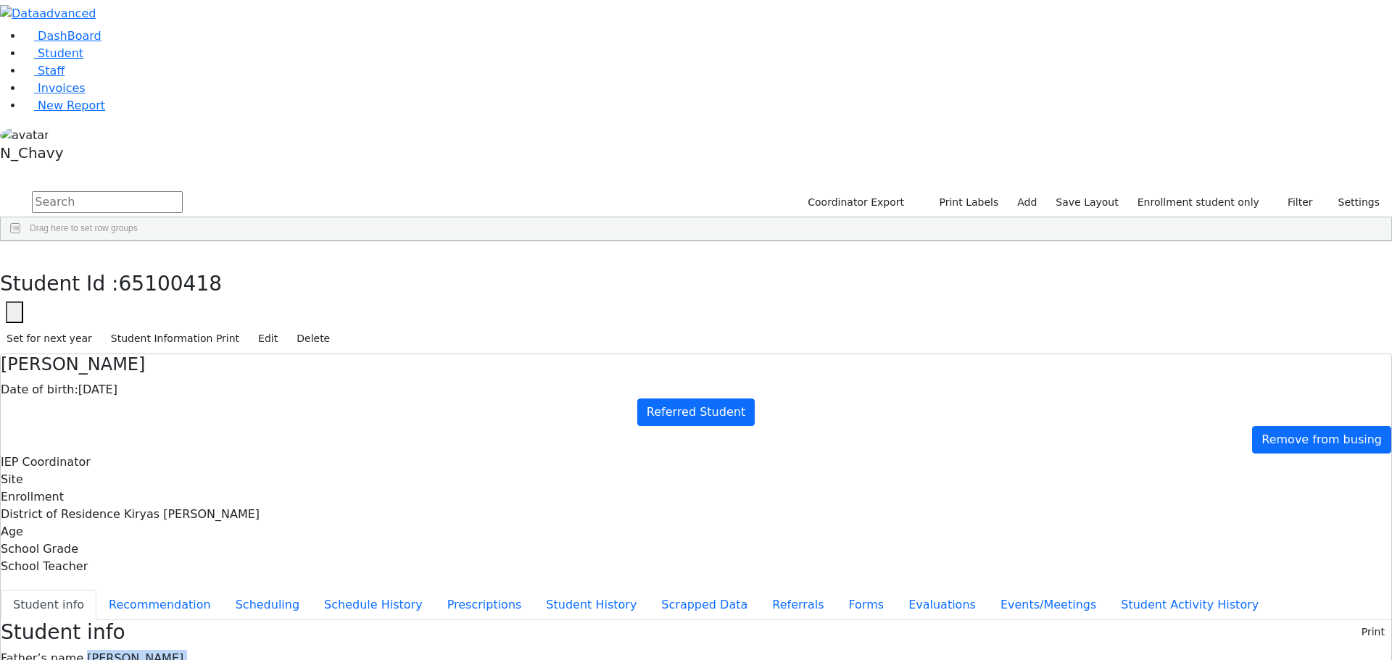
click at [183, 652] on span "Pinches Eidlisz" at bounding box center [135, 659] width 96 height 14
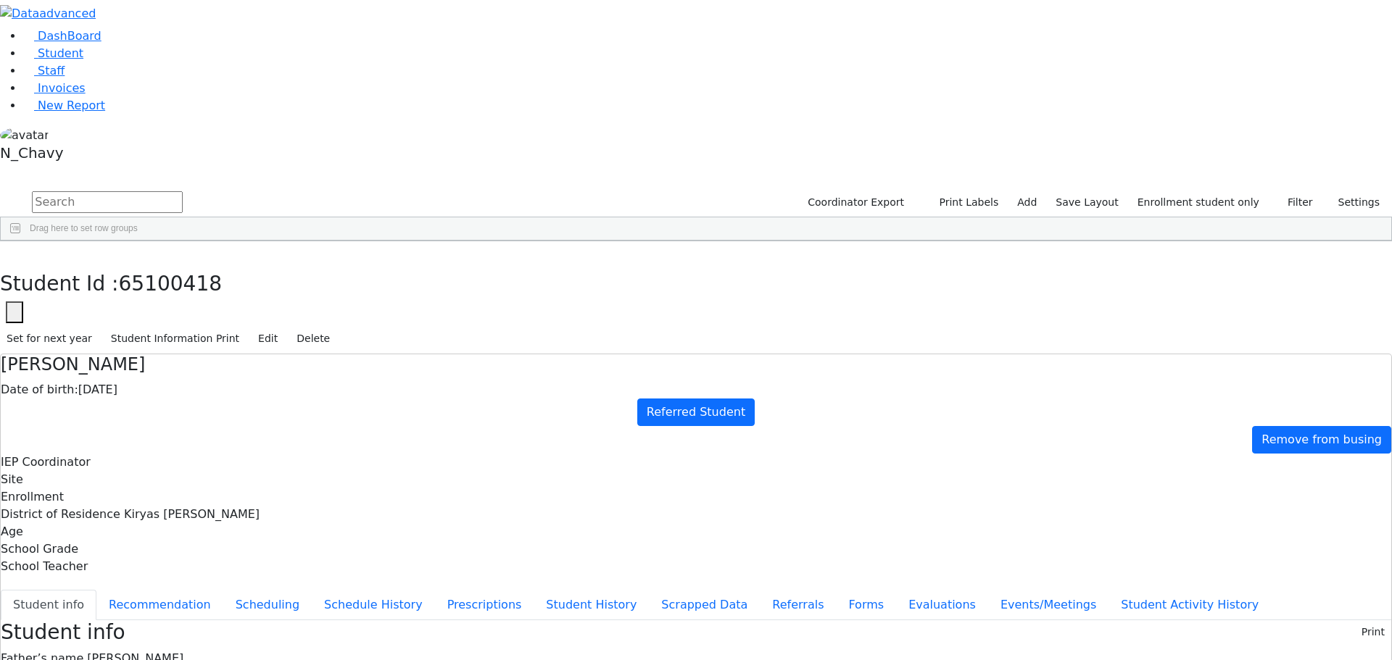
click at [23, 302] on button "button" at bounding box center [14, 313] width 17 height 22
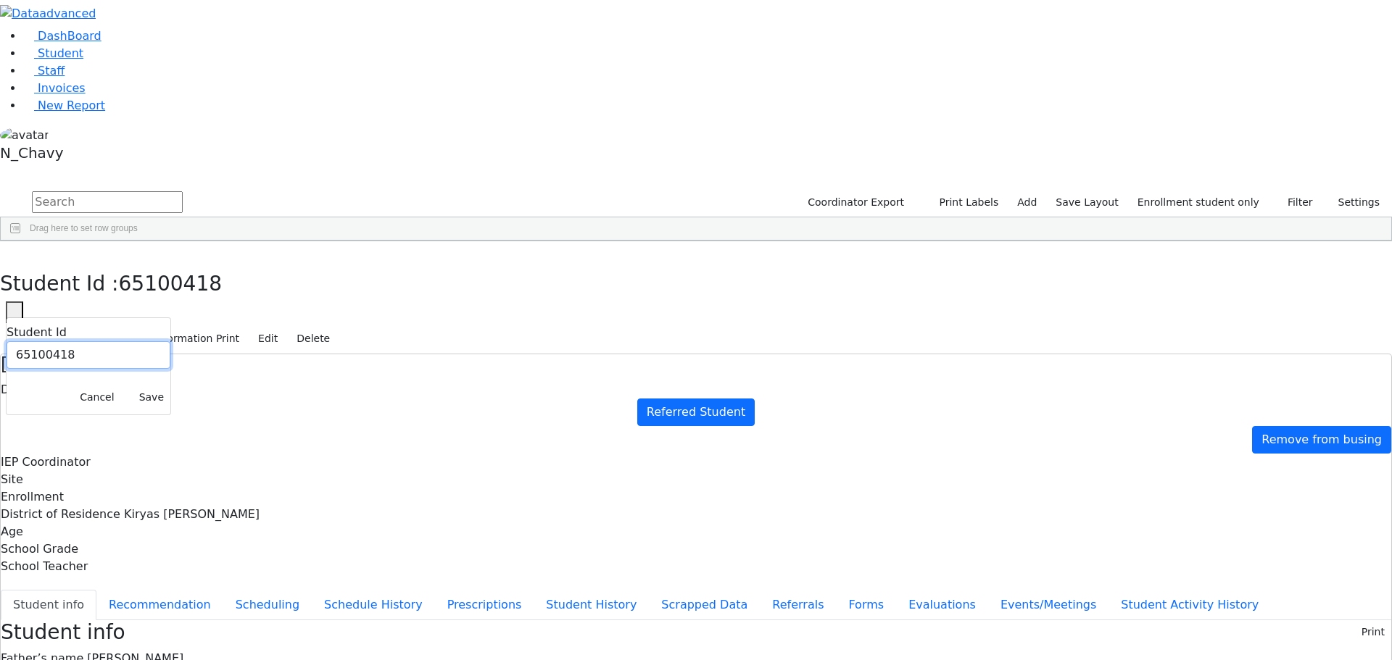
click at [170, 341] on input "65100418" at bounding box center [89, 355] width 164 height 28
paste input "1370"
type input "6511370"
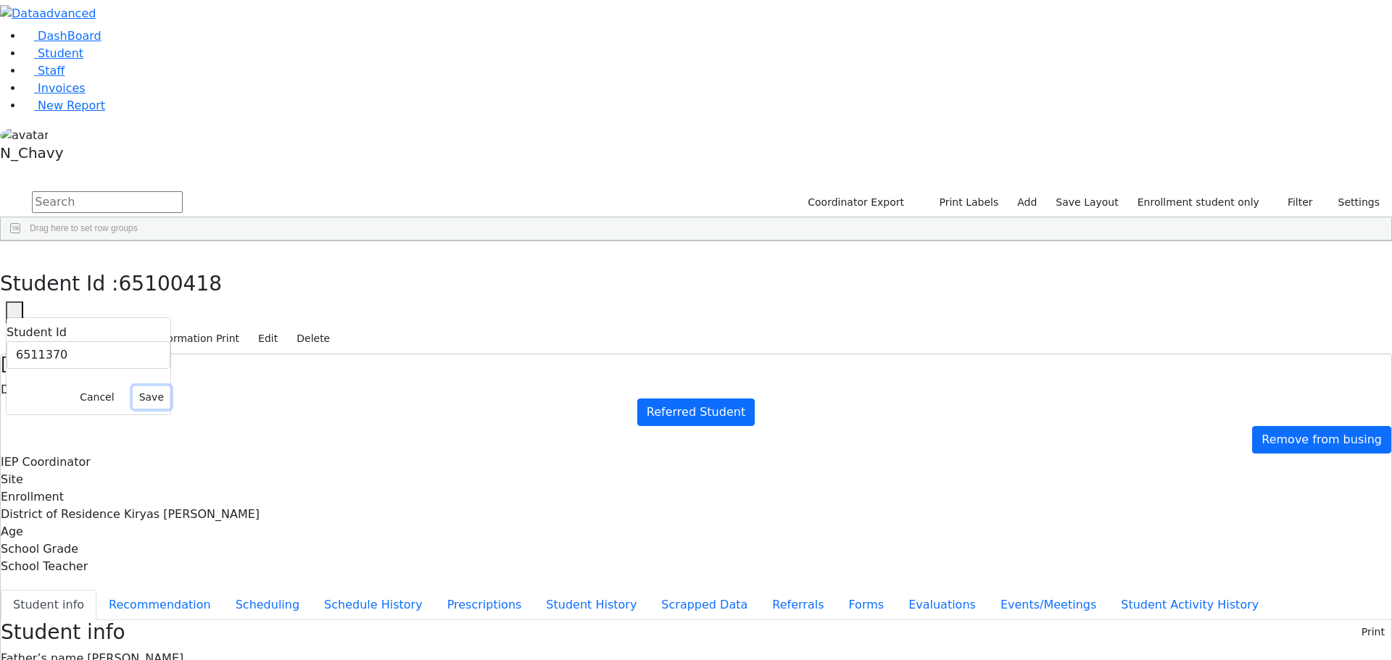
click at [170, 386] on button "Save" at bounding box center [152, 397] width 38 height 22
drag, startPoint x: 334, startPoint y: 361, endPoint x: 354, endPoint y: 360, distance: 20.3
click at [760, 590] on button "Referrals" at bounding box center [798, 605] width 76 height 30
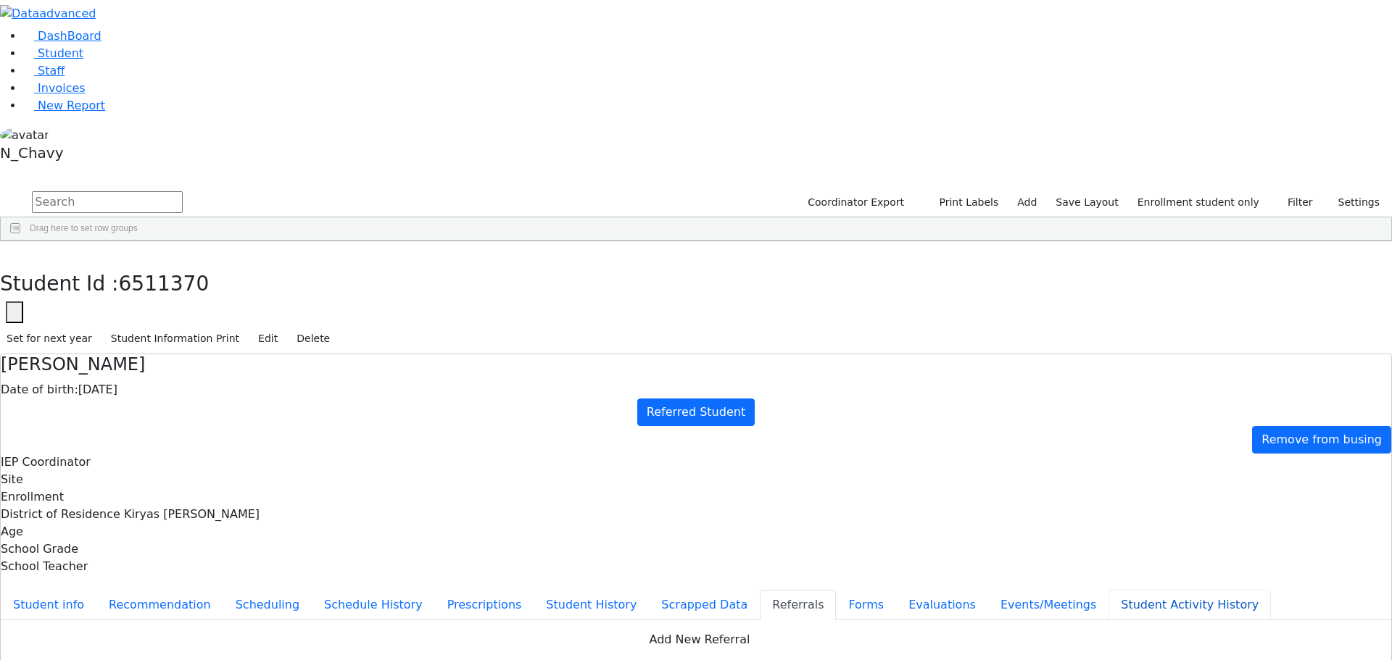
drag, startPoint x: 465, startPoint y: 402, endPoint x: 395, endPoint y: 468, distance: 96.9
click at [96, 590] on button "Student info" at bounding box center [49, 605] width 96 height 30
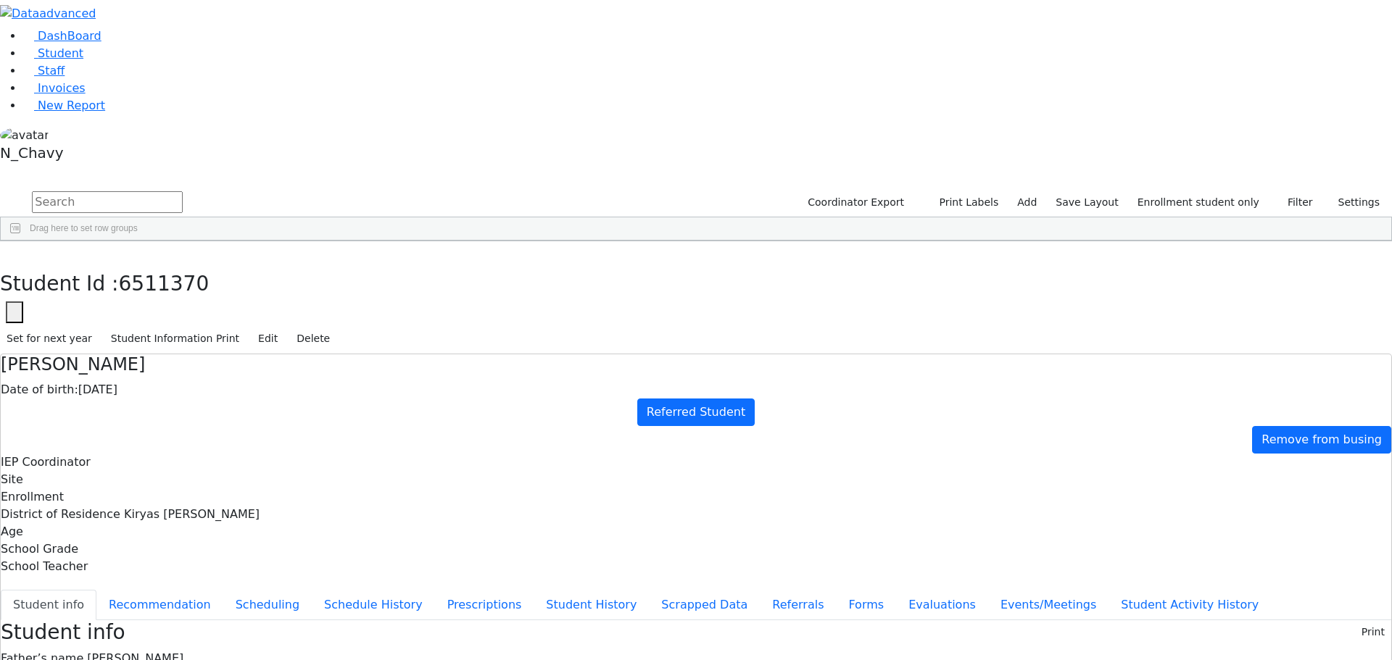
click at [1298, 323] on div "Set for next year Student Information Print Edit Delete" at bounding box center [696, 338] width 1392 height 30
click at [284, 328] on button "Edit" at bounding box center [268, 339] width 33 height 22
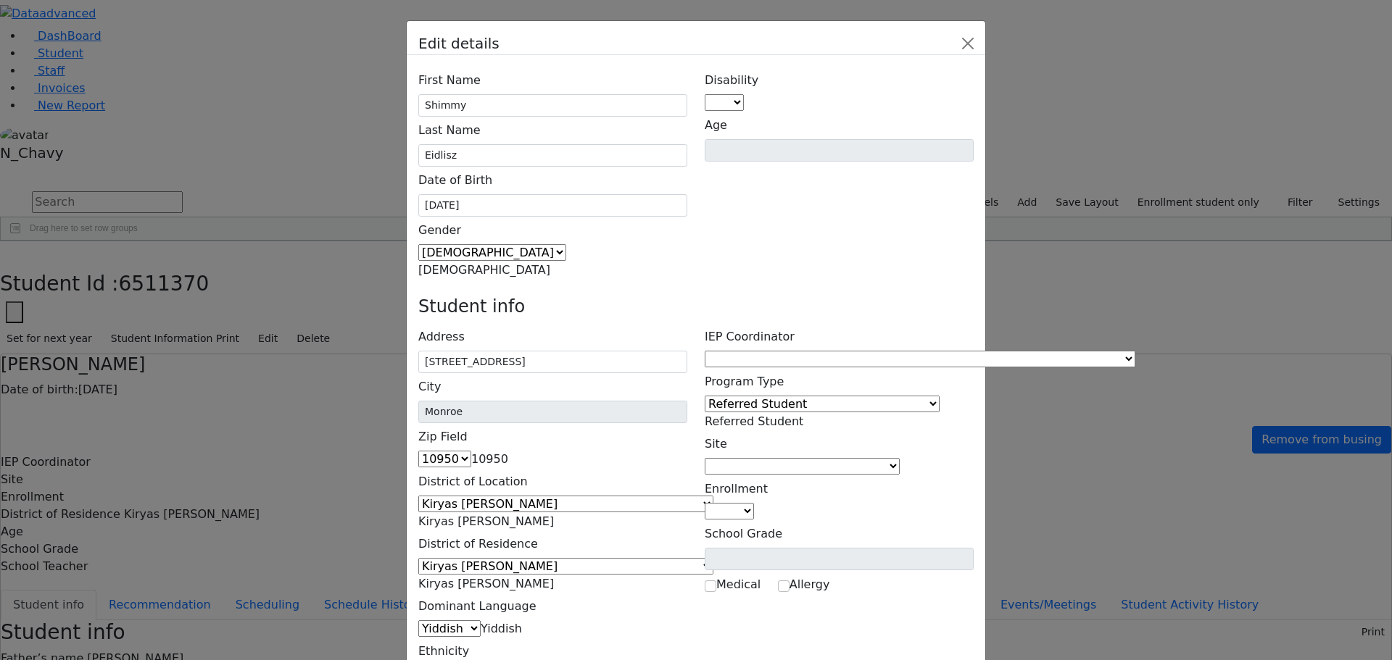
click at [744, 96] on span at bounding box center [744, 103] width 0 height 14
click at [974, 570] on div "Medical Allergy" at bounding box center [839, 582] width 269 height 25
click at [1135, 352] on span at bounding box center [1135, 359] width 0 height 14
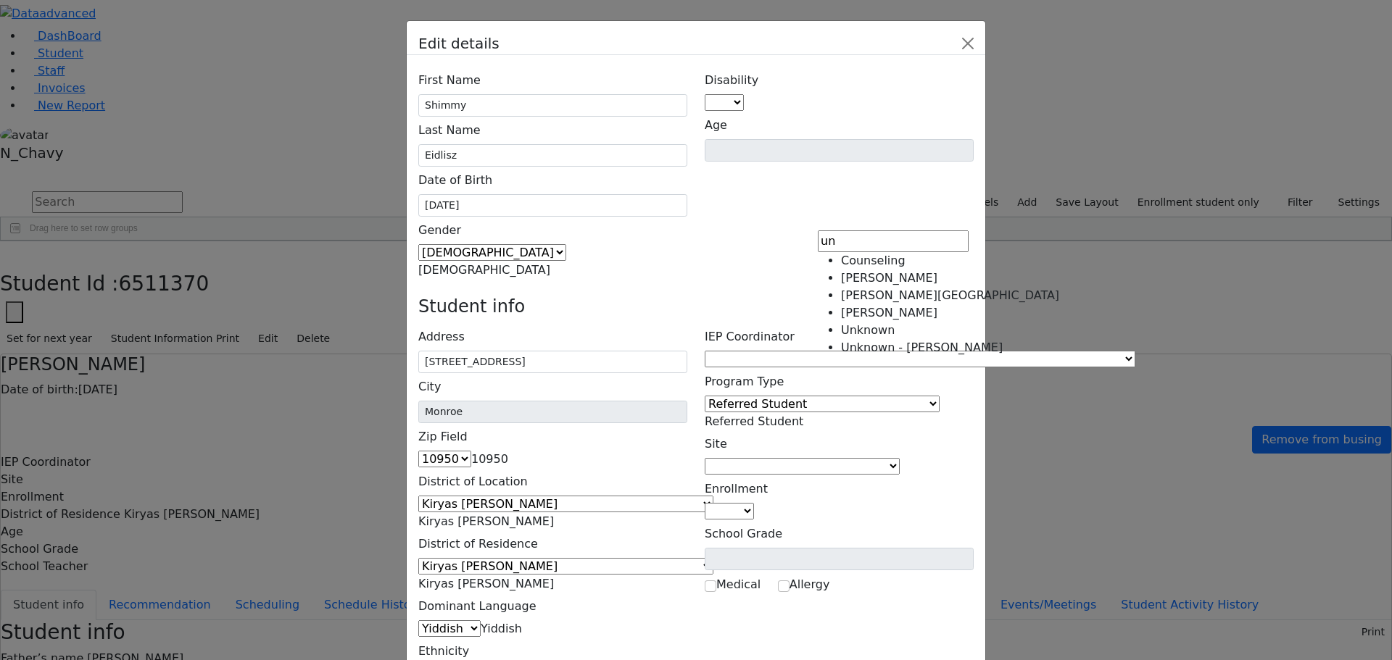
type input "un"
select select "-1"
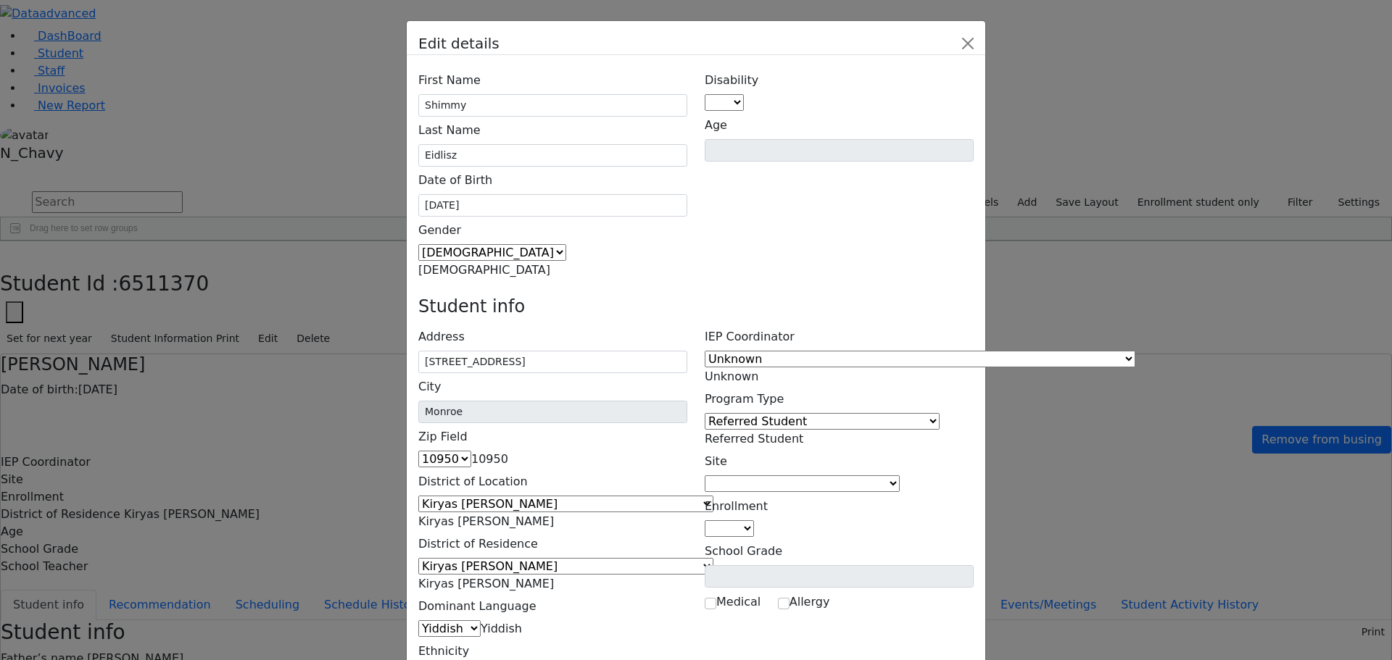
click at [900, 477] on span at bounding box center [900, 484] width 0 height 14
type input "un"
select select "-1"
click at [754, 522] on span at bounding box center [754, 529] width 0 height 14
type input "u"
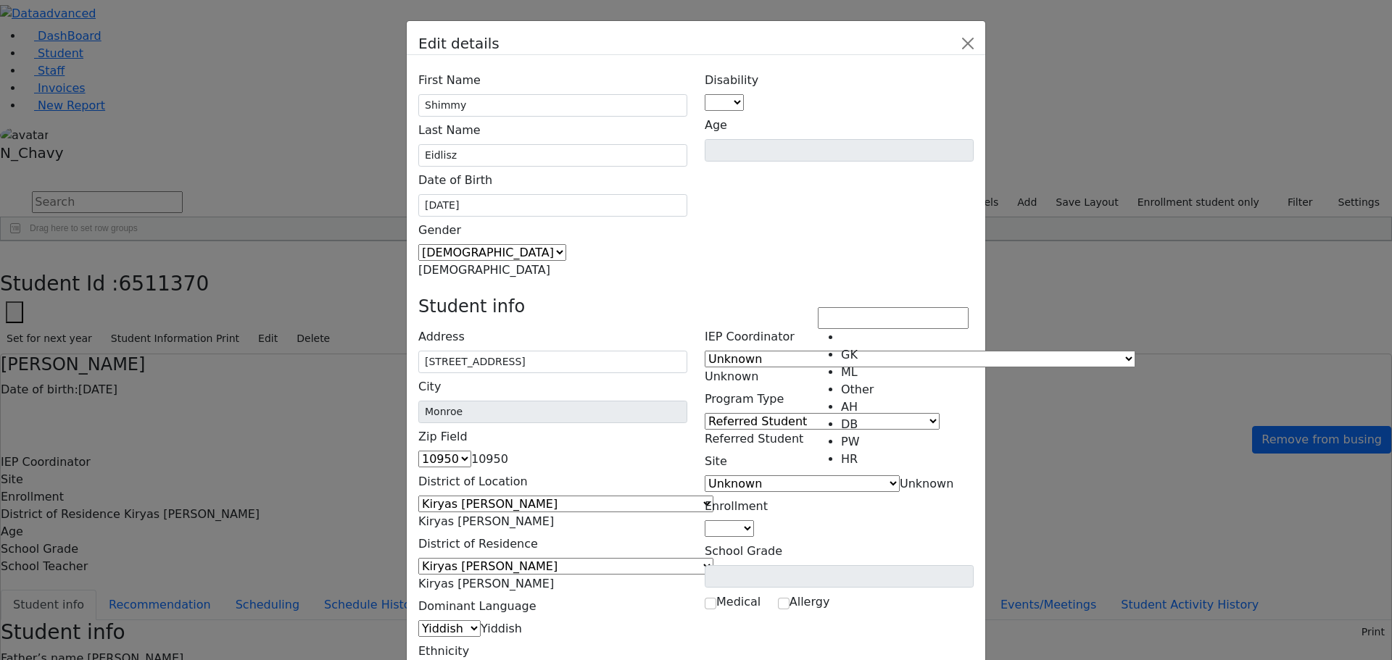
click at [761, 493] on div "Enrollment GK ML Other AH DB PW HR" at bounding box center [839, 515] width 269 height 45
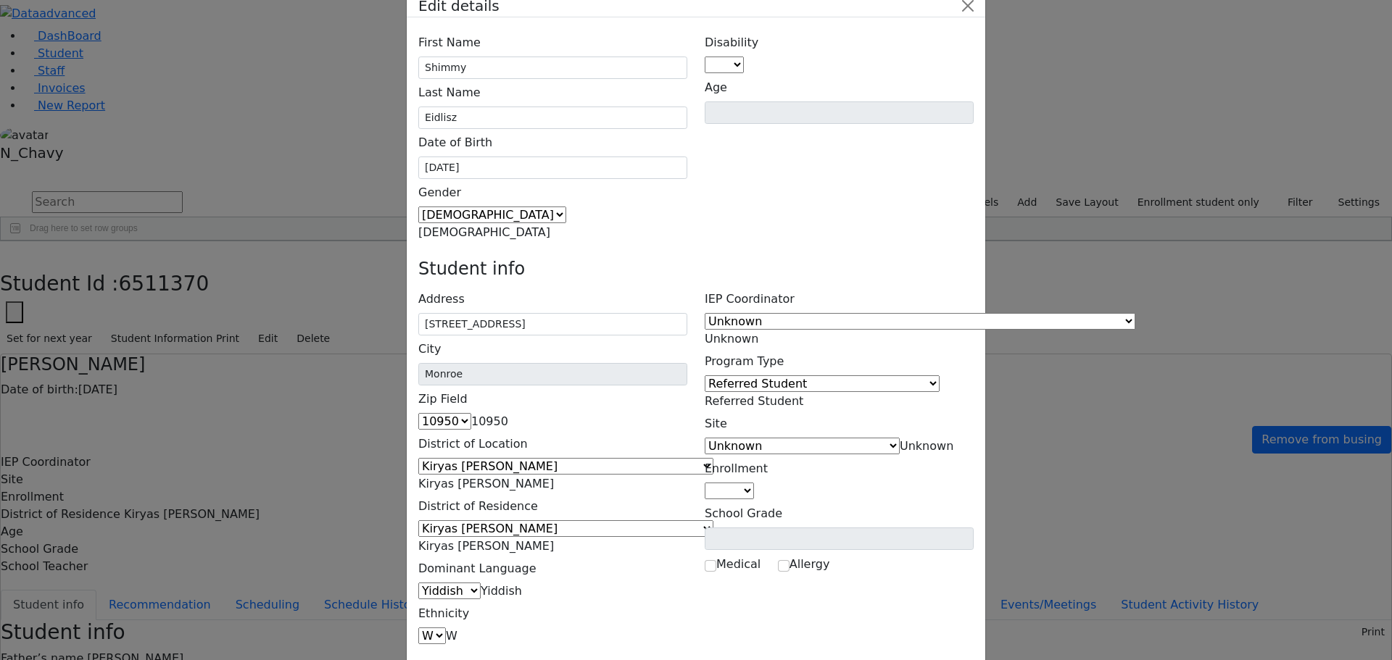
scroll to position [53, 0]
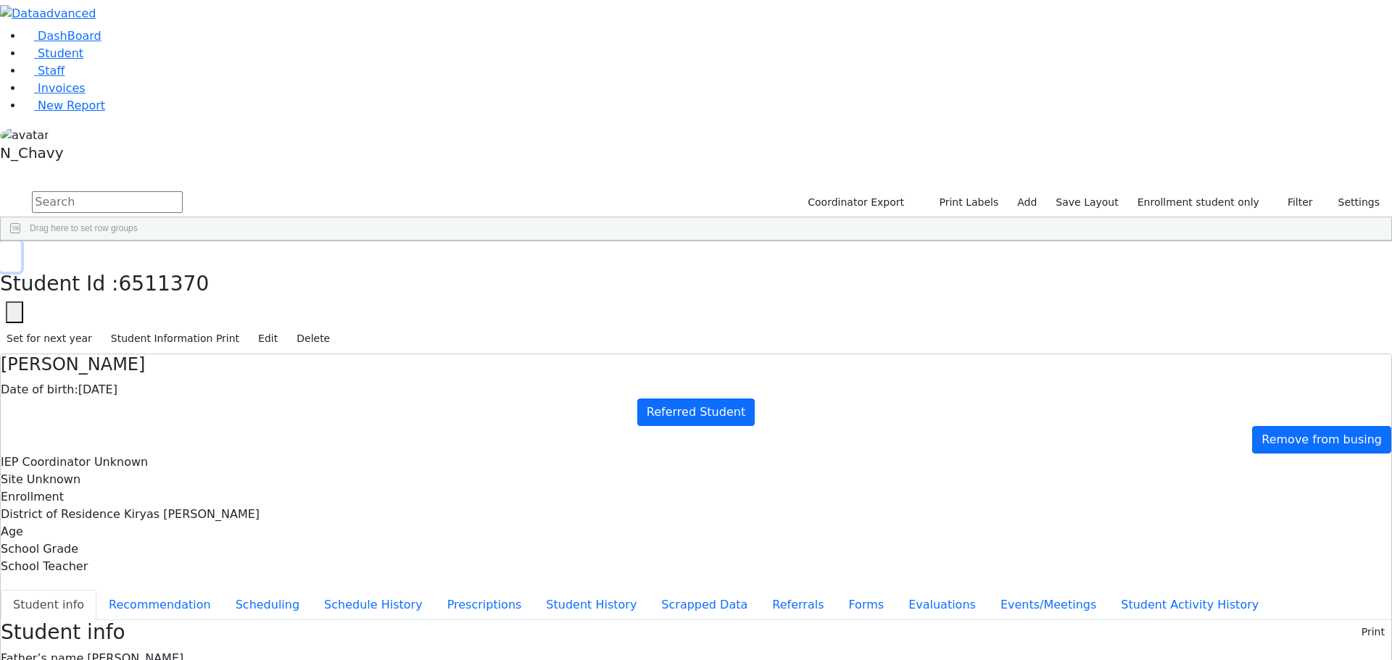
click at [14, 252] on icon "button" at bounding box center [11, 256] width 8 height 9
click at [83, 60] on link "Student" at bounding box center [53, 53] width 60 height 14
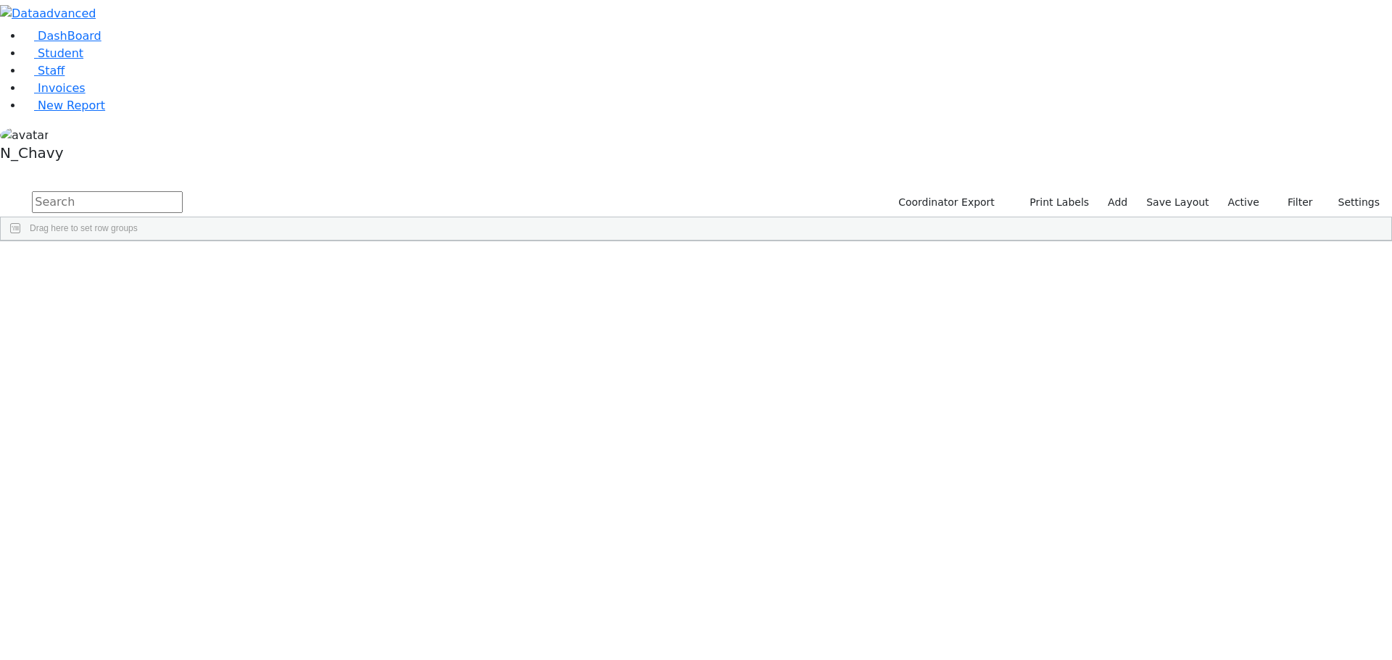
click at [255, 38] on div "DashBoard Student Staff Invoices New Report A" at bounding box center [696, 120] width 1392 height 241
click at [183, 191] on input "text" at bounding box center [107, 202] width 151 height 22
type input "[PERSON_NAME]"
click at [149, 325] on div "[PERSON_NAME]" at bounding box center [111, 335] width 75 height 20
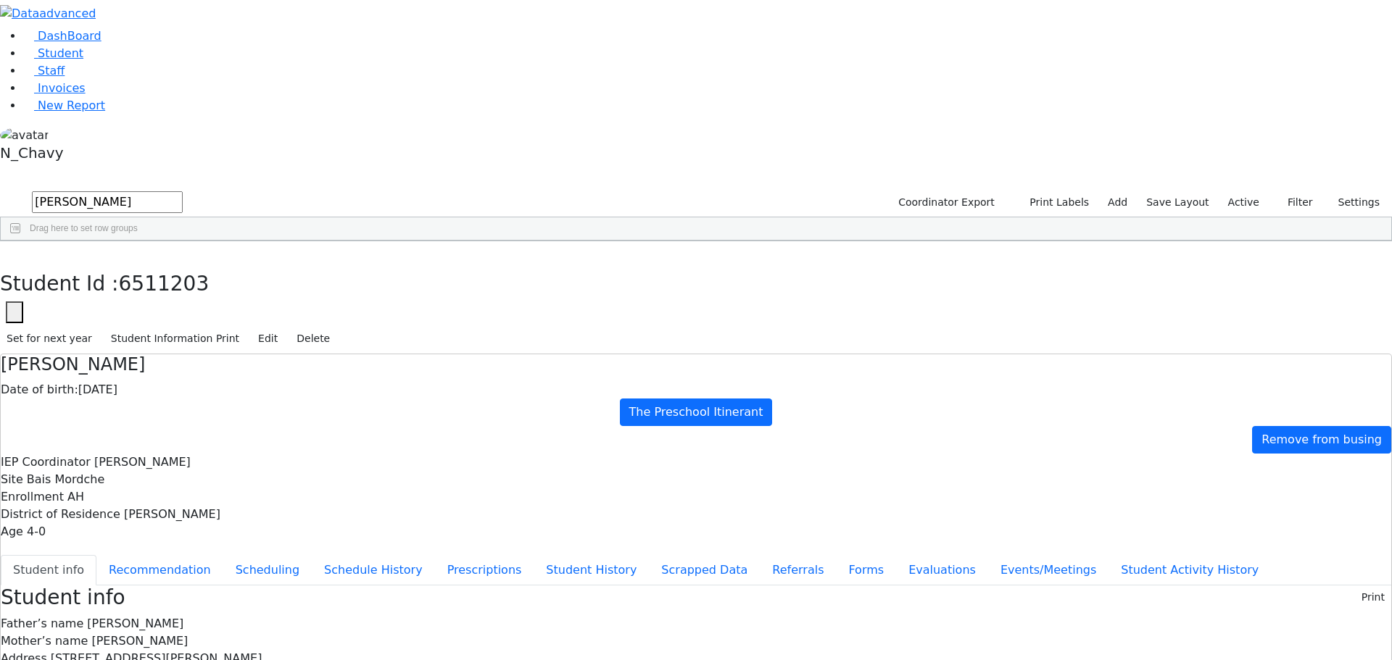
drag, startPoint x: 565, startPoint y: 204, endPoint x: 714, endPoint y: 221, distance: 149.5
click at [714, 633] on div "Mother’s name [PERSON_NAME]" at bounding box center [696, 641] width 1390 height 17
click at [223, 555] on button "Recommendation" at bounding box center [159, 570] width 127 height 30
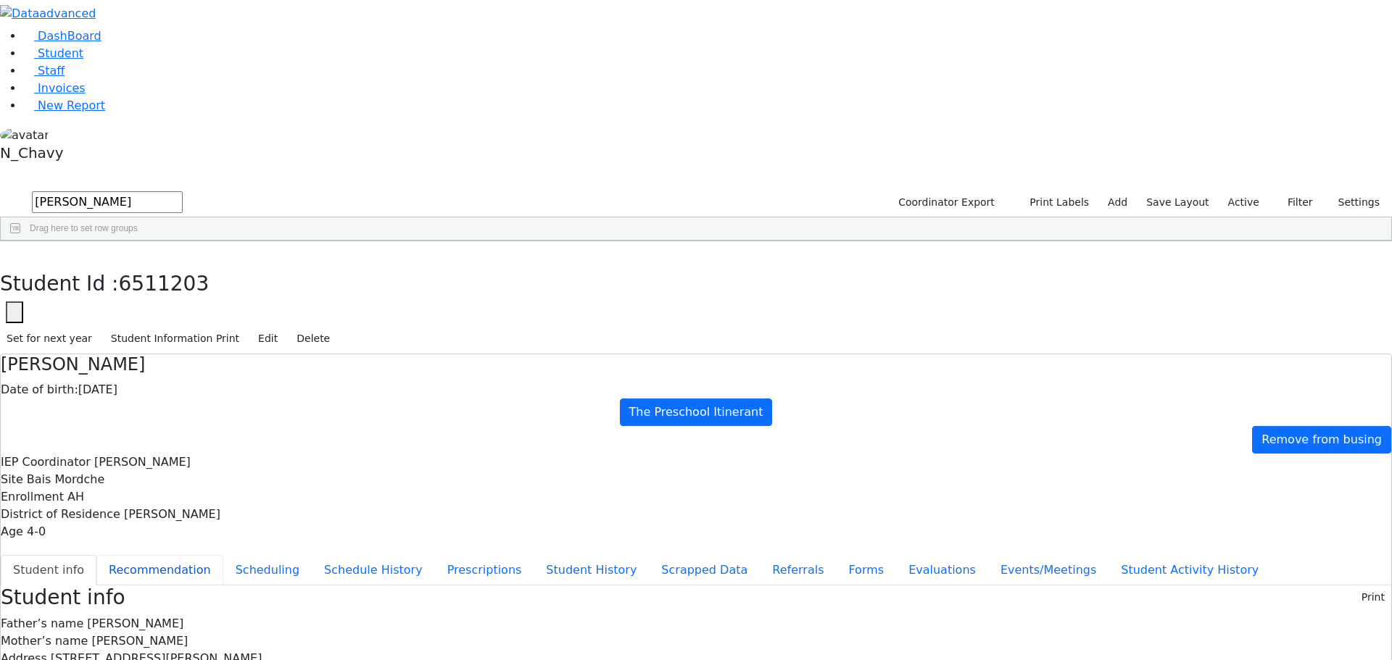
checkbox input "true"
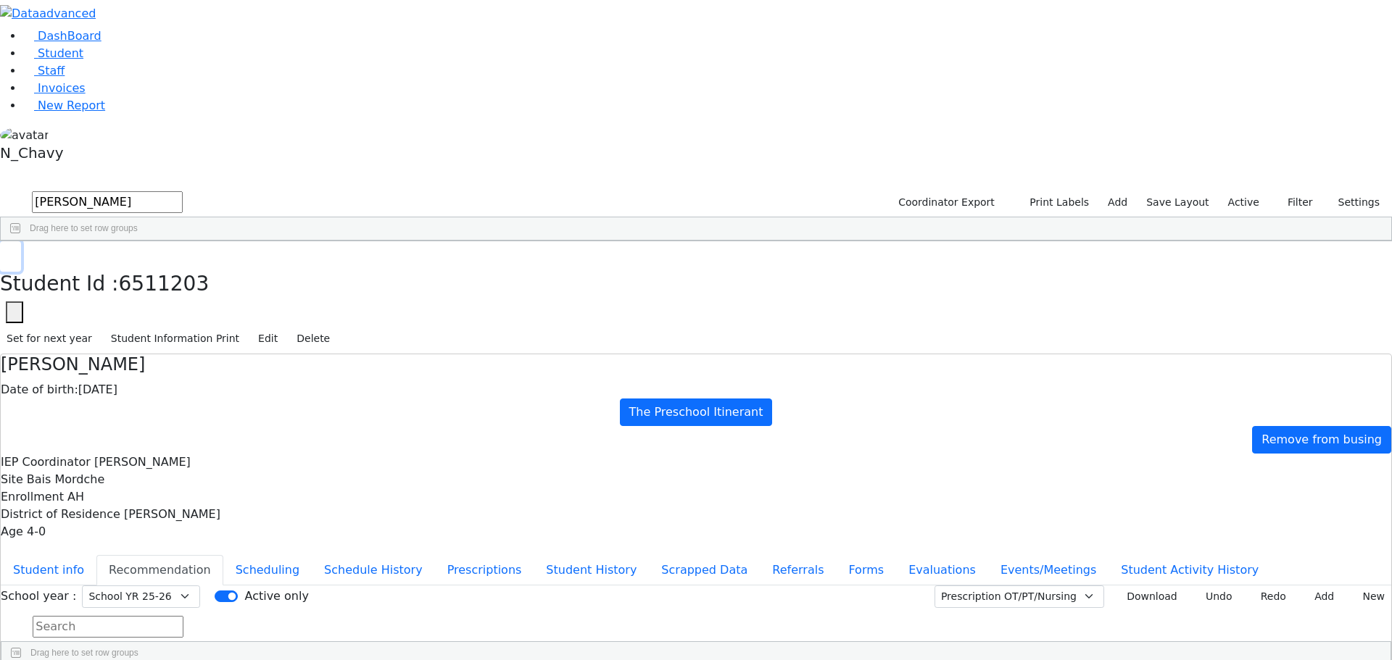
click at [21, 241] on button "button" at bounding box center [10, 256] width 21 height 30
click at [183, 191] on input "[PERSON_NAME]" at bounding box center [107, 202] width 151 height 22
click at [19, 167] on button "button" at bounding box center [9, 172] width 19 height 10
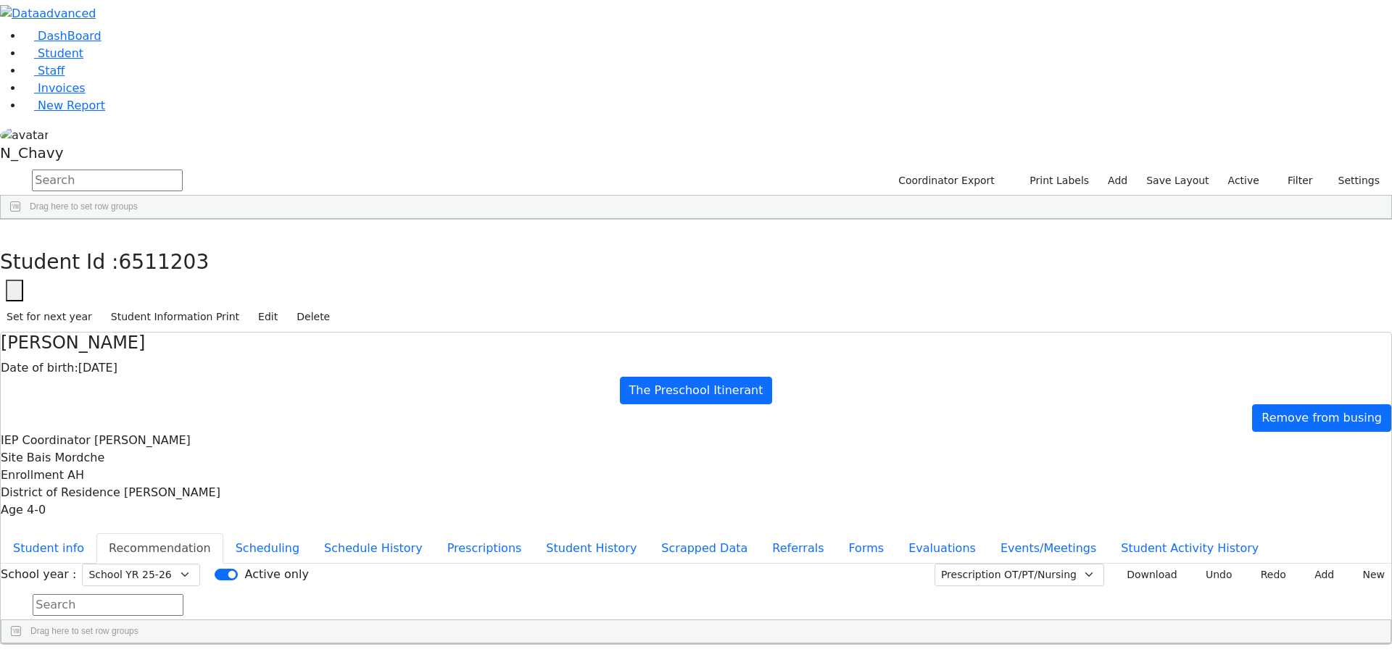
click at [0, 0] on button "button" at bounding box center [0, 0] width 0 height 0
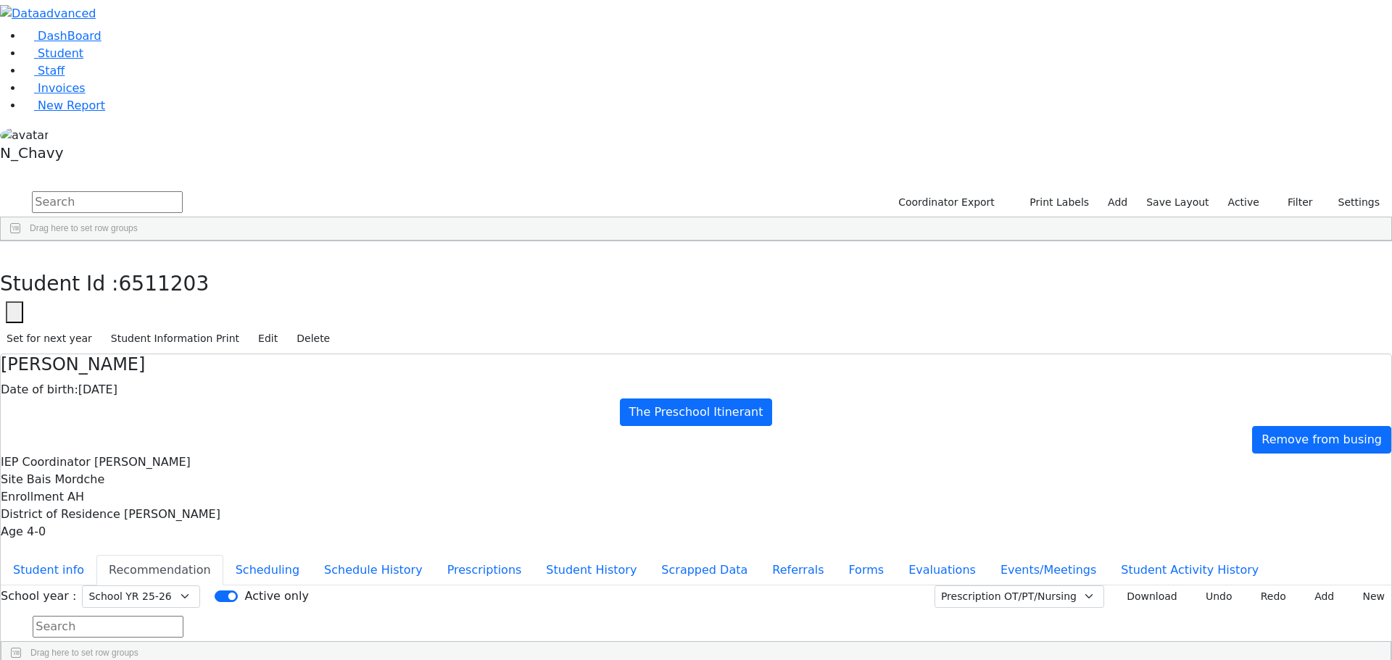
click at [1232, 191] on label "Active" at bounding box center [1243, 202] width 44 height 22
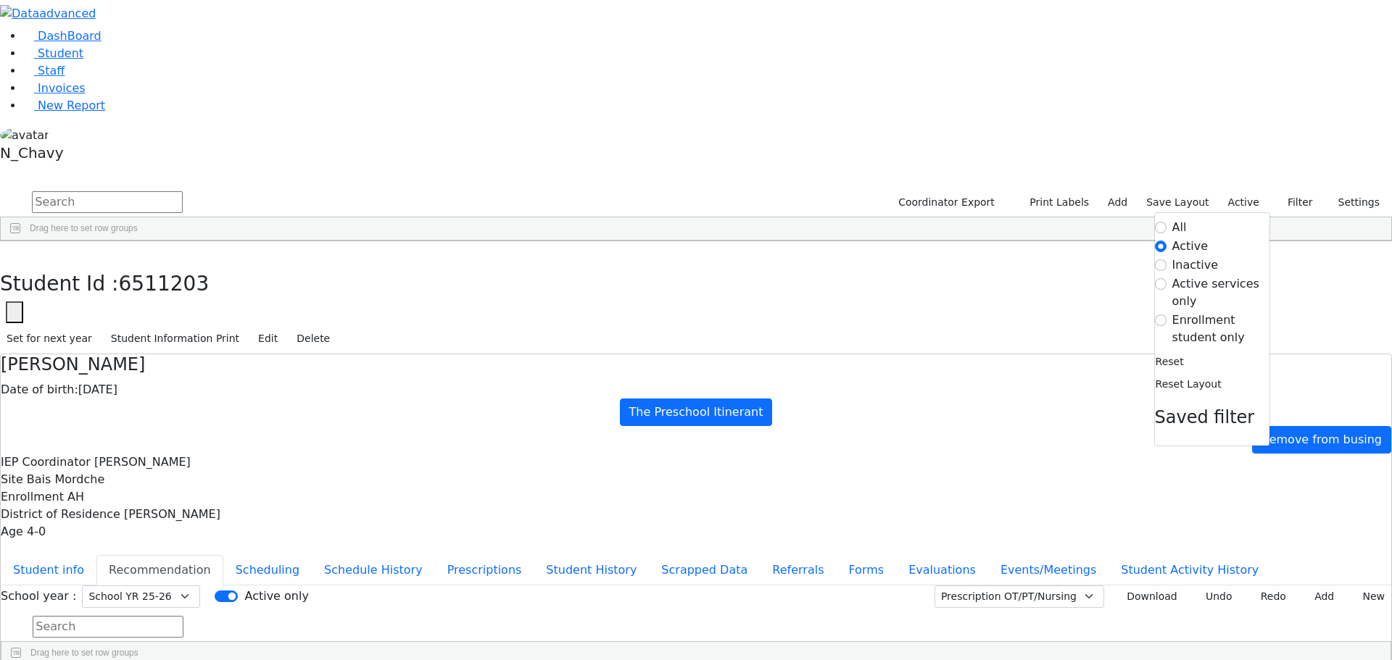
drag, startPoint x: 1205, startPoint y: 151, endPoint x: 1196, endPoint y: 152, distance: 8.7
click at [1205, 312] on label "Enrollment student only" at bounding box center [1220, 329] width 97 height 35
click at [1166, 315] on input "Enrollment student only" at bounding box center [1161, 321] width 12 height 12
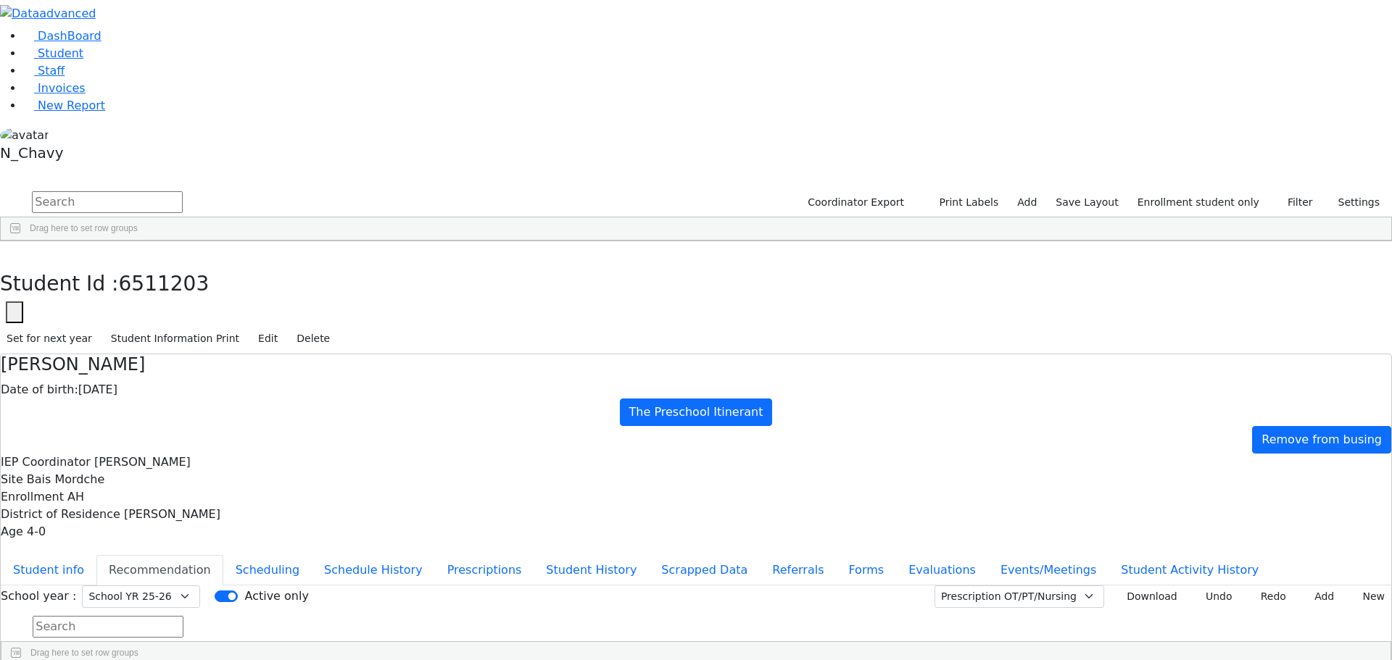
click at [149, 447] on div "[PERSON_NAME]" at bounding box center [111, 457] width 75 height 20
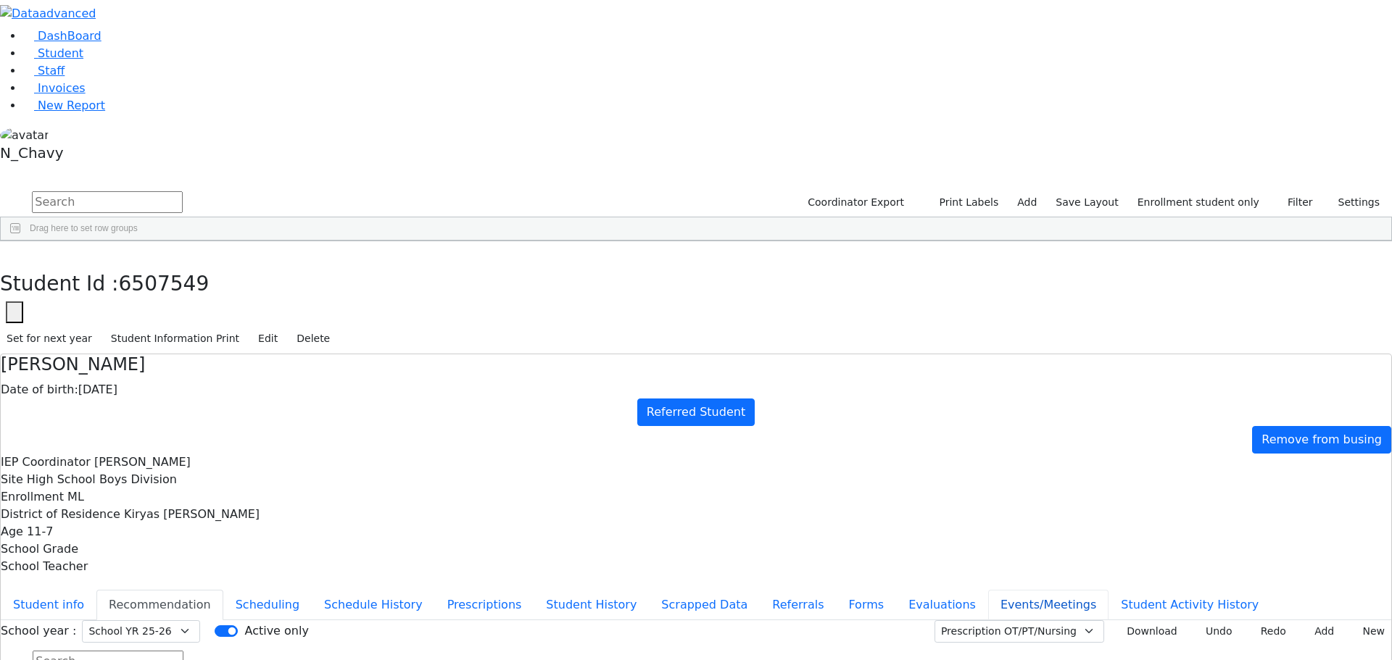
click at [988, 590] on button "Events/Meetings" at bounding box center [1048, 605] width 120 height 30
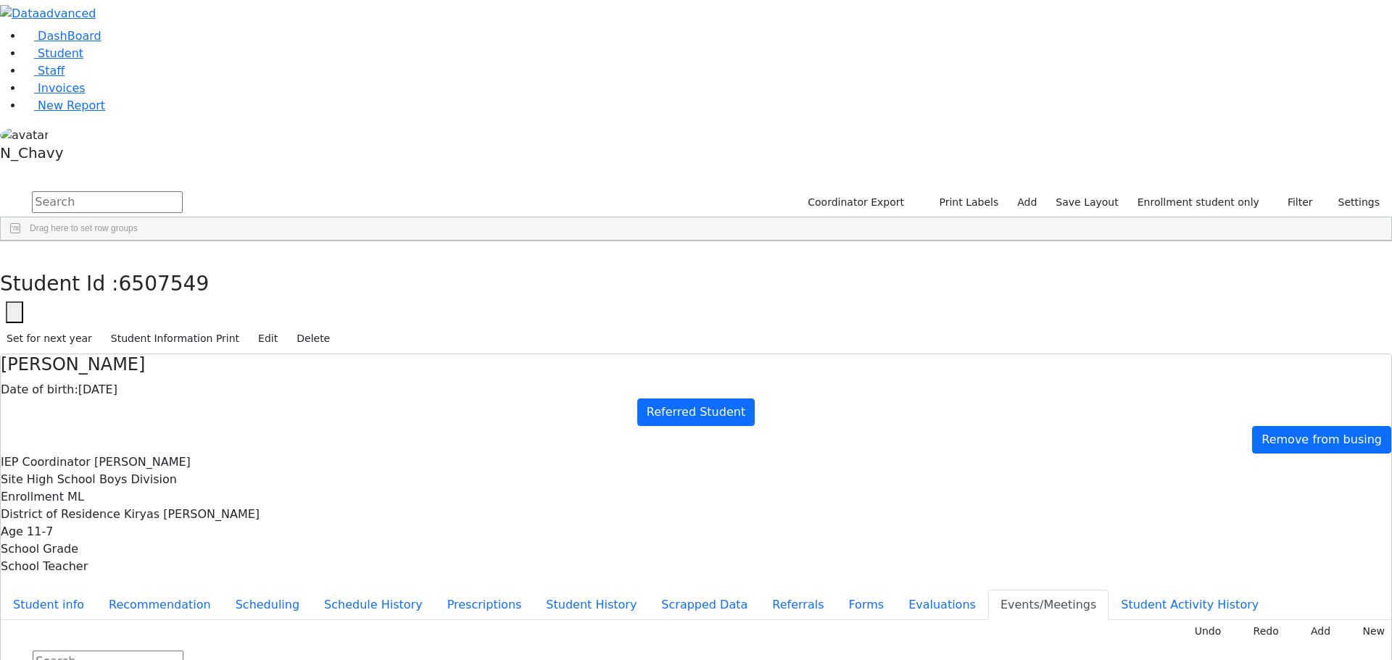
click at [760, 590] on button "Referrals" at bounding box center [798, 605] width 76 height 30
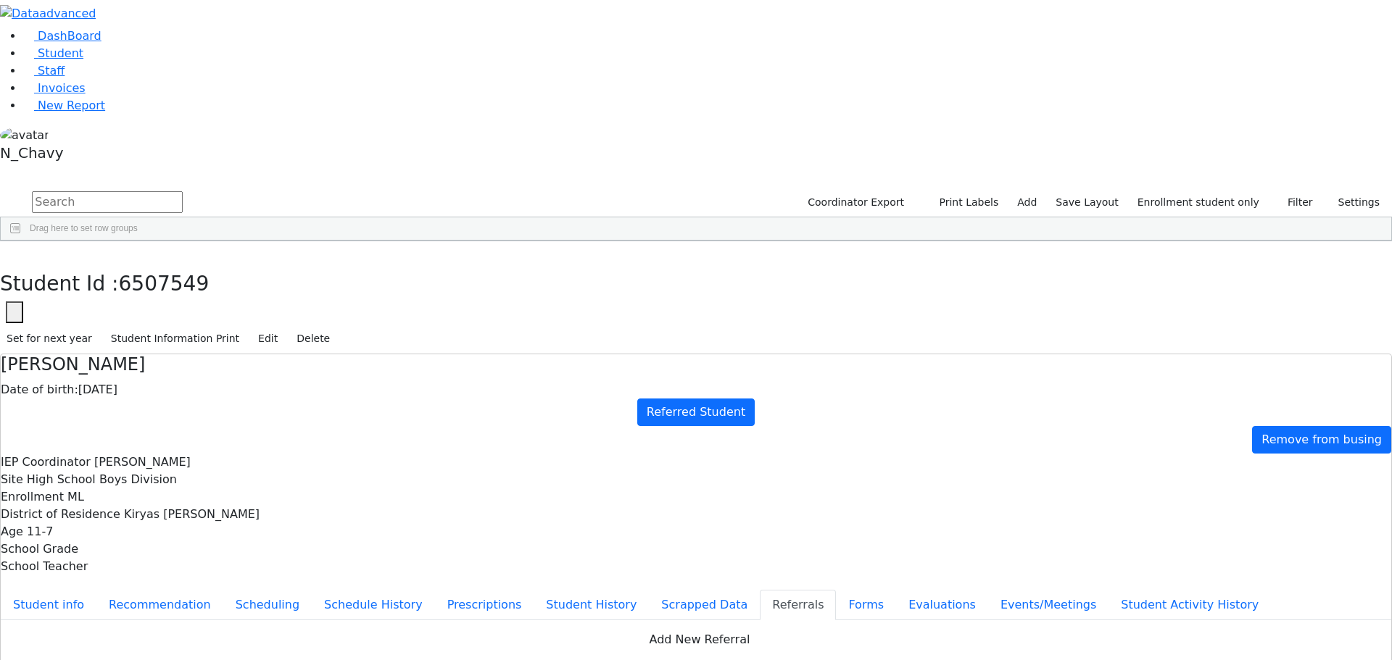
copy div "Shaye has a diagnosis of [MEDICAL_DATA] and is learning disabled. Shaye has fin…"
drag, startPoint x: 752, startPoint y: 286, endPoint x: 747, endPoint y: 280, distance: 8.3
drag, startPoint x: 694, startPoint y: 323, endPoint x: 790, endPoint y: 269, distance: 109.7
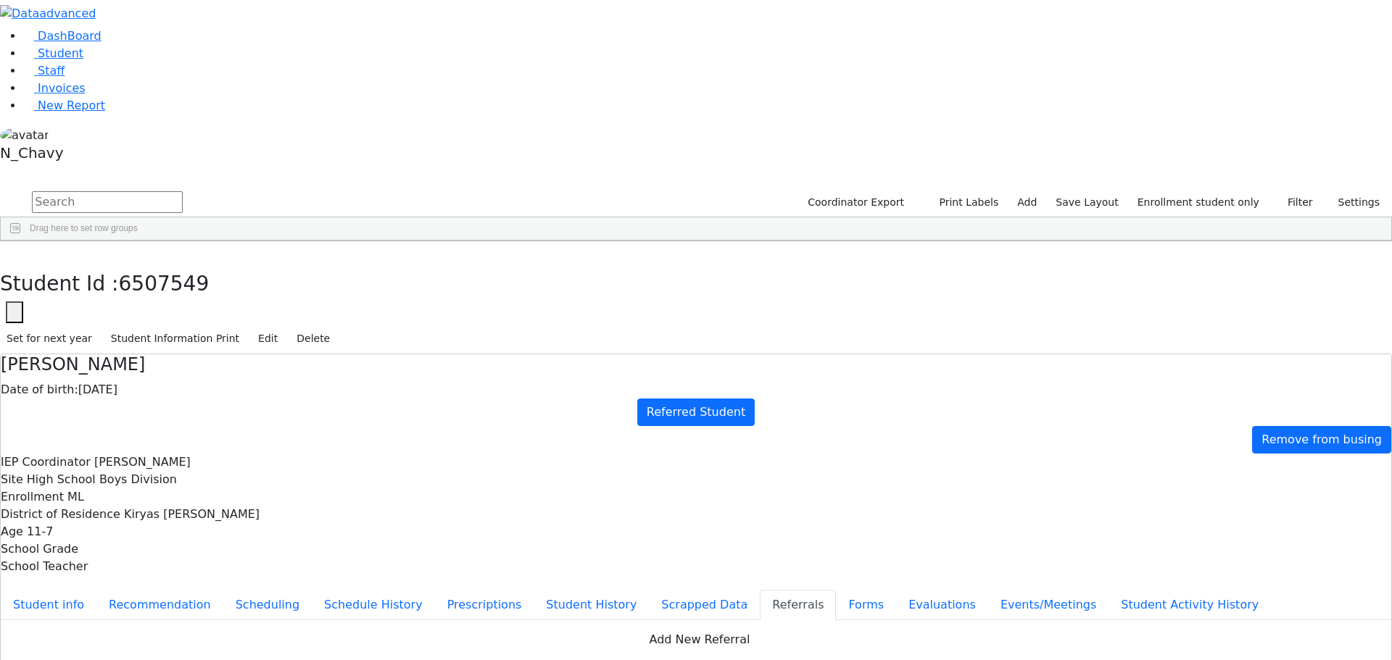
drag, startPoint x: 692, startPoint y: 285, endPoint x: 860, endPoint y: 333, distance: 175.7
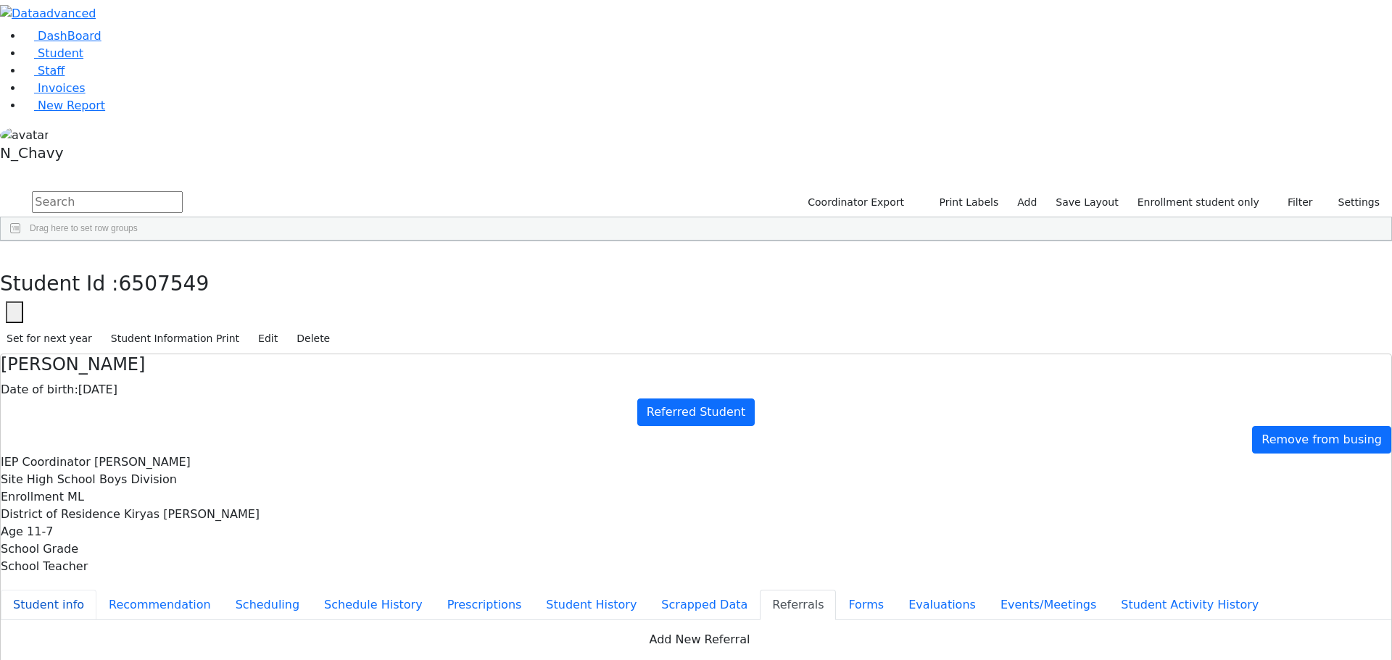
click at [96, 590] on button "Student info" at bounding box center [49, 605] width 96 height 30
click at [223, 590] on button "Recommendation" at bounding box center [159, 605] width 127 height 30
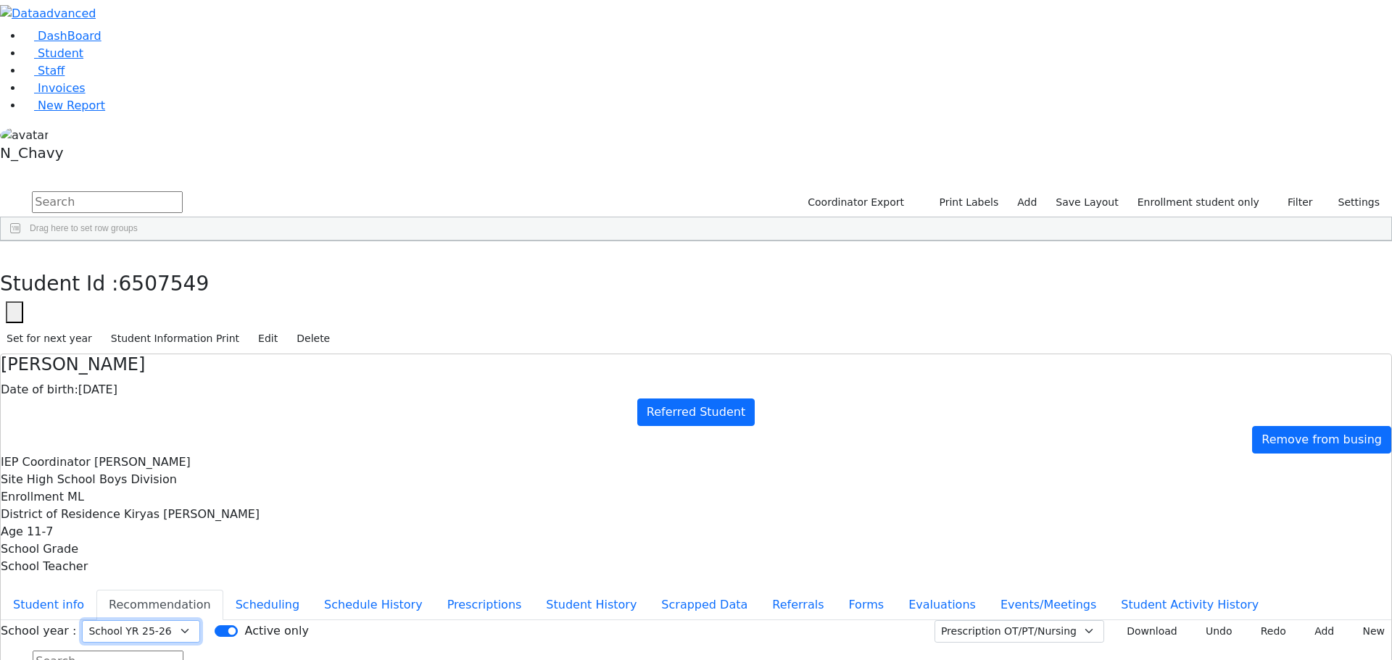
click at [200, 620] on select "Select School YR Summer YR 25 School YR 25-26 Summer YR 25 School YR 24-25 Summ…" at bounding box center [141, 631] width 118 height 22
click at [203, 620] on div "School year : Select School YR Summer YR 25 School YR 25-26 Summer YR 25 School…" at bounding box center [102, 631] width 202 height 22
click at [200, 620] on select "Select School YR Summer YR 25 School YR 25-26 Summer YR 25 School YR 24-25 Summ…" at bounding box center [141, 631] width 118 height 22
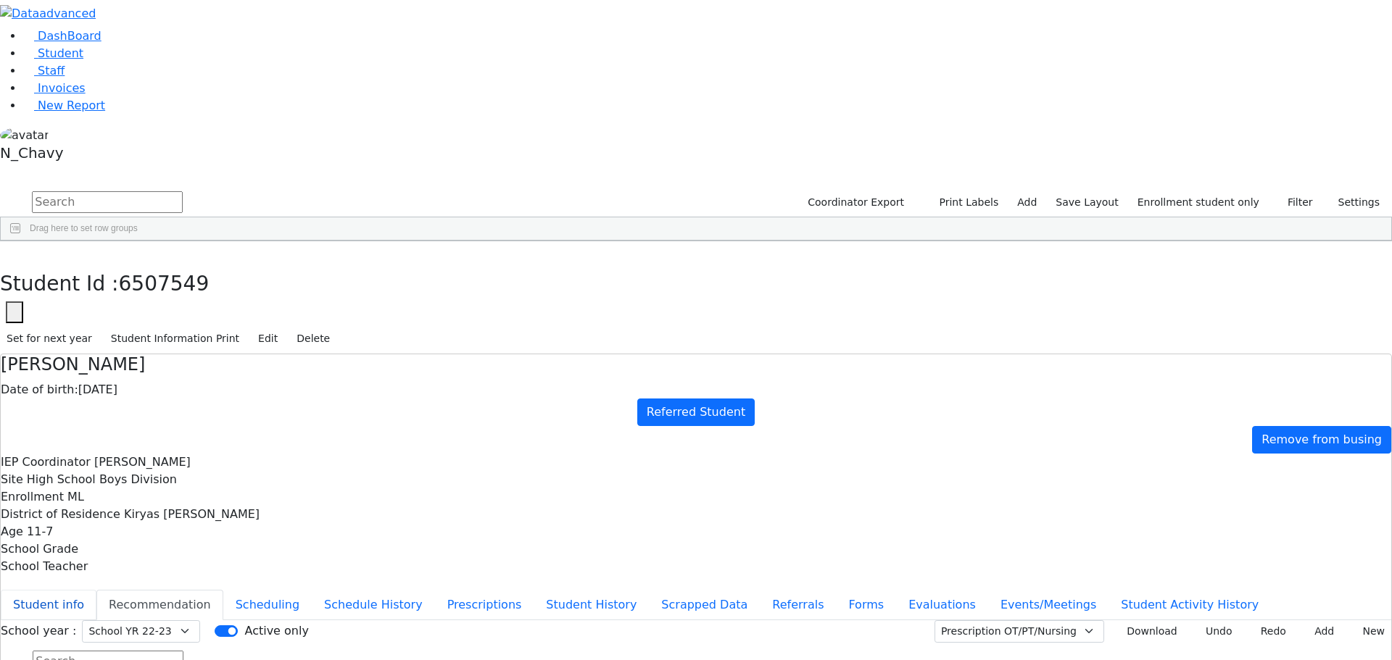
click at [96, 590] on button "Student info" at bounding box center [49, 605] width 96 height 30
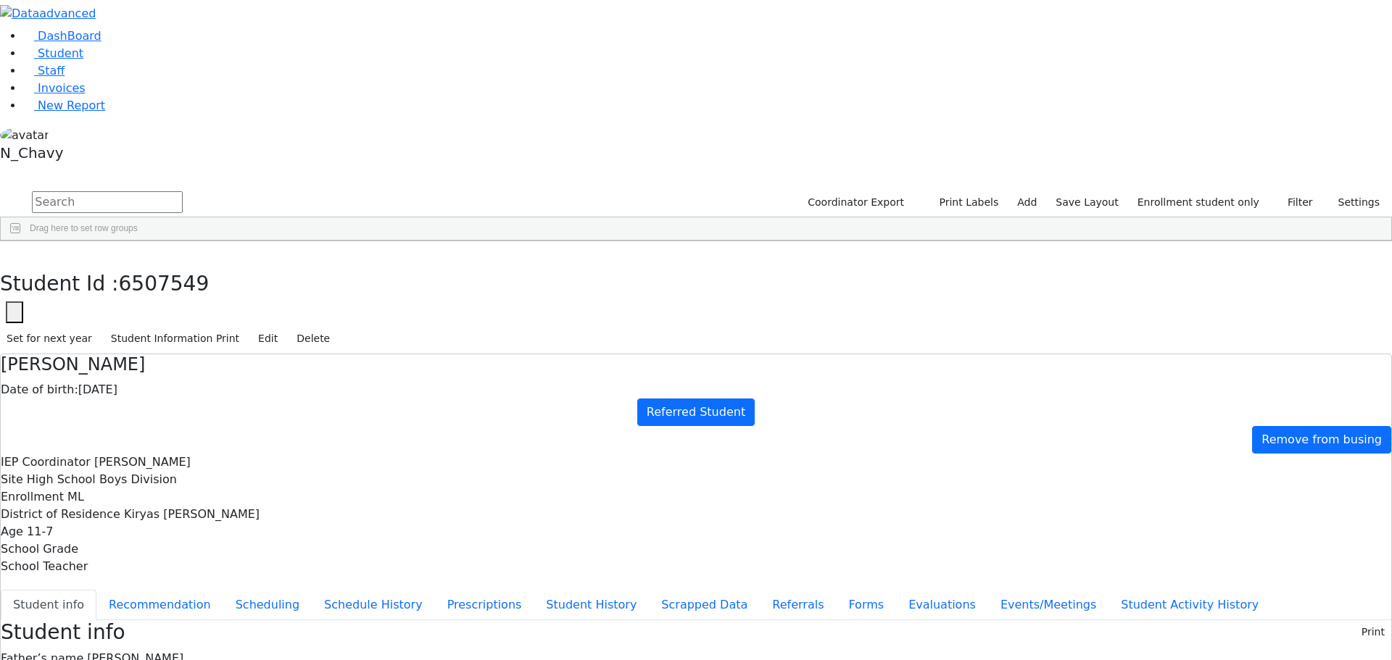
click at [357, 590] on ul "Student info Recommendation Scheduling Schedule History Prescriptions Student H…" at bounding box center [696, 605] width 1390 height 30
drag, startPoint x: 366, startPoint y: 207, endPoint x: 398, endPoint y: 207, distance: 31.9
click at [223, 590] on button "Recommendation" at bounding box center [159, 605] width 127 height 30
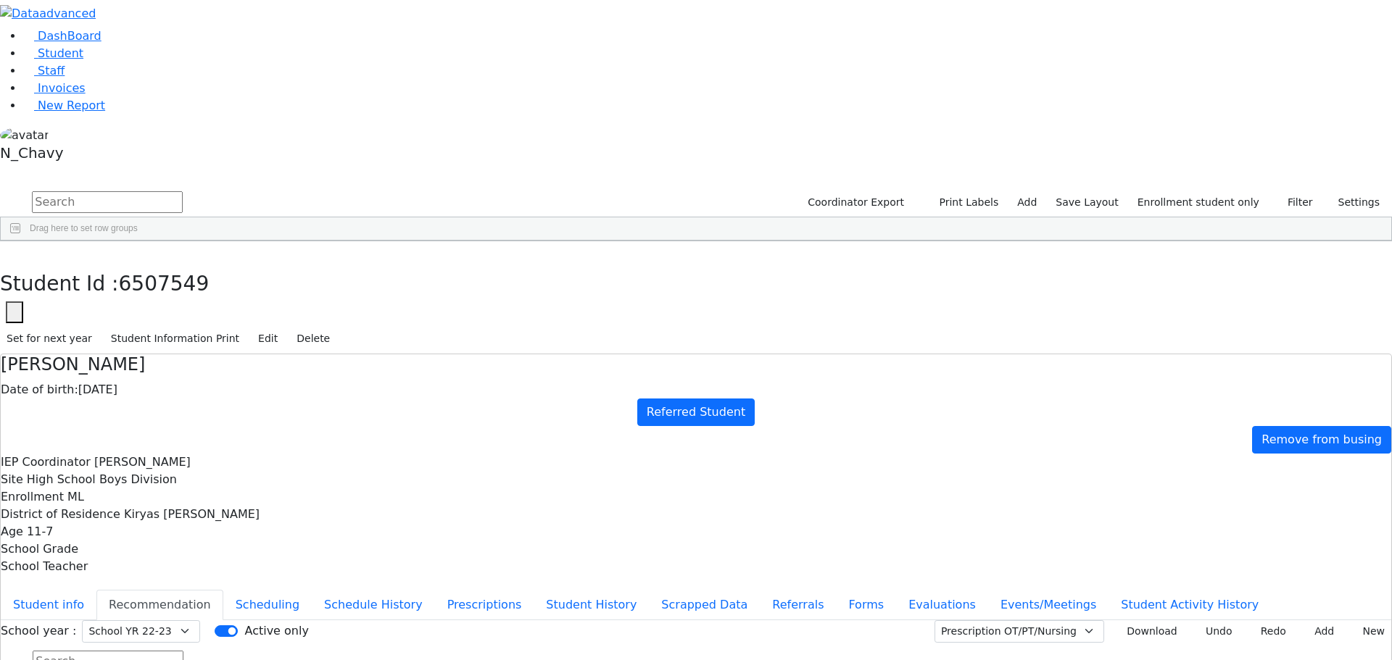
click at [526, 620] on div "School year : Select School YR Summer YR 25 School YR 25-26 Summer YR 25 School…" at bounding box center [696, 660] width 1390 height 80
click at [200, 620] on select "Select School YR Summer YR 25 School YR 25-26 Summer YR 25 School YR 24-25 Summ…" at bounding box center [141, 631] width 118 height 22
select select "212"
click at [200, 620] on select "Select School YR Summer YR 25 School YR 25-26 Summer YR 25 School YR 24-25 Summ…" at bounding box center [141, 631] width 118 height 22
click at [96, 590] on button "Student info" at bounding box center [49, 605] width 96 height 30
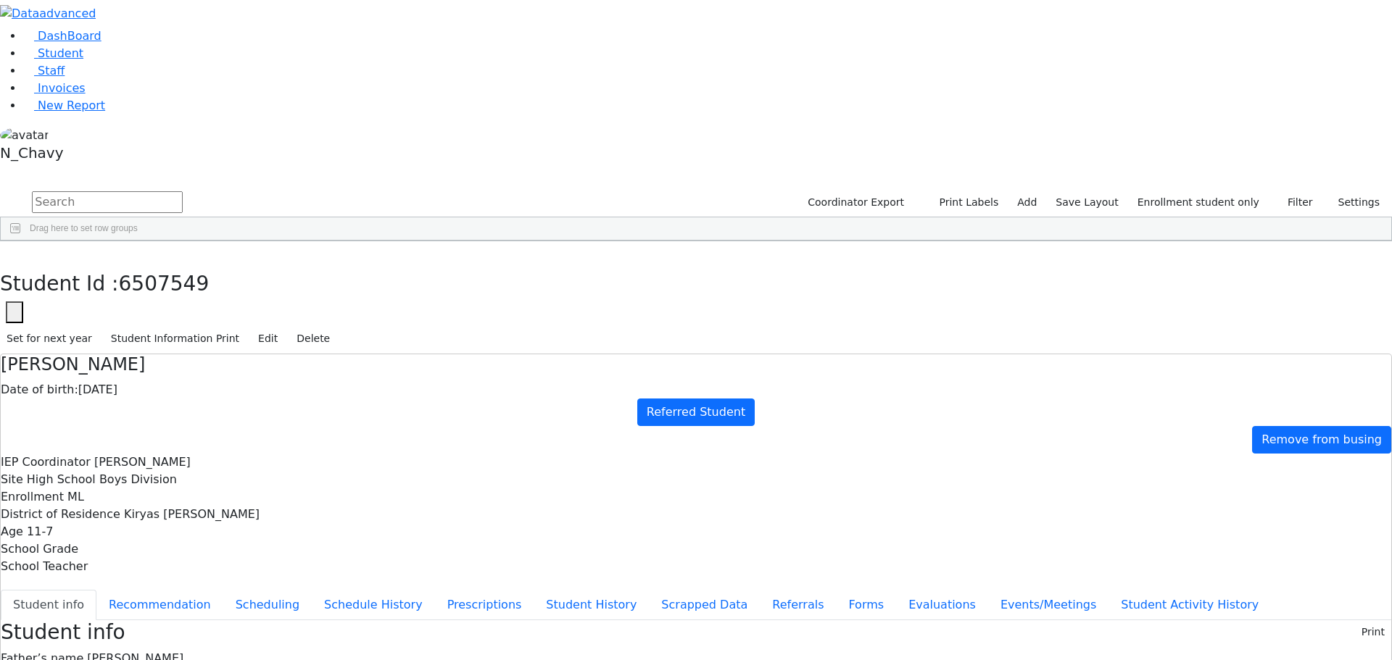
scroll to position [43, 0]
